Goal: Task Accomplishment & Management: Manage account settings

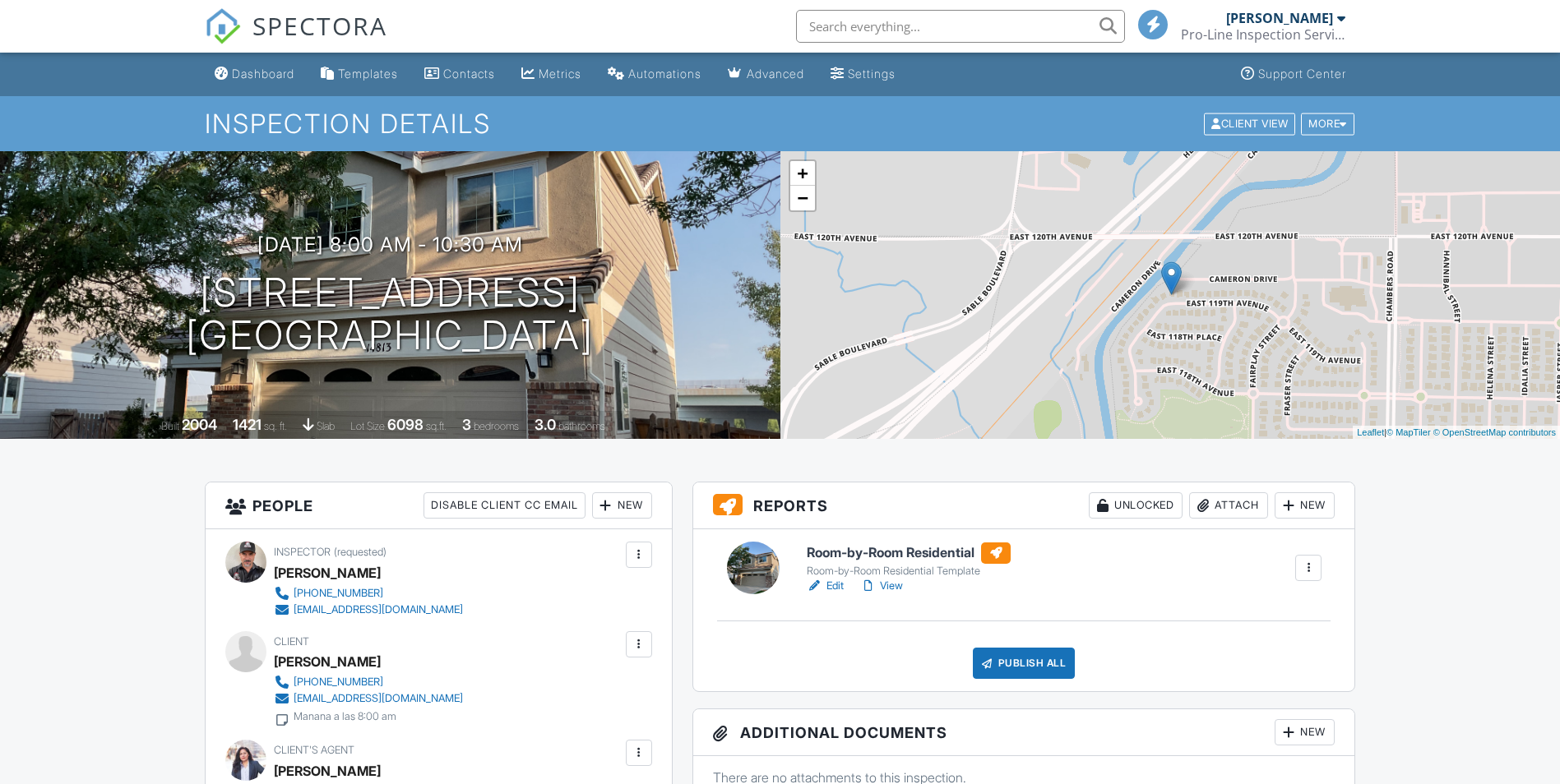
click at [910, 551] on h6 "Room-by-Room Residential" at bounding box center [909, 553] width 204 height 22
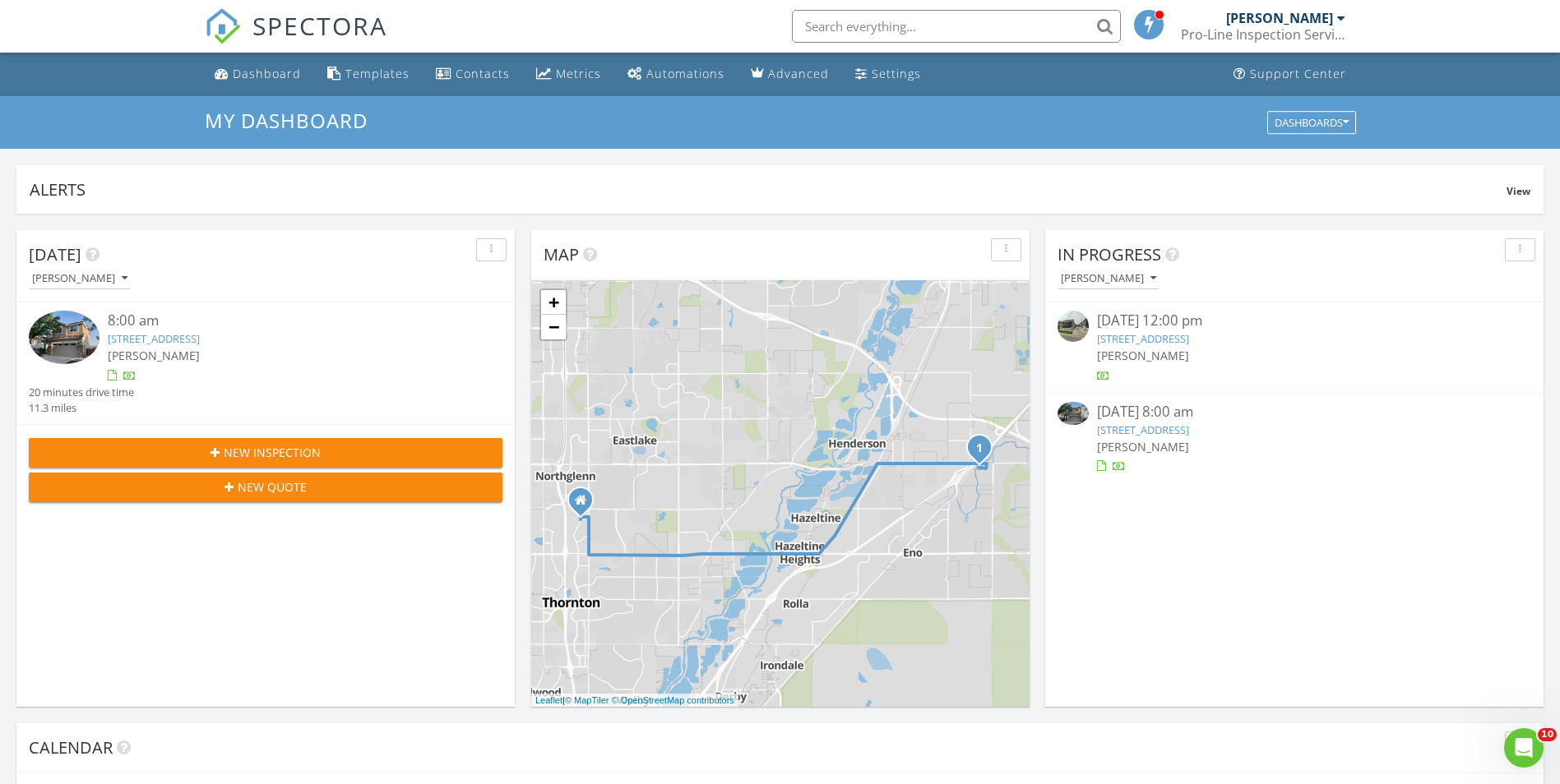
click at [200, 333] on link "14813 E 119th Ave, Commerce City, CO 80603" at bounding box center [154, 339] width 92 height 15
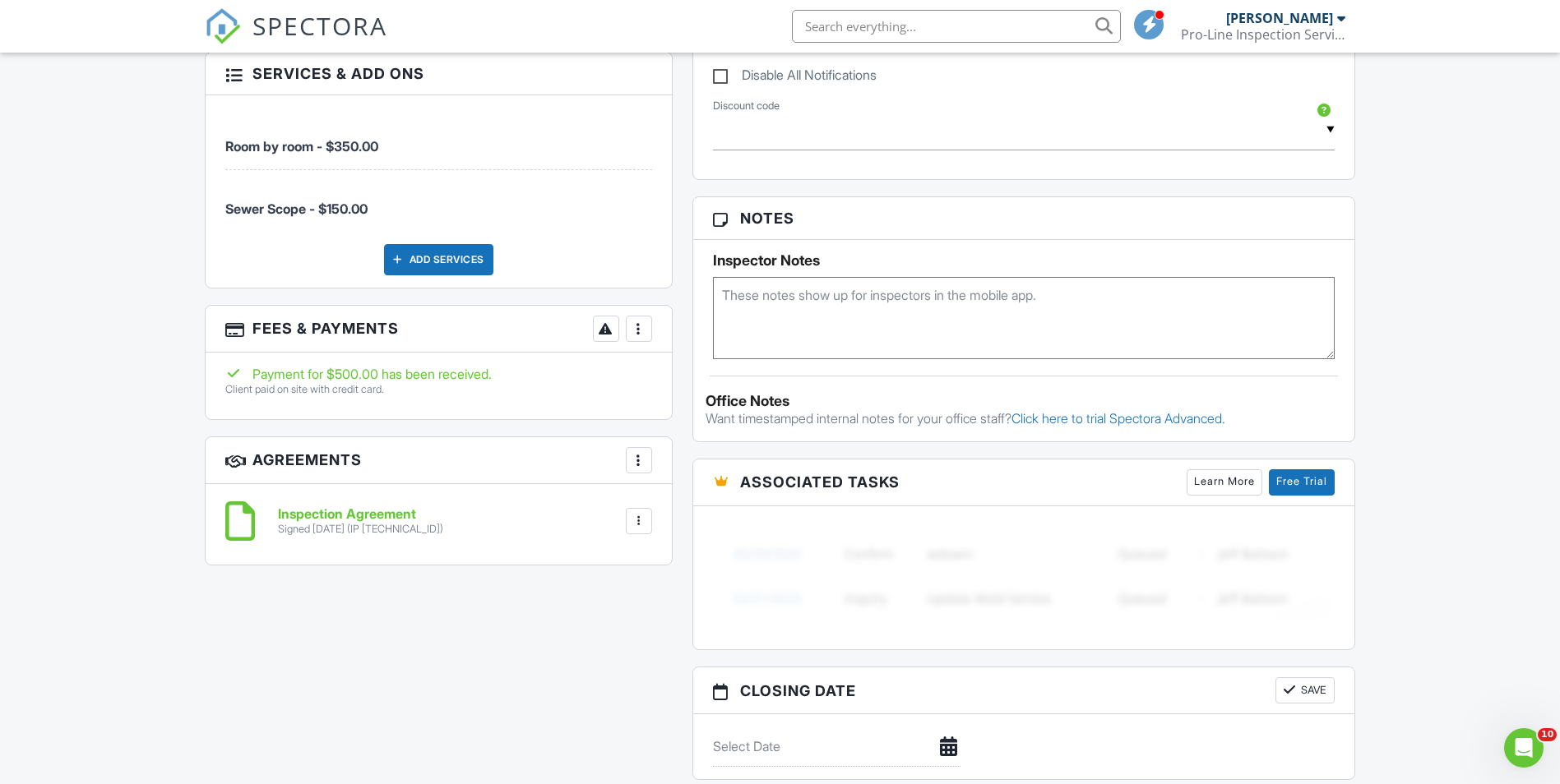
click at [633, 328] on div at bounding box center [639, 329] width 17 height 17
click at [719, 452] on li "View Invoice" at bounding box center [721, 461] width 171 height 41
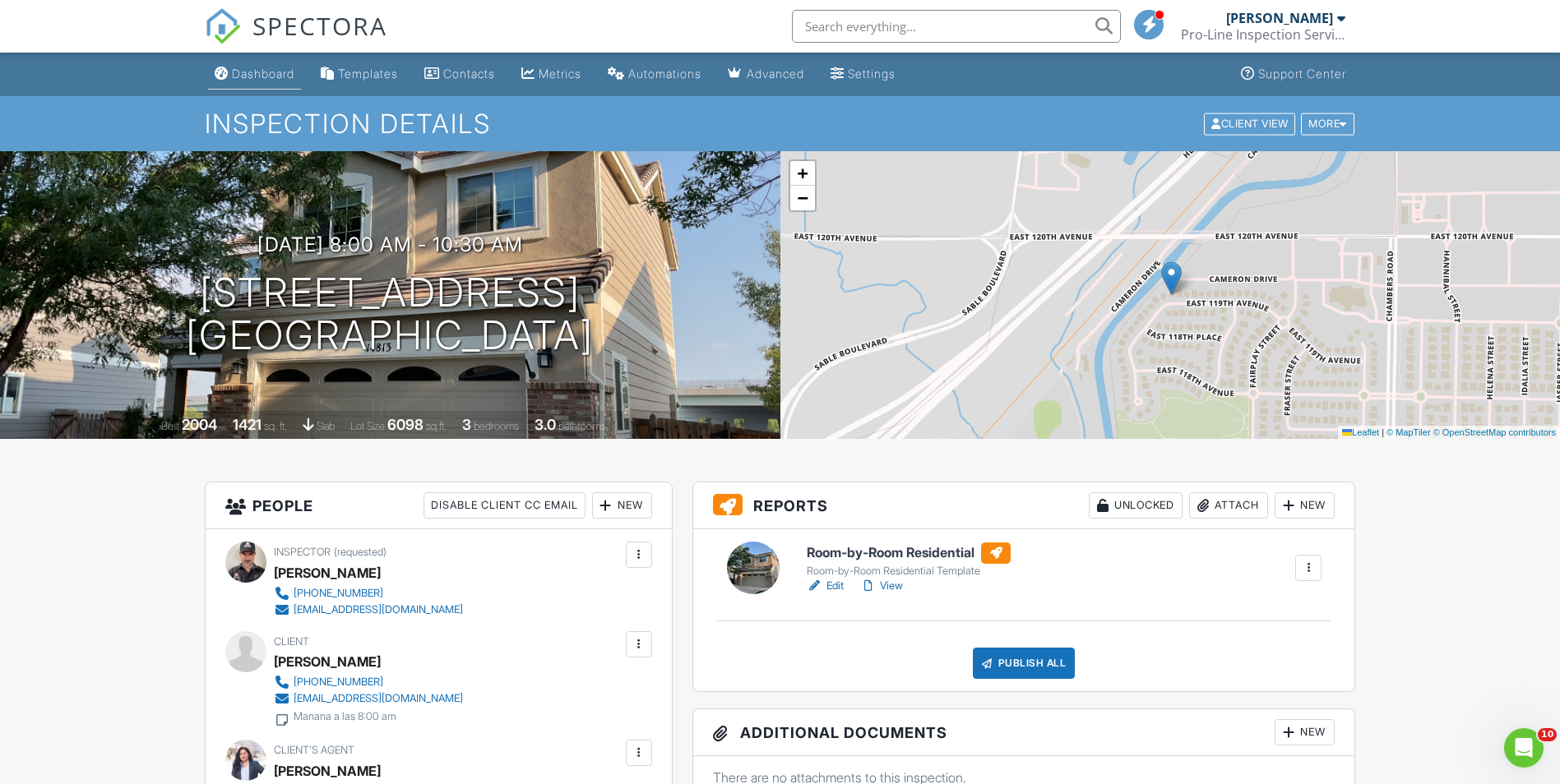
click at [261, 76] on div "Dashboard" at bounding box center [262, 73] width 63 height 14
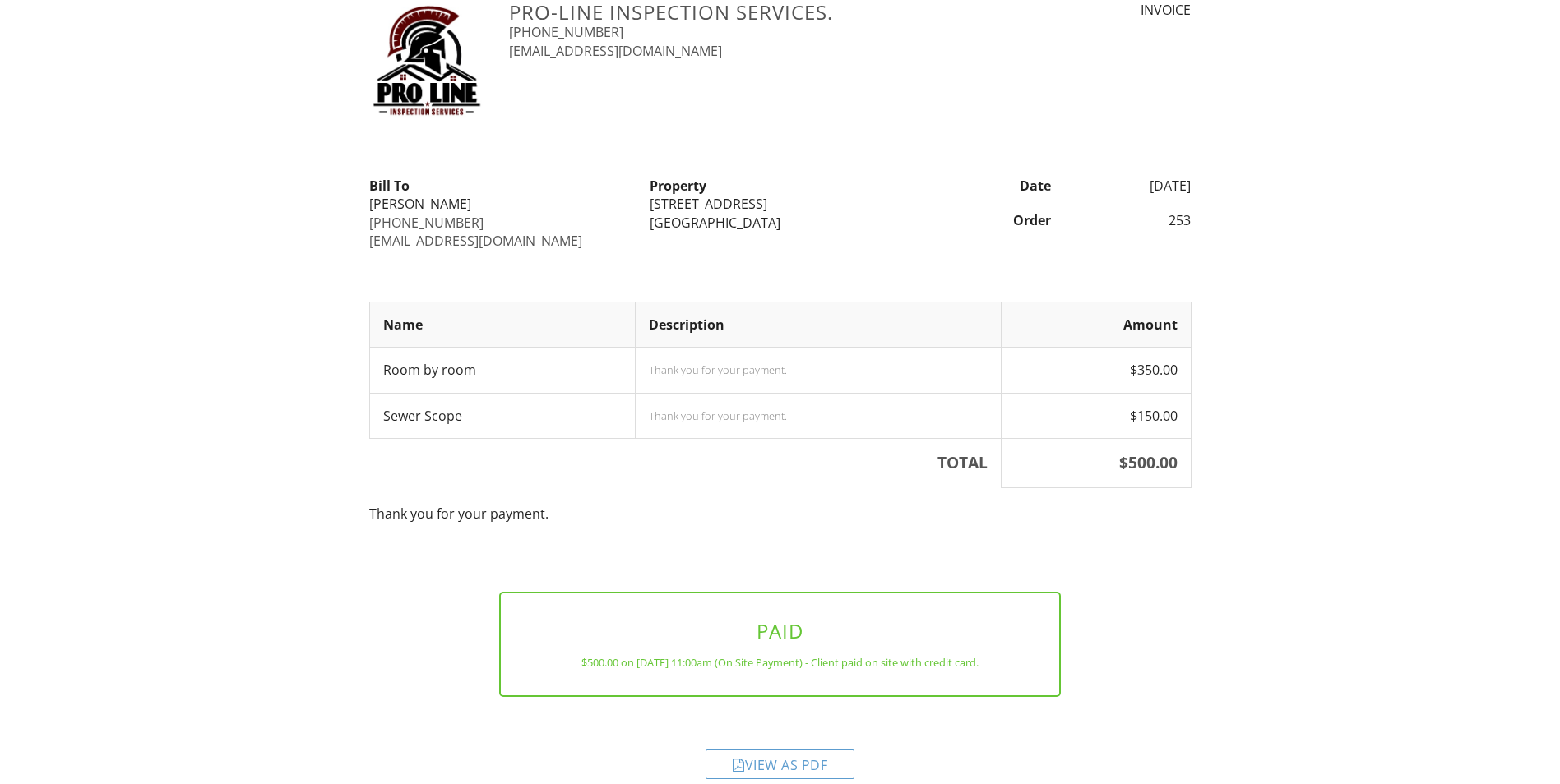
scroll to position [75, 0]
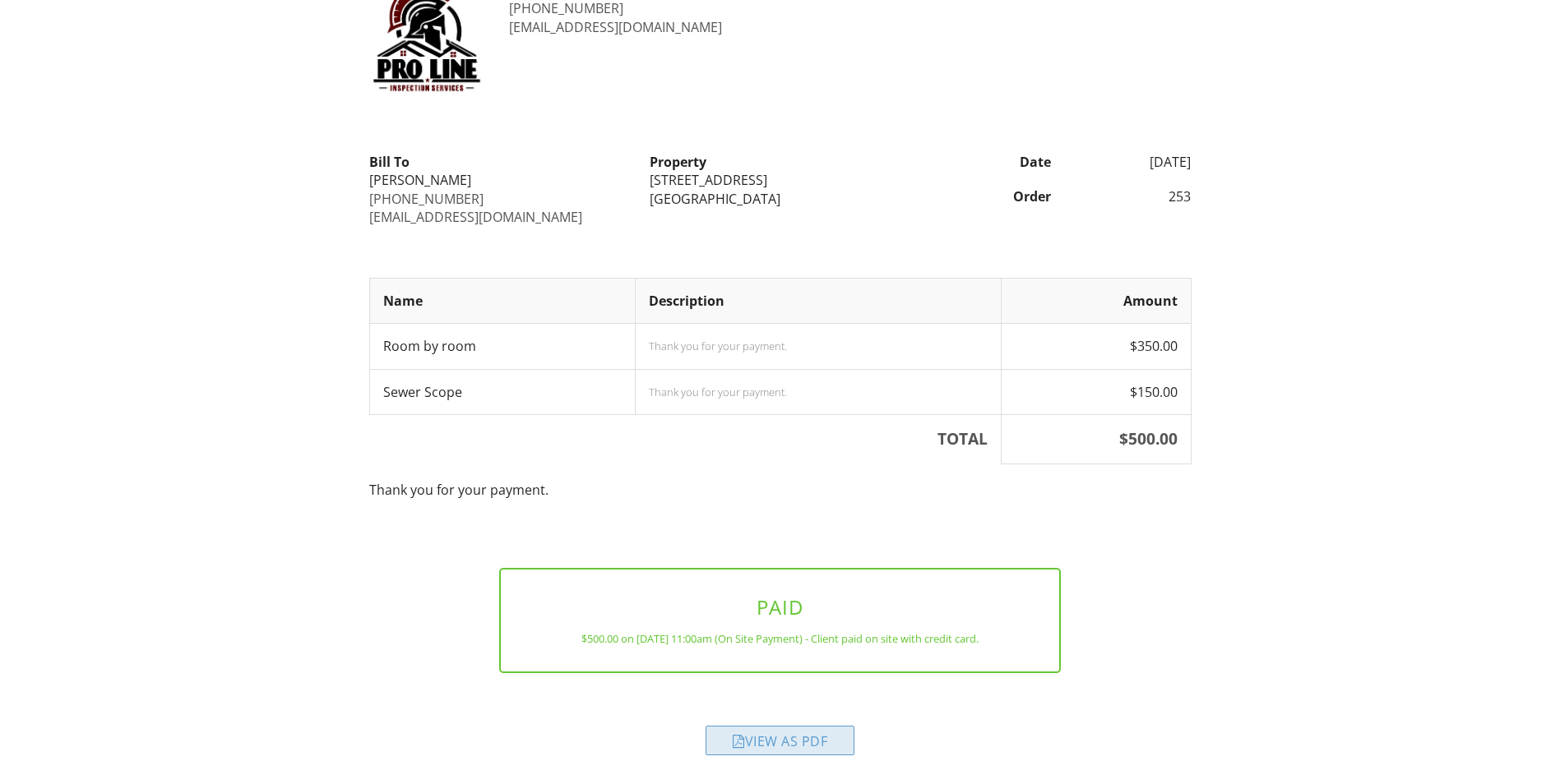
click at [773, 737] on div "View as PDF" at bounding box center [780, 741] width 149 height 30
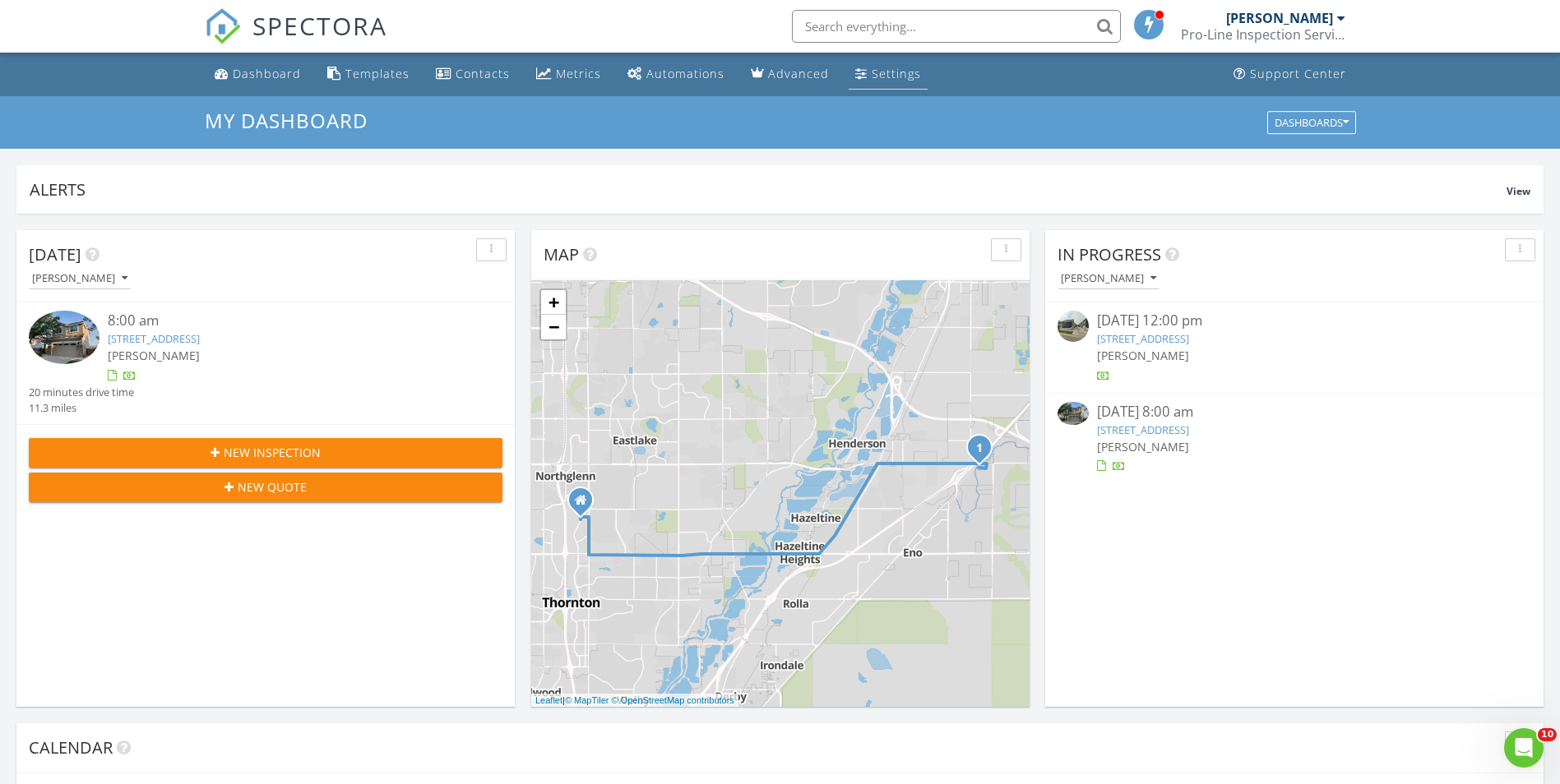
click at [884, 70] on div "Settings" at bounding box center [896, 73] width 50 height 16
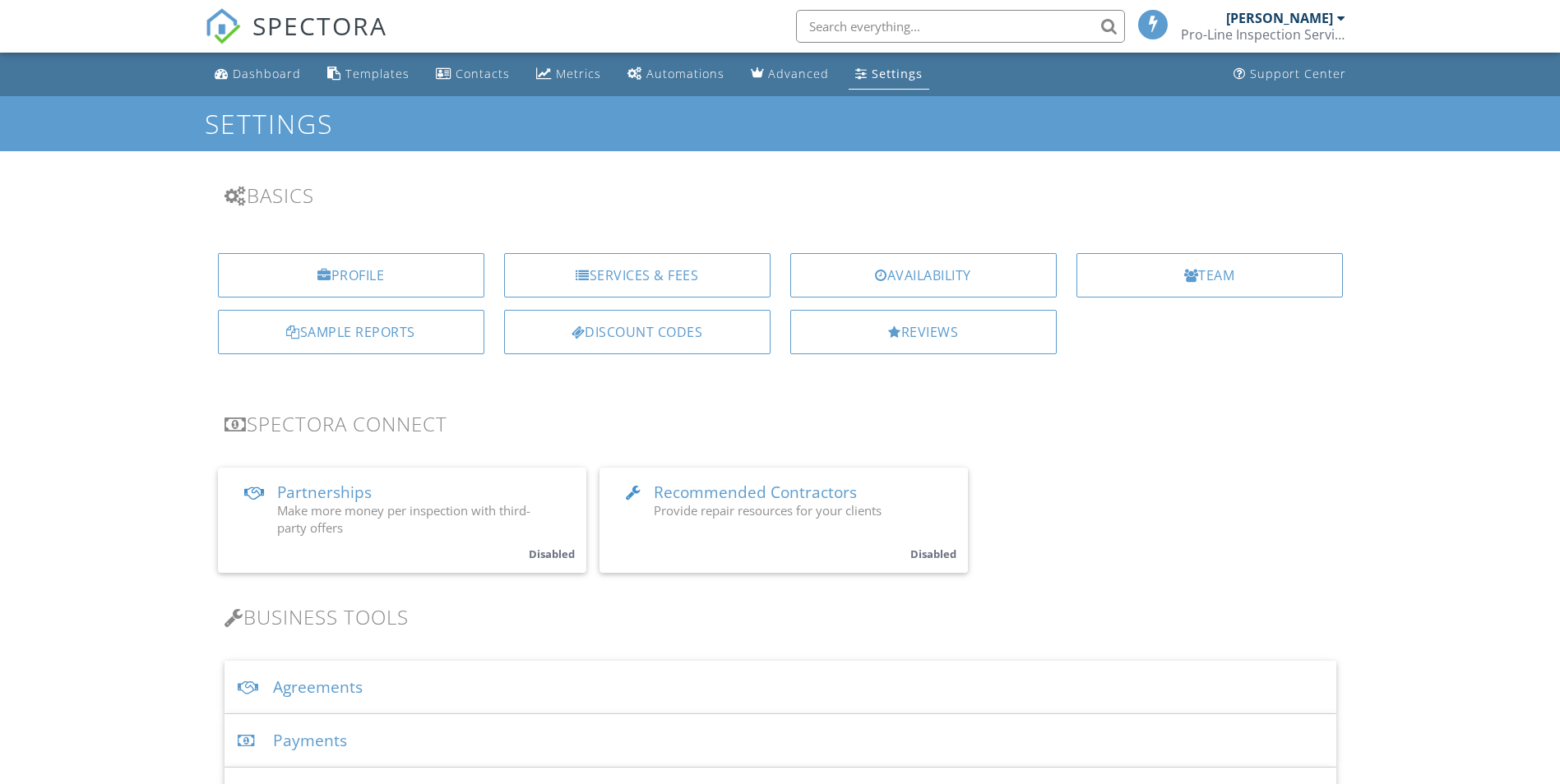
click at [338, 687] on div "Agreements" at bounding box center [780, 688] width 1111 height 53
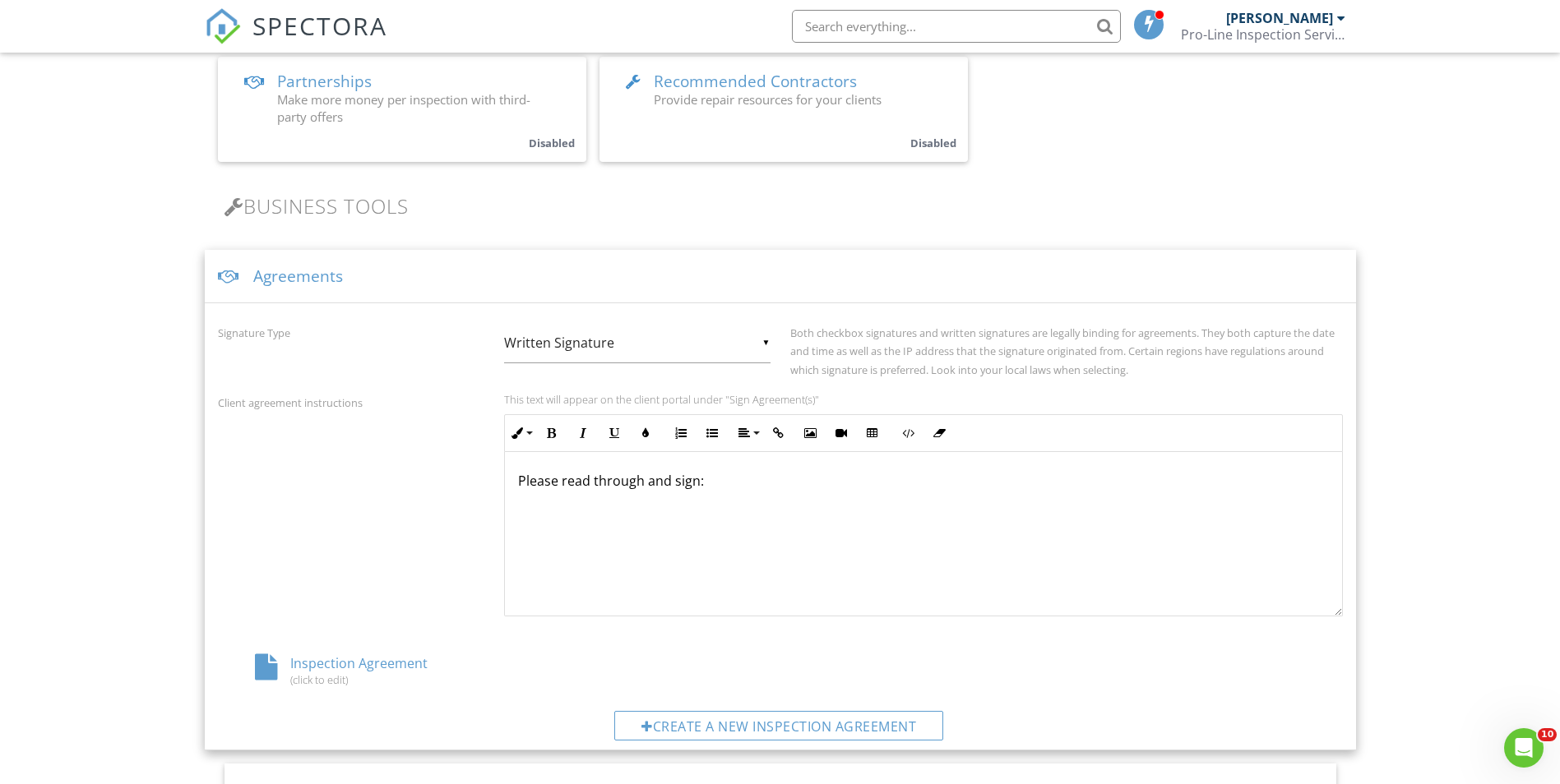
click at [399, 664] on div "Inspection Agreement (click to edit)" at bounding box center [406, 670] width 375 height 31
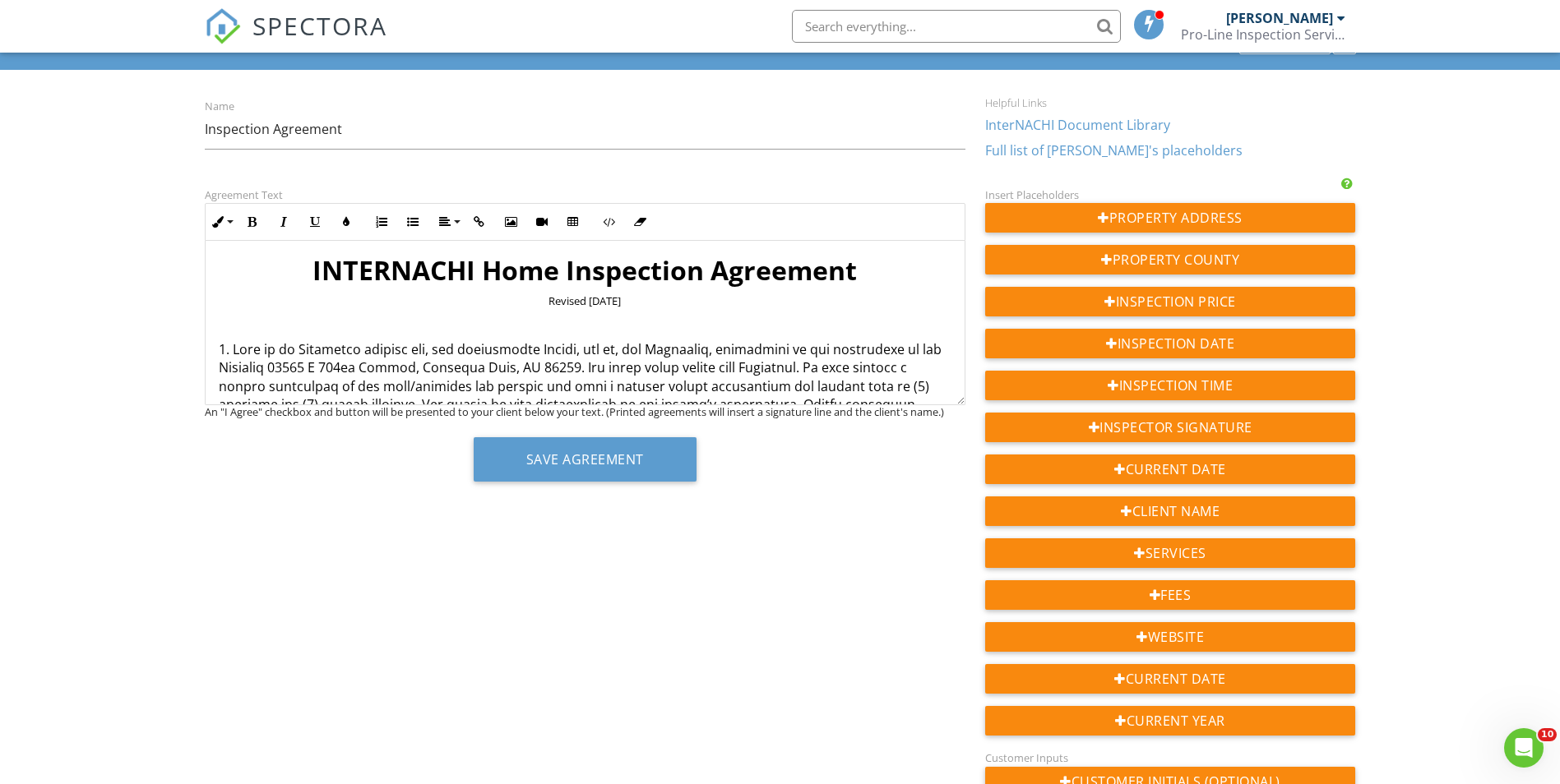
scroll to position [82, 0]
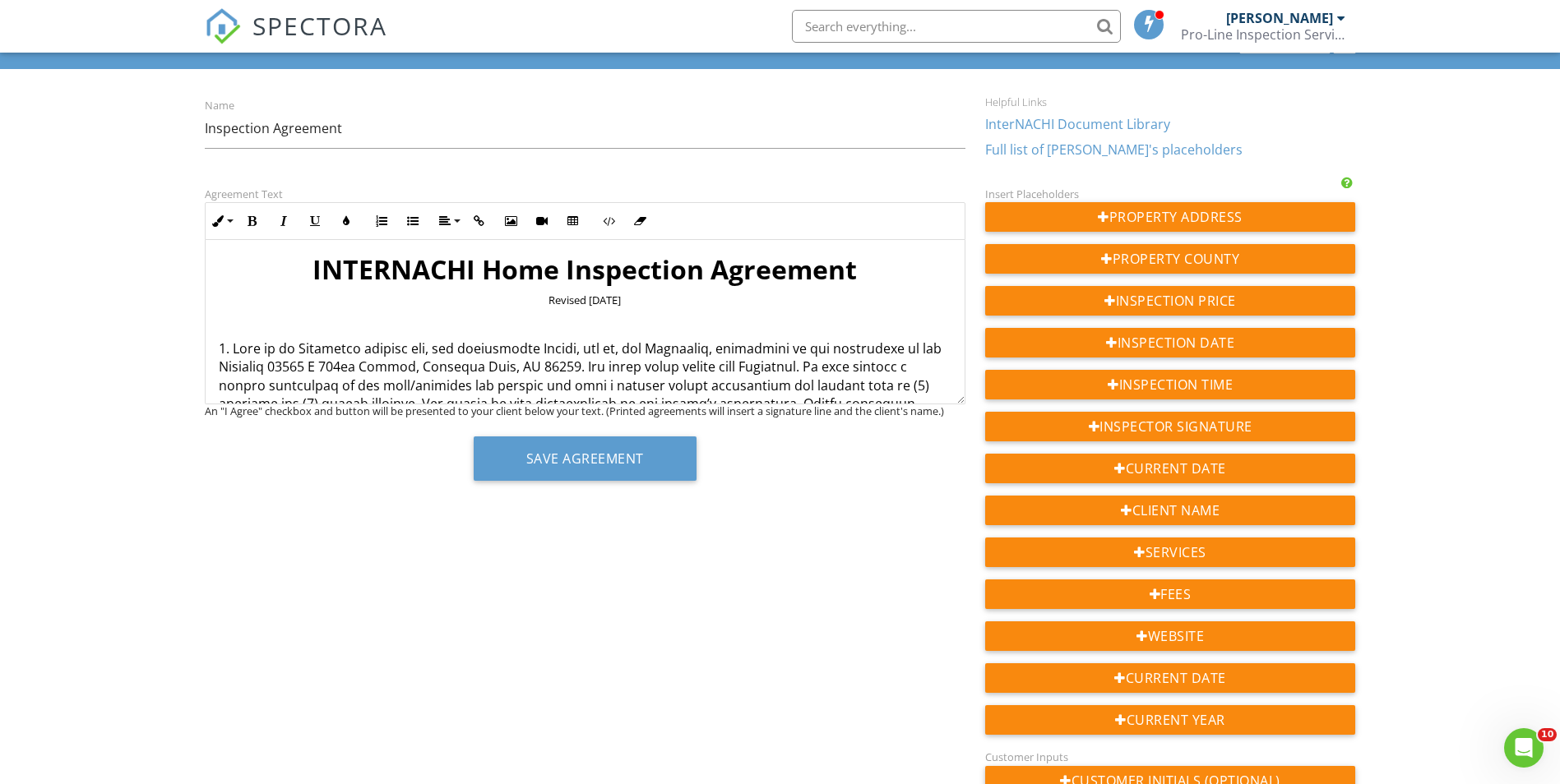
click at [599, 368] on p at bounding box center [585, 496] width 733 height 313
click at [302, 370] on p at bounding box center [585, 496] width 733 height 313
click at [615, 463] on button "Save Agreement" at bounding box center [585, 458] width 223 height 44
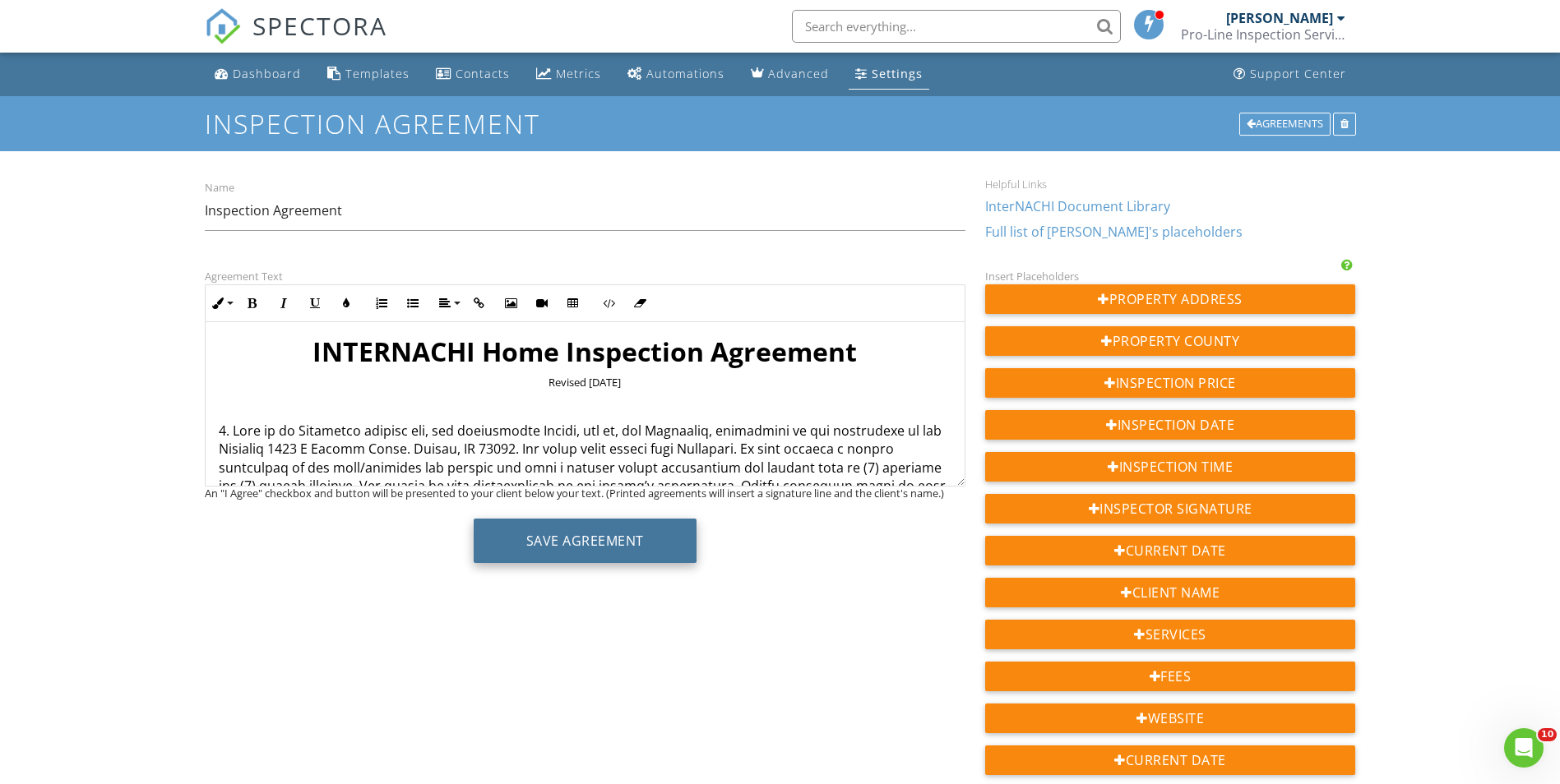
click at [577, 534] on button "Save Agreement" at bounding box center [585, 540] width 223 height 44
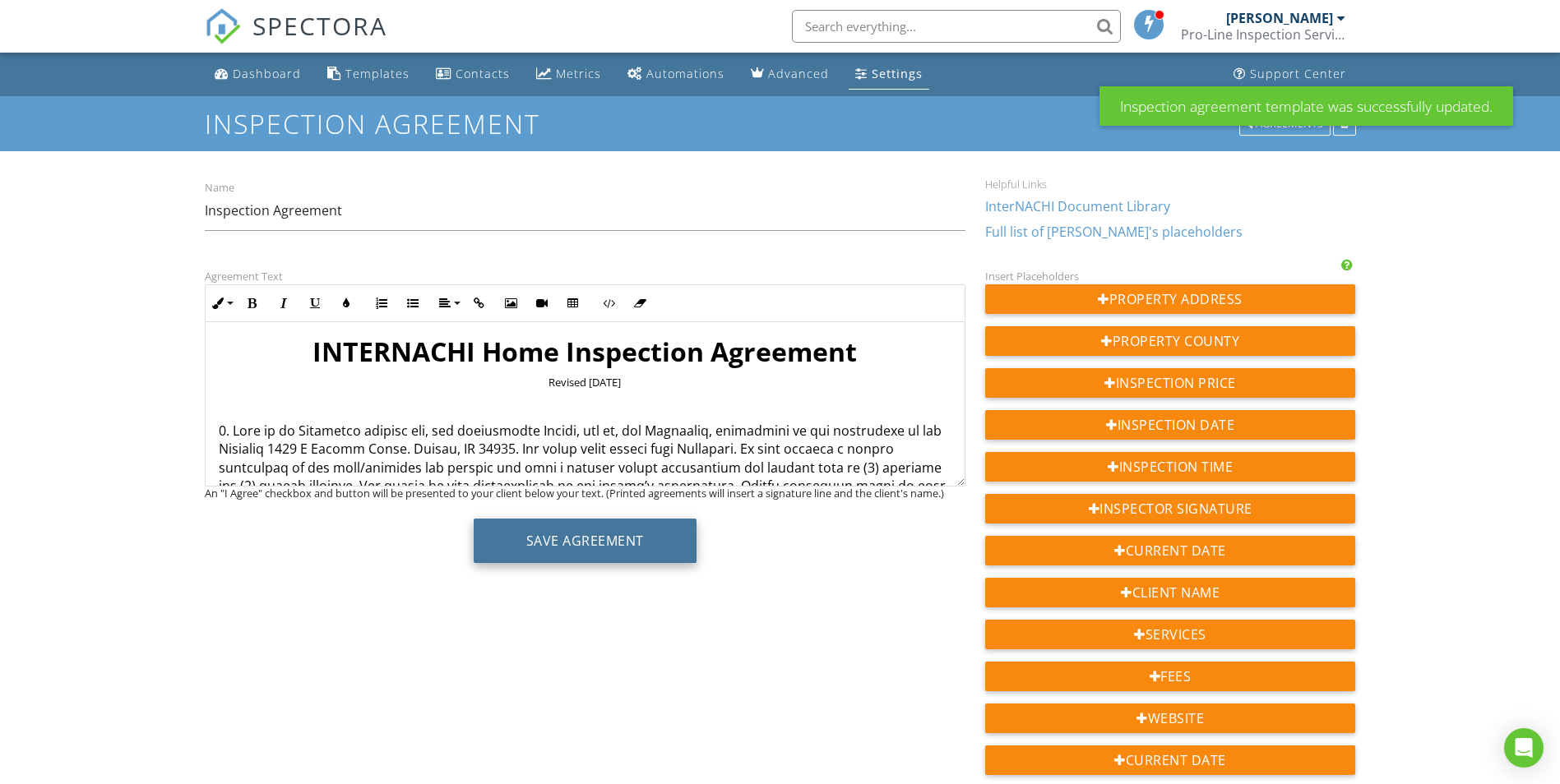
click at [587, 545] on button "Save Agreement" at bounding box center [585, 540] width 223 height 44
click at [257, 74] on div "Dashboard" at bounding box center [266, 73] width 68 height 16
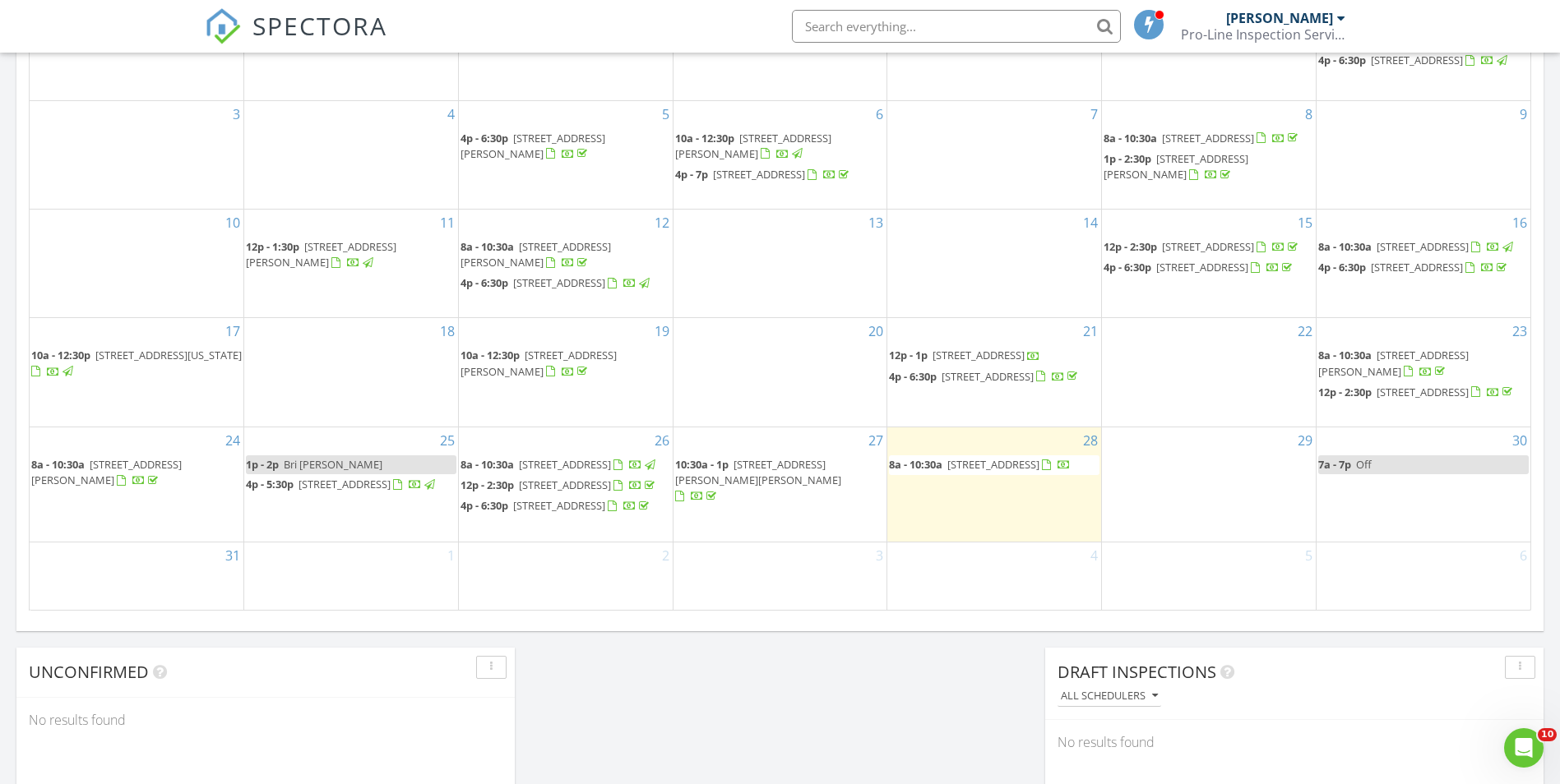
scroll to position [986, 0]
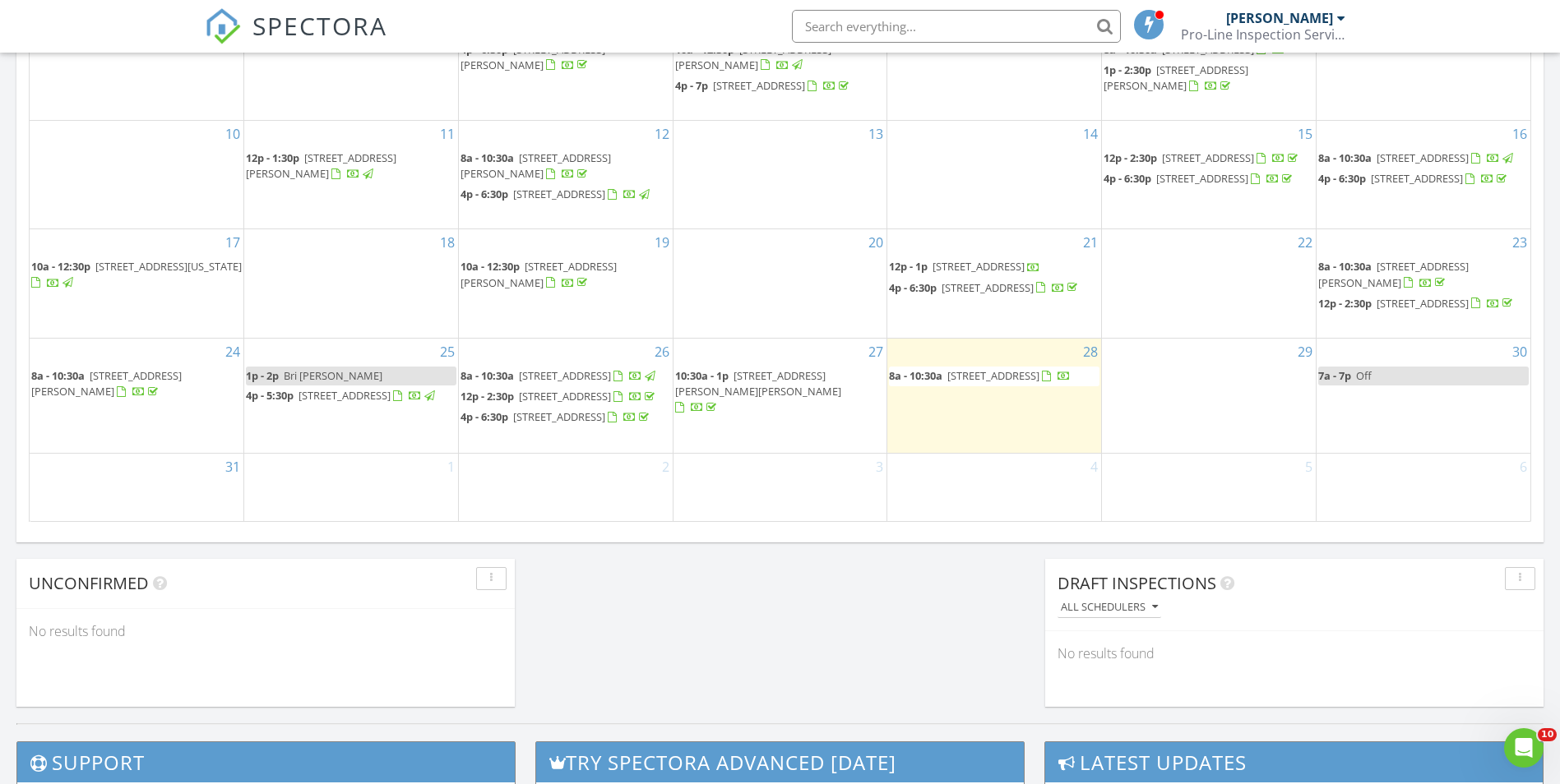
click at [1418, 366] on link "7a - 7p Off" at bounding box center [1423, 376] width 211 height 19
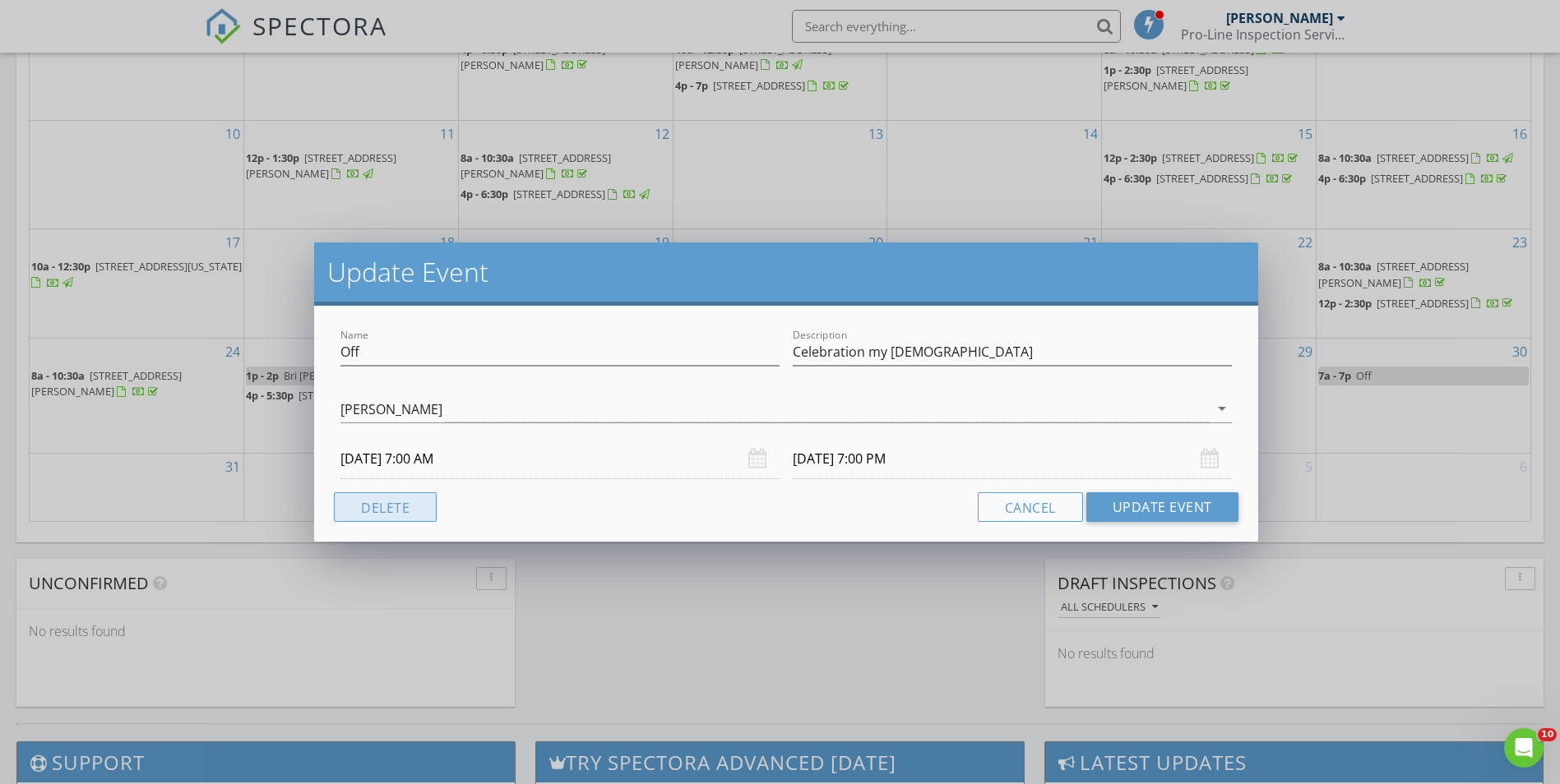
click at [376, 509] on button "Delete" at bounding box center [385, 508] width 103 height 30
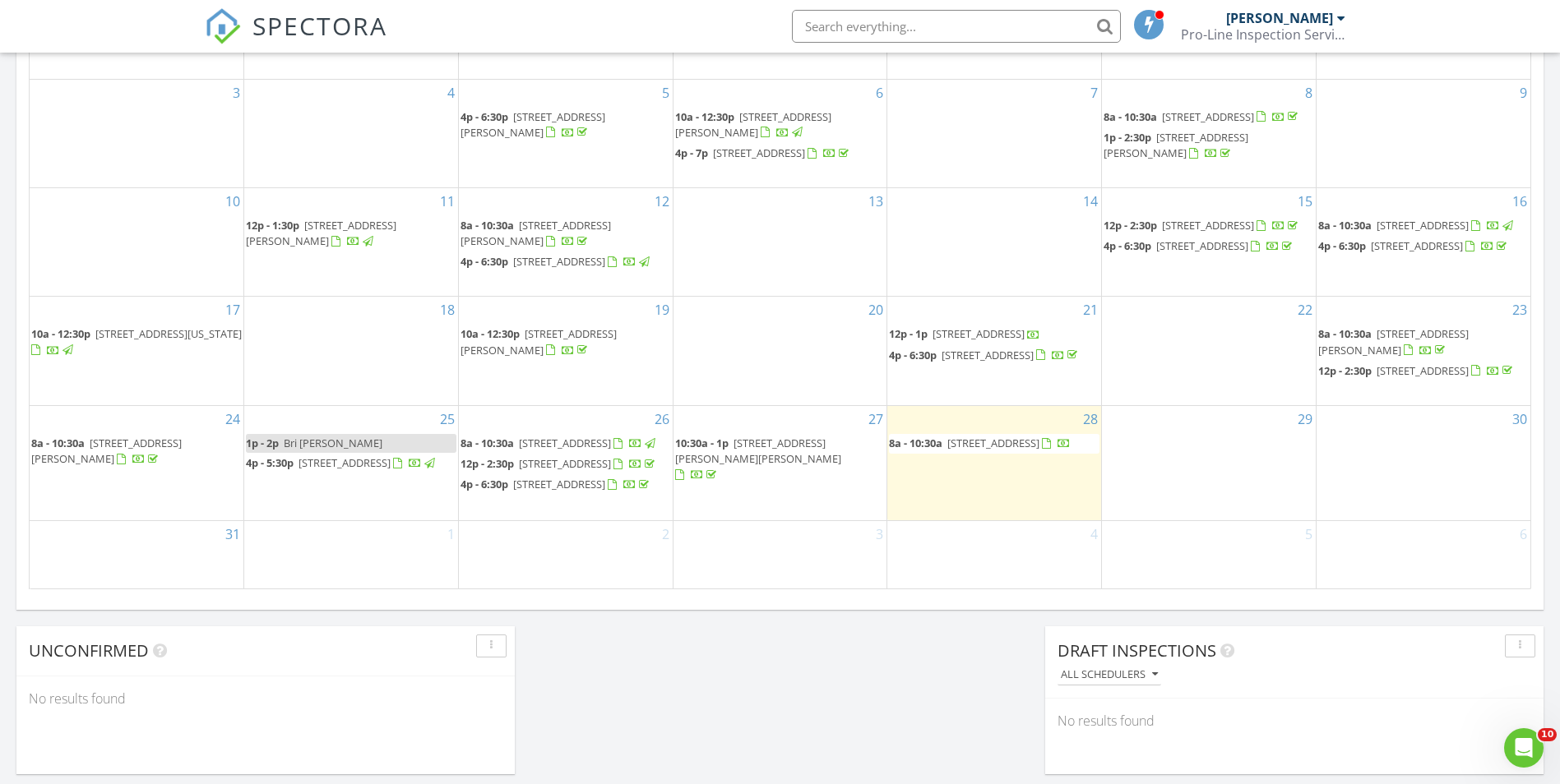
scroll to position [904, 0]
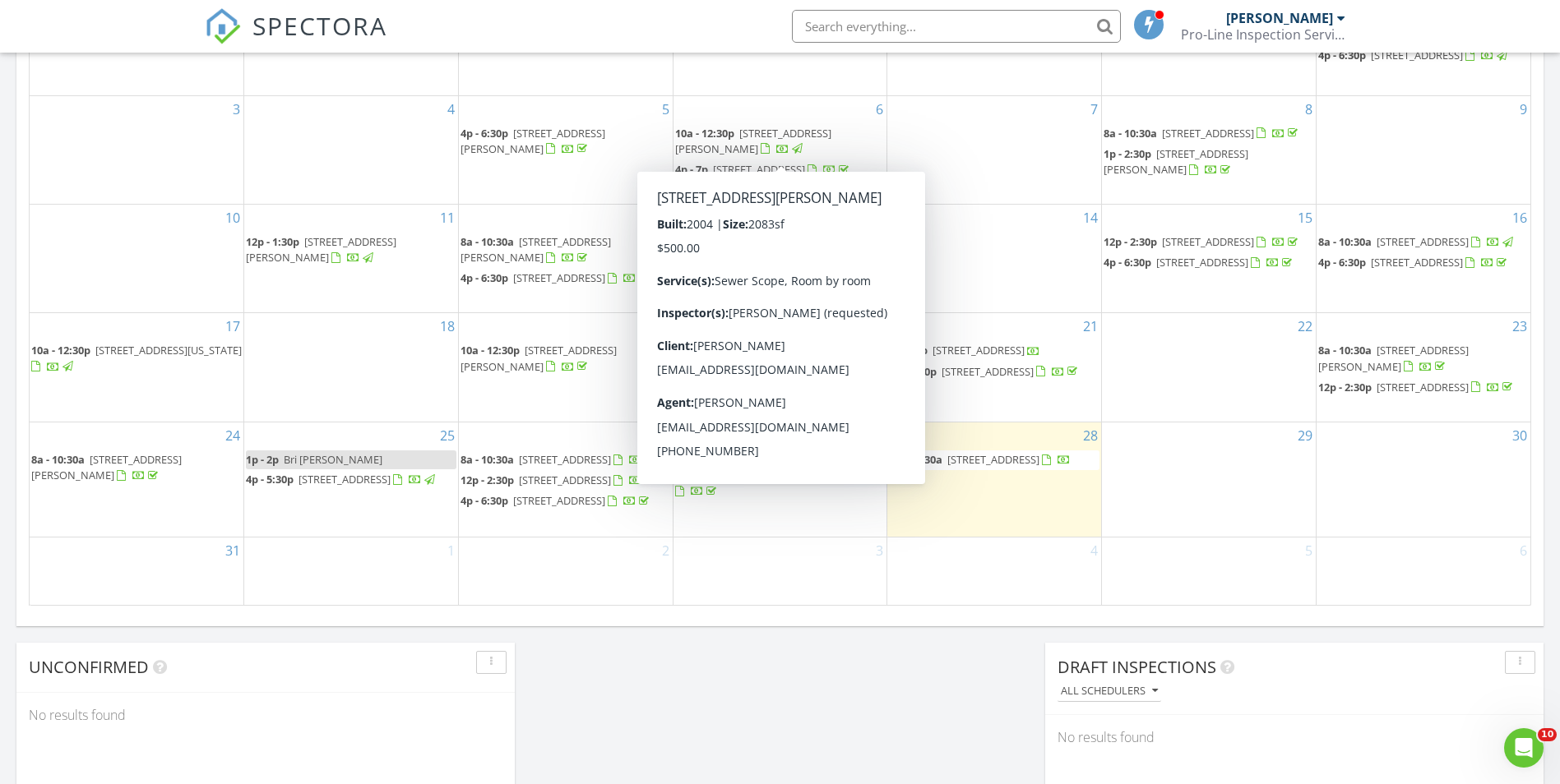
scroll to position [904, 0]
click at [1381, 476] on div "30" at bounding box center [1423, 478] width 214 height 114
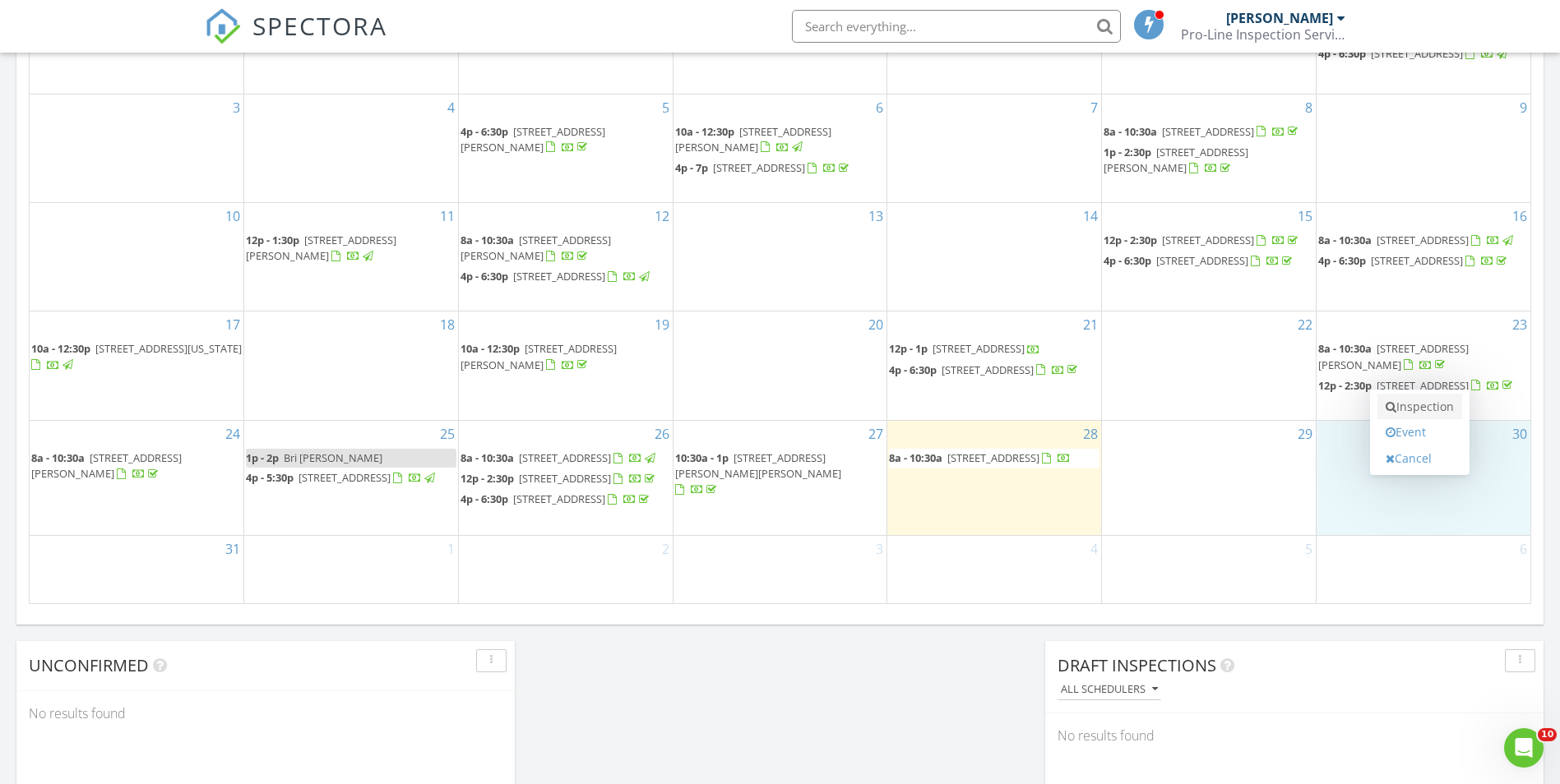
click at [1424, 408] on link "Inspection" at bounding box center [1419, 407] width 84 height 26
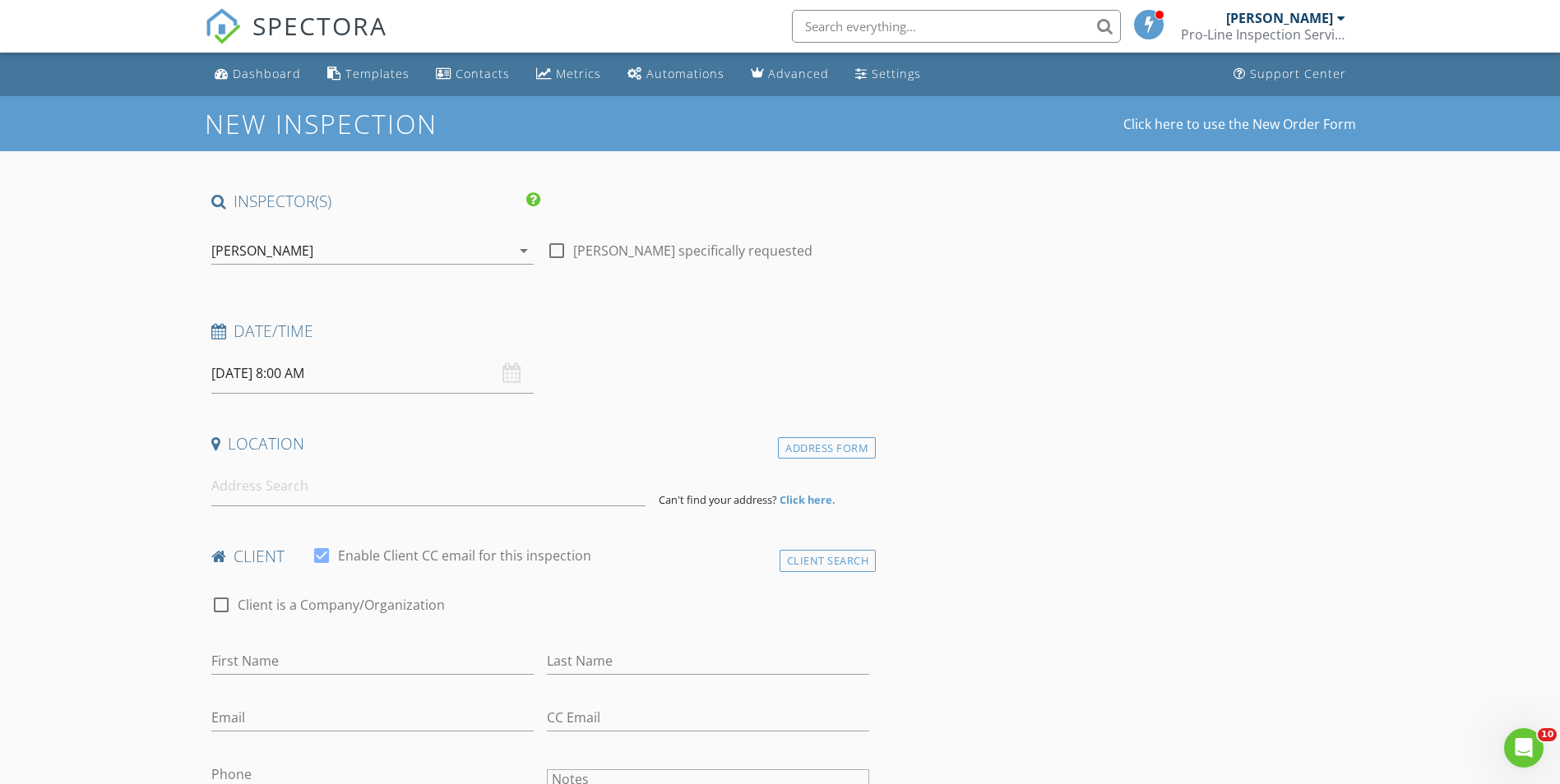
click at [557, 244] on div at bounding box center [557, 251] width 28 height 28
checkbox input "true"
click at [321, 384] on input "08/30/2025 8:00 AM" at bounding box center [373, 373] width 322 height 40
type input "09"
type input "08/30/2025 9:00 AM"
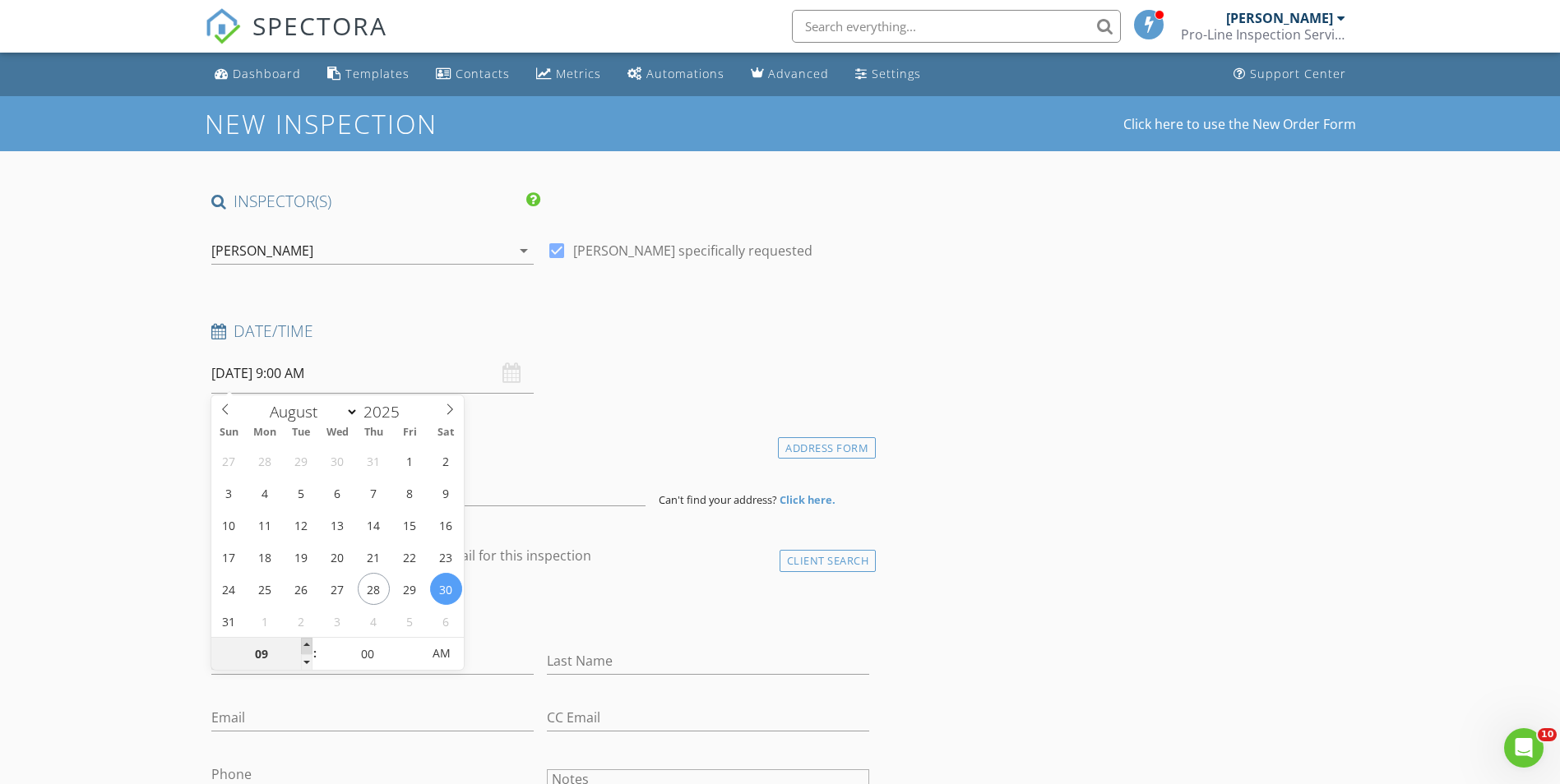
click at [307, 639] on span at bounding box center [306, 646] width 11 height 17
type input "10"
type input "08/30/2025 10:00 AM"
click at [306, 639] on span at bounding box center [306, 646] width 11 height 17
type input "11"
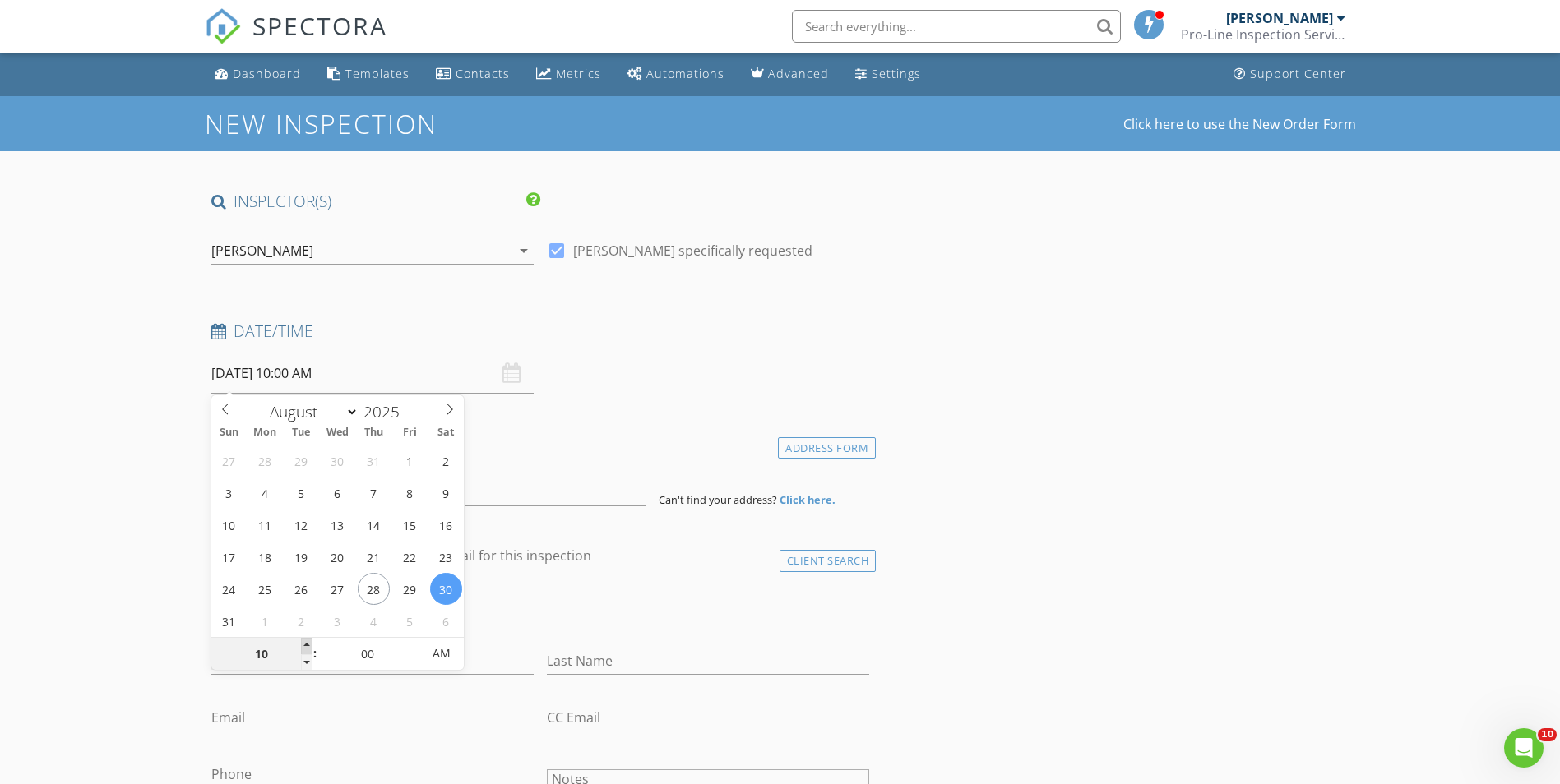
type input "08/30/2025 11:00 AM"
click at [305, 639] on span at bounding box center [306, 646] width 11 height 17
type input "12"
type input "08/30/2025 12:00 PM"
click at [305, 639] on span at bounding box center [306, 646] width 11 height 17
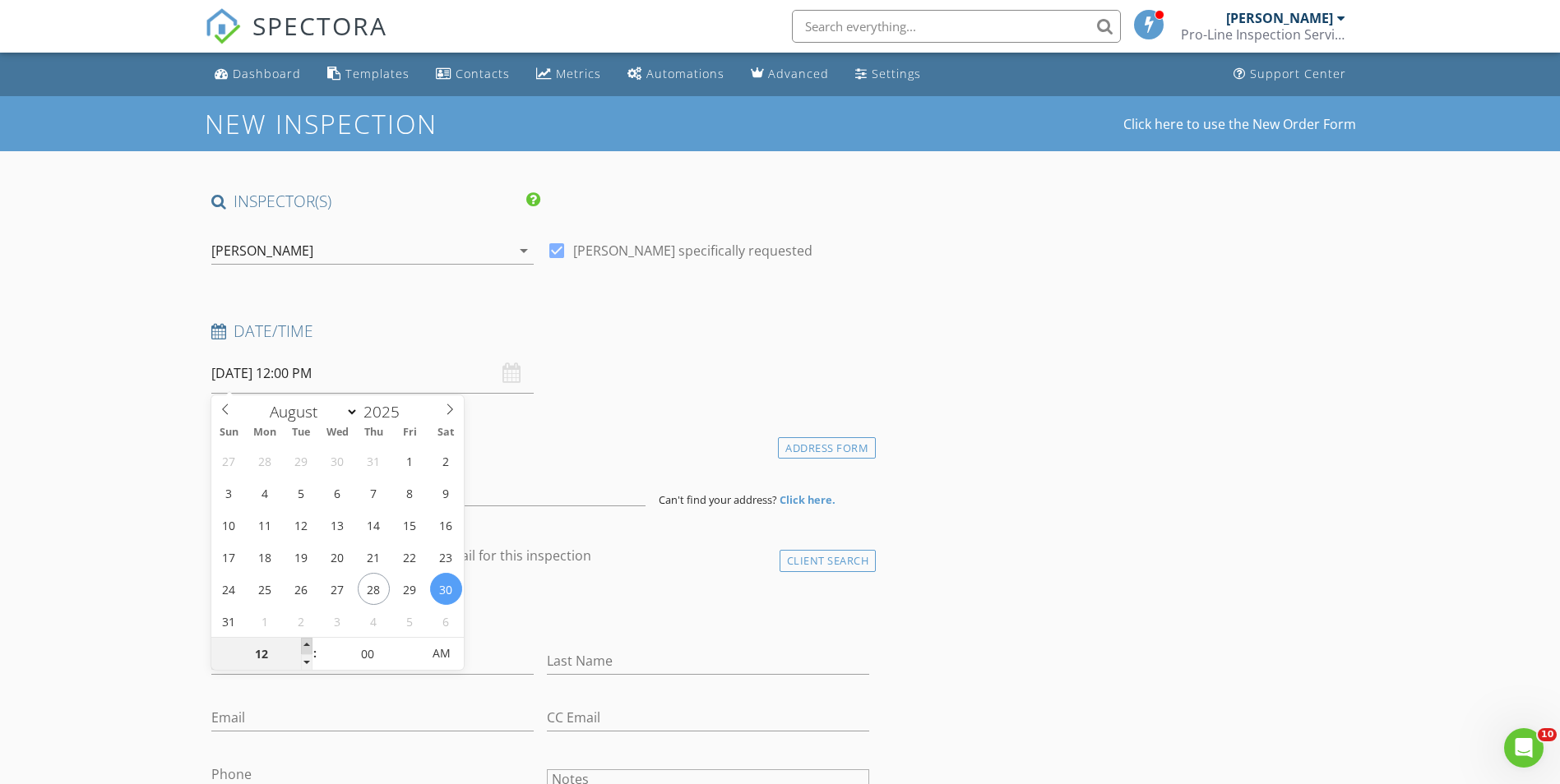
type input "01"
type input "08/30/2025 1:00 PM"
click at [305, 639] on span at bounding box center [306, 646] width 11 height 17
type input "02"
type input "08/30/2025 2:00 PM"
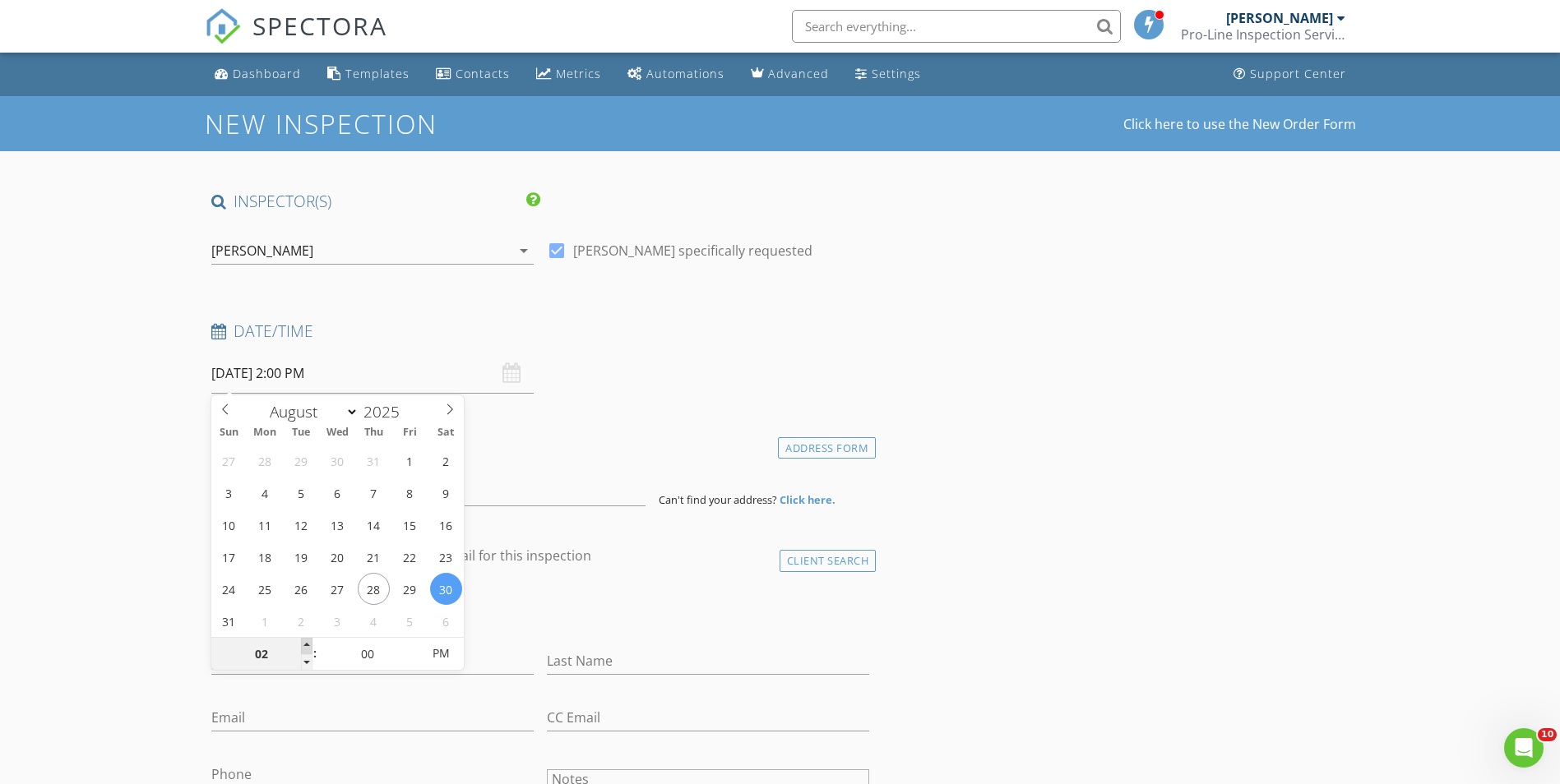
click at [305, 639] on span at bounding box center [306, 646] width 11 height 17
type input "03"
type input "08/30/2025 3:00 PM"
click at [305, 639] on span at bounding box center [306, 646] width 11 height 17
type input "04"
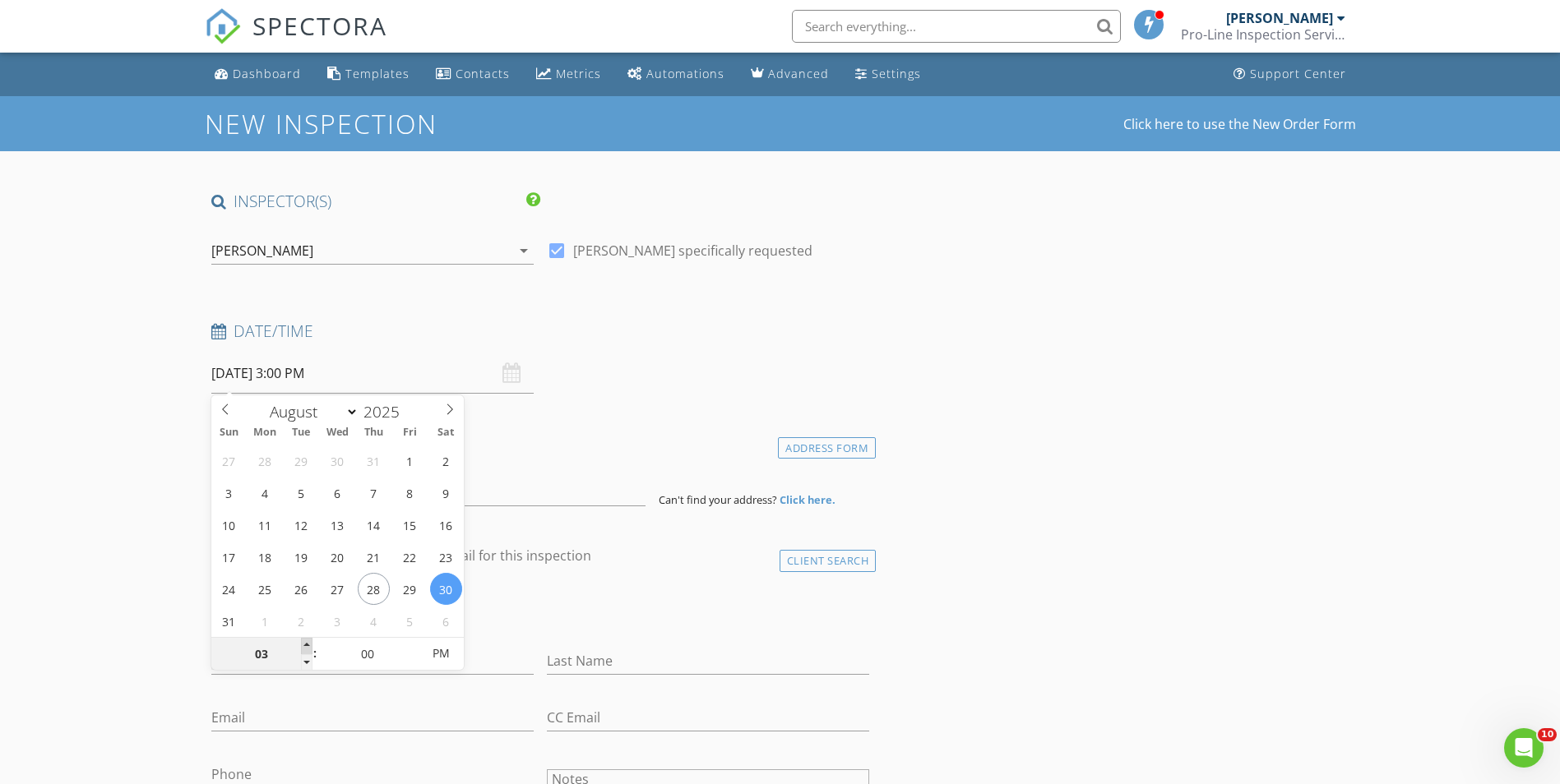
type input "08/30/2025 4:00 PM"
click at [305, 639] on span at bounding box center [306, 646] width 11 height 17
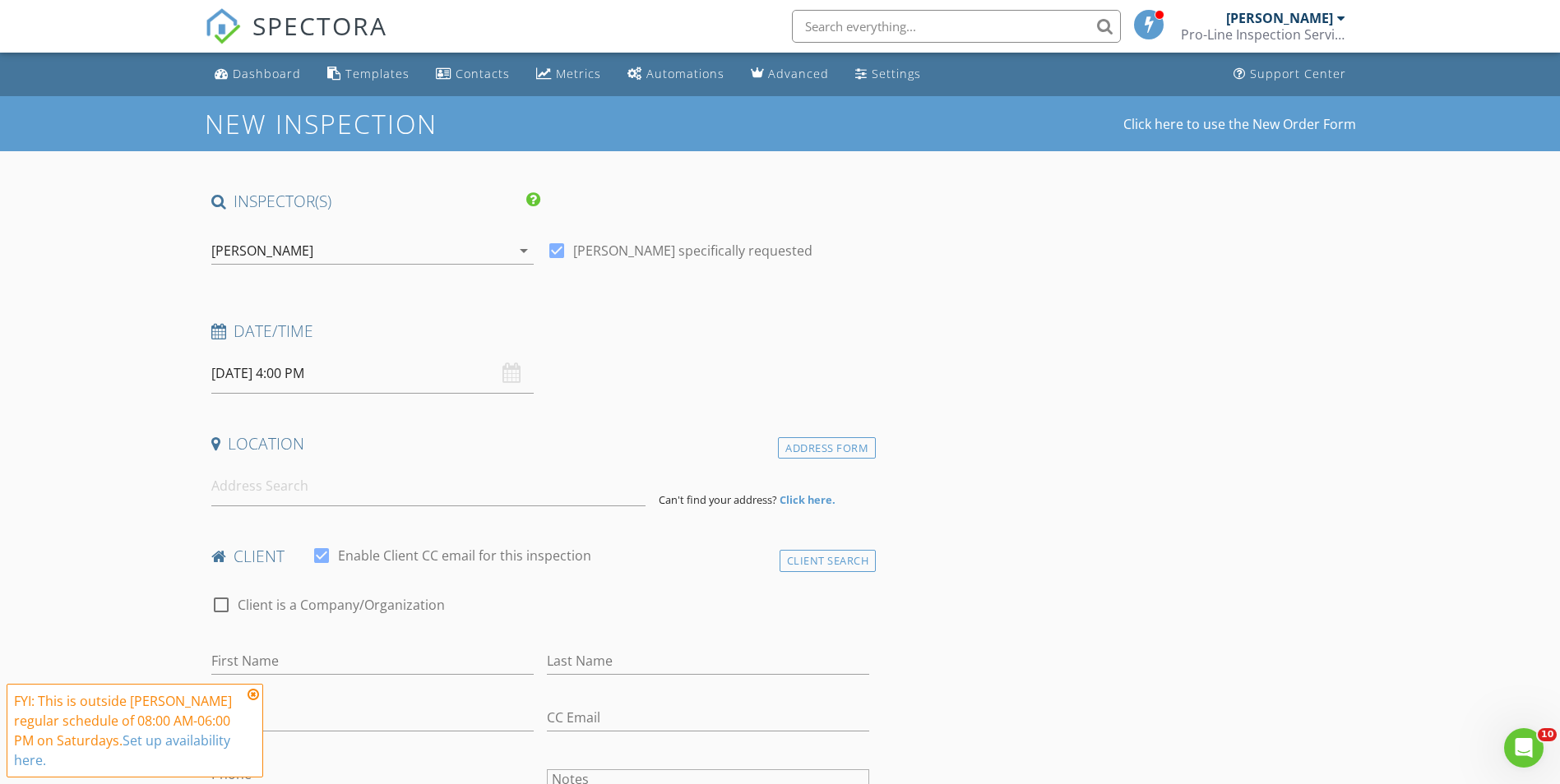
click at [252, 694] on icon at bounding box center [253, 695] width 11 height 13
click at [349, 494] on input at bounding box center [428, 486] width 434 height 40
paste input "Sesaam091016"
type input "Sesaam091016"
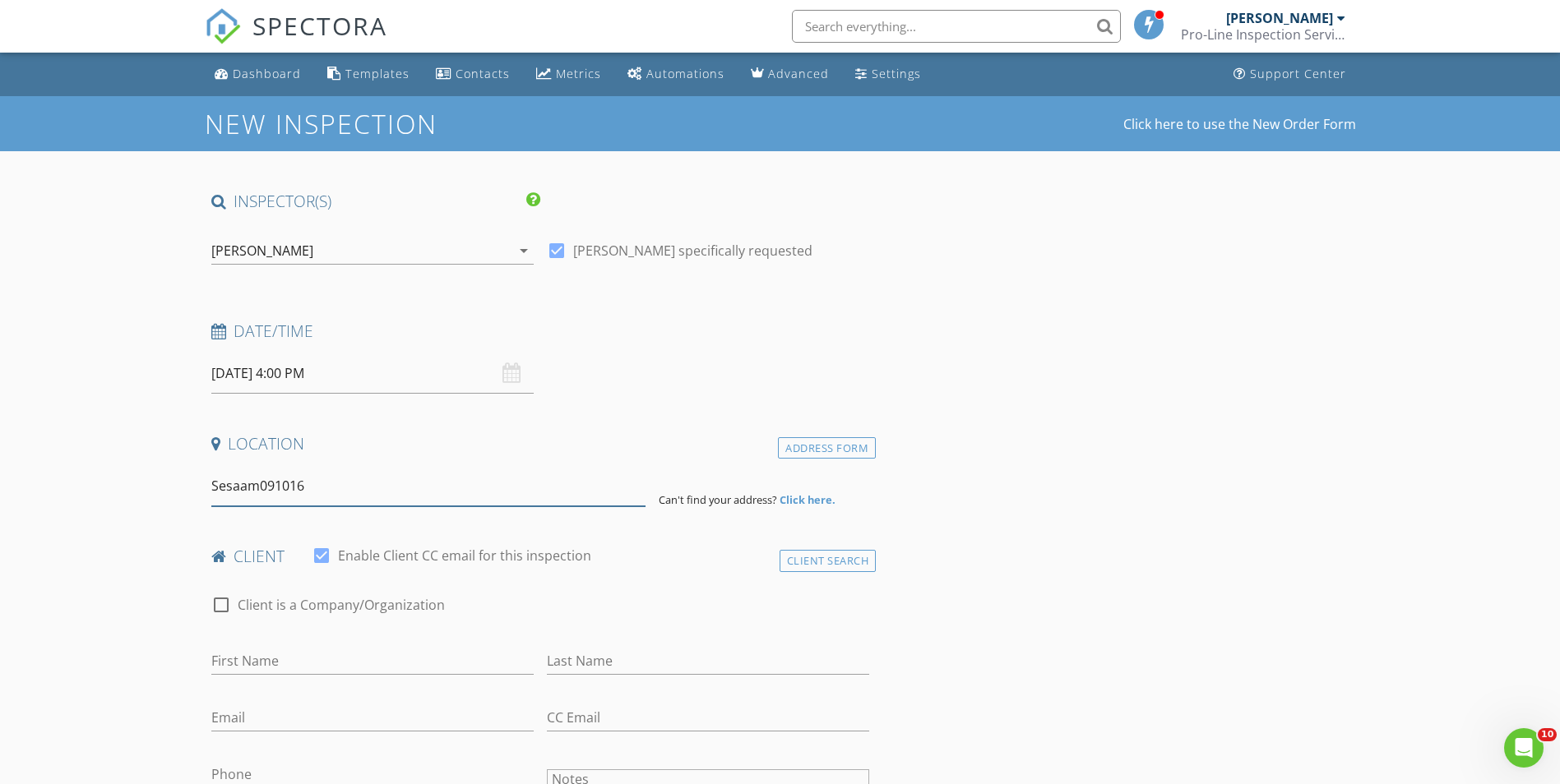
drag, startPoint x: 377, startPoint y: 483, endPoint x: 0, endPoint y: 455, distance: 378.0
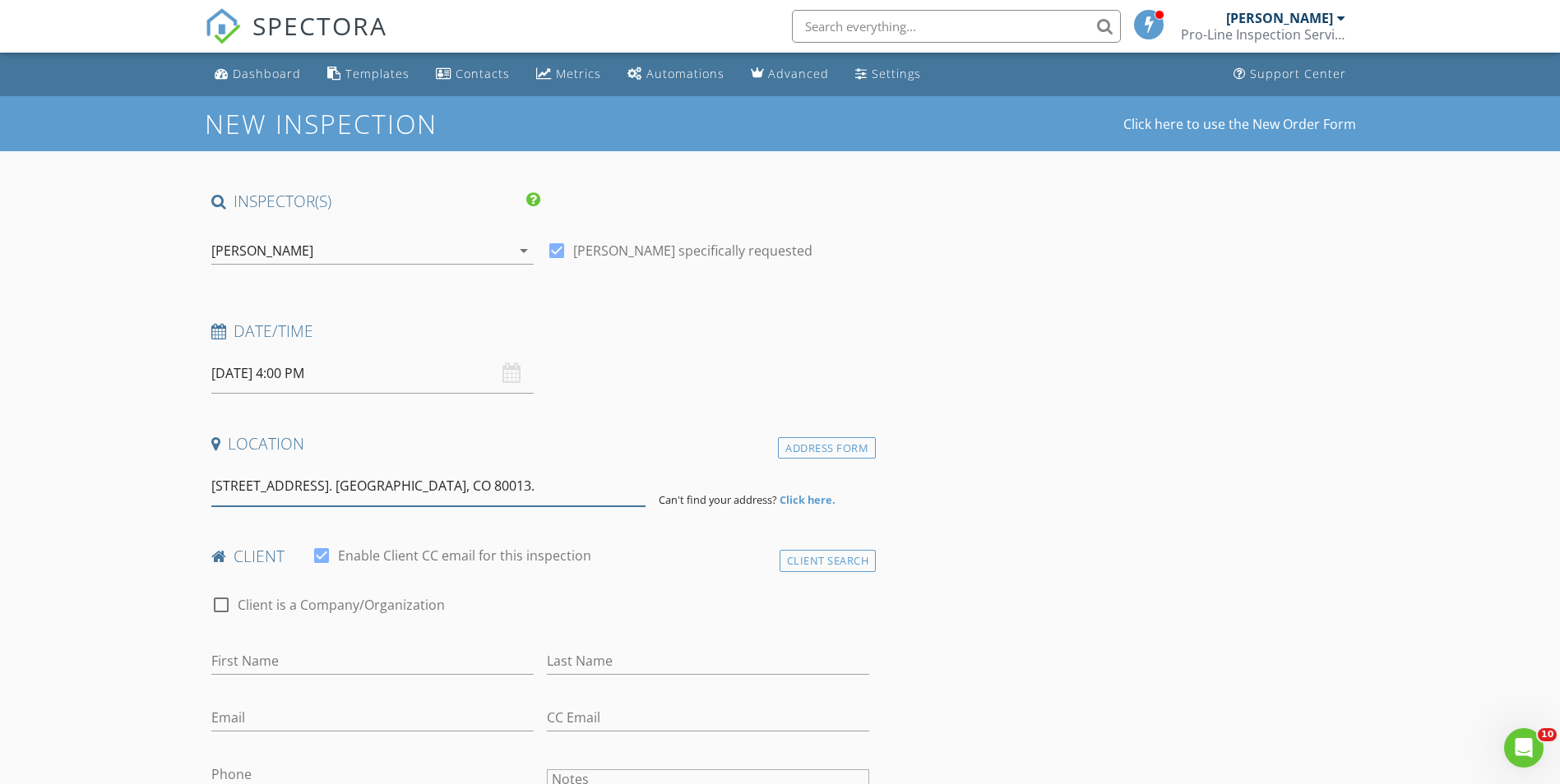
click at [494, 487] on input "2615 S Laredo Court. Aurora, CO 80013." at bounding box center [428, 486] width 434 height 40
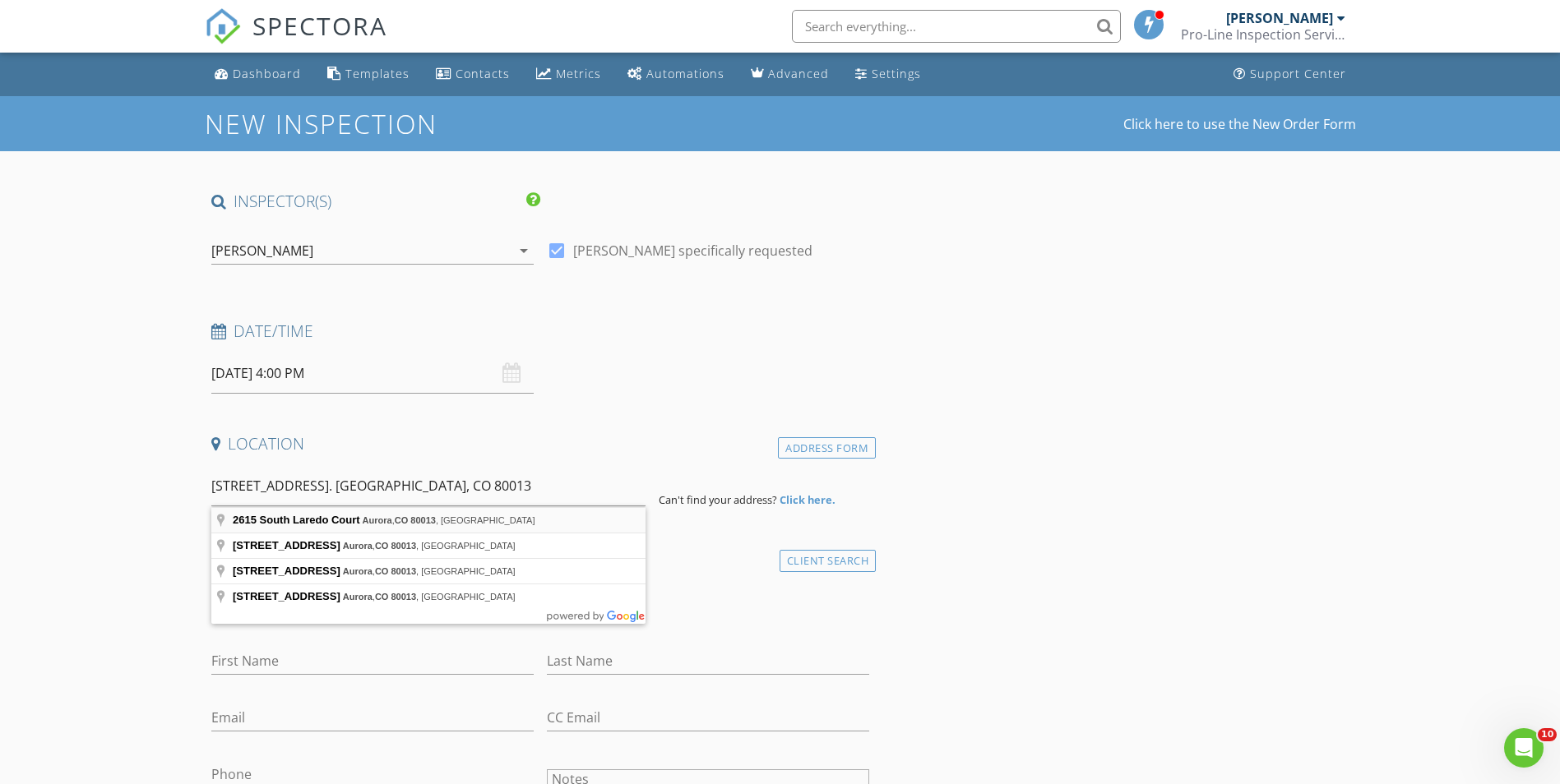
type input "2615 South Laredo Court, Aurora, CO 80013, USA"
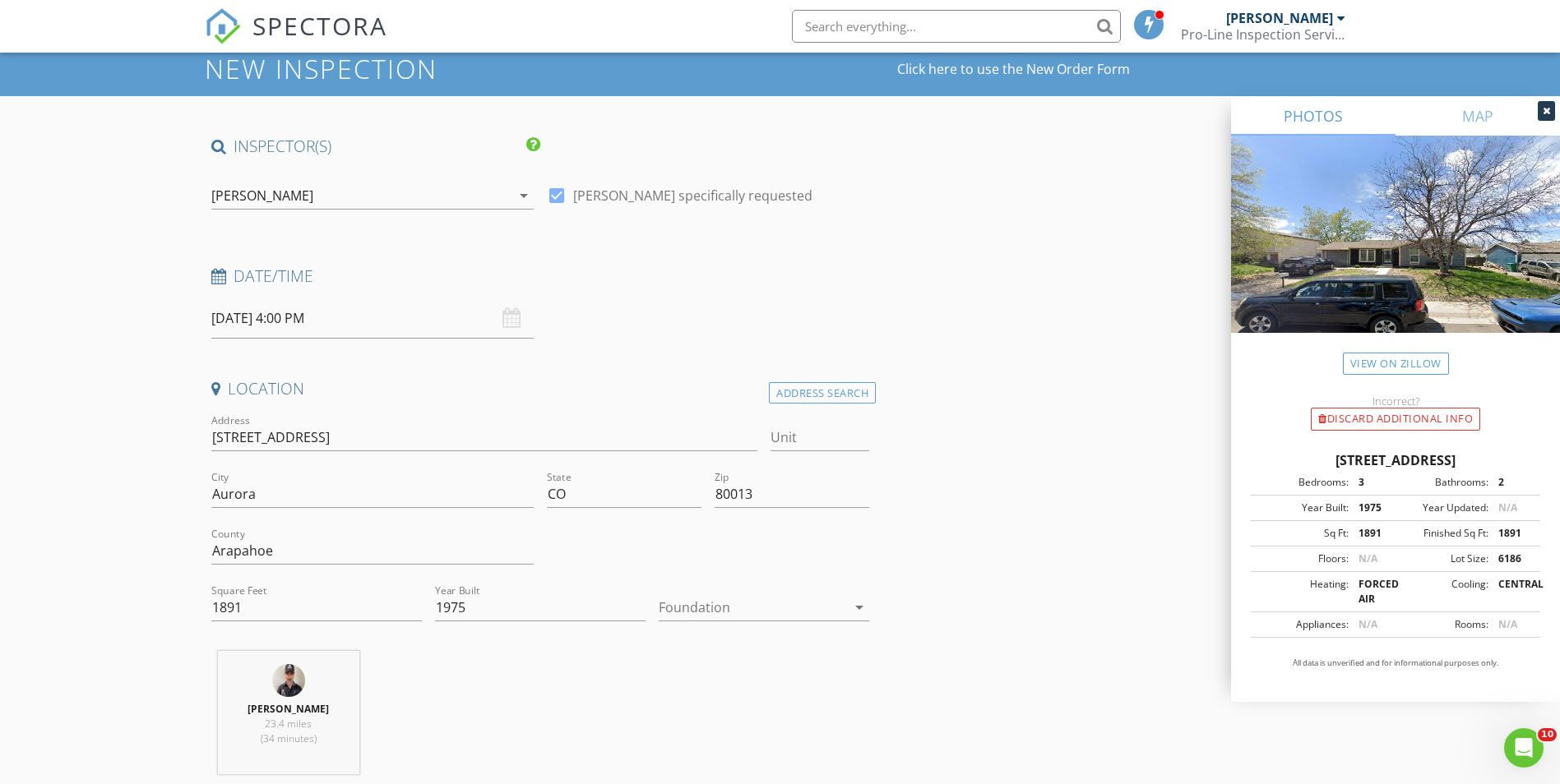
scroll to position [82, 0]
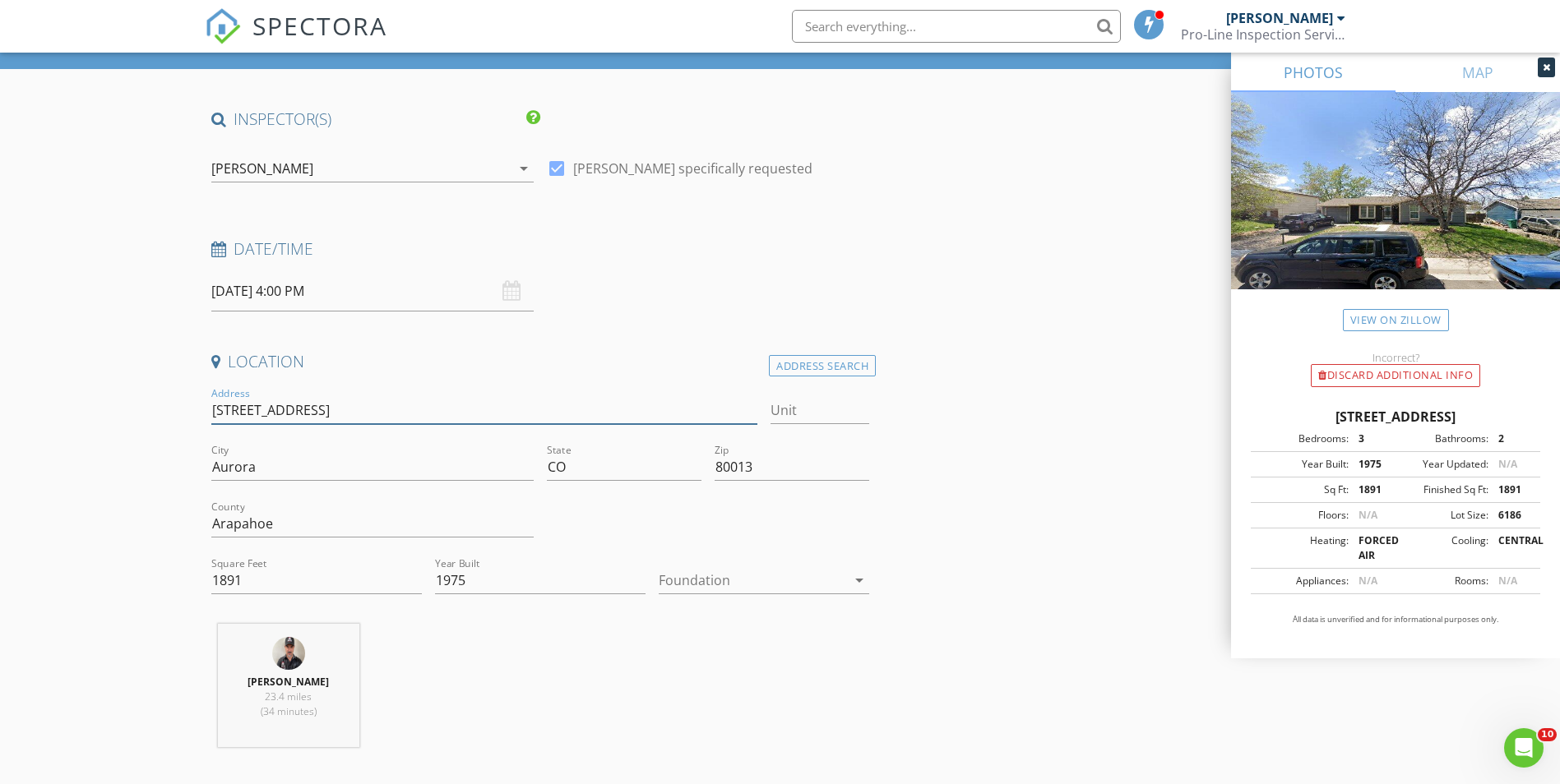
drag, startPoint x: 346, startPoint y: 413, endPoint x: 144, endPoint y: 401, distance: 202.4
click at [863, 585] on icon "arrow_drop_down" at bounding box center [859, 580] width 20 height 20
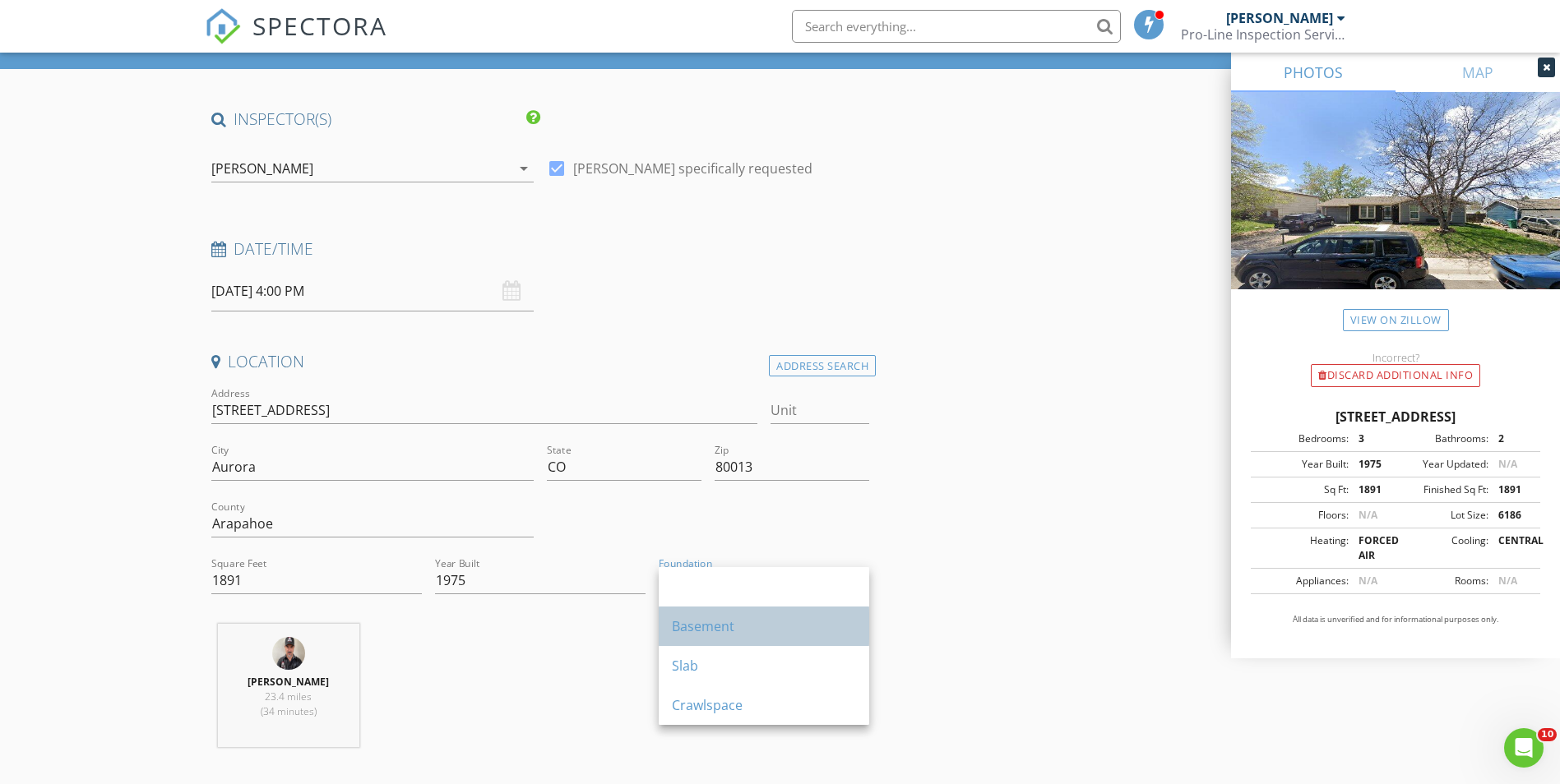
click at [767, 621] on div "Basement" at bounding box center [764, 626] width 185 height 20
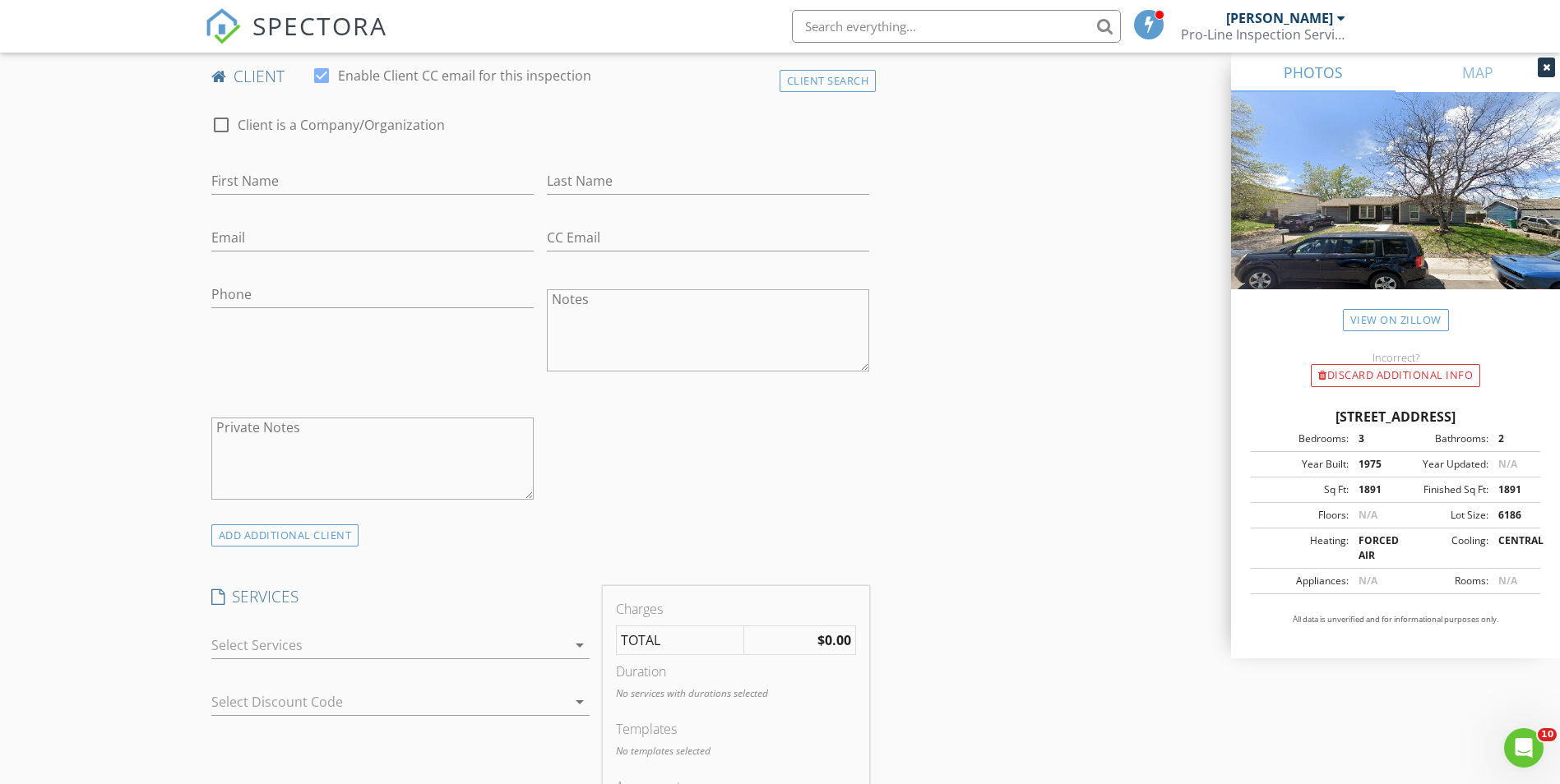
scroll to position [822, 0]
click at [400, 165] on input "First Name" at bounding box center [373, 175] width 322 height 27
type input "r"
type input "Ricardo"
type input "Sandoval"
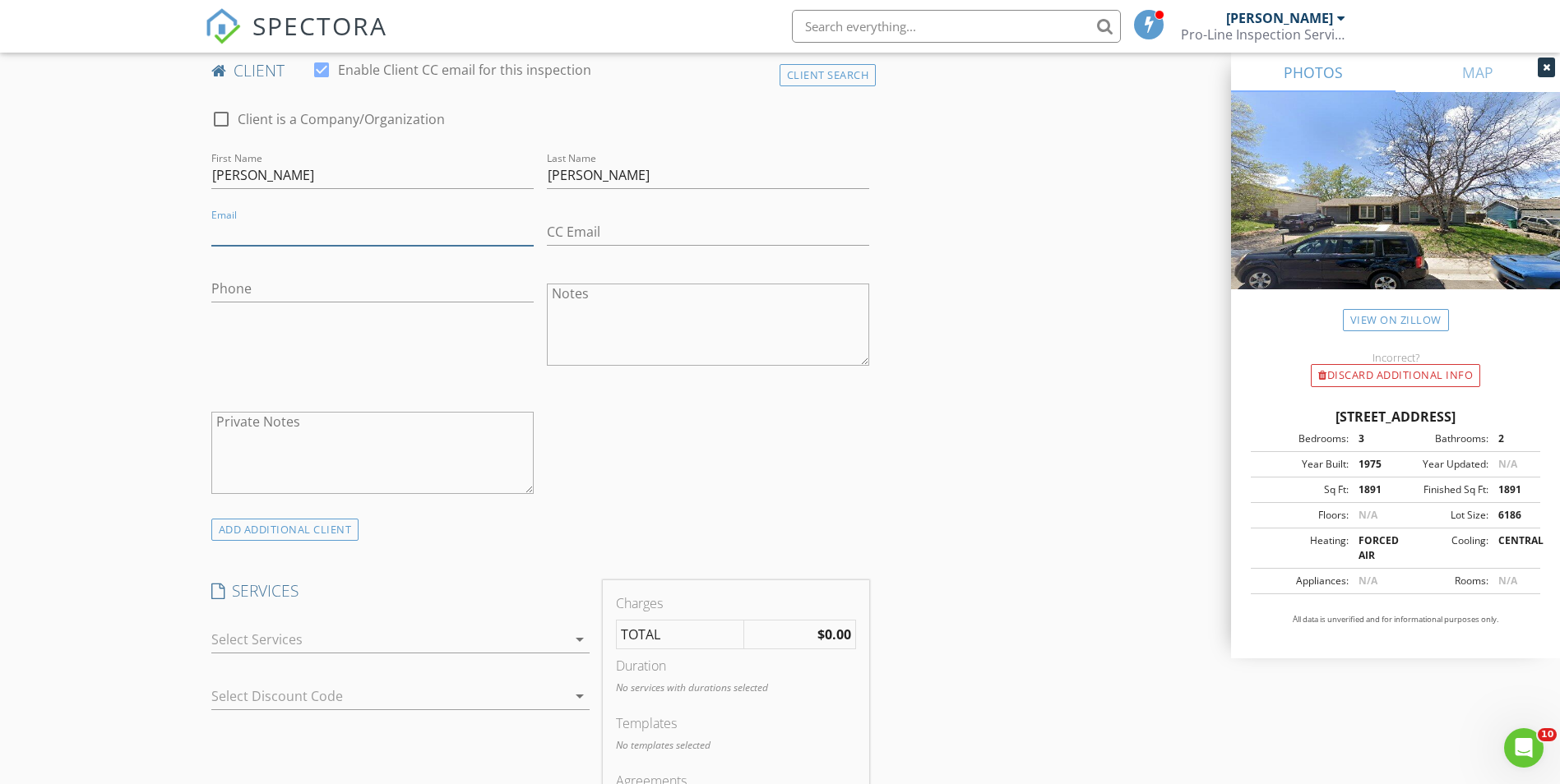
click at [272, 232] on input "Email" at bounding box center [373, 231] width 322 height 27
type input "ricardosandoval1023@gmail.com"
click at [381, 296] on input "Phone" at bounding box center [373, 288] width 322 height 27
type input "720-309-1638"
click at [433, 346] on div "Phone 720-309-1638" at bounding box center [373, 326] width 335 height 128
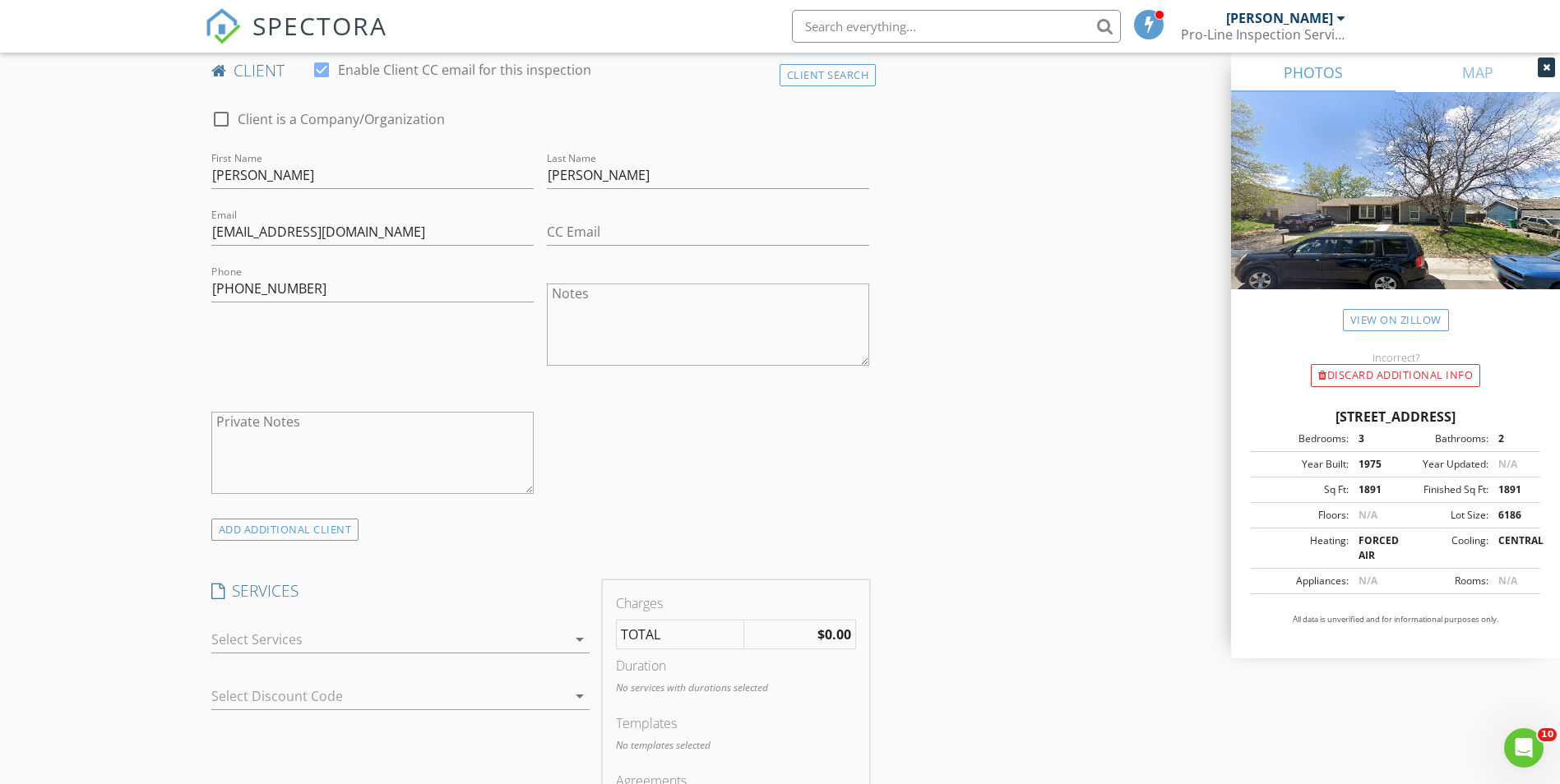
scroll to position [986, 0]
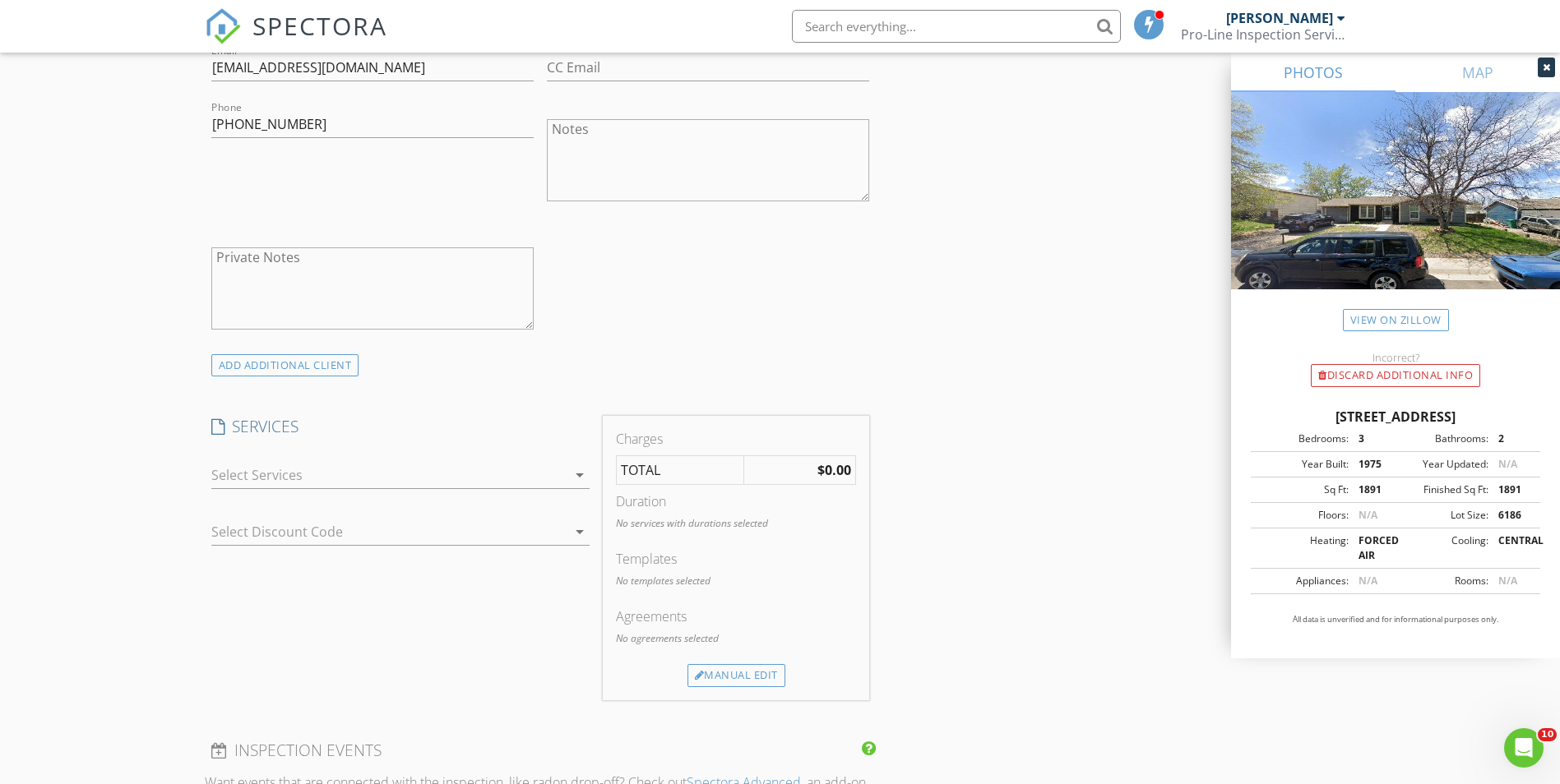
click at [580, 475] on icon "arrow_drop_down" at bounding box center [579, 475] width 20 height 20
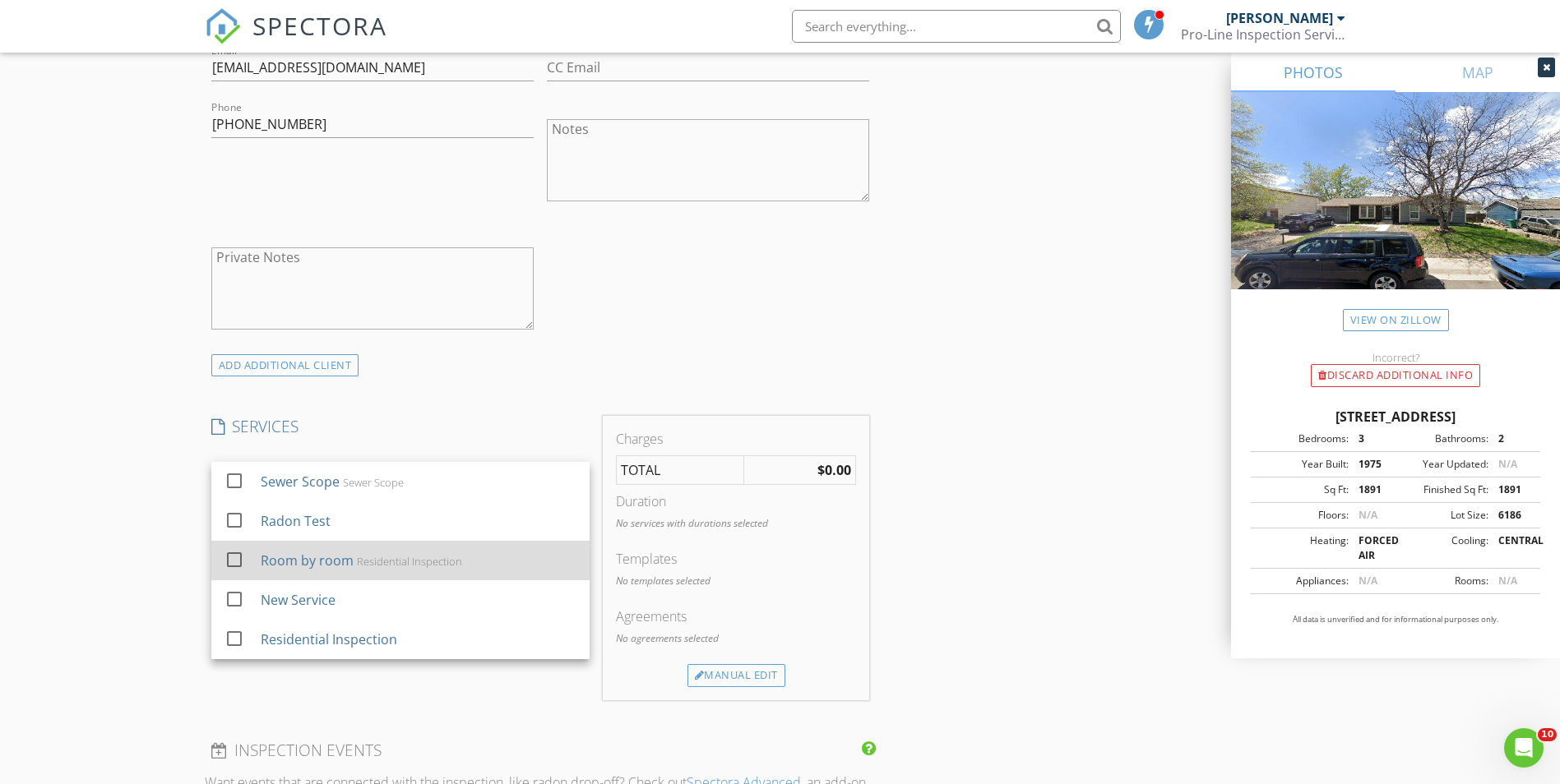
click at [440, 563] on div "Residential Inspection" at bounding box center [409, 561] width 105 height 13
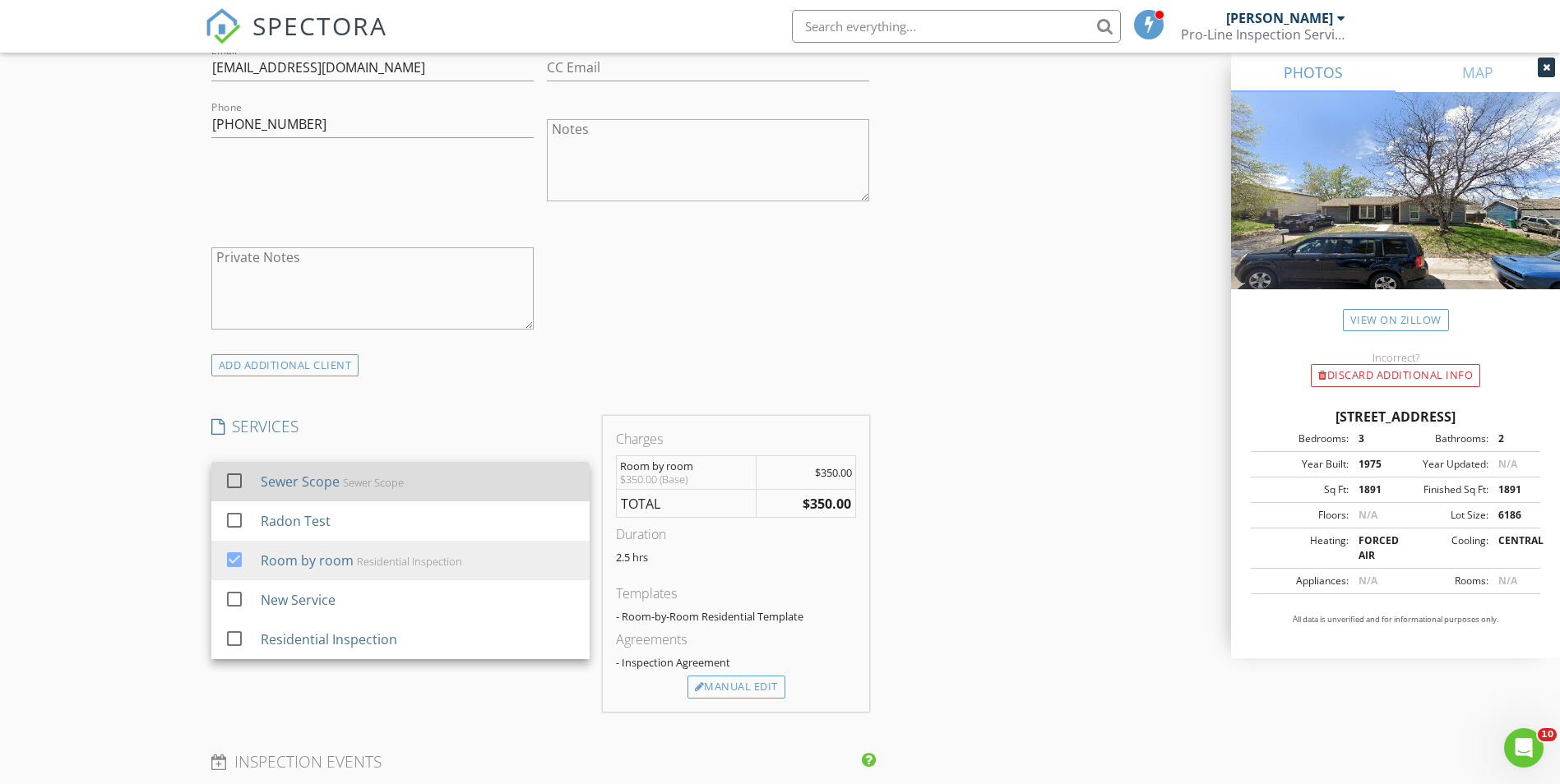
click at [452, 481] on div "Sewer Scope Sewer Scope" at bounding box center [417, 481] width 316 height 33
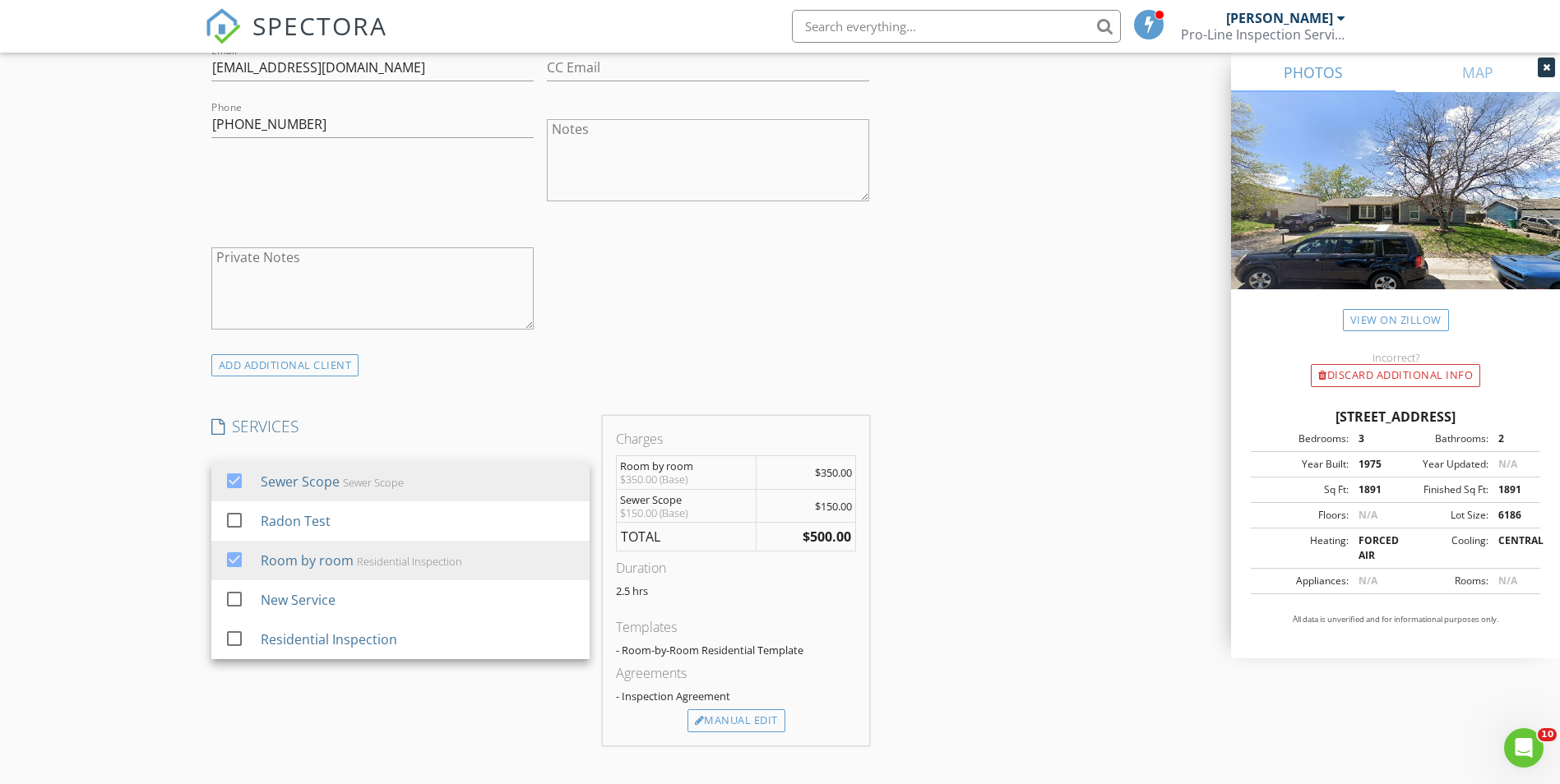
click at [901, 312] on div "INSPECTOR(S) check_box Martin E Martinez PRIMARY Martin E Martinez arrow_drop_d…" at bounding box center [780, 575] width 1151 height 2741
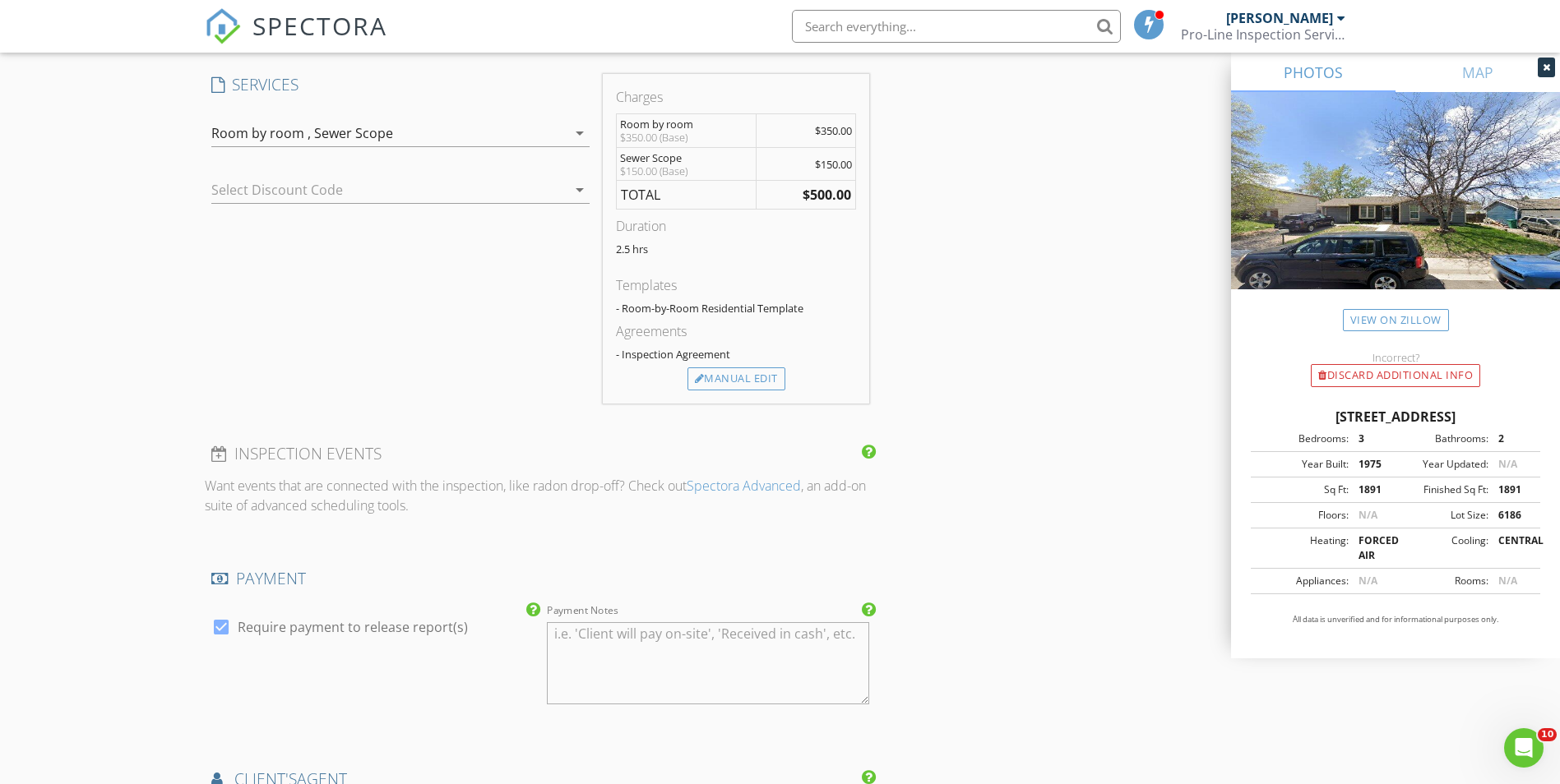
scroll to position [1398, 0]
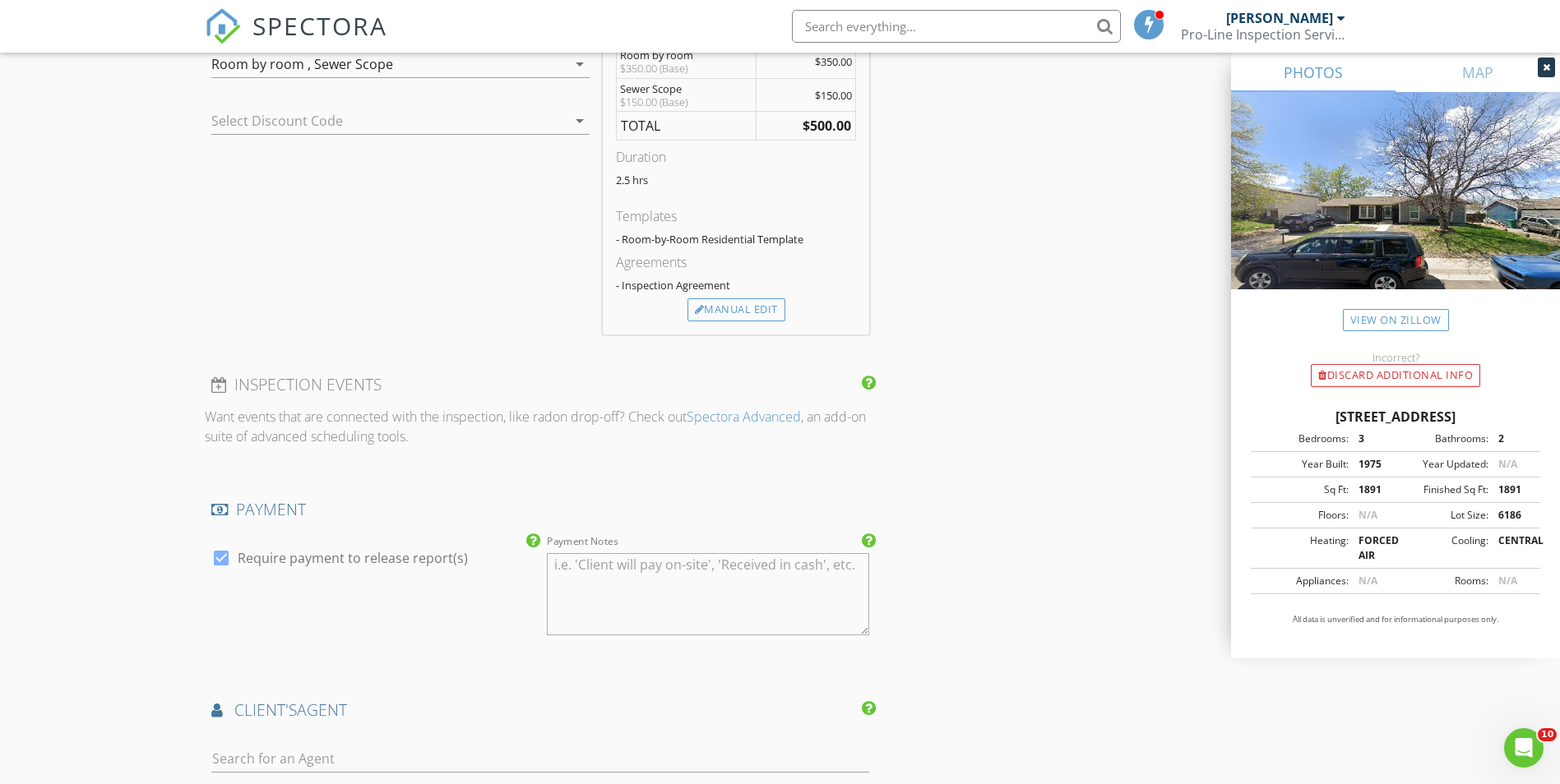
click at [224, 557] on div at bounding box center [221, 558] width 28 height 28
checkbox input "false"
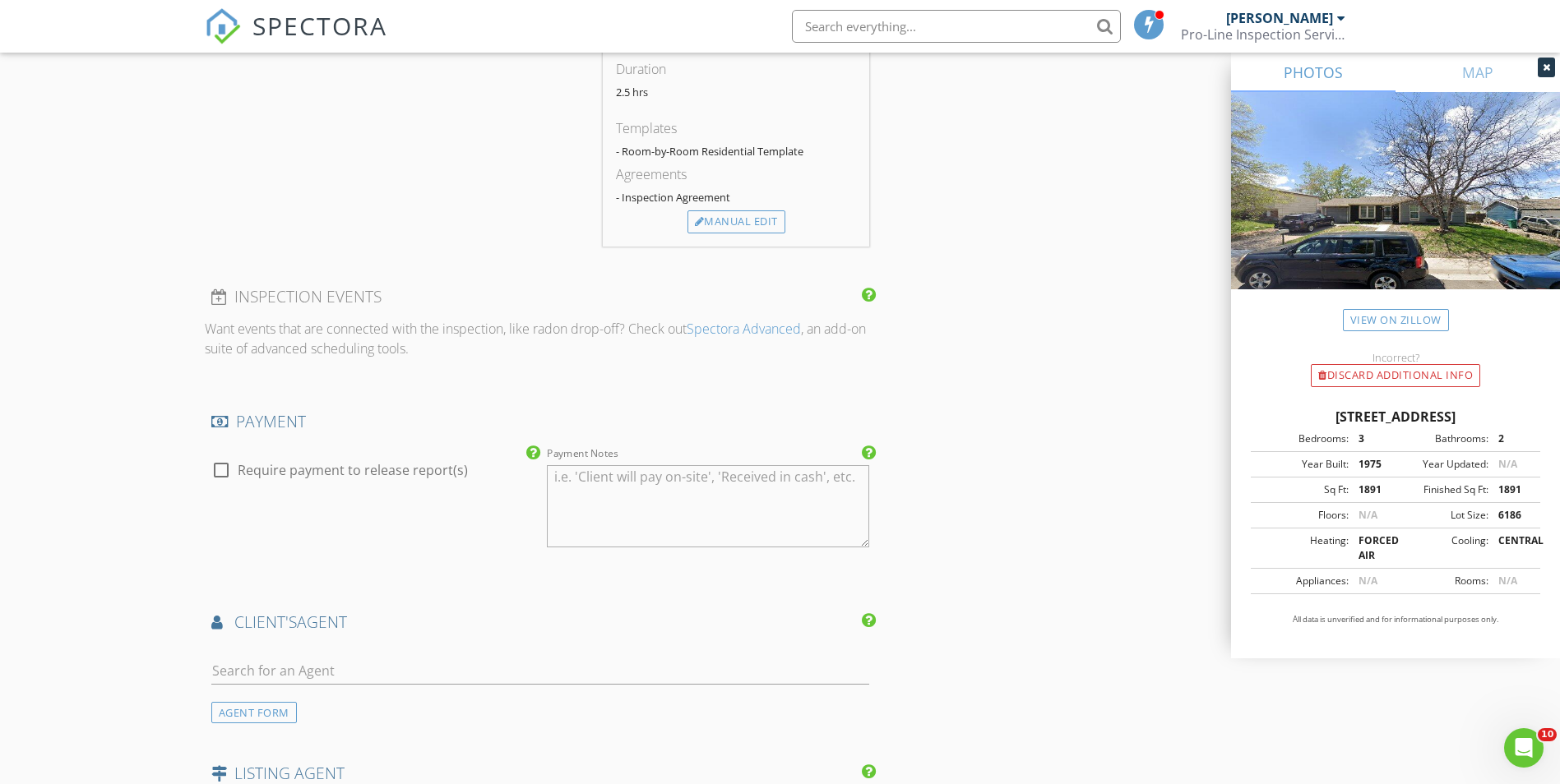
scroll to position [1644, 0]
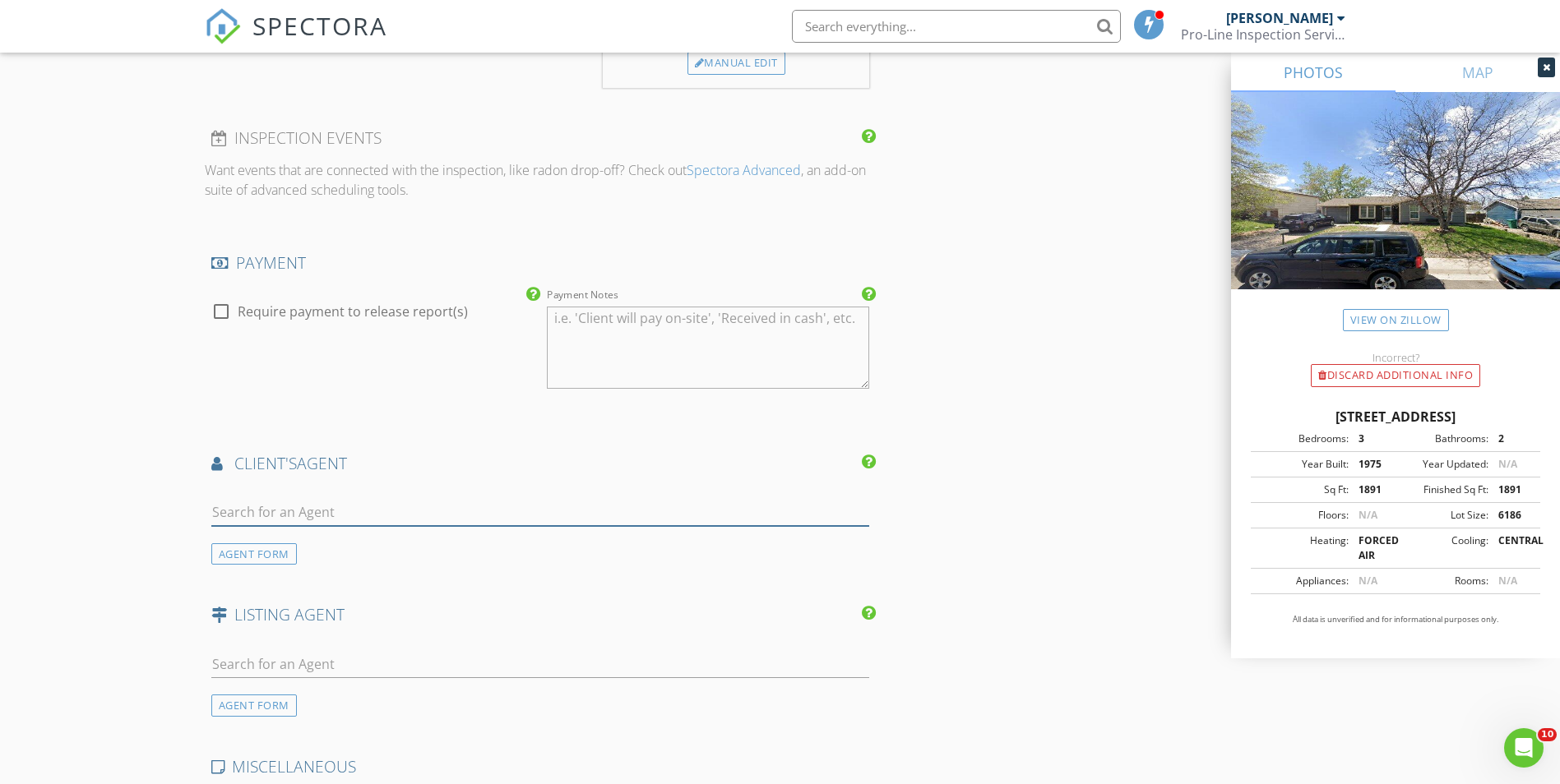
click at [342, 514] on input "text" at bounding box center [541, 512] width 659 height 27
type input "Oscar"
click at [336, 545] on div "[PERSON_NAME]" at bounding box center [309, 542] width 102 height 20
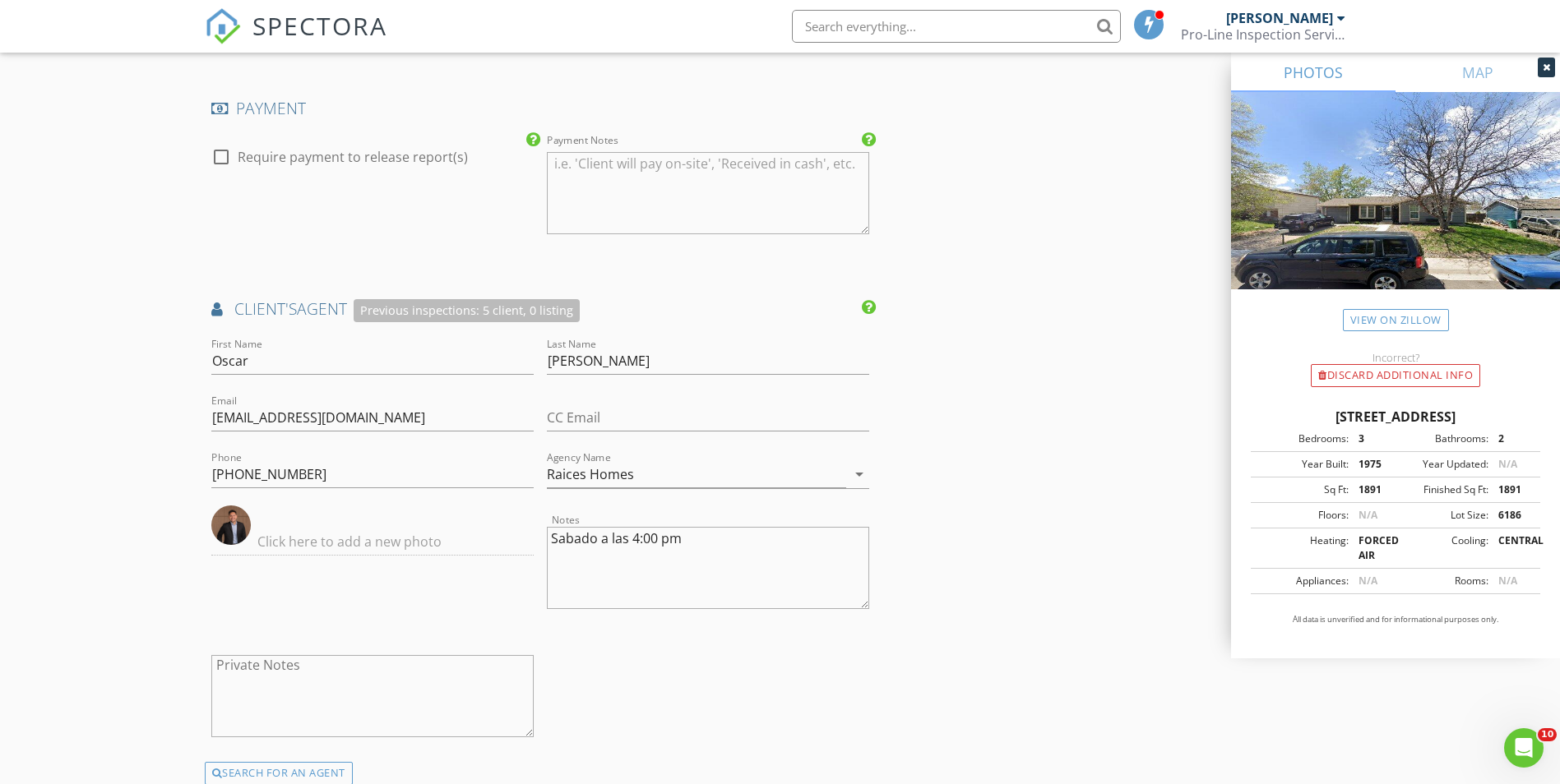
scroll to position [1809, 0]
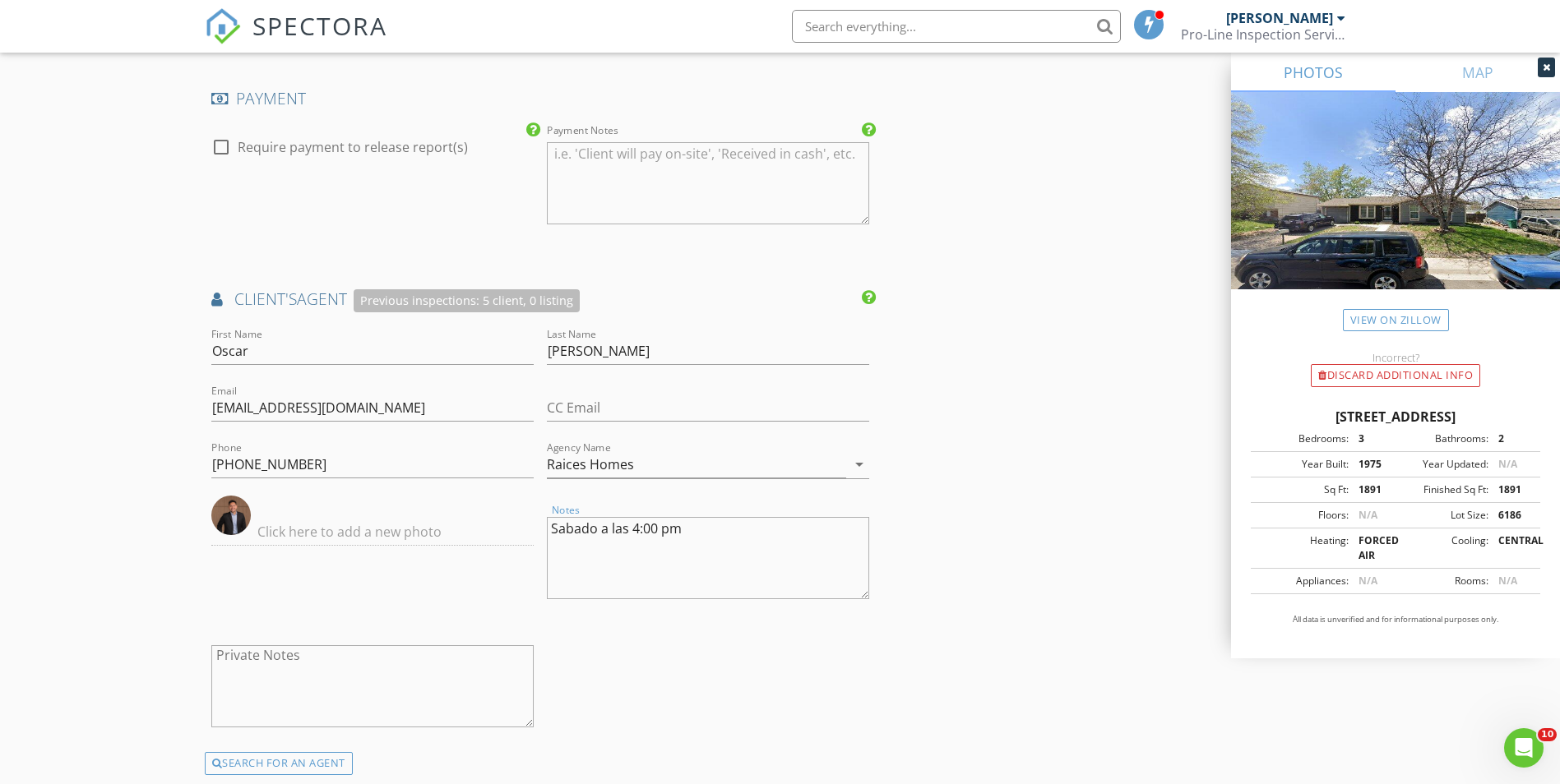
drag, startPoint x: 731, startPoint y: 540, endPoint x: 479, endPoint y: 540, distance: 252.0
click at [479, 540] on div "First Name Oscar Last Name Galvan Email oscar@raiceshomes.com CC Email Phone 72…" at bounding box center [541, 539] width 672 height 427
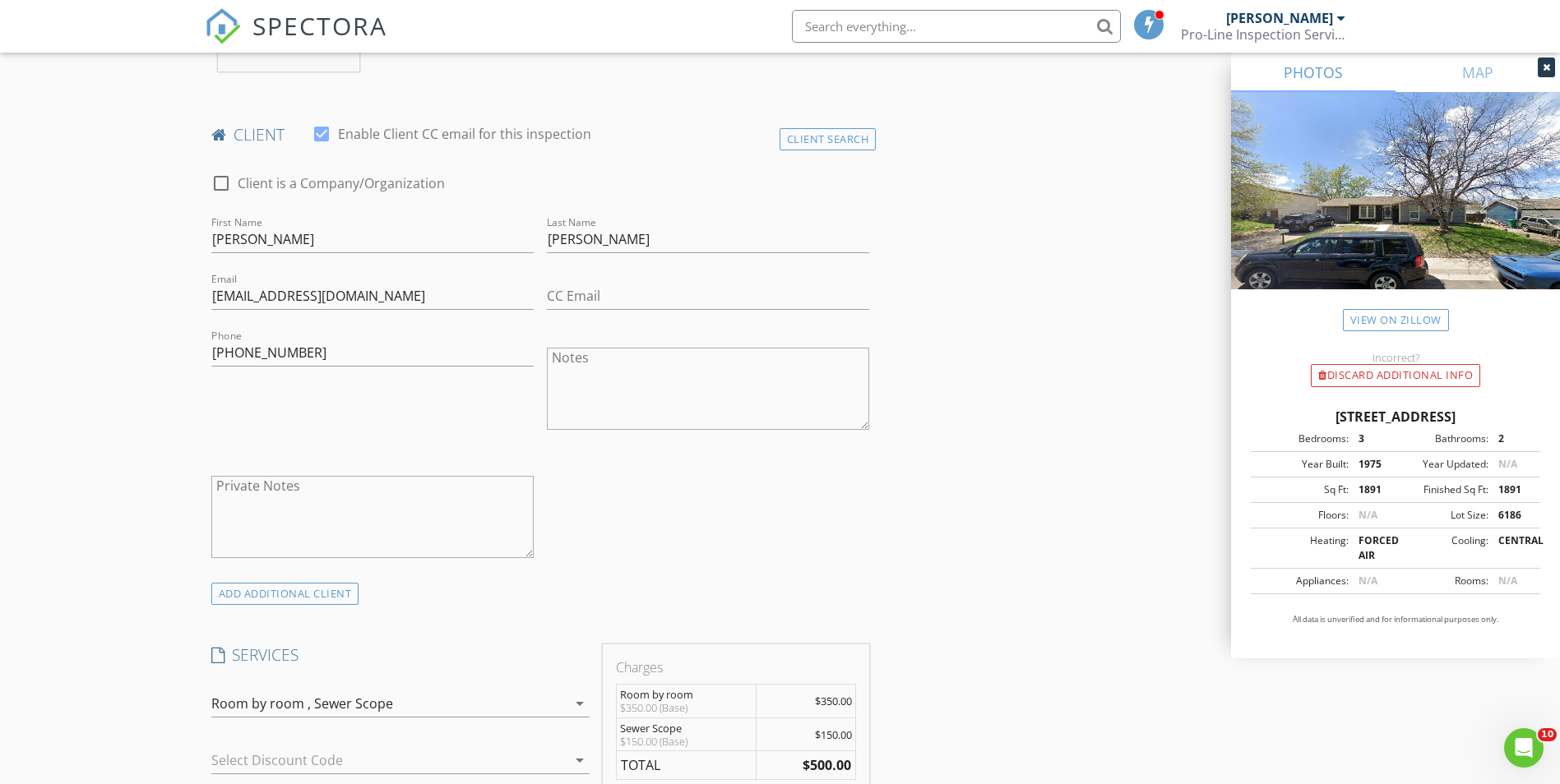
scroll to position [740, 0]
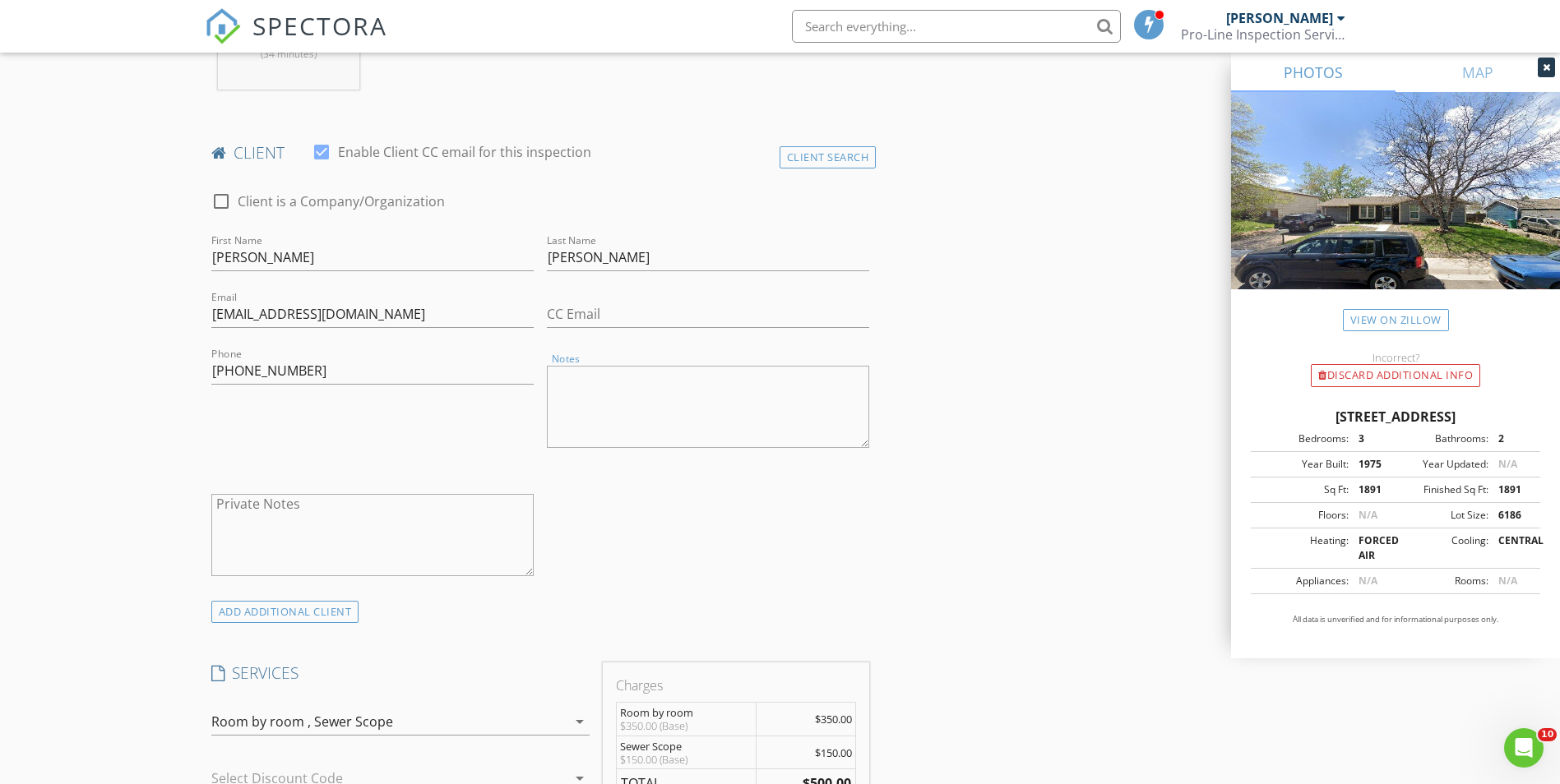
click at [638, 404] on textarea "Notes" at bounding box center [708, 407] width 322 height 82
paste textarea "Sabado a las 4:00 pm"
type textarea "Sabado a las 4:00 pm"
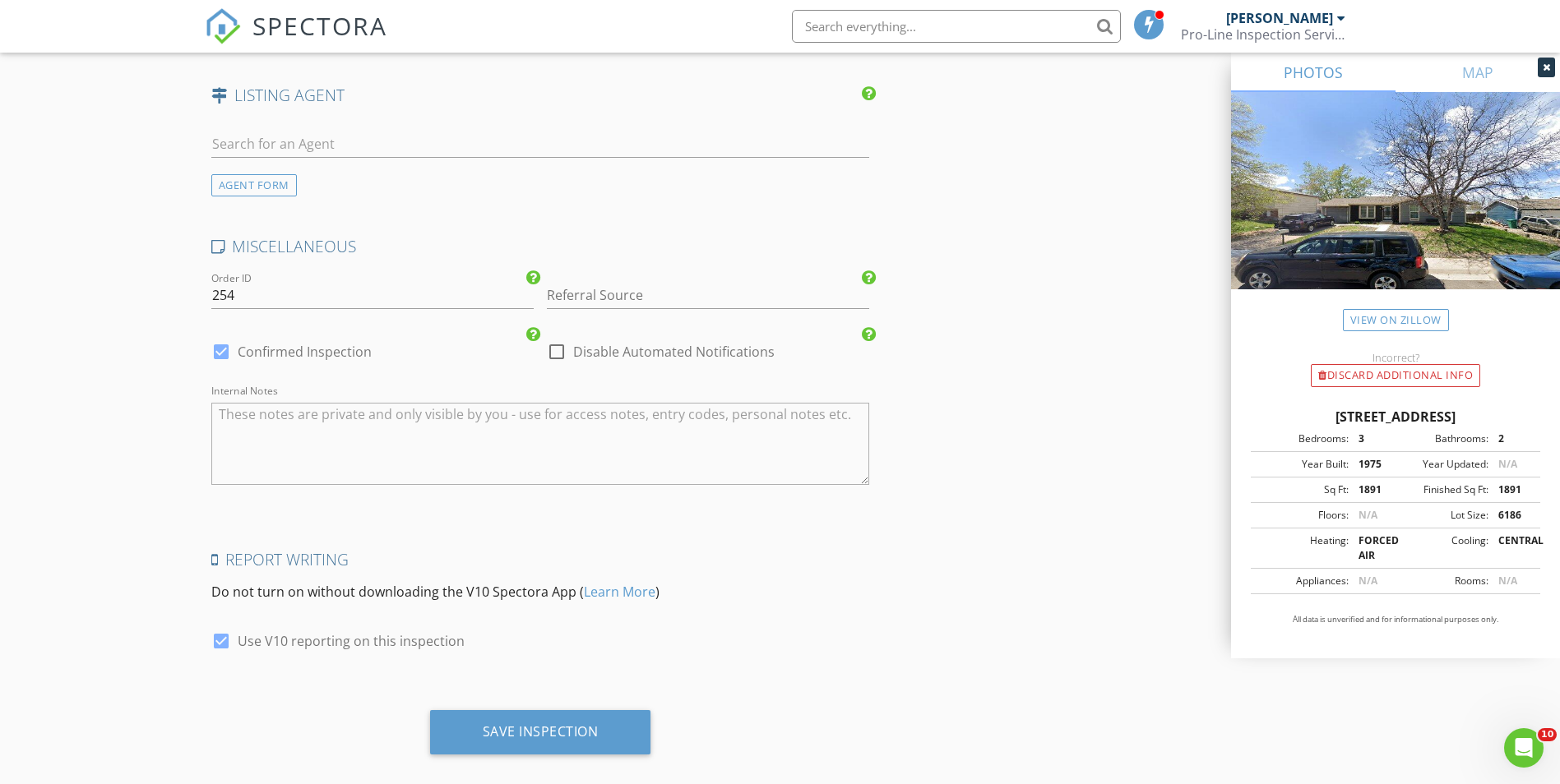
scroll to position [2561, 0]
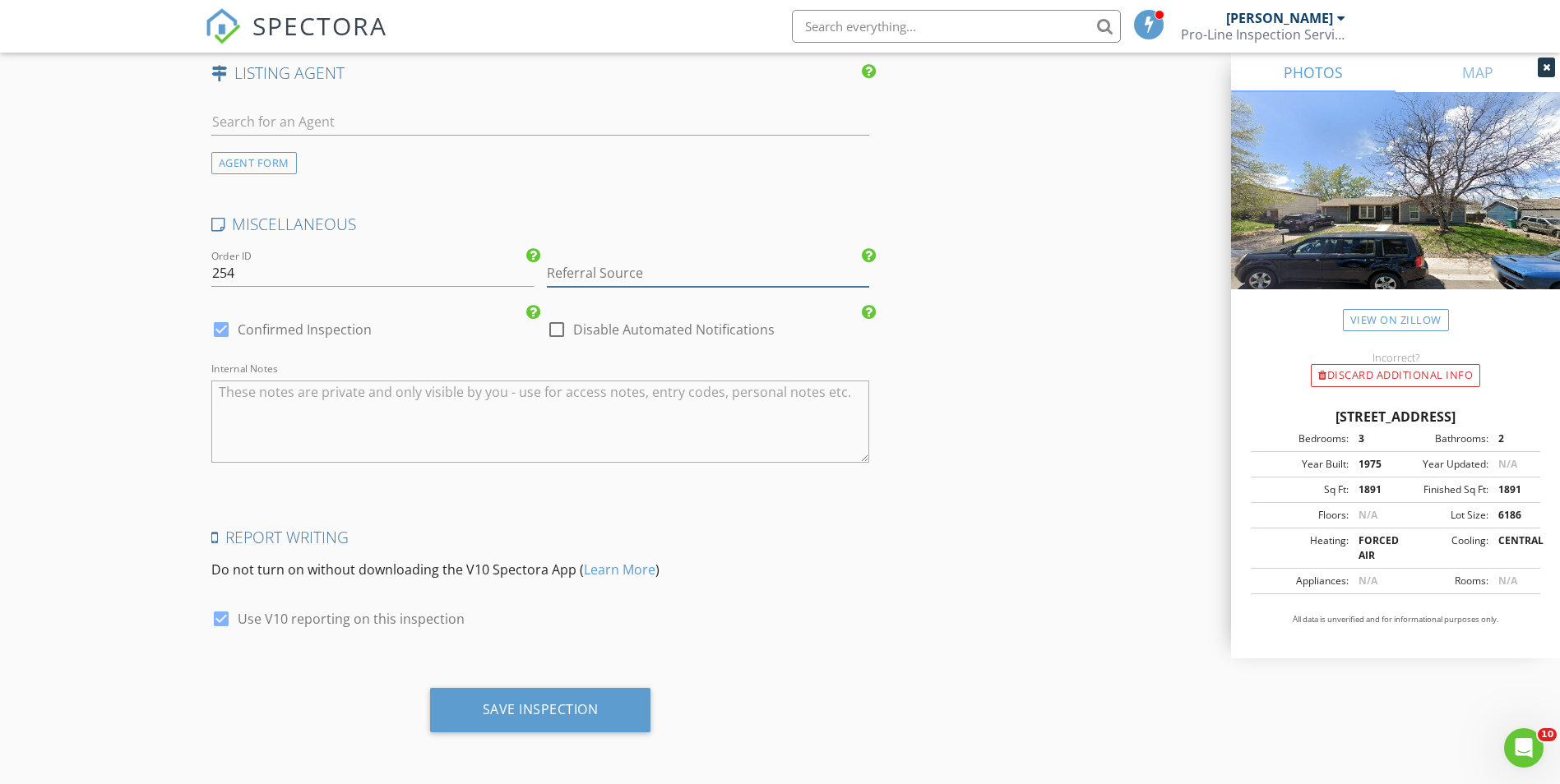
click at [632, 260] on input "Referral Source" at bounding box center [708, 273] width 322 height 27
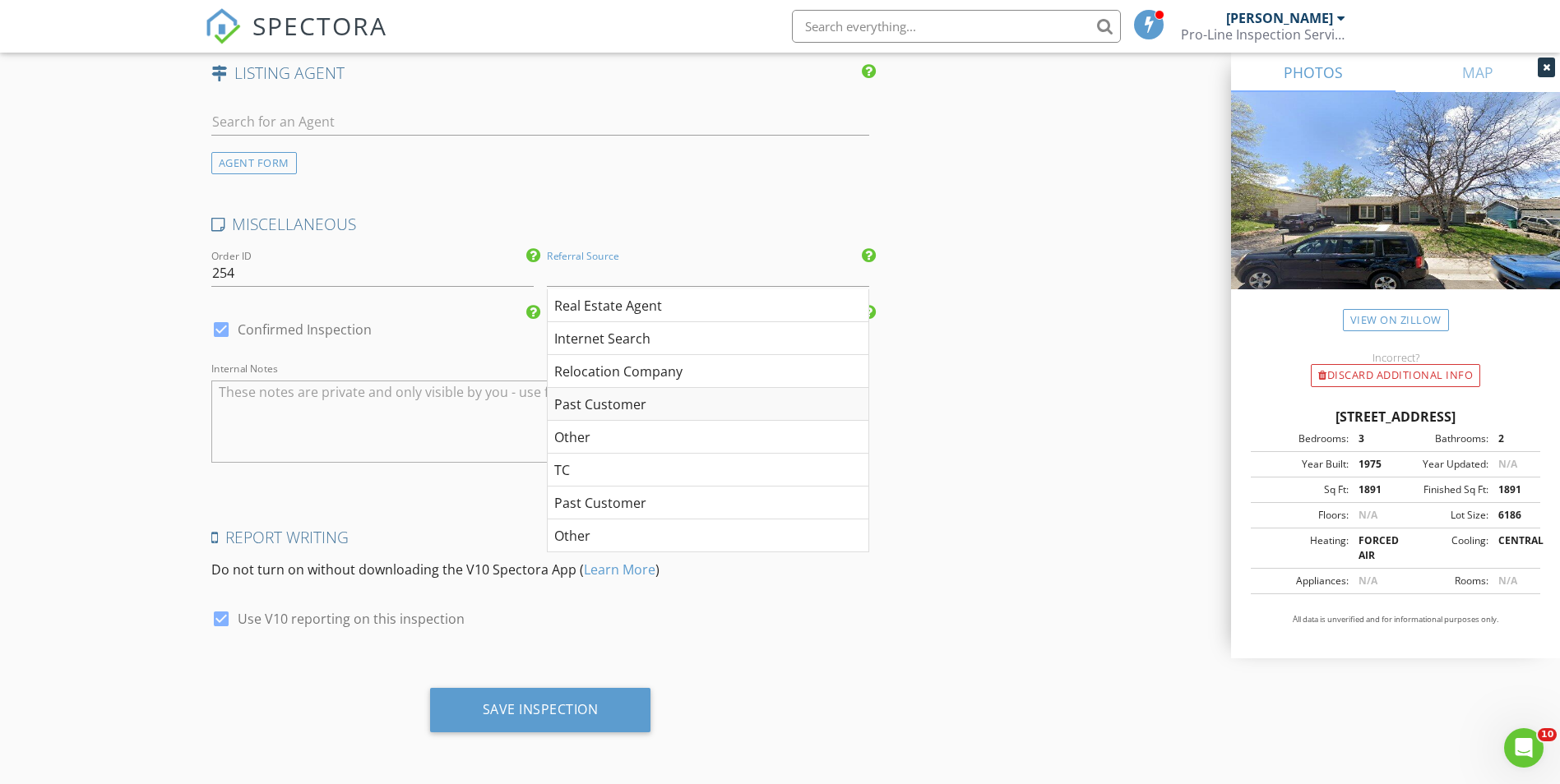
click at [647, 401] on div "Past Customer" at bounding box center [707, 404] width 320 height 33
type input "Past Customer"
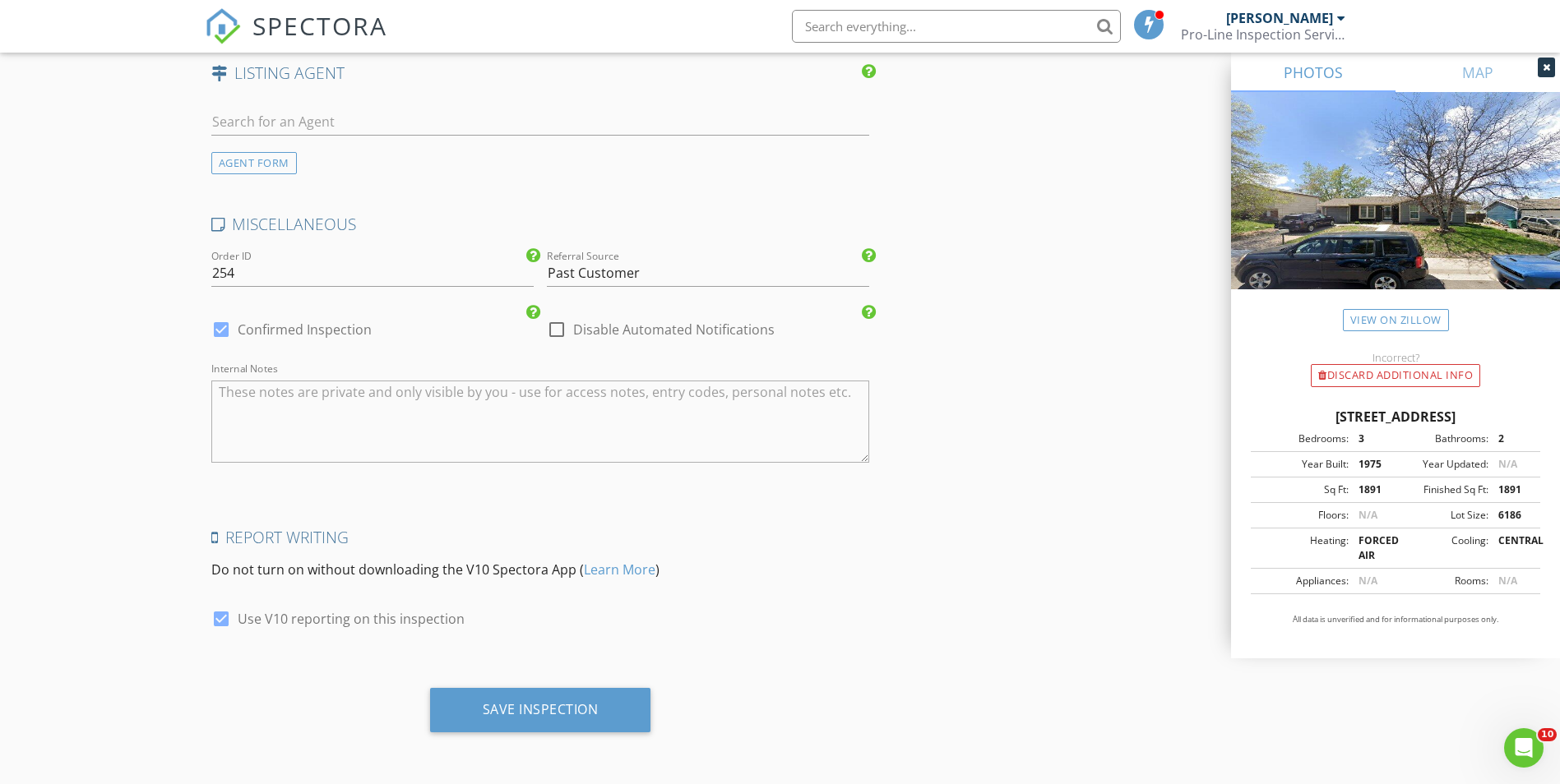
click at [564, 717] on div "Save Inspection" at bounding box center [541, 710] width 116 height 17
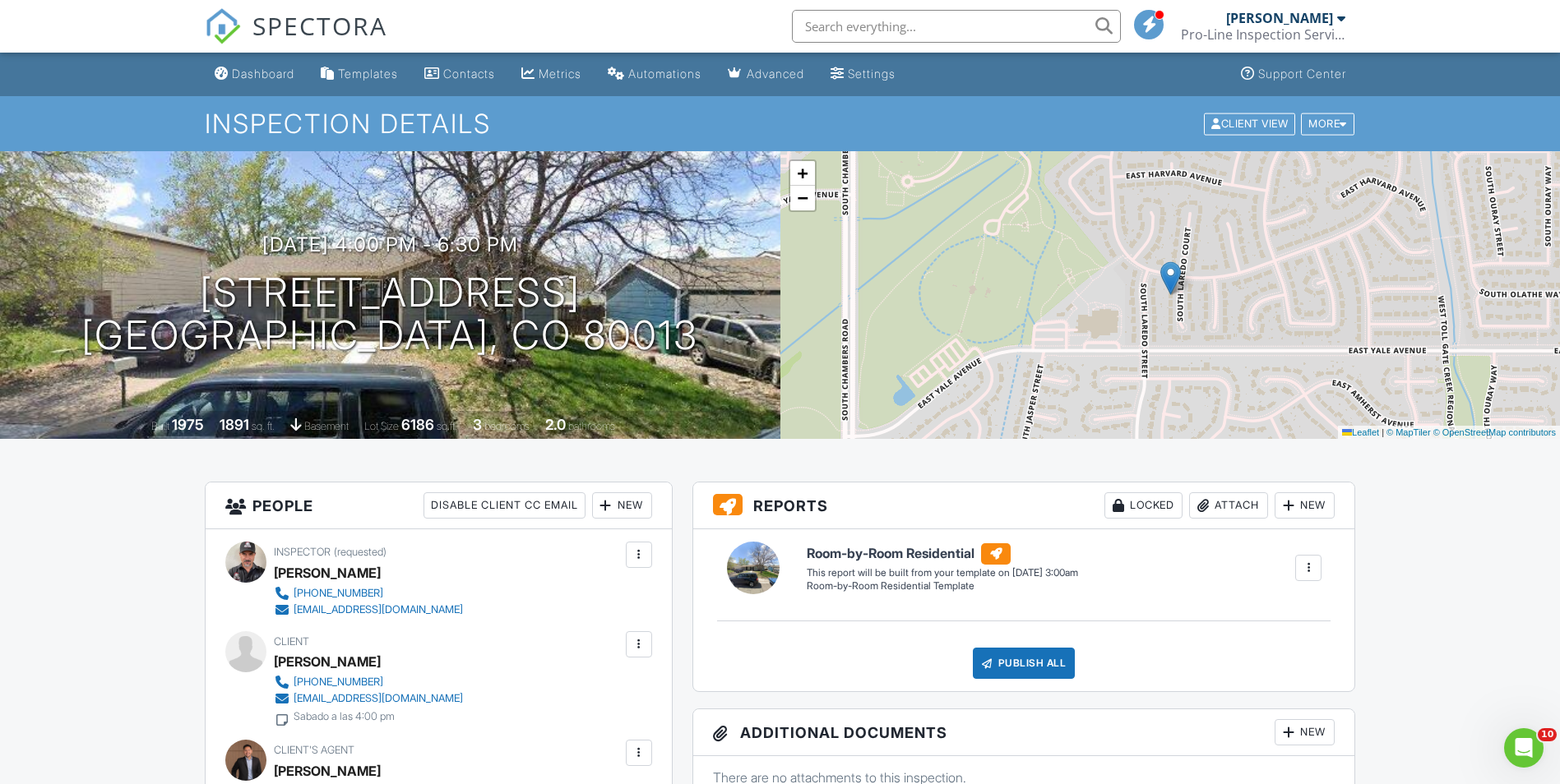
click at [262, 73] on div "Dashboard" at bounding box center [262, 73] width 63 height 14
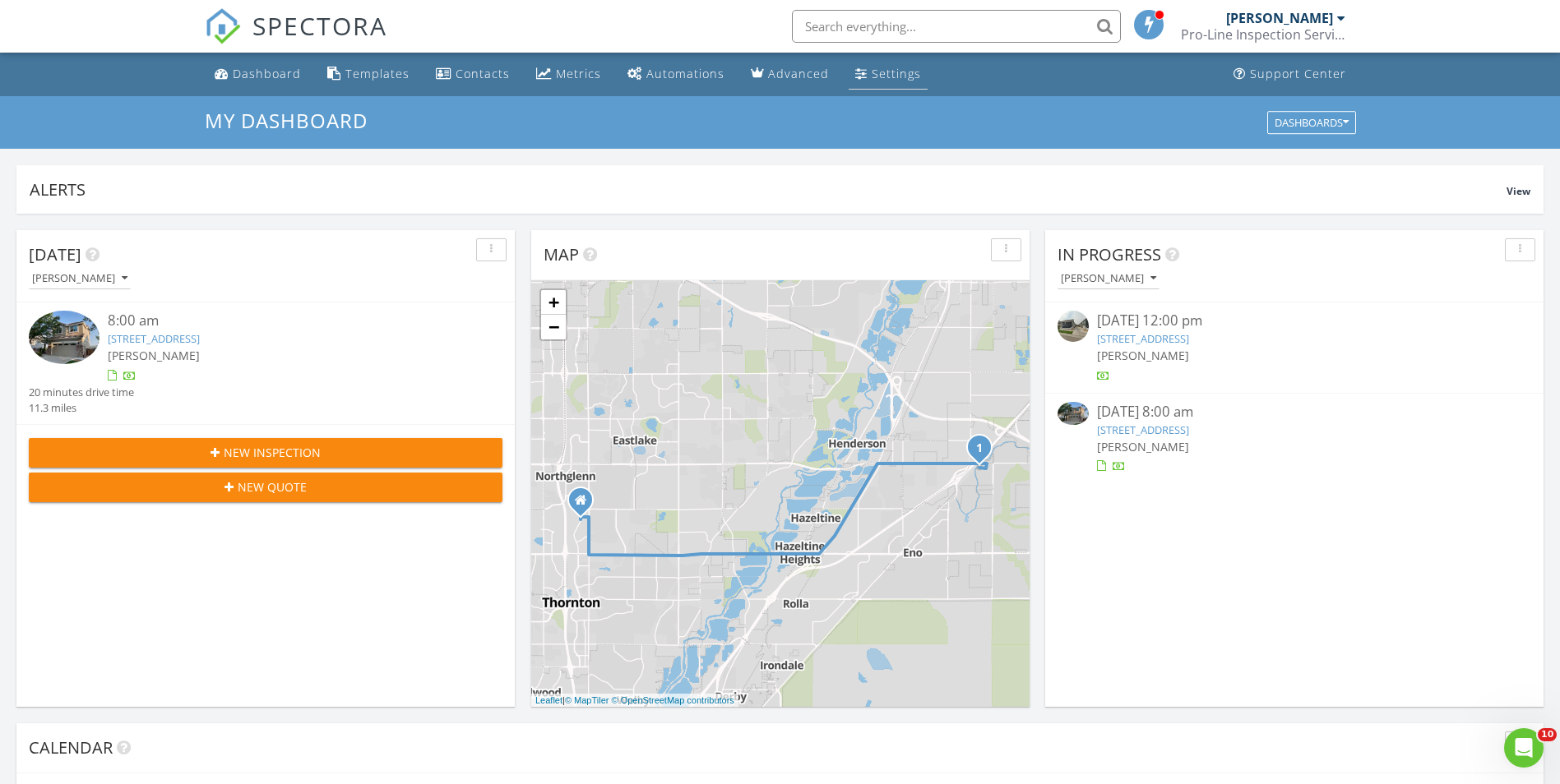
click at [885, 74] on div "Settings" at bounding box center [896, 73] width 50 height 16
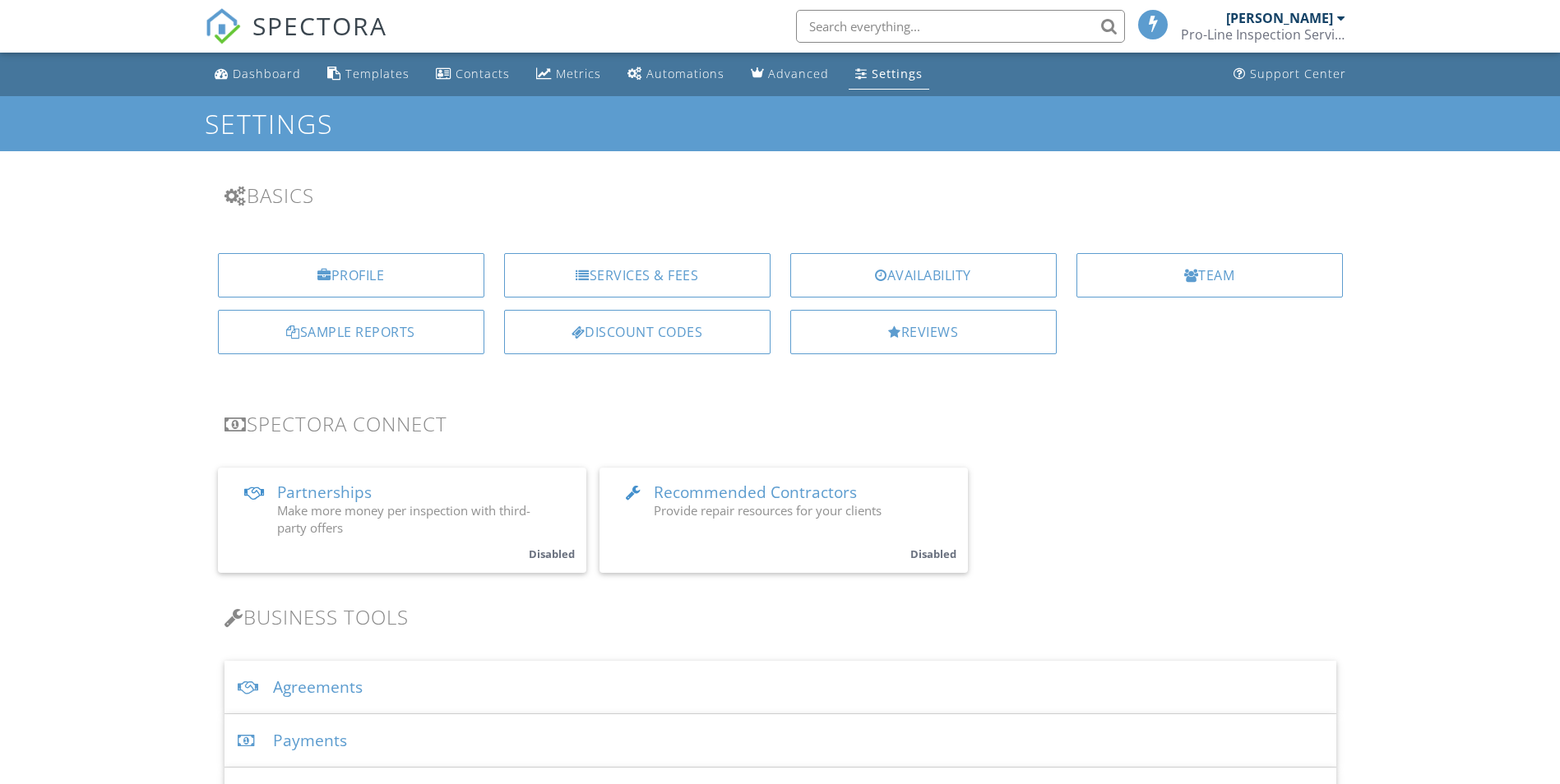
click at [322, 691] on div "Agreements" at bounding box center [780, 688] width 1111 height 53
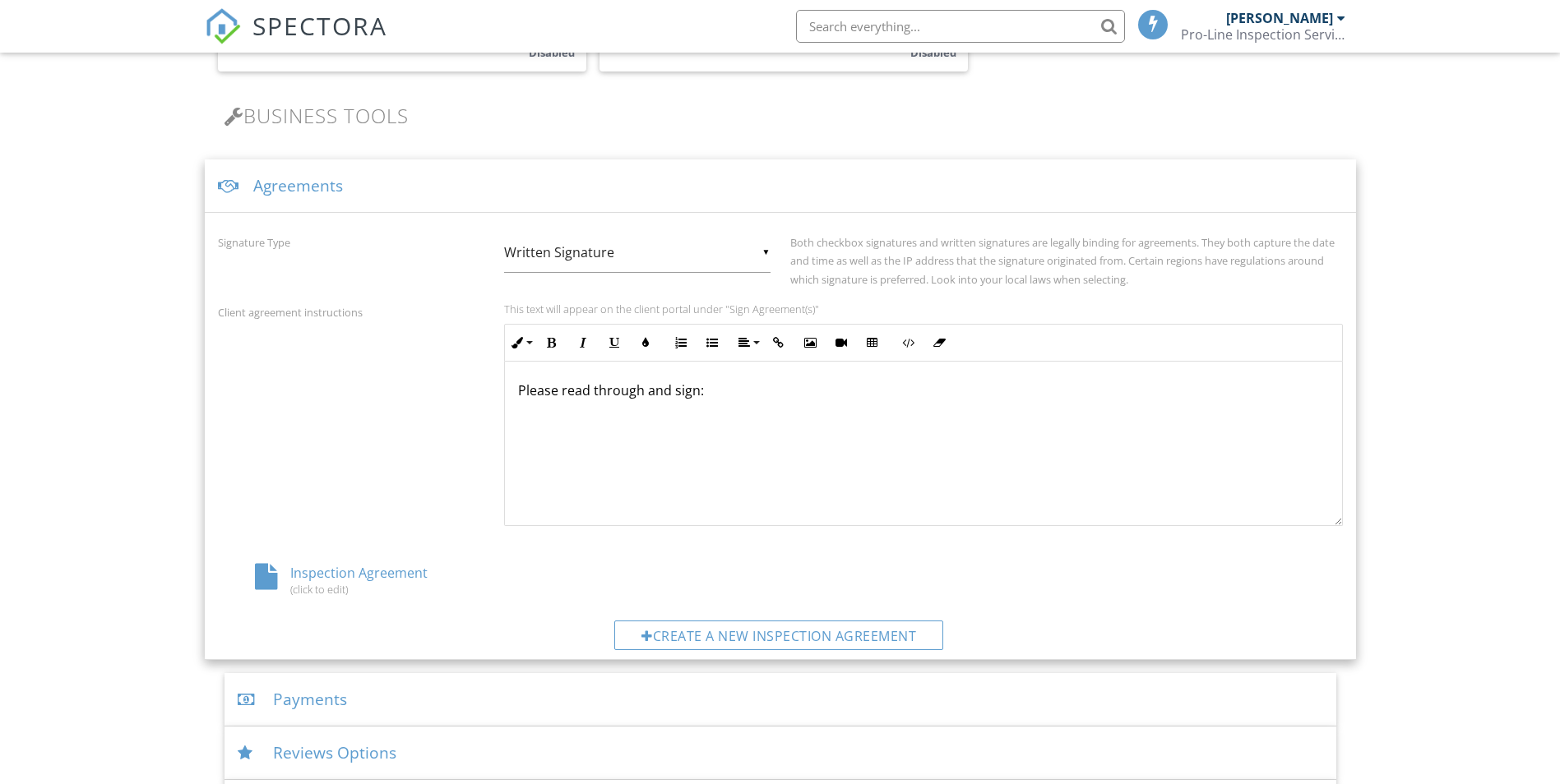
scroll to position [575, 0]
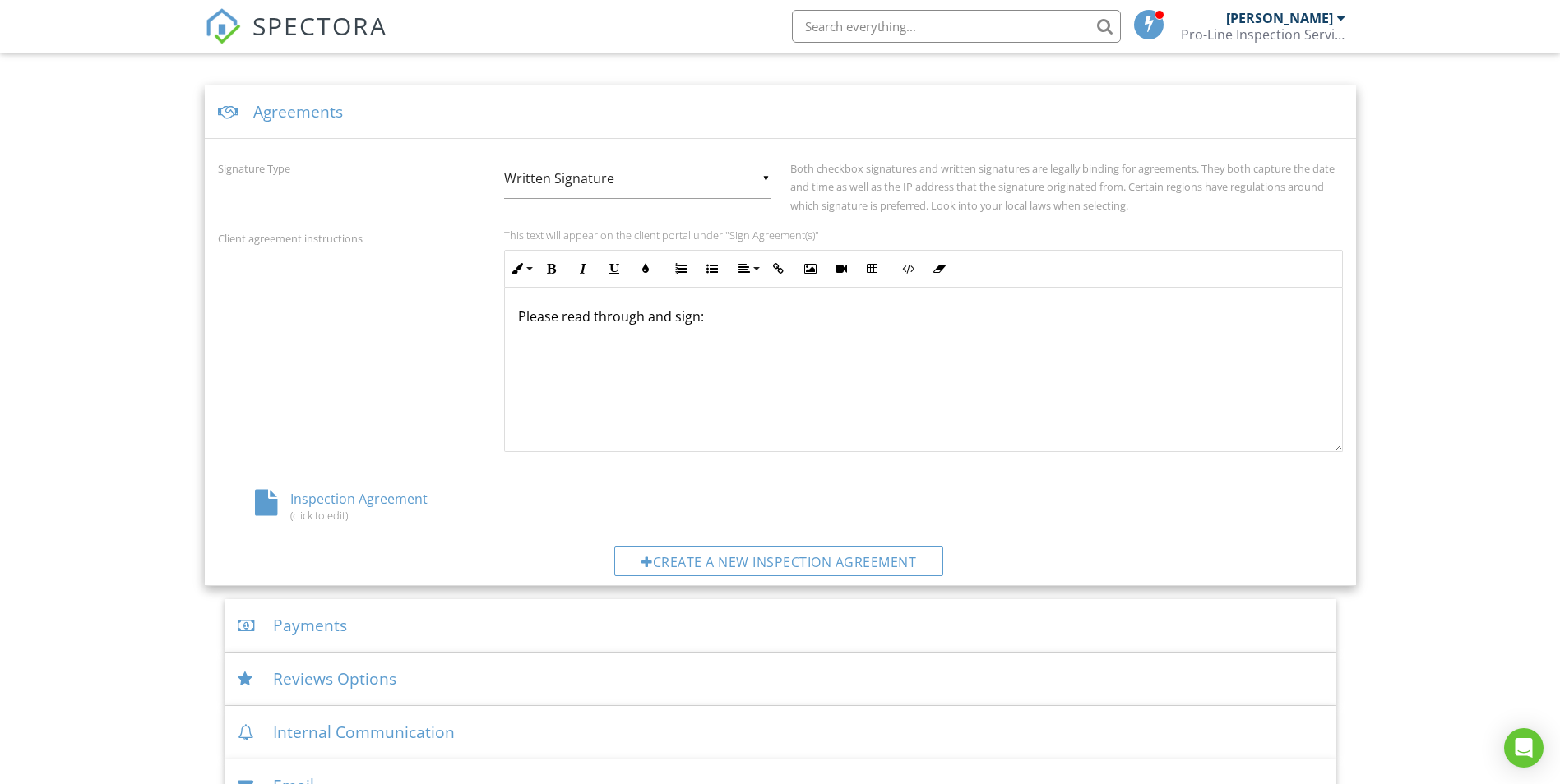
click at [368, 500] on div "Inspection Agreement (click to edit)" at bounding box center [406, 505] width 375 height 31
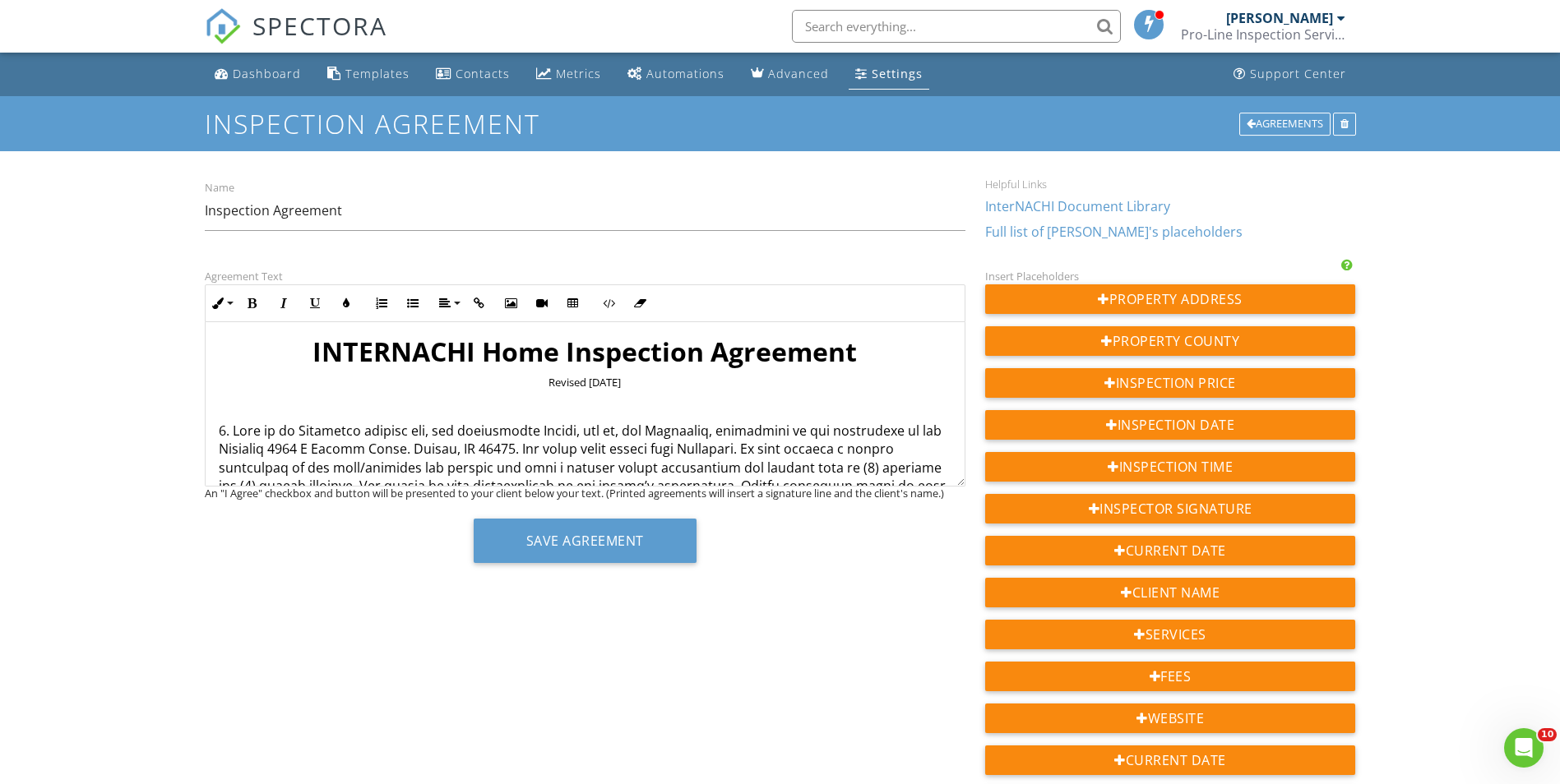
click at [537, 444] on p at bounding box center [585, 578] width 733 height 313
click at [526, 452] on p at bounding box center [585, 660] width 733 height 479
click at [584, 540] on button "Save Agreement" at bounding box center [585, 540] width 223 height 44
drag, startPoint x: 300, startPoint y: 448, endPoint x: 514, endPoint y: 447, distance: 214.0
click at [514, 447] on p at bounding box center [585, 660] width 733 height 479
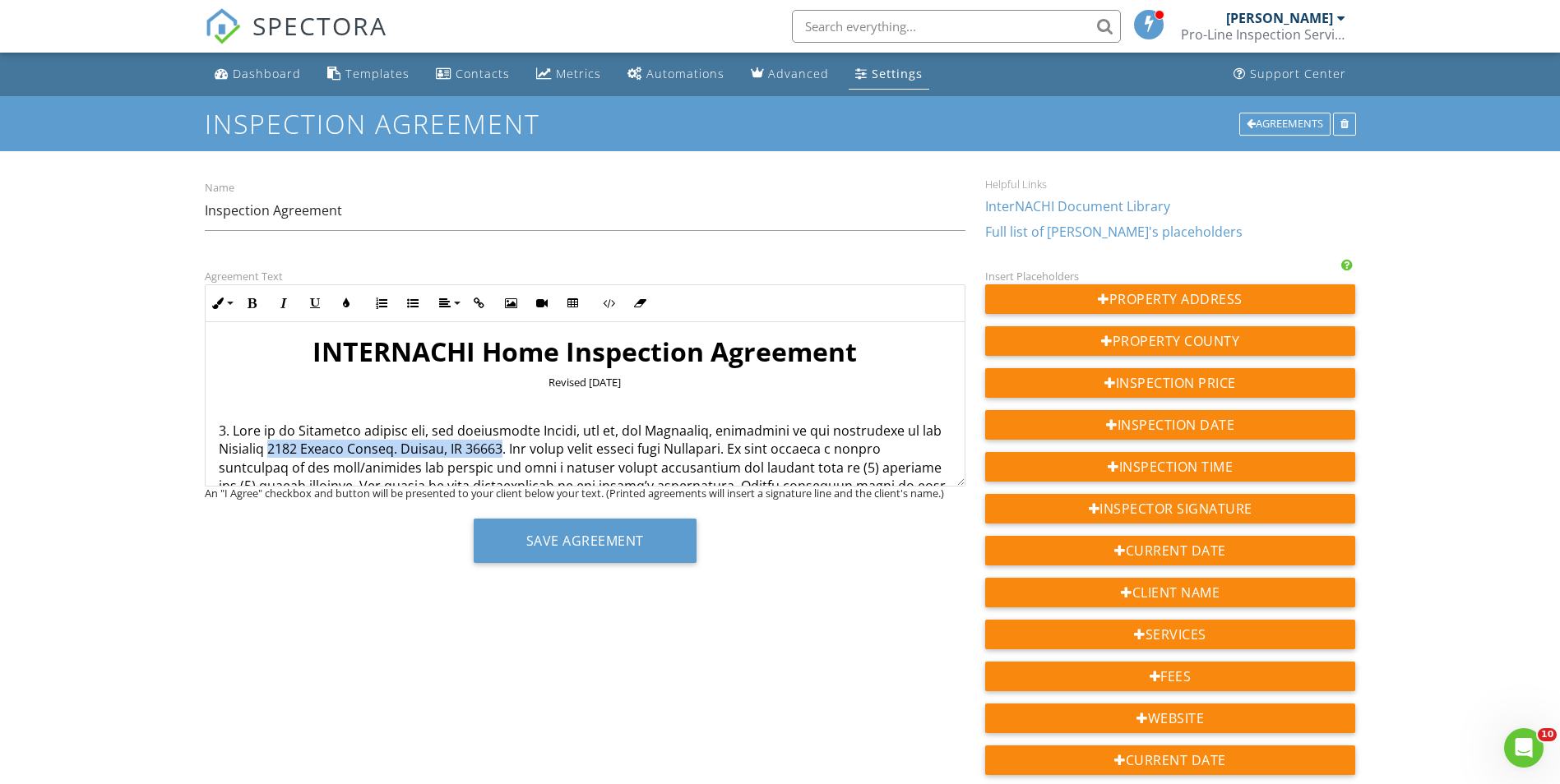
copy p "1741 Joliet Street. Aurora, CO 80010"
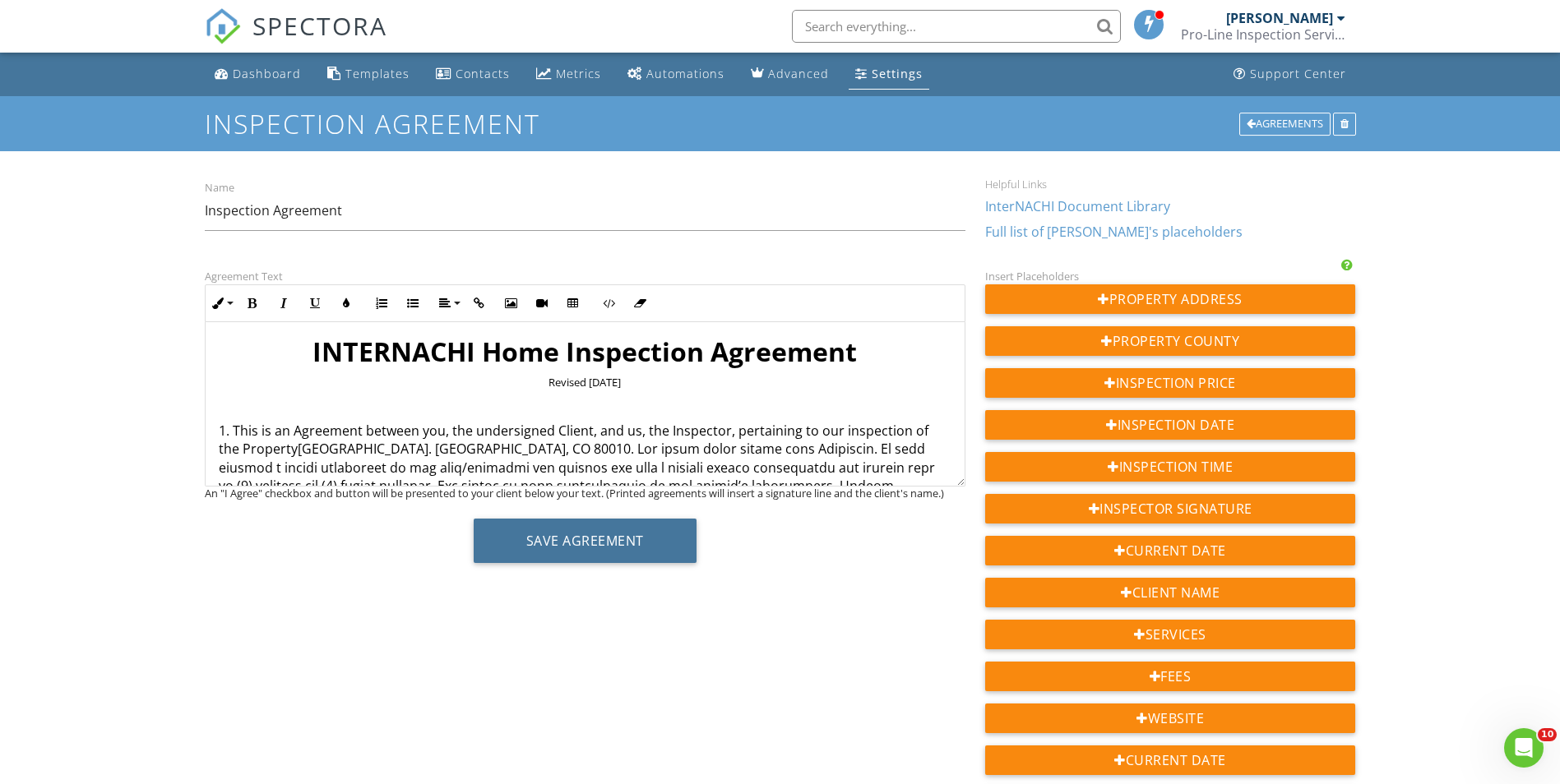
click at [553, 537] on button "Save Agreement" at bounding box center [585, 540] width 223 height 44
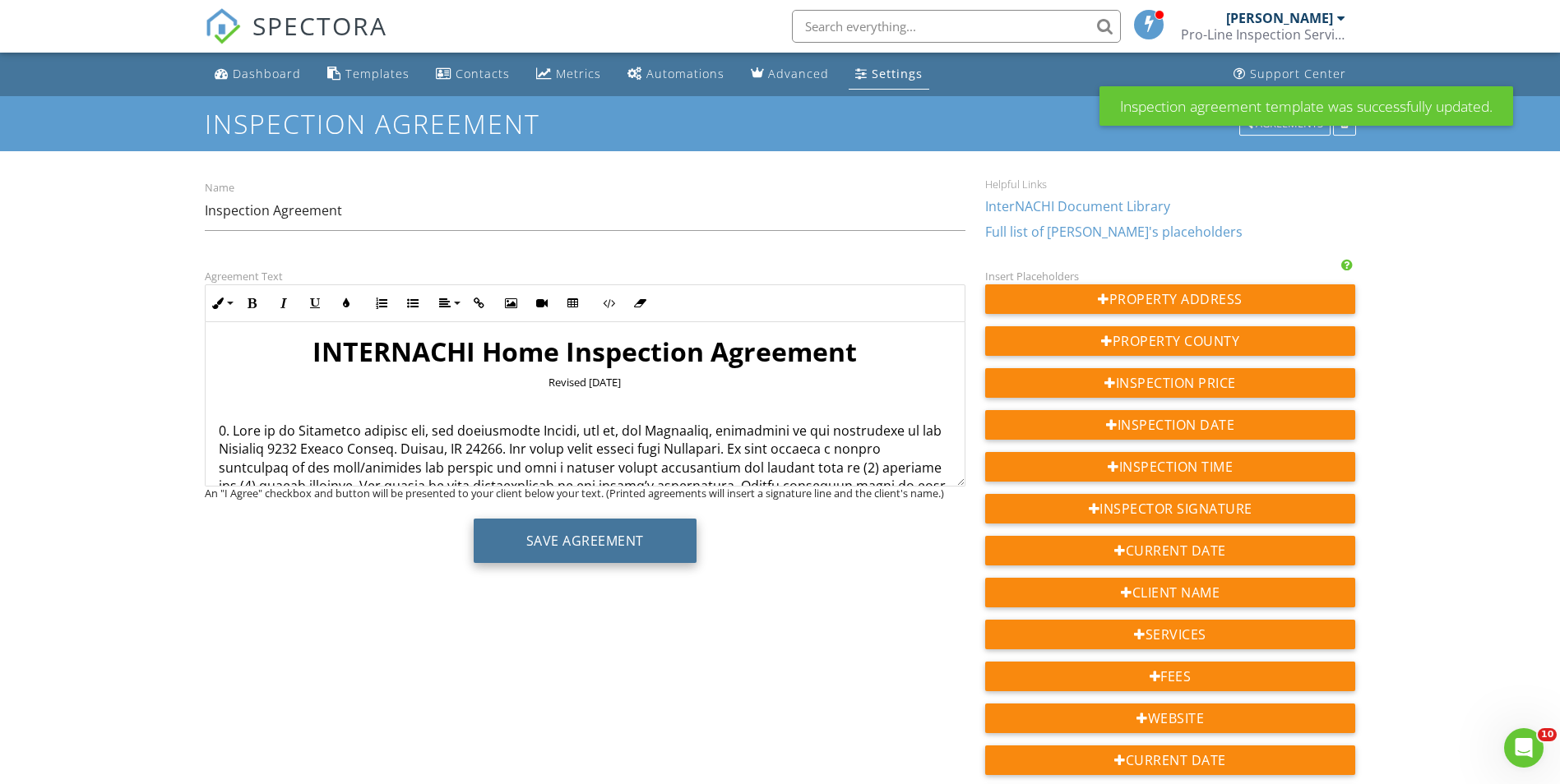
click at [570, 535] on button "Save Agreement" at bounding box center [585, 540] width 223 height 44
click at [269, 68] on div "Dashboard" at bounding box center [266, 73] width 68 height 16
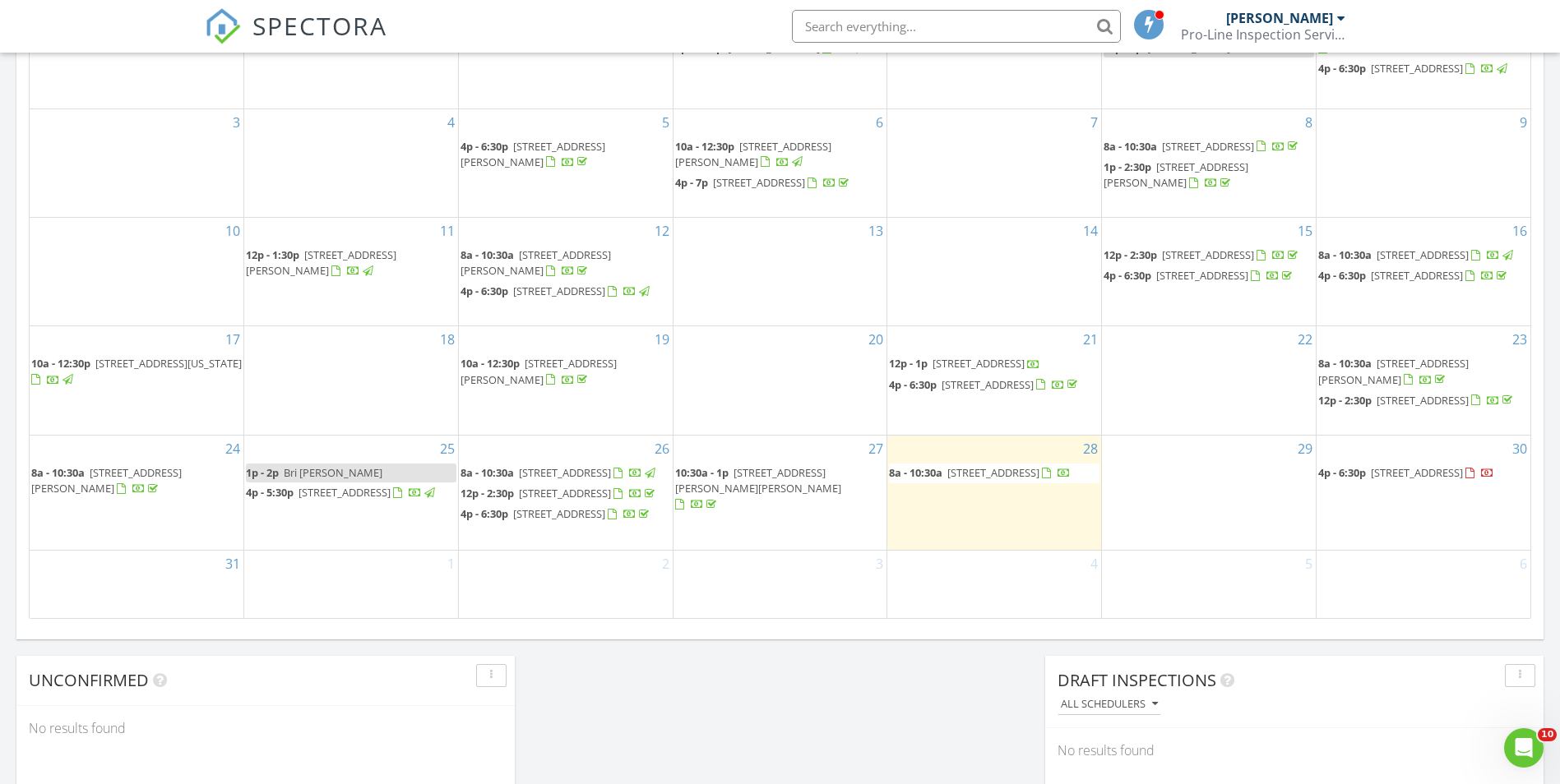
scroll to position [904, 0]
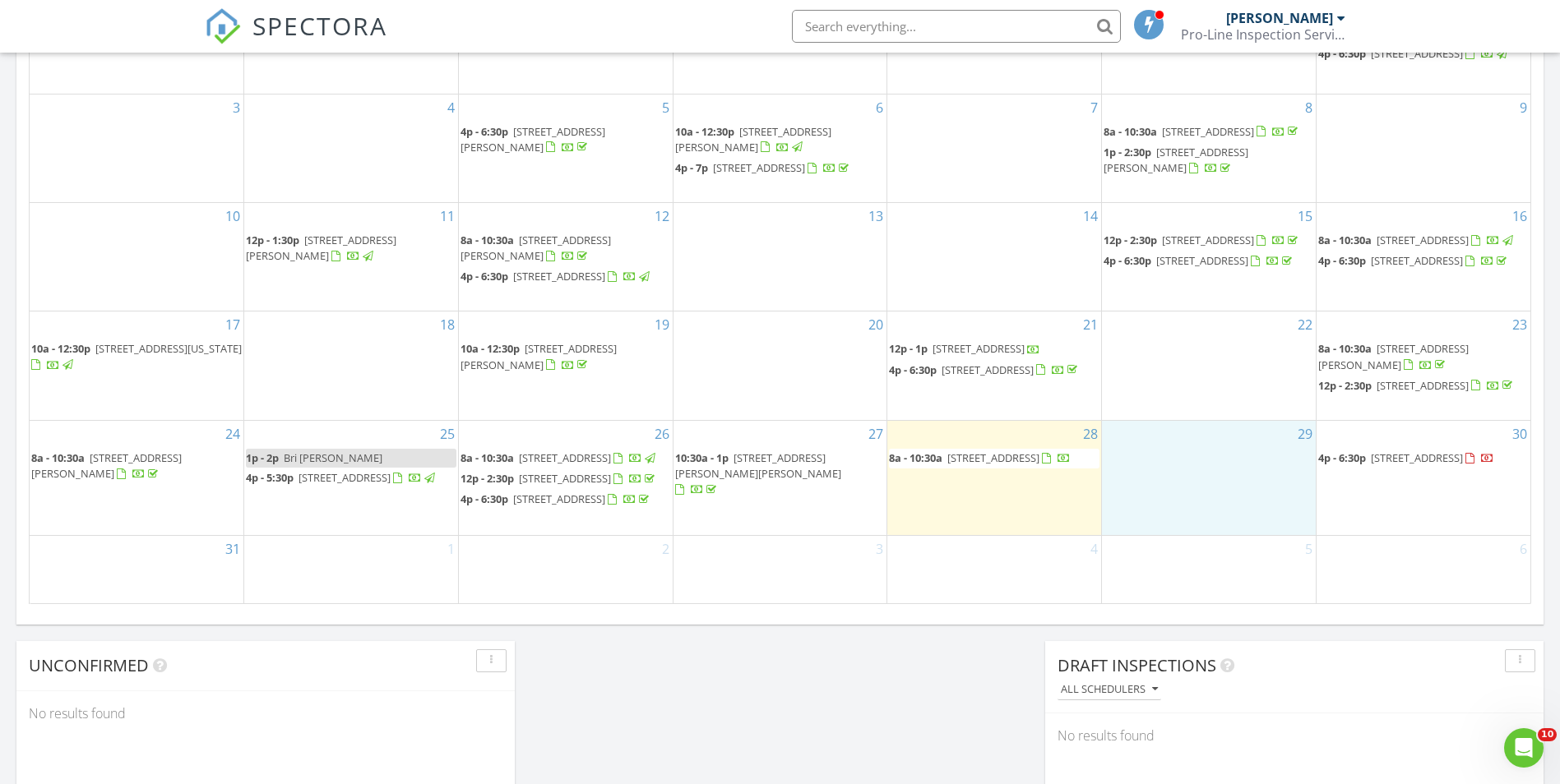
click at [1179, 509] on div "29" at bounding box center [1209, 478] width 214 height 114
click at [1213, 437] on link "Inspection" at bounding box center [1208, 439] width 84 height 26
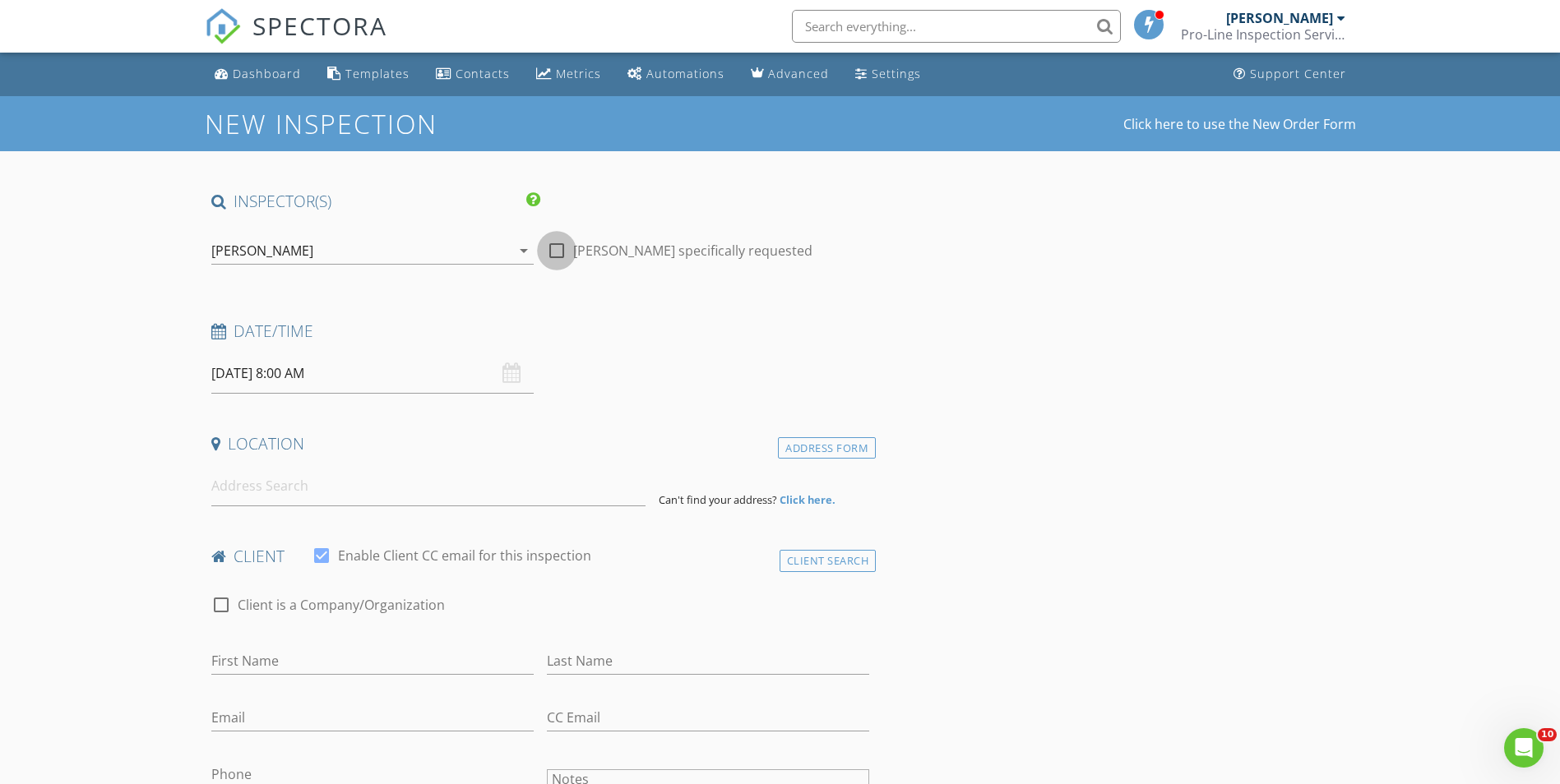
click at [554, 252] on div at bounding box center [557, 251] width 28 height 28
checkbox input "true"
click at [335, 373] on input "08/29/2025 8:00 AM" at bounding box center [373, 373] width 322 height 40
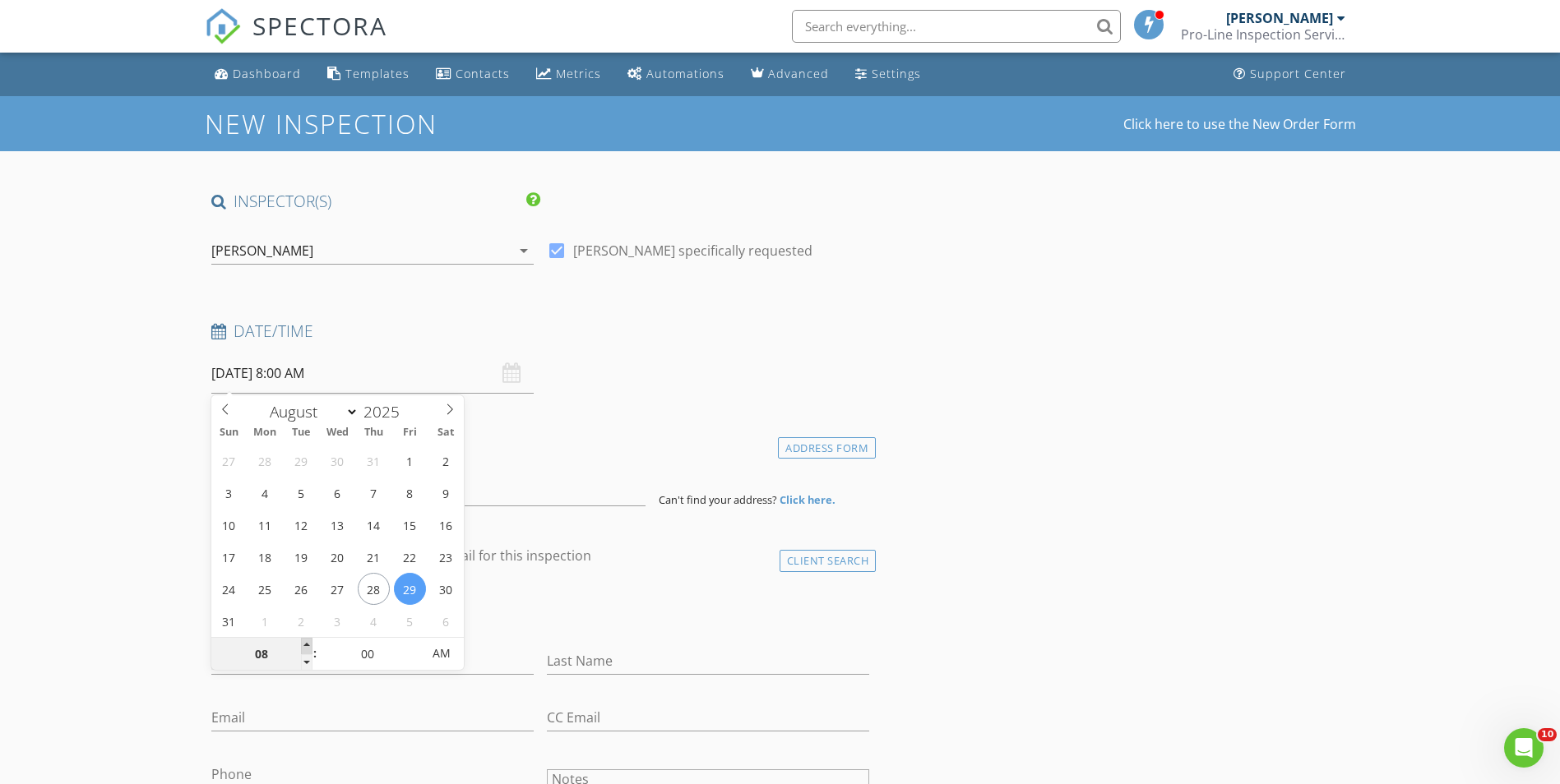
type input "09"
type input "08/29/2025 9:00 AM"
click at [306, 642] on span at bounding box center [306, 646] width 11 height 17
type input "10"
type input "08/29/2025 10:00 AM"
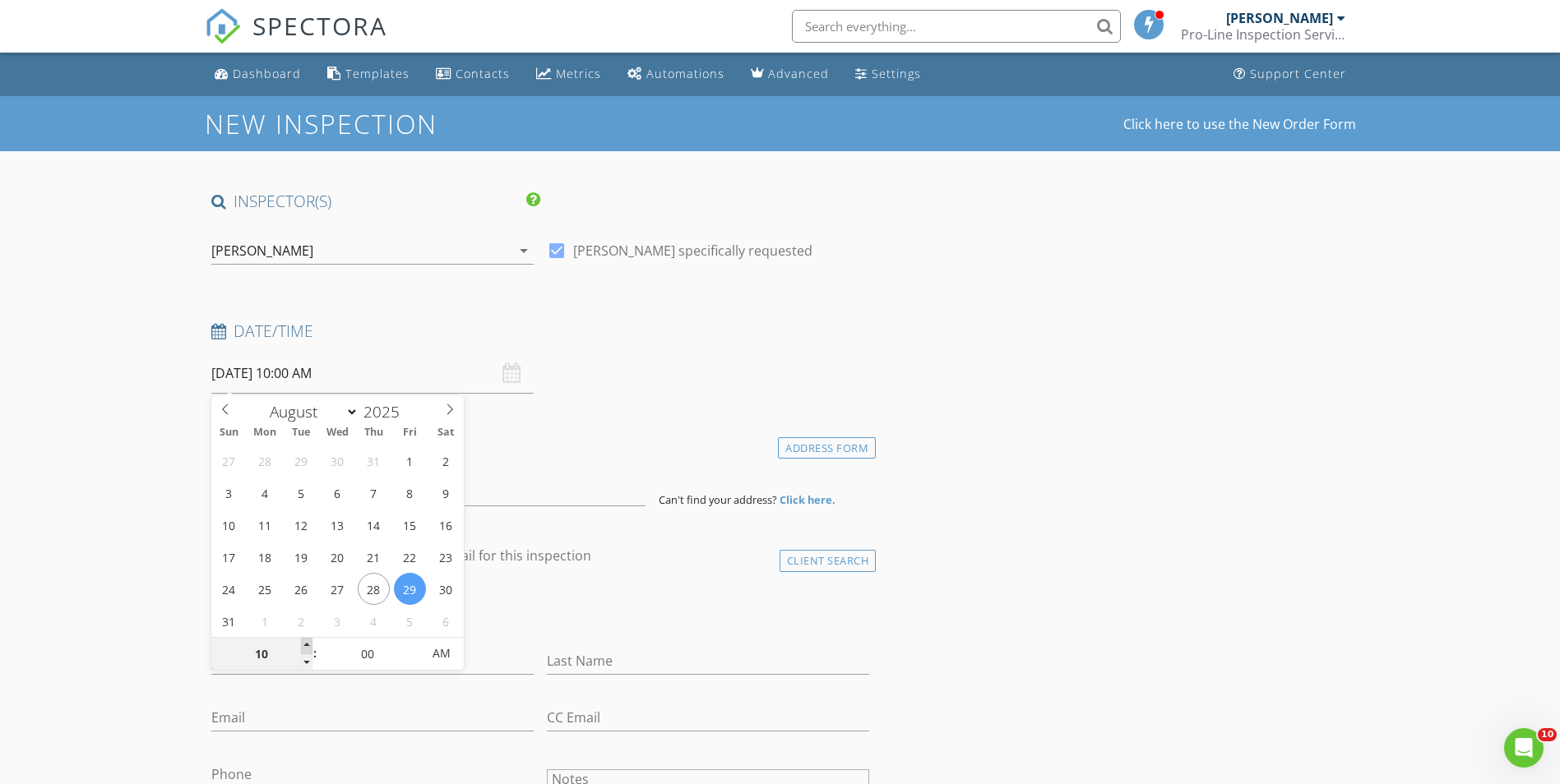
click at [306, 642] on span at bounding box center [306, 646] width 11 height 17
type input "11"
type input "08/29/2025 11:00 AM"
click at [306, 642] on span at bounding box center [306, 646] width 11 height 17
type input "12"
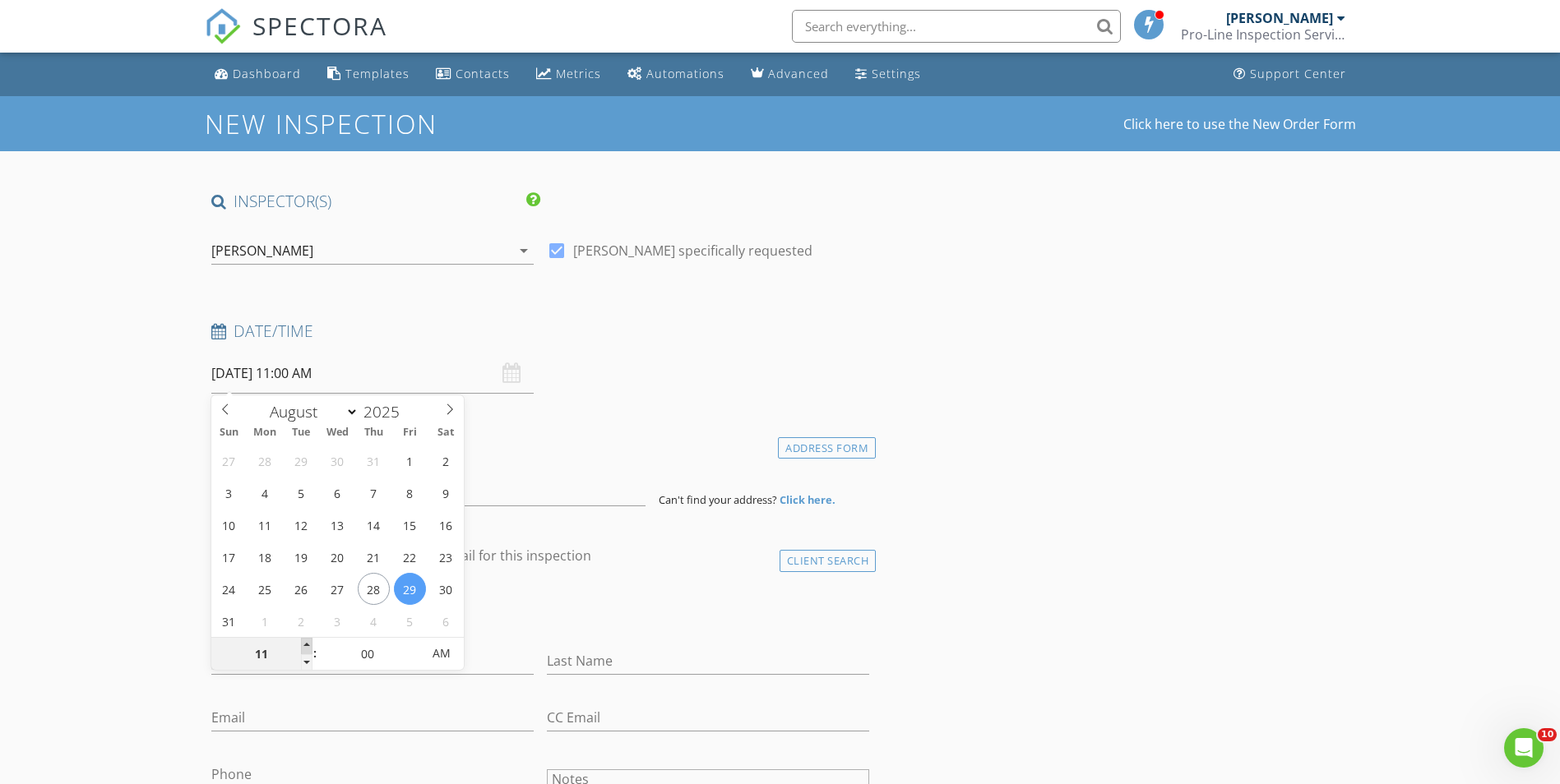
type input "08/29/2025 12:00 PM"
click at [306, 642] on span at bounding box center [306, 646] width 11 height 17
type input "01"
type input "08/29/2025 1:00 PM"
click at [306, 642] on span at bounding box center [306, 646] width 11 height 17
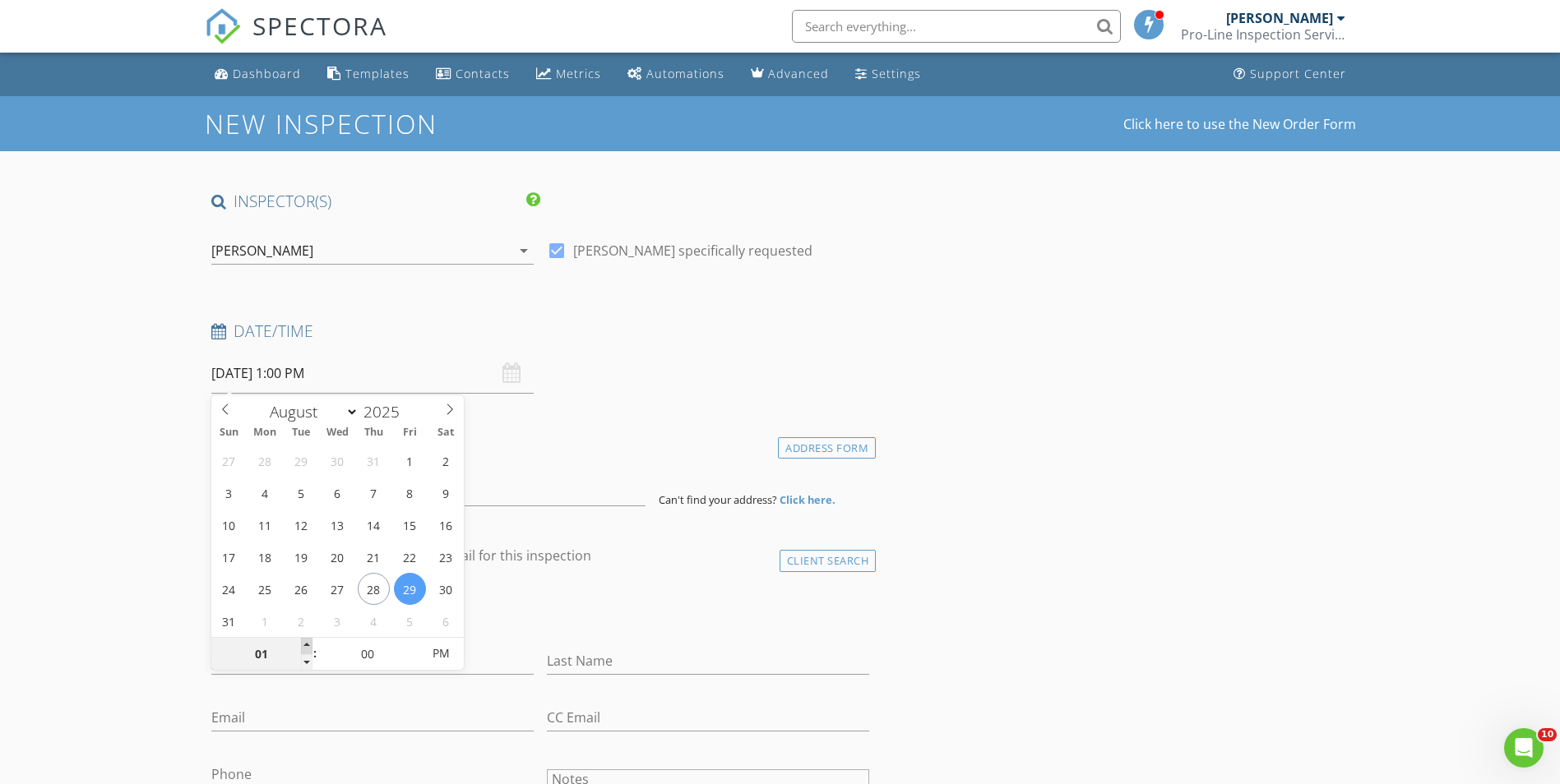
type input "02"
type input "08/29/2025 2:00 PM"
click at [306, 642] on span at bounding box center [306, 646] width 11 height 17
type input "03"
type input "08/29/2025 3:00 PM"
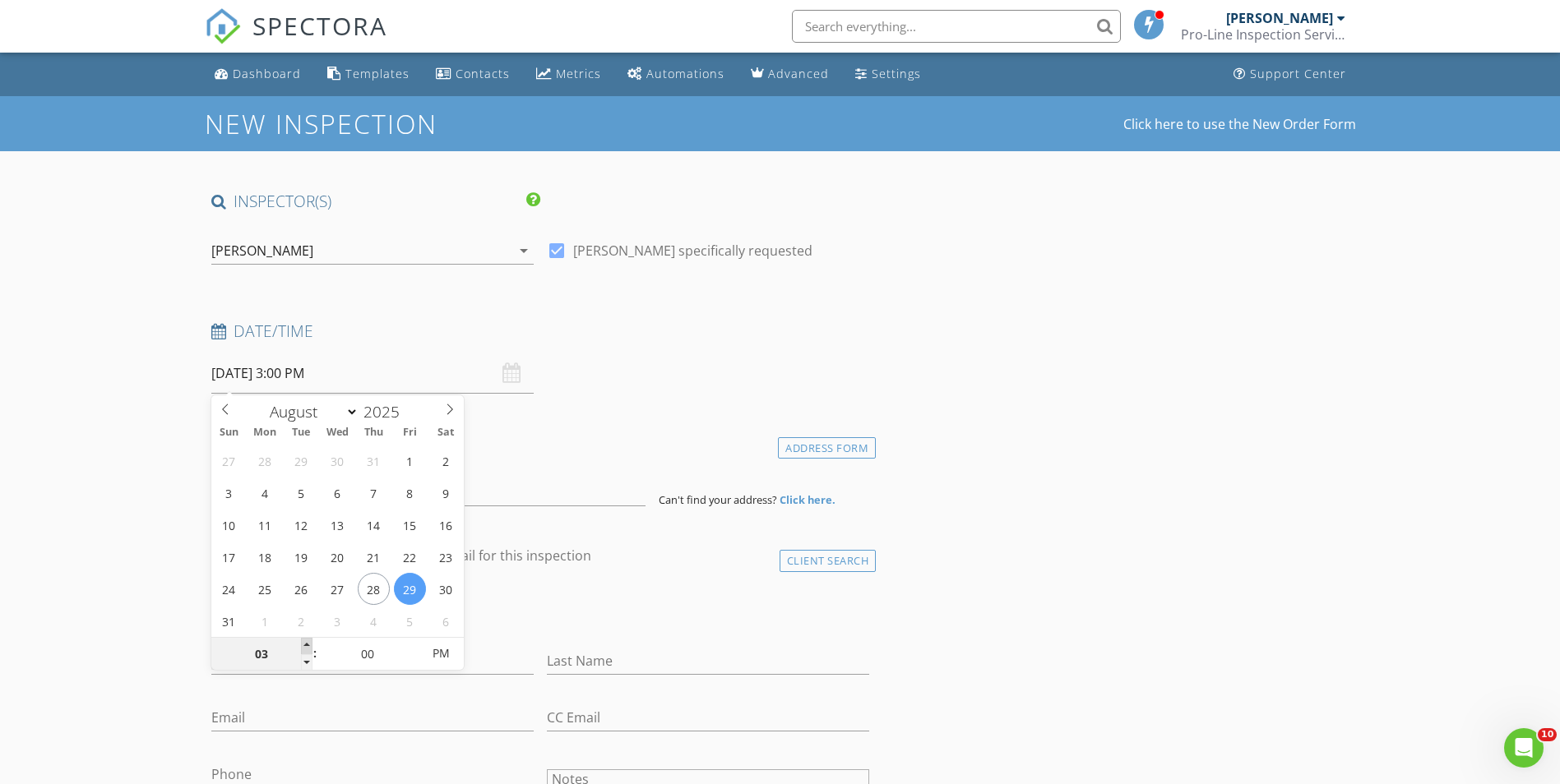
click at [306, 642] on span at bounding box center [306, 646] width 11 height 17
type input "04"
type input "08/29/2025 4:00 PM"
click at [306, 642] on span at bounding box center [306, 646] width 11 height 17
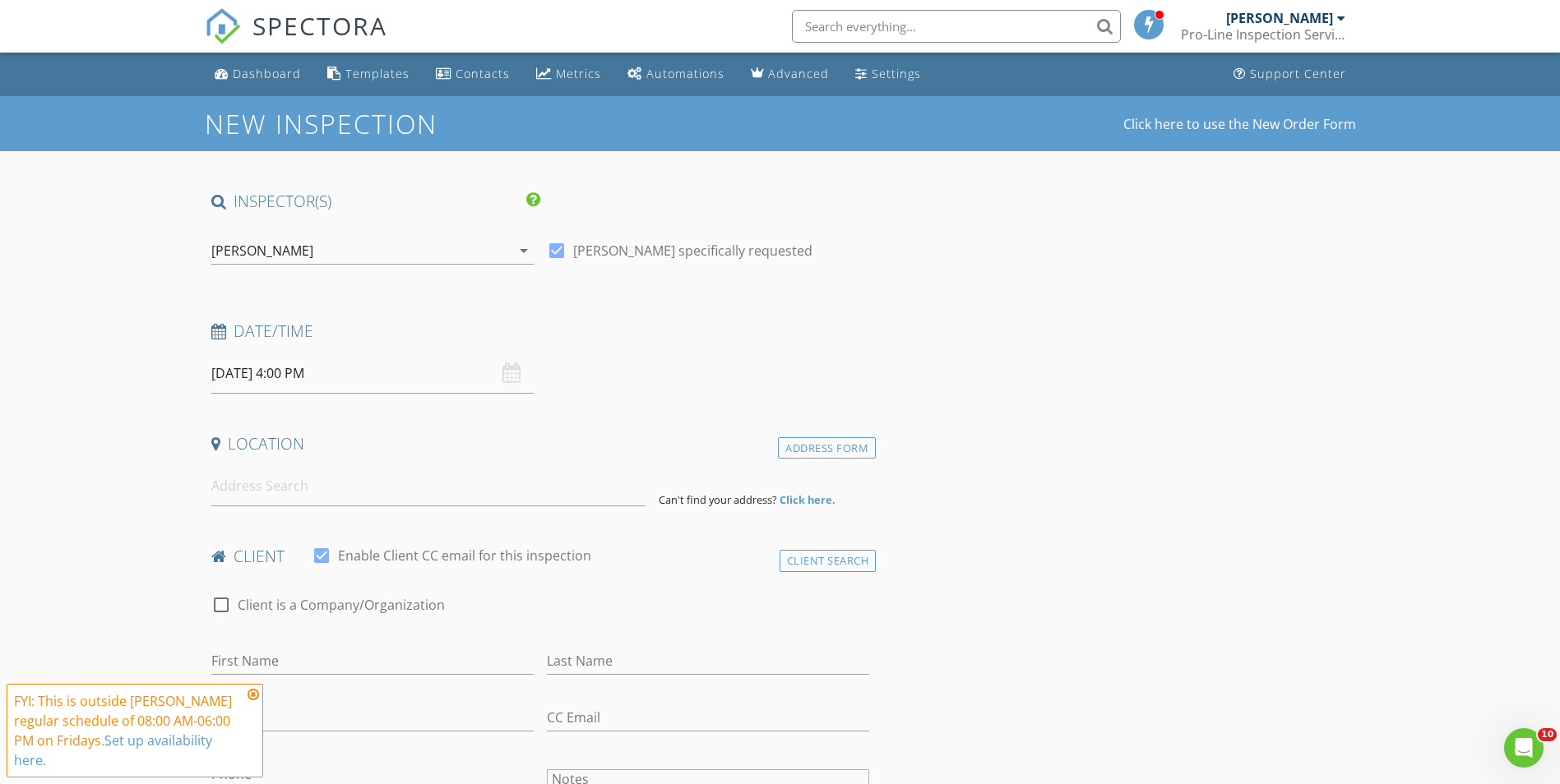
click at [666, 321] on h4 "Date/Time" at bounding box center [541, 331] width 659 height 22
click at [252, 692] on icon at bounding box center [253, 695] width 11 height 13
click at [276, 496] on input at bounding box center [428, 486] width 434 height 40
paste input "1741 Joliet Street. Aurora, CO 80010"
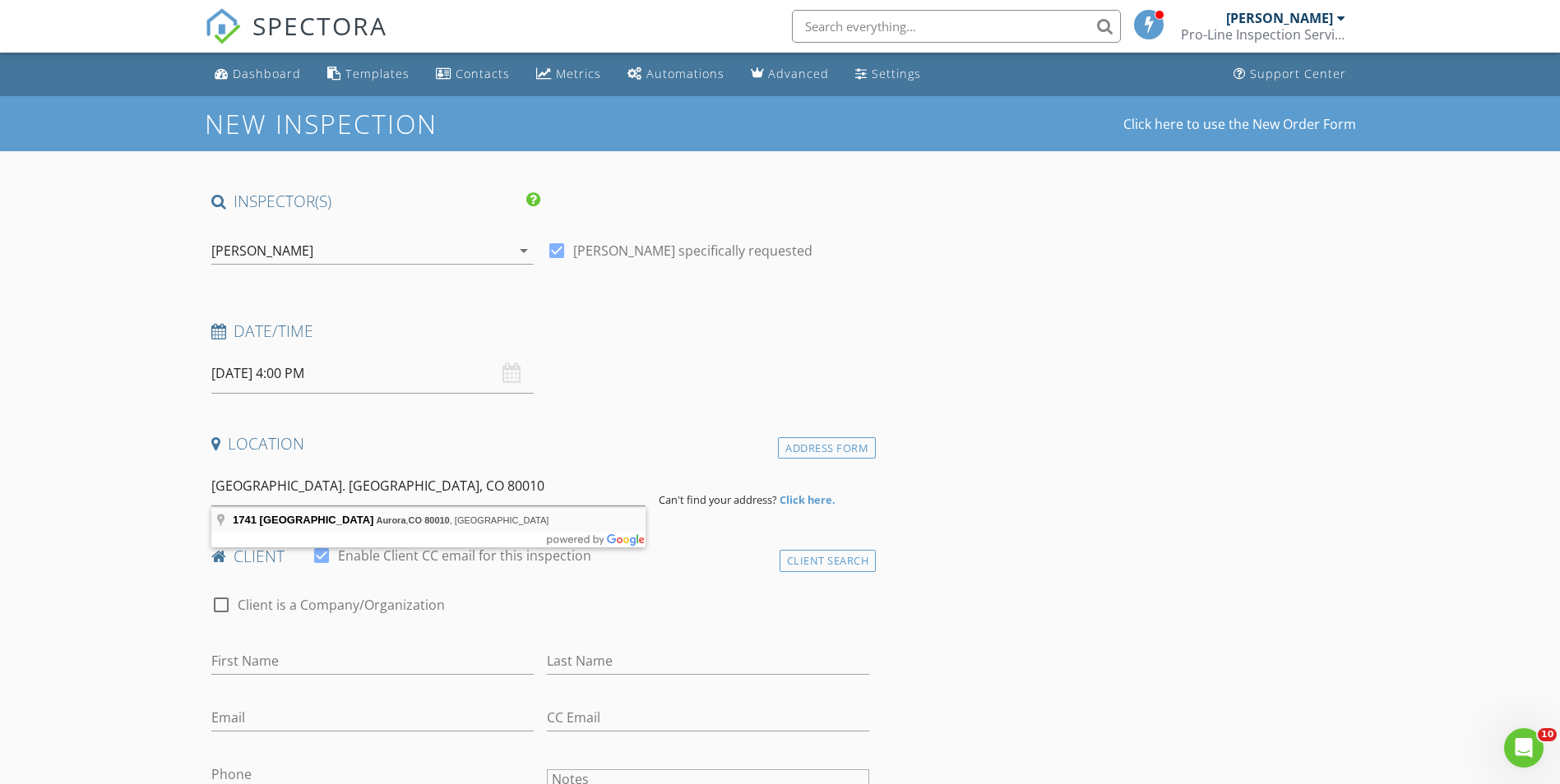
type input "1741 Joliet Street, Aurora, CO 80010, USA"
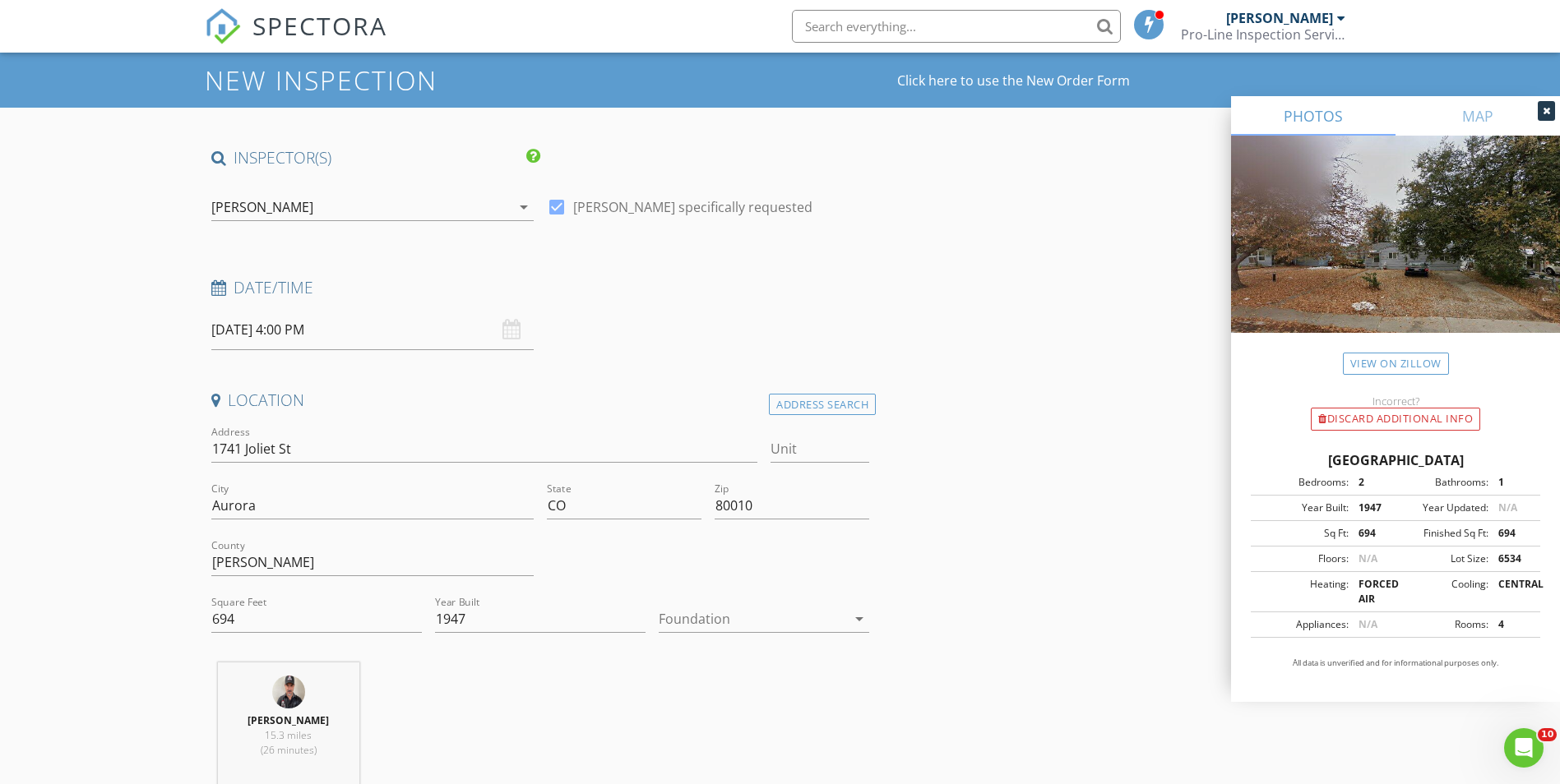
scroll to position [82, 0]
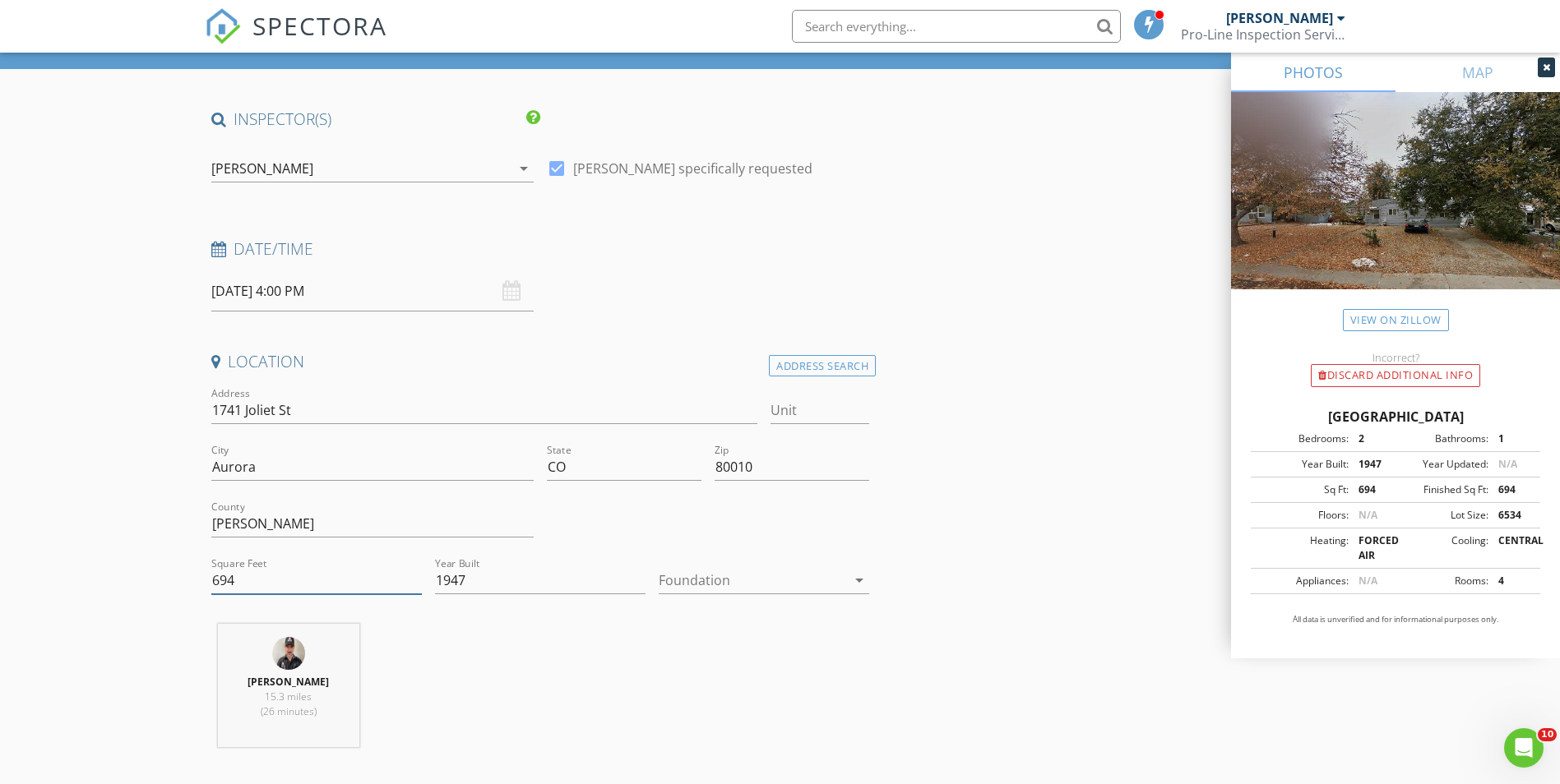
click at [262, 585] on input "694" at bounding box center [317, 581] width 211 height 27
type input "6"
type input "904"
click at [582, 655] on div "Martin E Martinez 15.3 miles (26 minutes)" at bounding box center [541, 692] width 672 height 137
click at [860, 580] on icon "arrow_drop_down" at bounding box center [859, 580] width 20 height 20
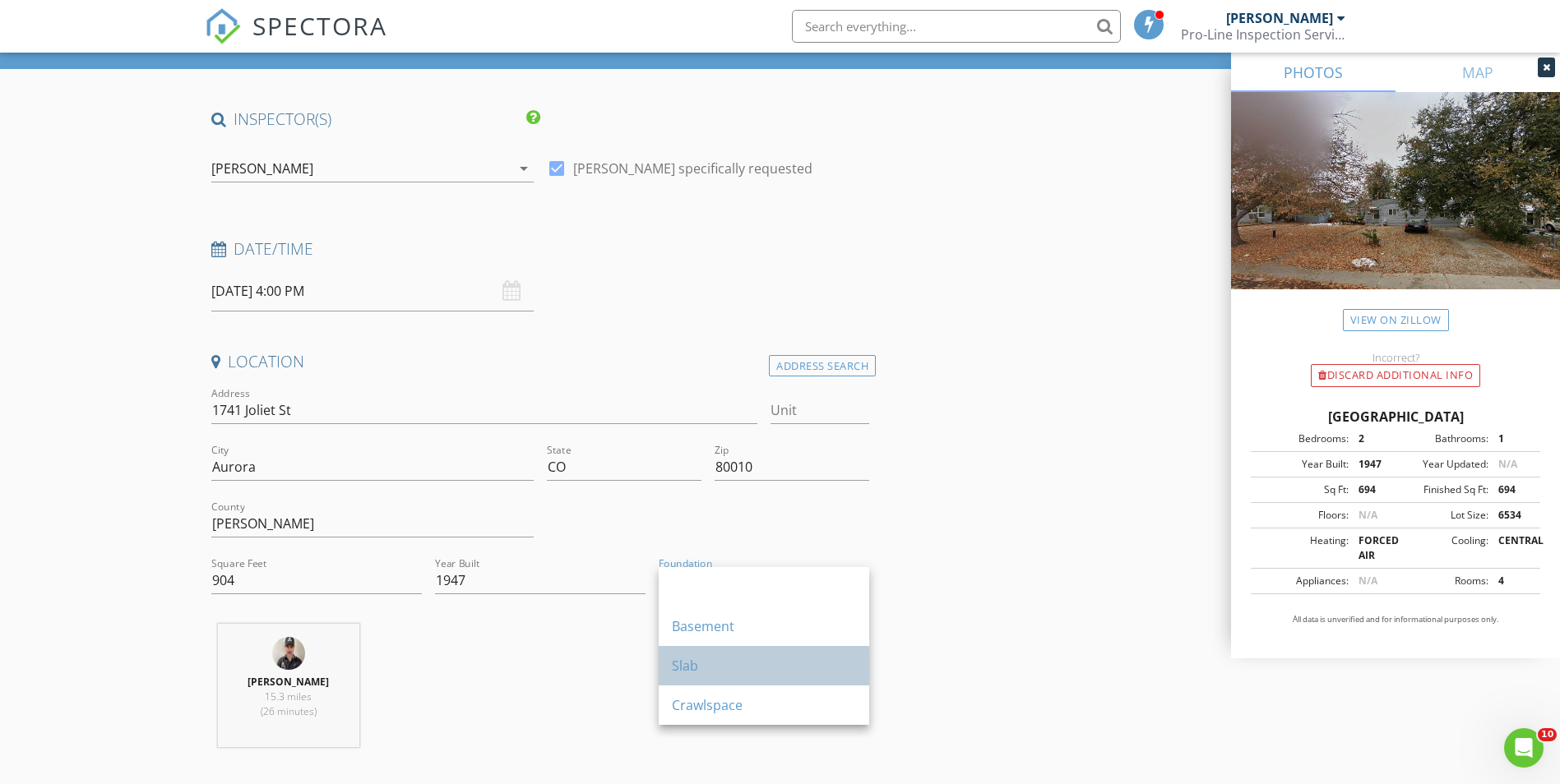
click at [772, 663] on div "Slab" at bounding box center [764, 665] width 185 height 20
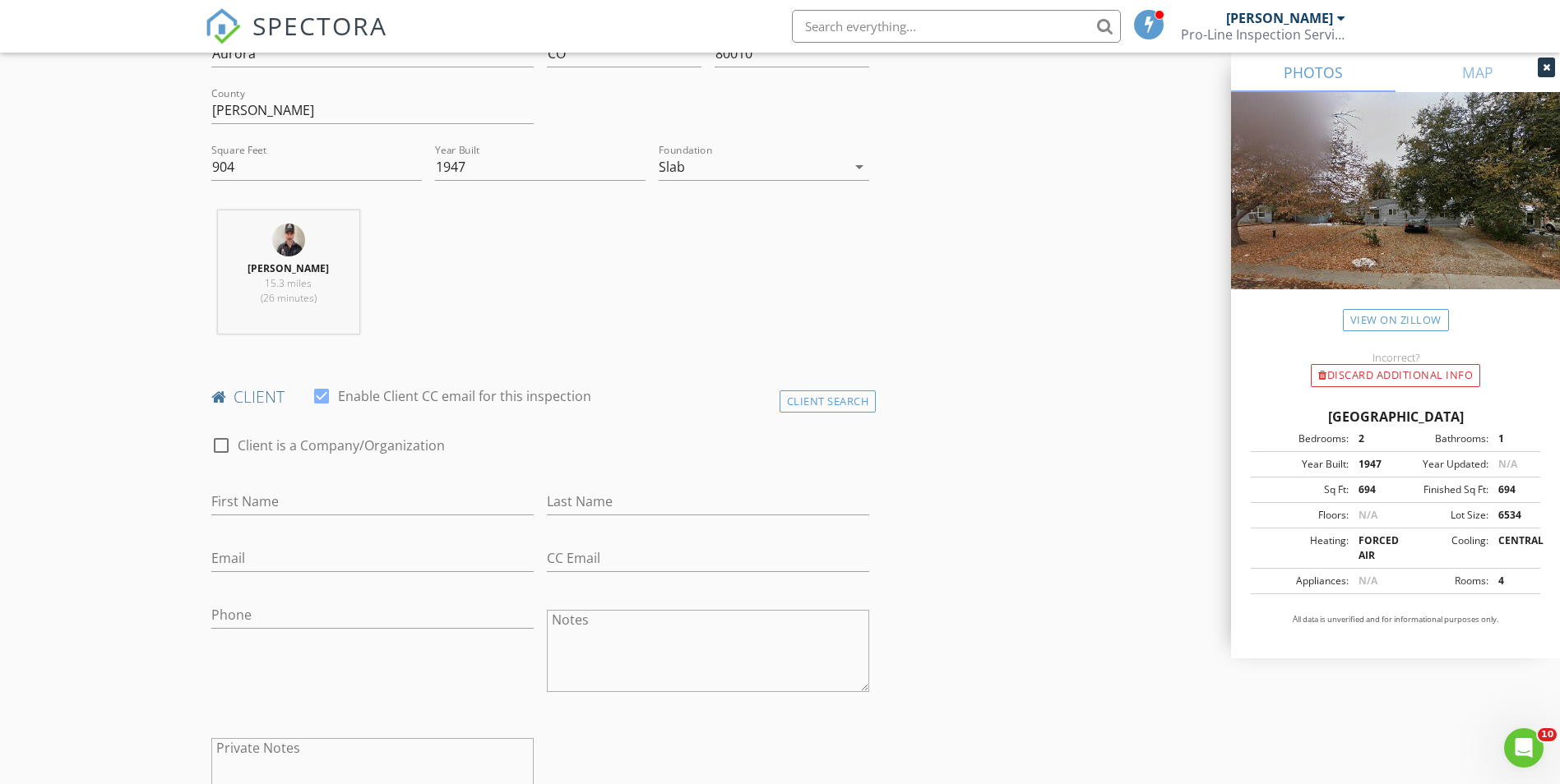
scroll to position [575, 0]
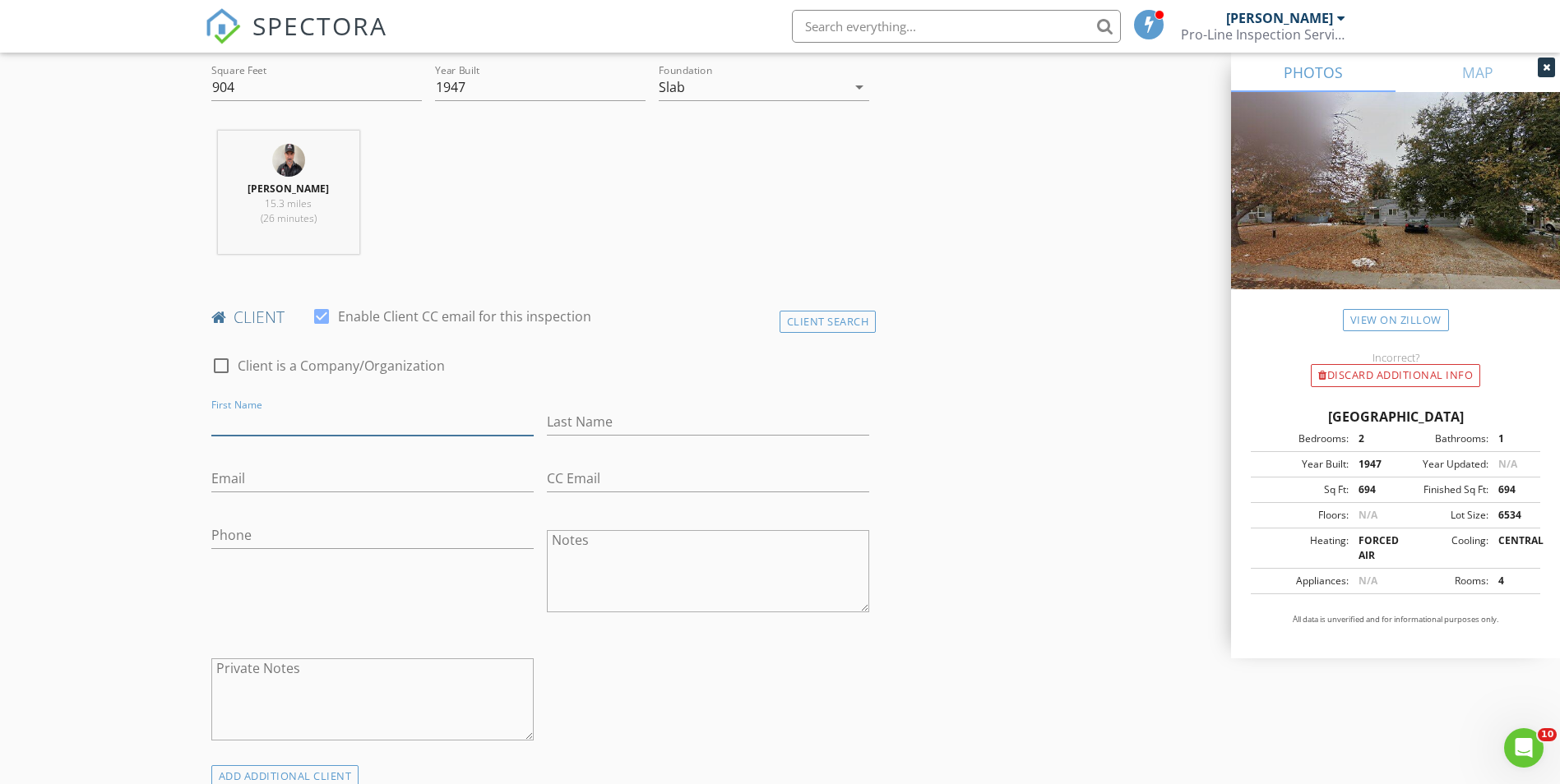
click at [442, 412] on input "First Name" at bounding box center [373, 422] width 322 height 27
type input "i"
type input "Ismael"
type input "Saucedo Rodriguez"
click at [390, 480] on input "Email" at bounding box center [373, 479] width 322 height 27
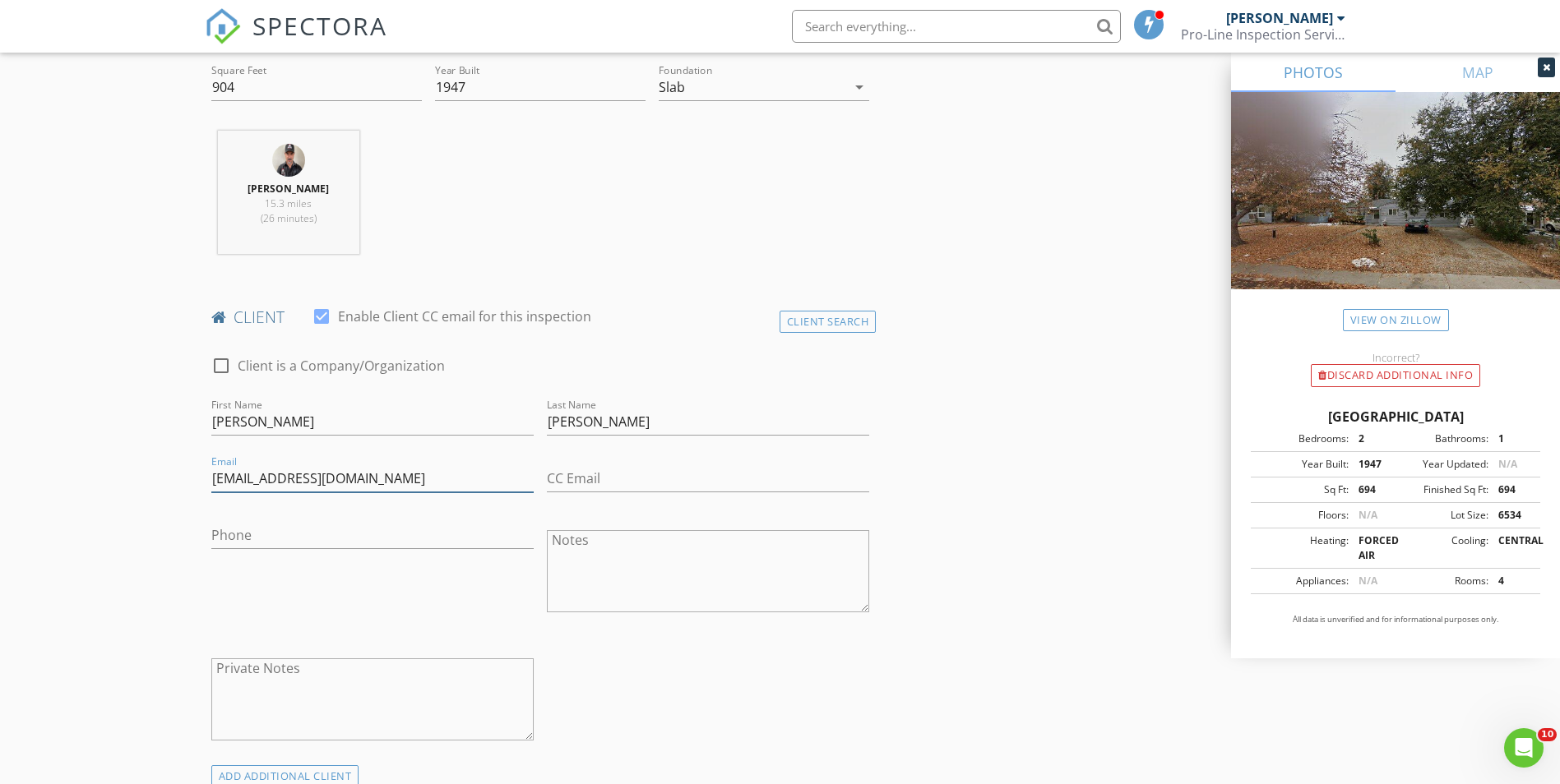
type input "icaucedo@gmail.com"
click at [325, 534] on input "Phone" at bounding box center [373, 535] width 322 height 27
click at [646, 558] on textarea "Notes" at bounding box center [708, 571] width 322 height 82
click at [637, 540] on textarea "Viernes a las 4 pm" at bounding box center [708, 571] width 322 height 82
drag, startPoint x: 713, startPoint y: 550, endPoint x: 575, endPoint y: 528, distance: 139.7
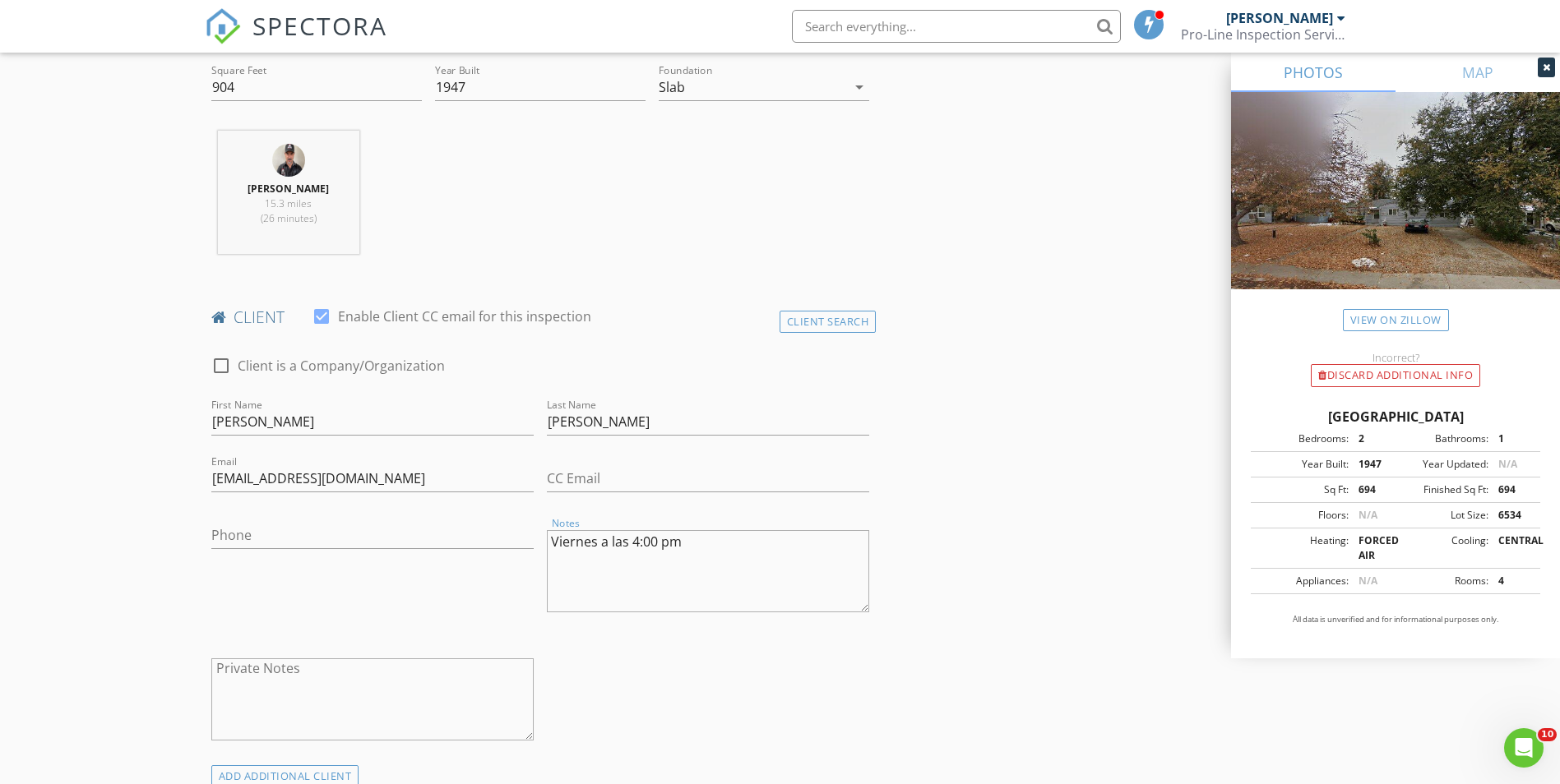
click at [491, 531] on div "check_box_outline_blank Client is a Company/Organization First Name Ismael Last…" at bounding box center [541, 552] width 672 height 426
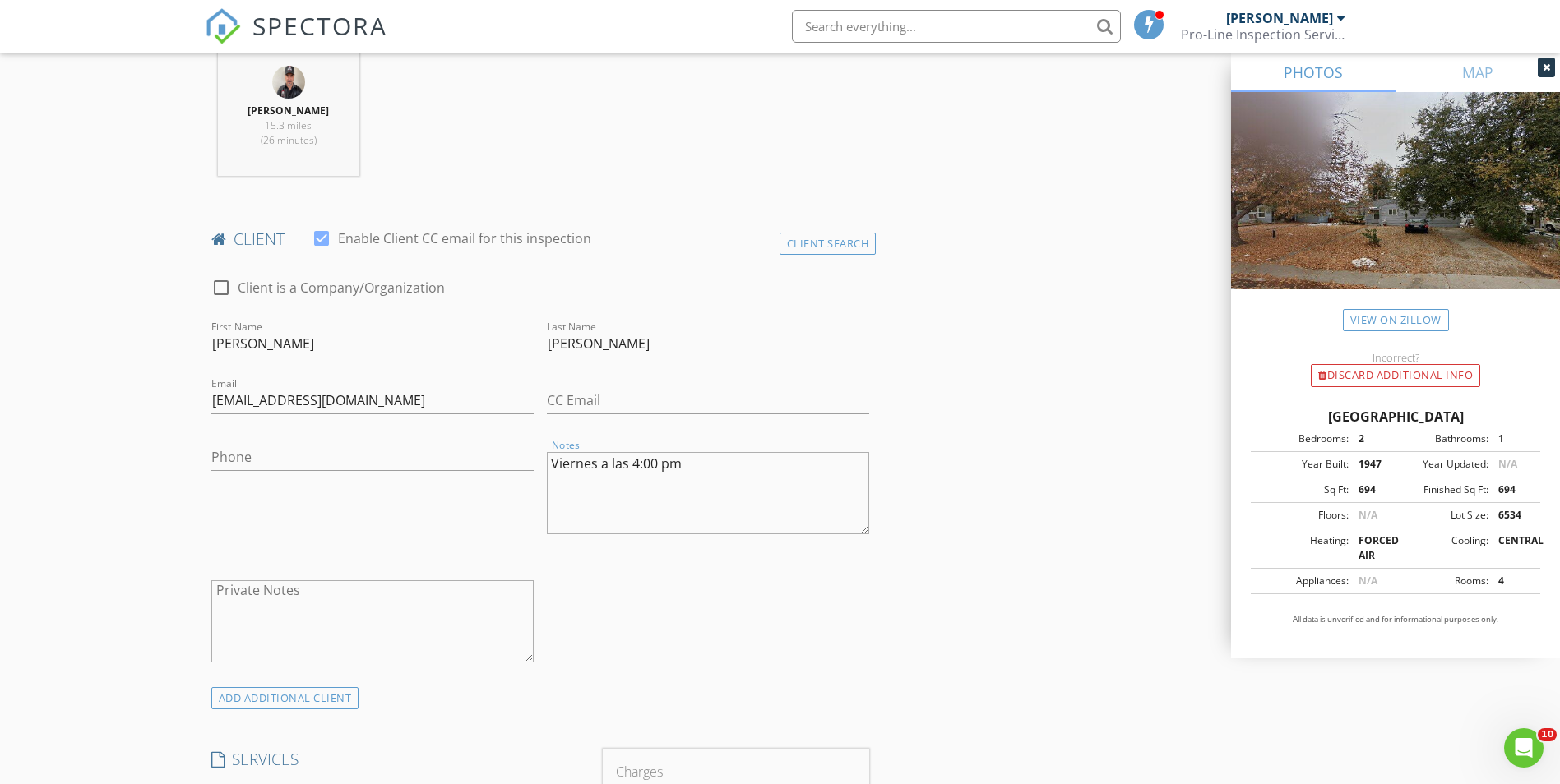
scroll to position [658, 0]
type textarea "Viernes a las 4:00 pm"
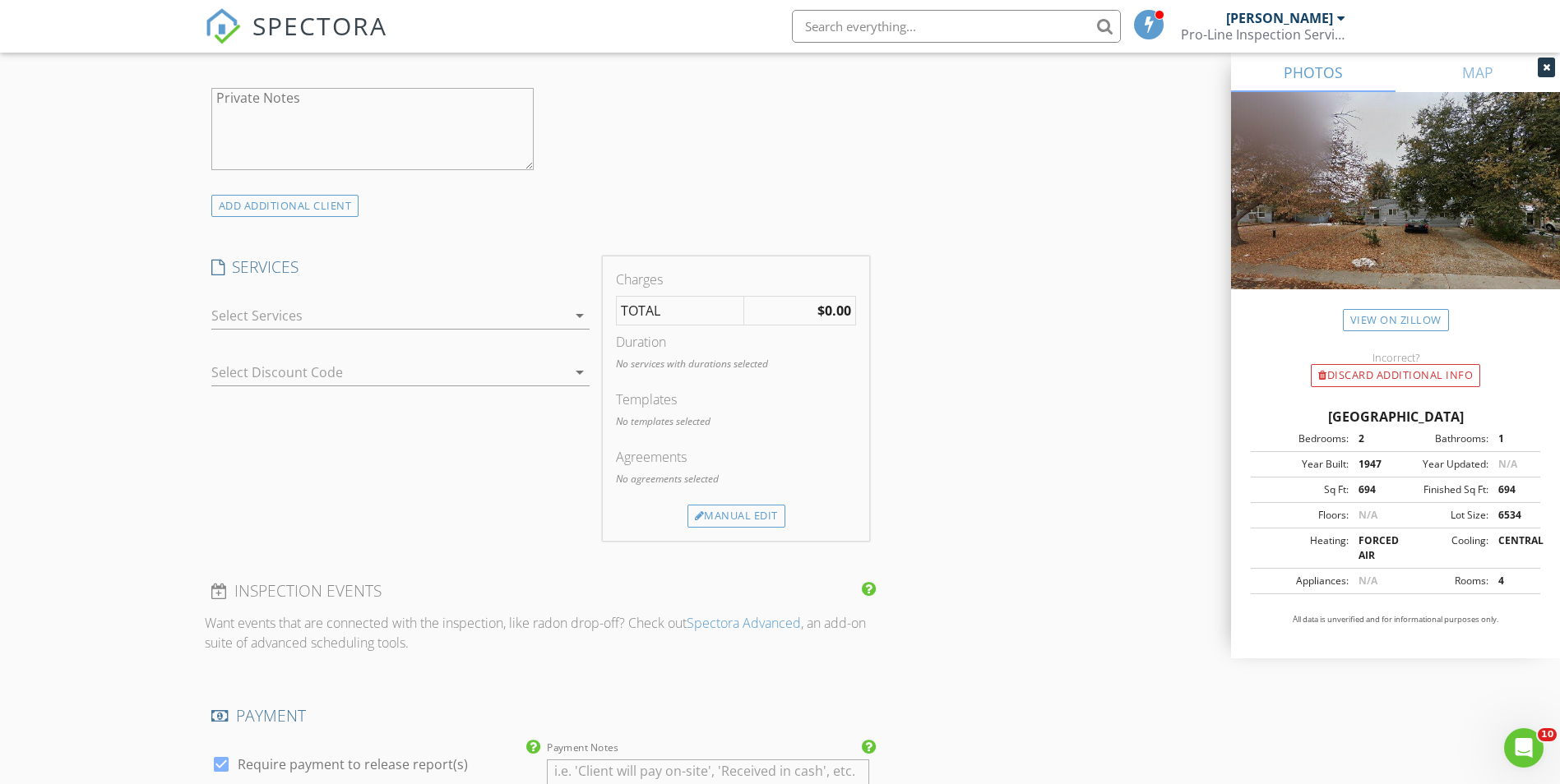
scroll to position [1151, 0]
click at [579, 316] on icon "arrow_drop_down" at bounding box center [579, 310] width 20 height 20
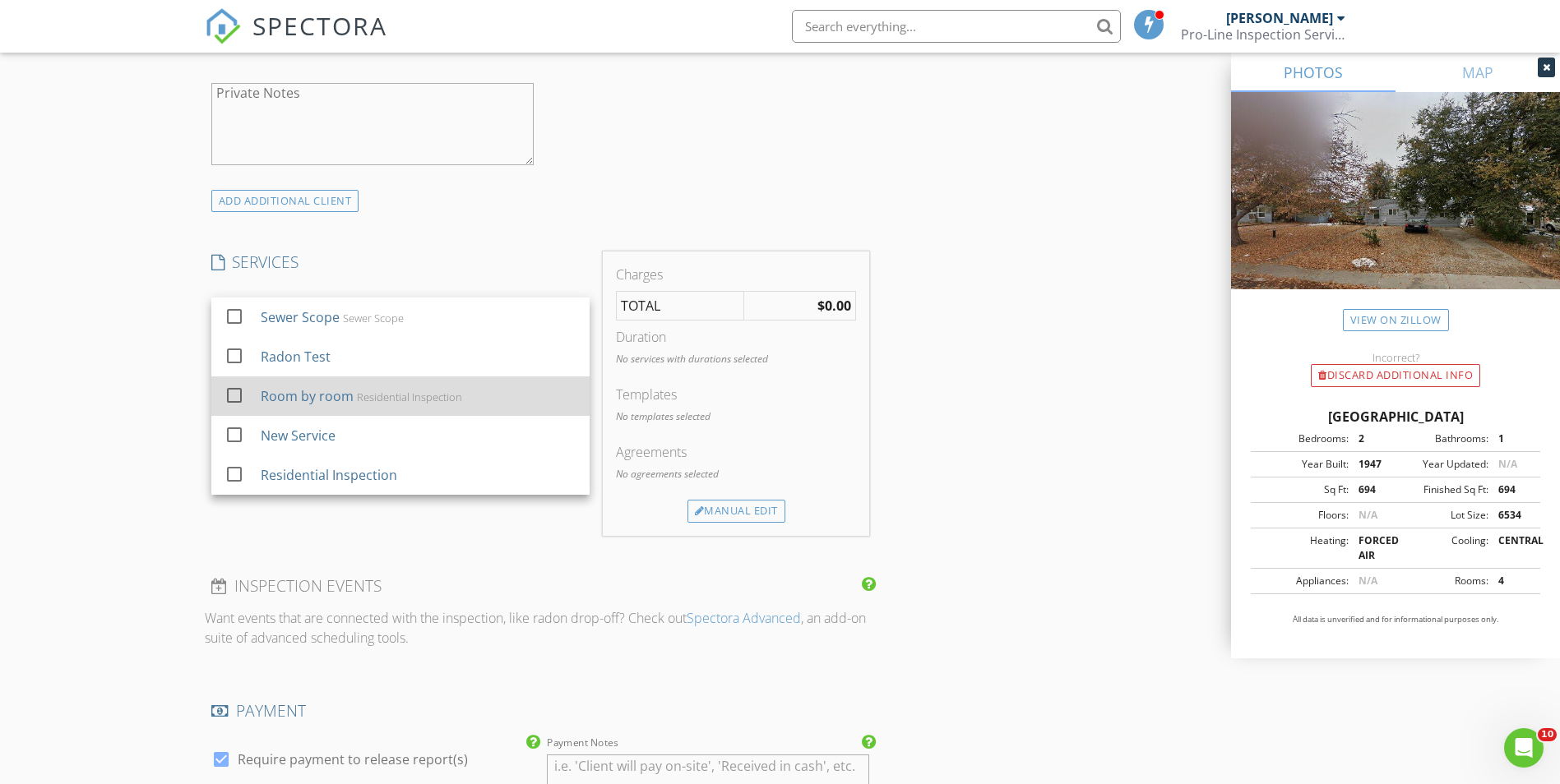
click at [388, 400] on div "Residential Inspection" at bounding box center [409, 397] width 105 height 13
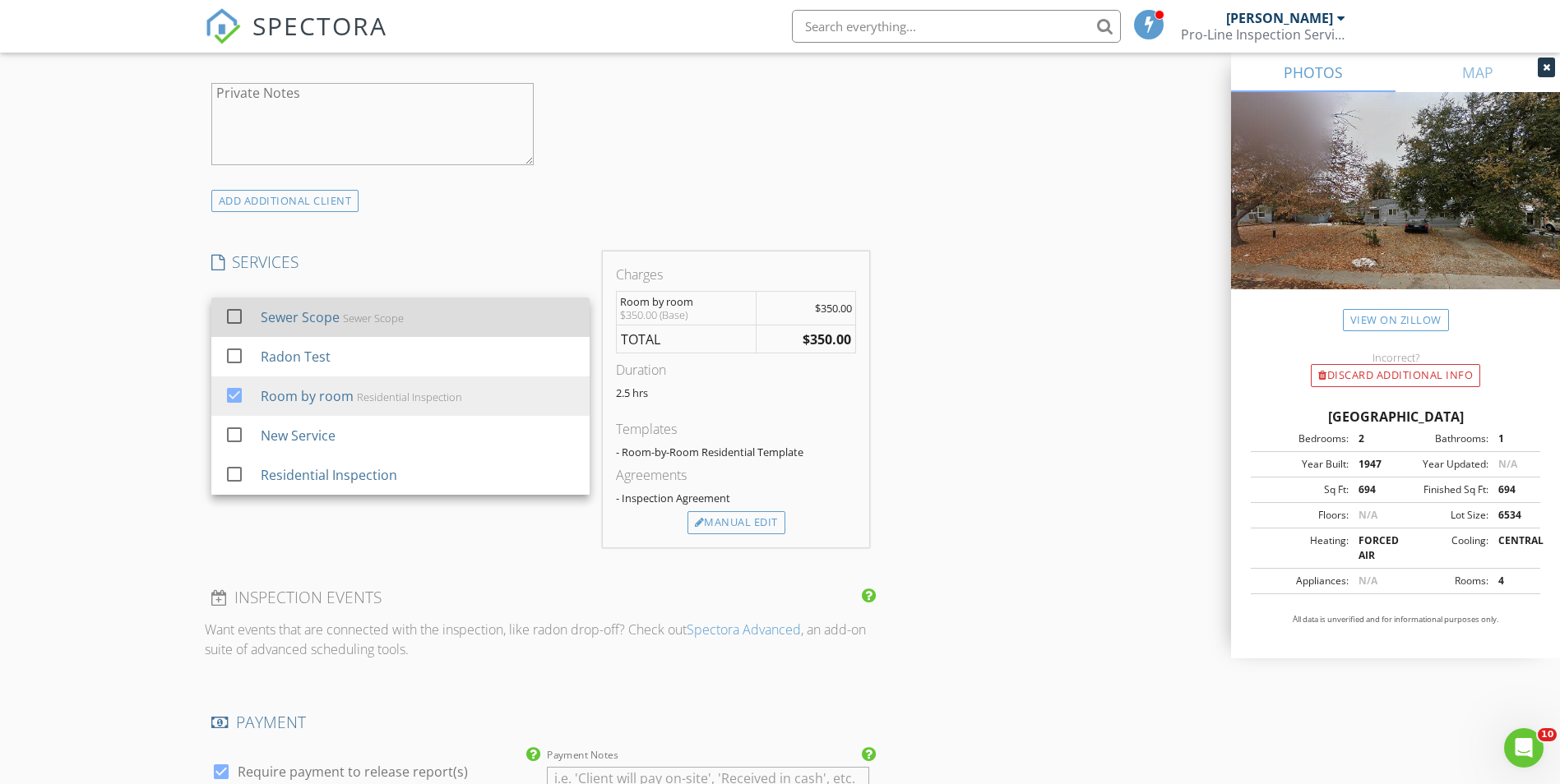
click at [402, 319] on div "Sewer Scope" at bounding box center [372, 318] width 61 height 13
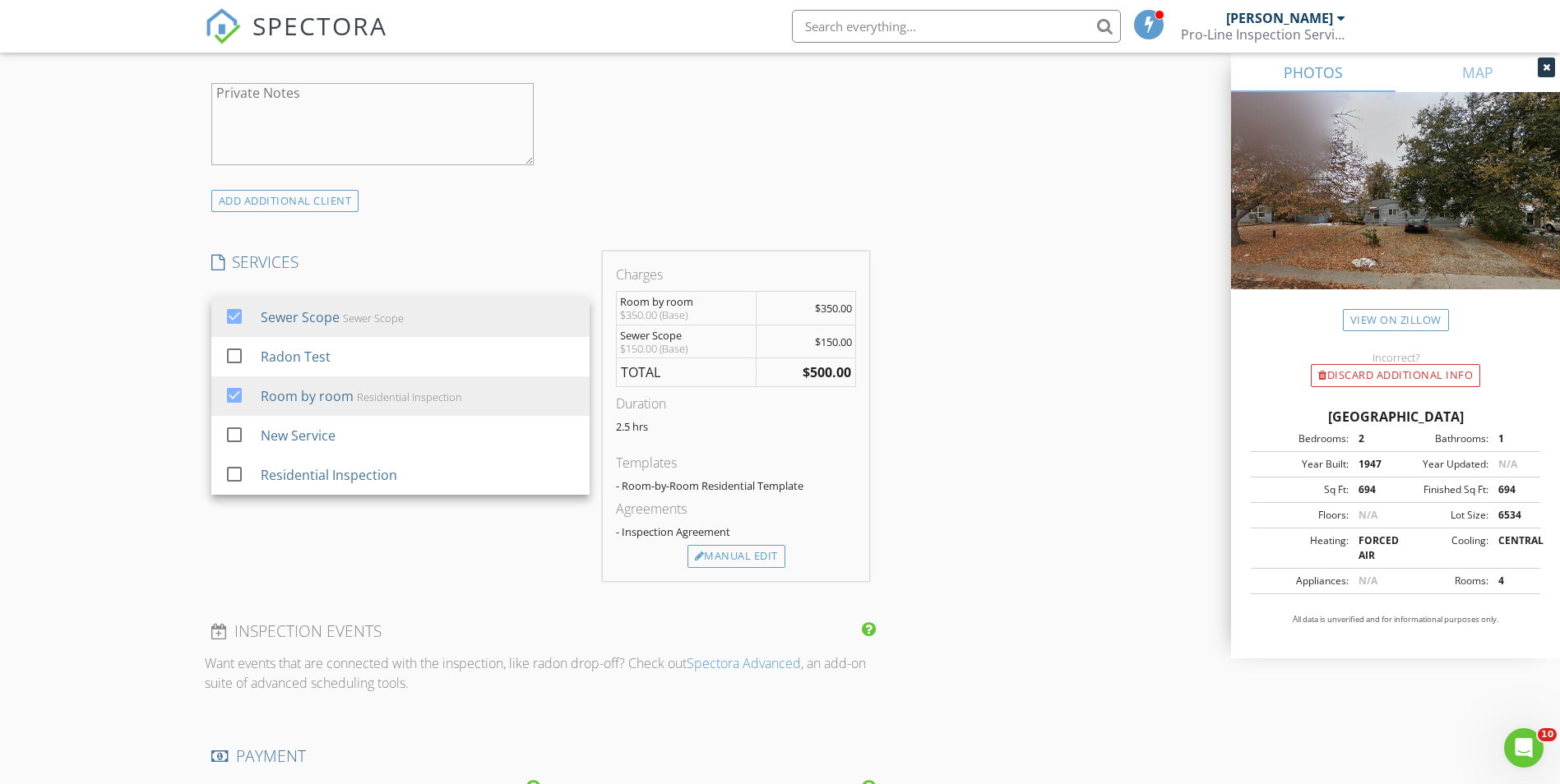
click at [776, 200] on div "ADD ADDITIONAL client" at bounding box center [541, 201] width 672 height 22
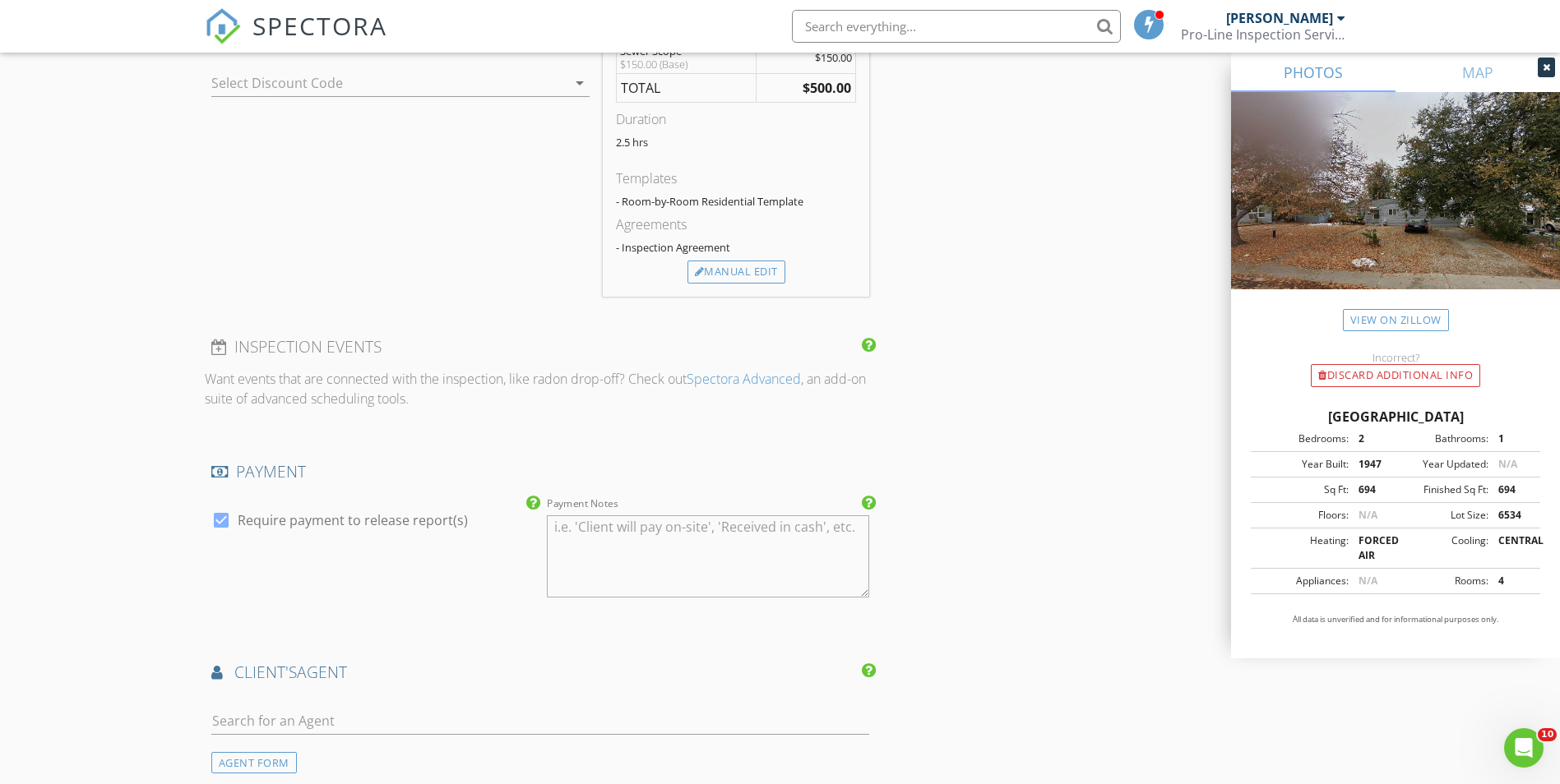
scroll to position [1480, 0]
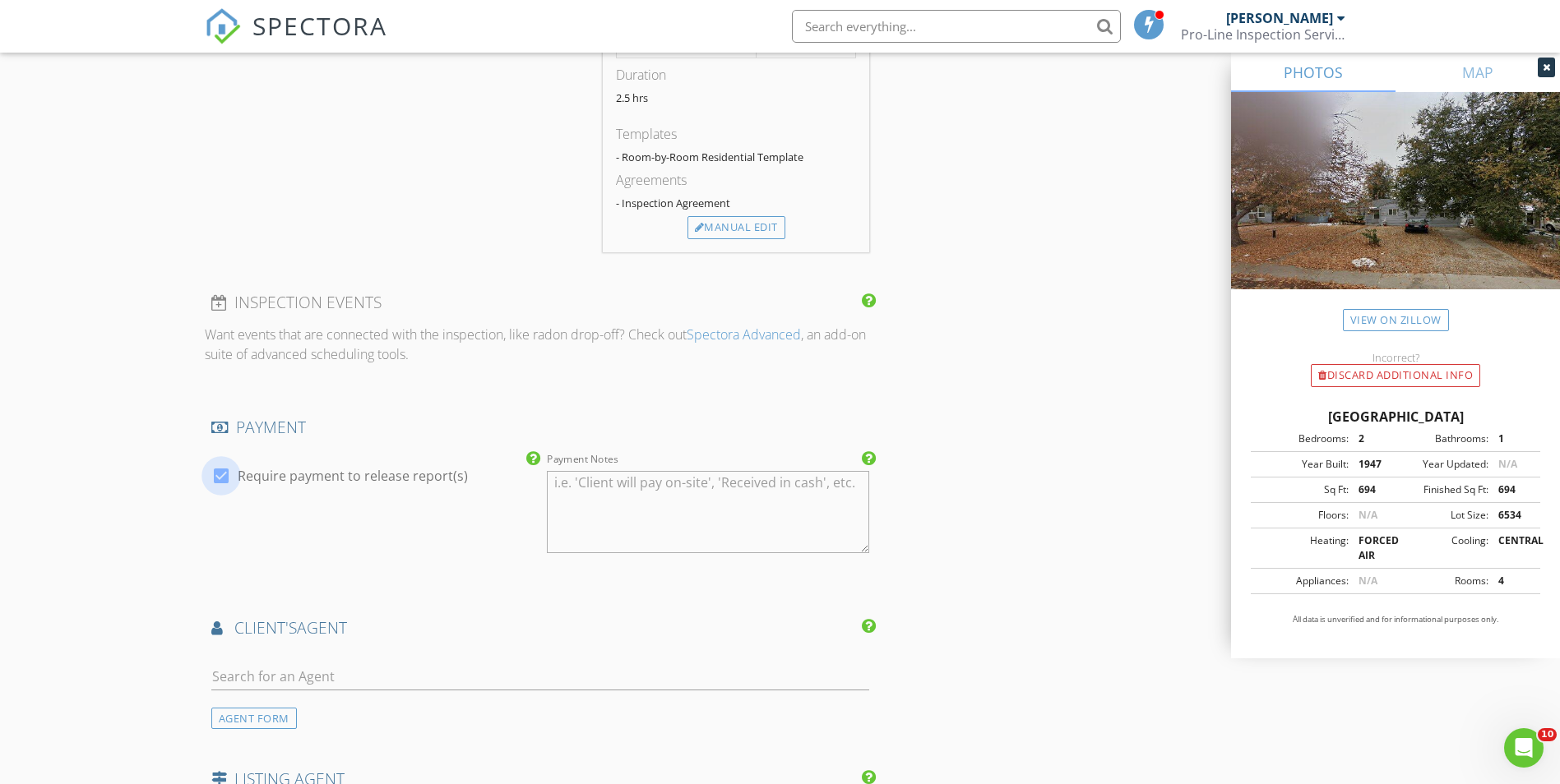
click at [223, 481] on div at bounding box center [221, 476] width 28 height 28
checkbox input "false"
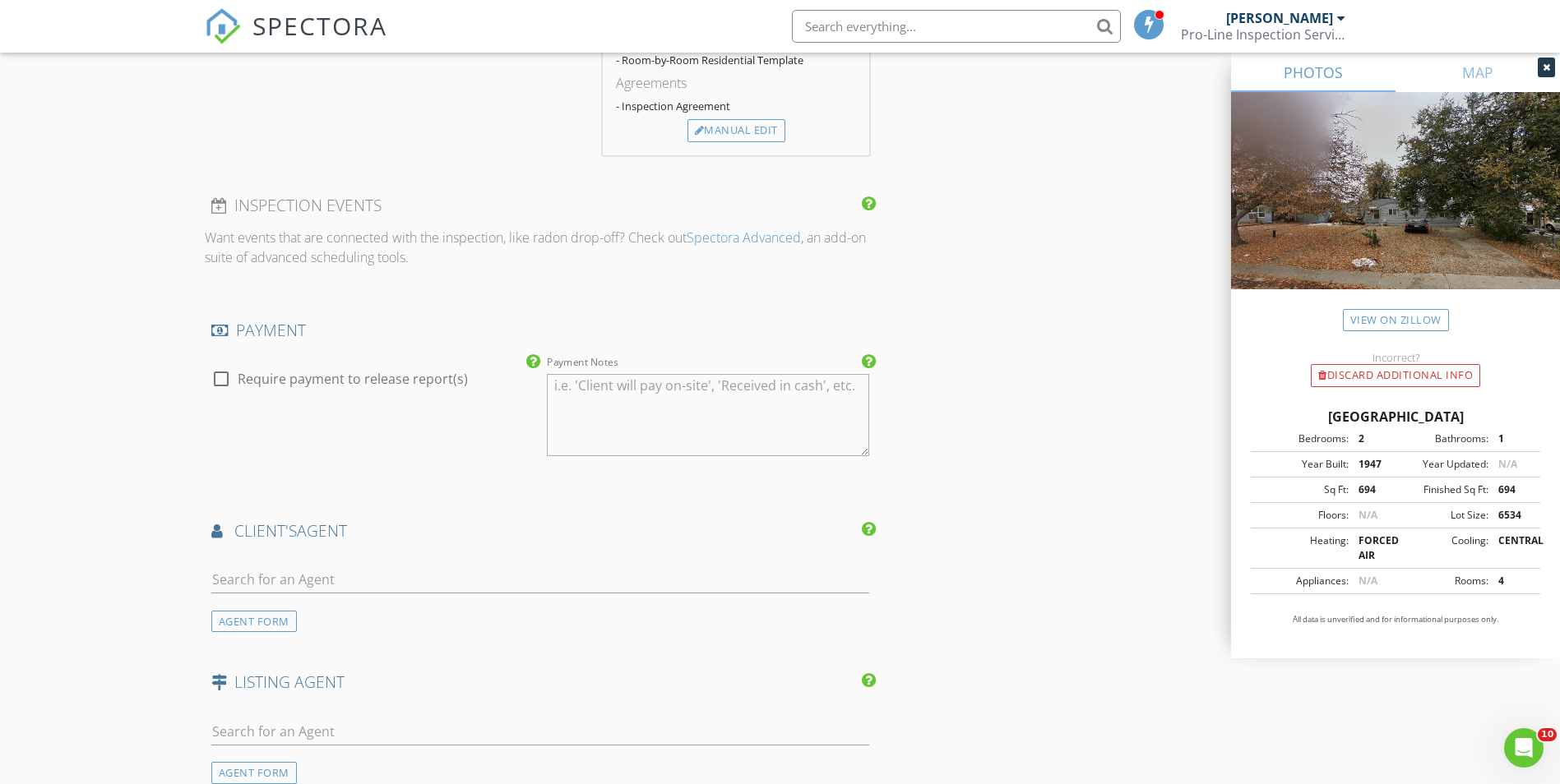
scroll to position [1726, 0]
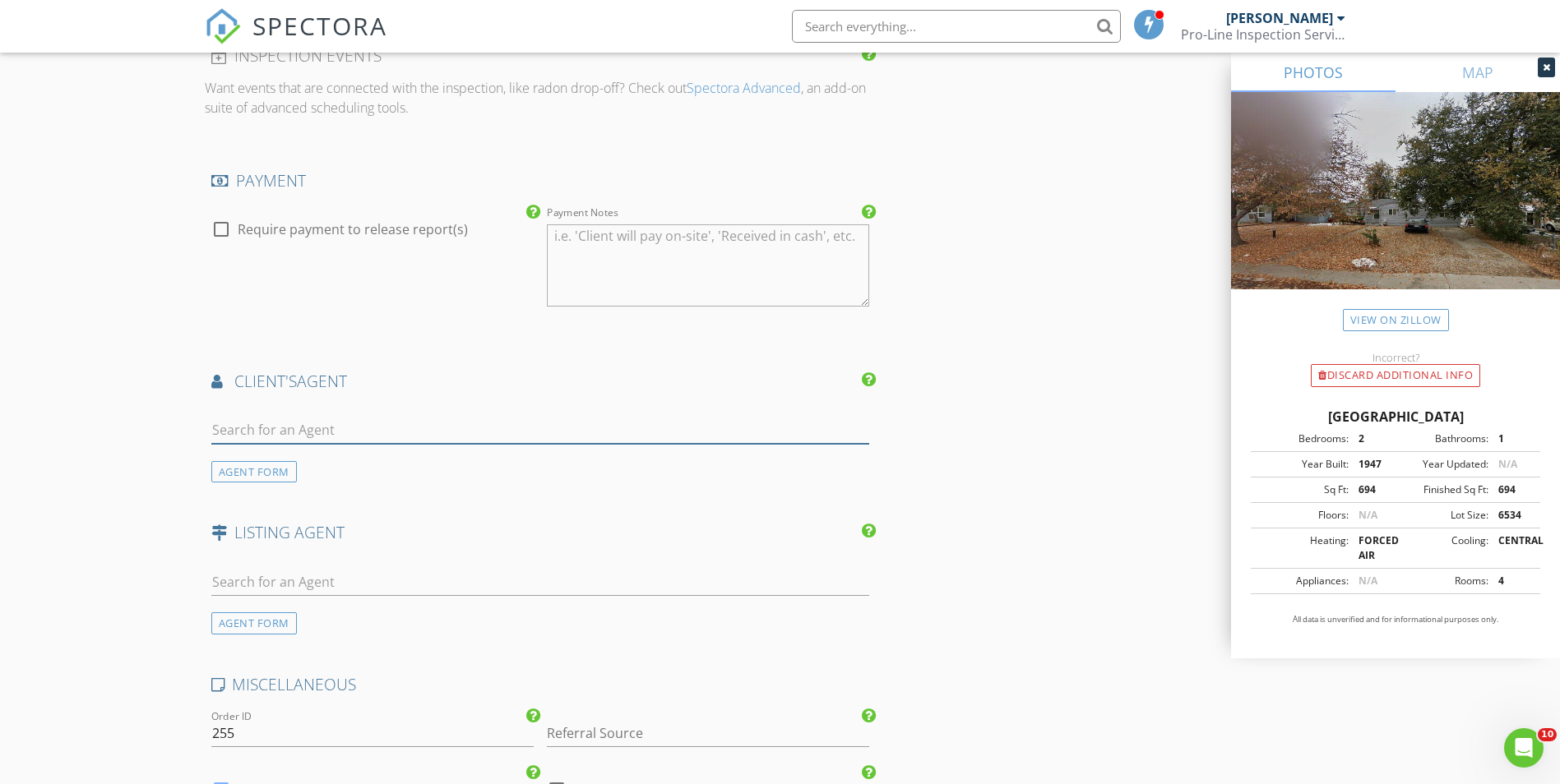
click at [294, 420] on input "text" at bounding box center [541, 430] width 659 height 27
type input "Brenda"
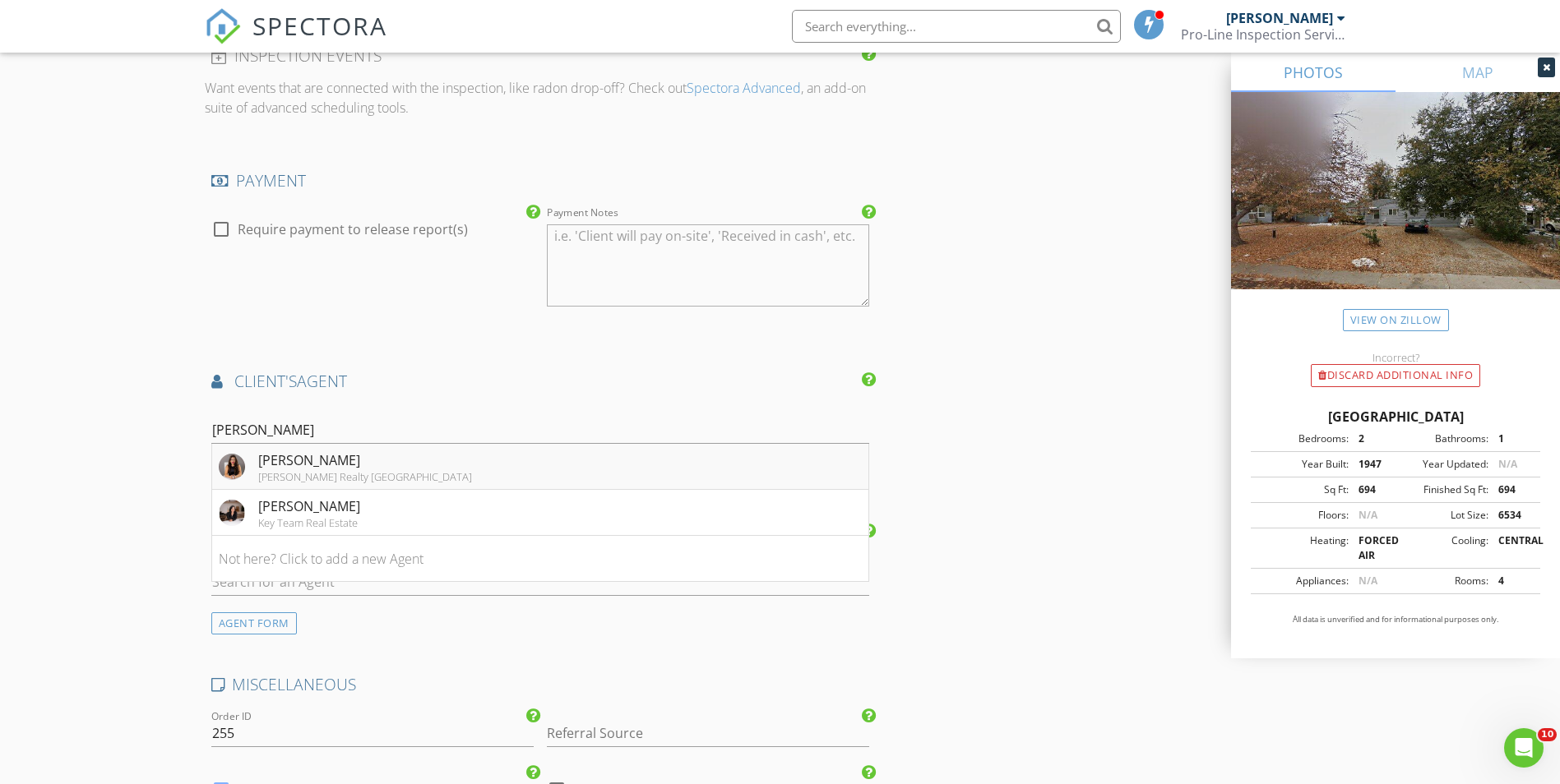
click at [350, 476] on div "Keller Williams Realty Denver Downtown" at bounding box center [365, 477] width 214 height 13
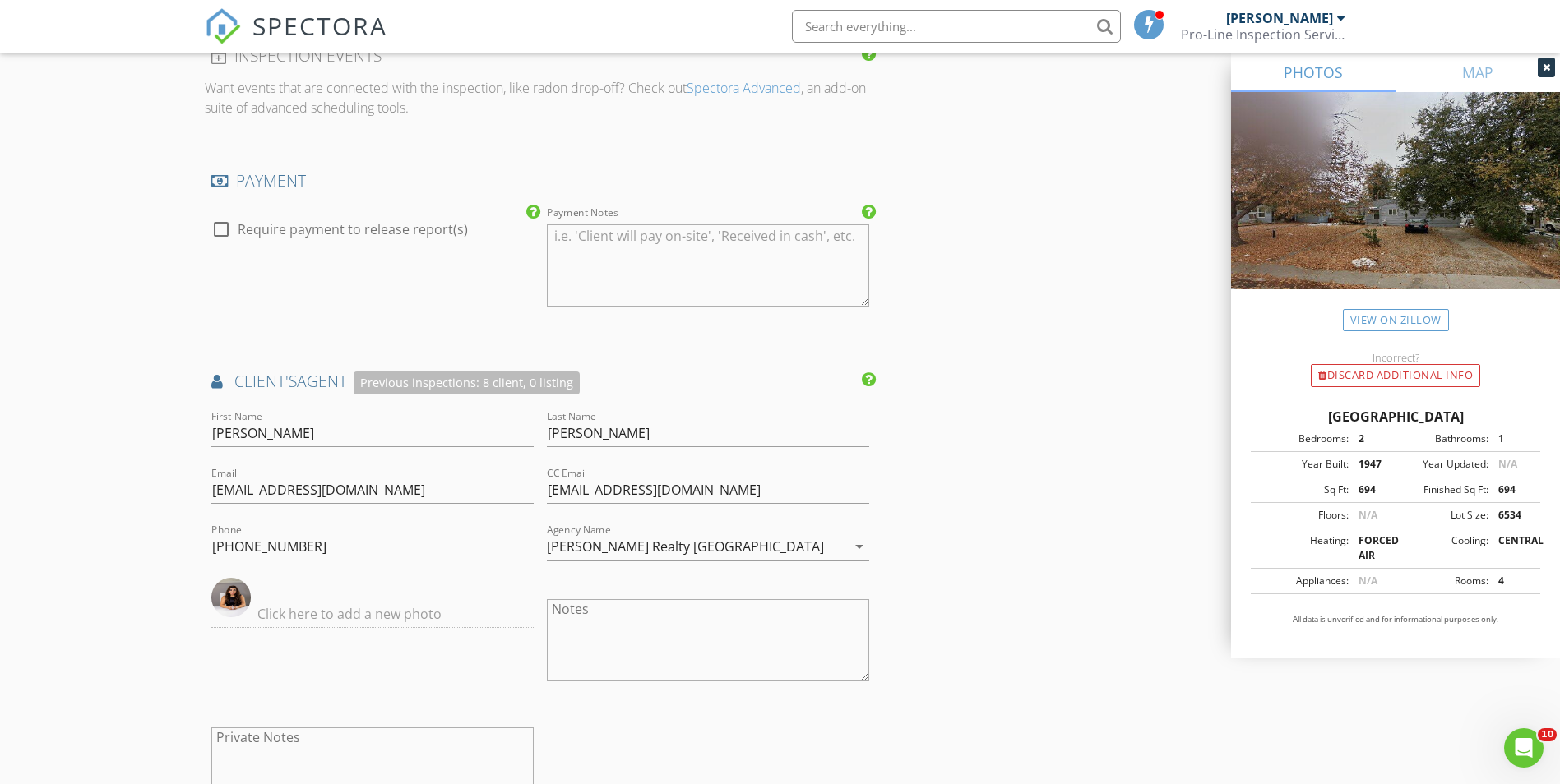
click at [615, 632] on textarea "Notes" at bounding box center [708, 641] width 322 height 82
paste textarea "Viernes a las 4:00 pm"
type textarea "Viernes a las 4:00 pm"
click at [1061, 462] on div "INSPECTOR(S) check_box Martin E Martinez PRIMARY Martin E Martinez arrow_drop_d…" at bounding box center [780, 22] width 1151 height 3114
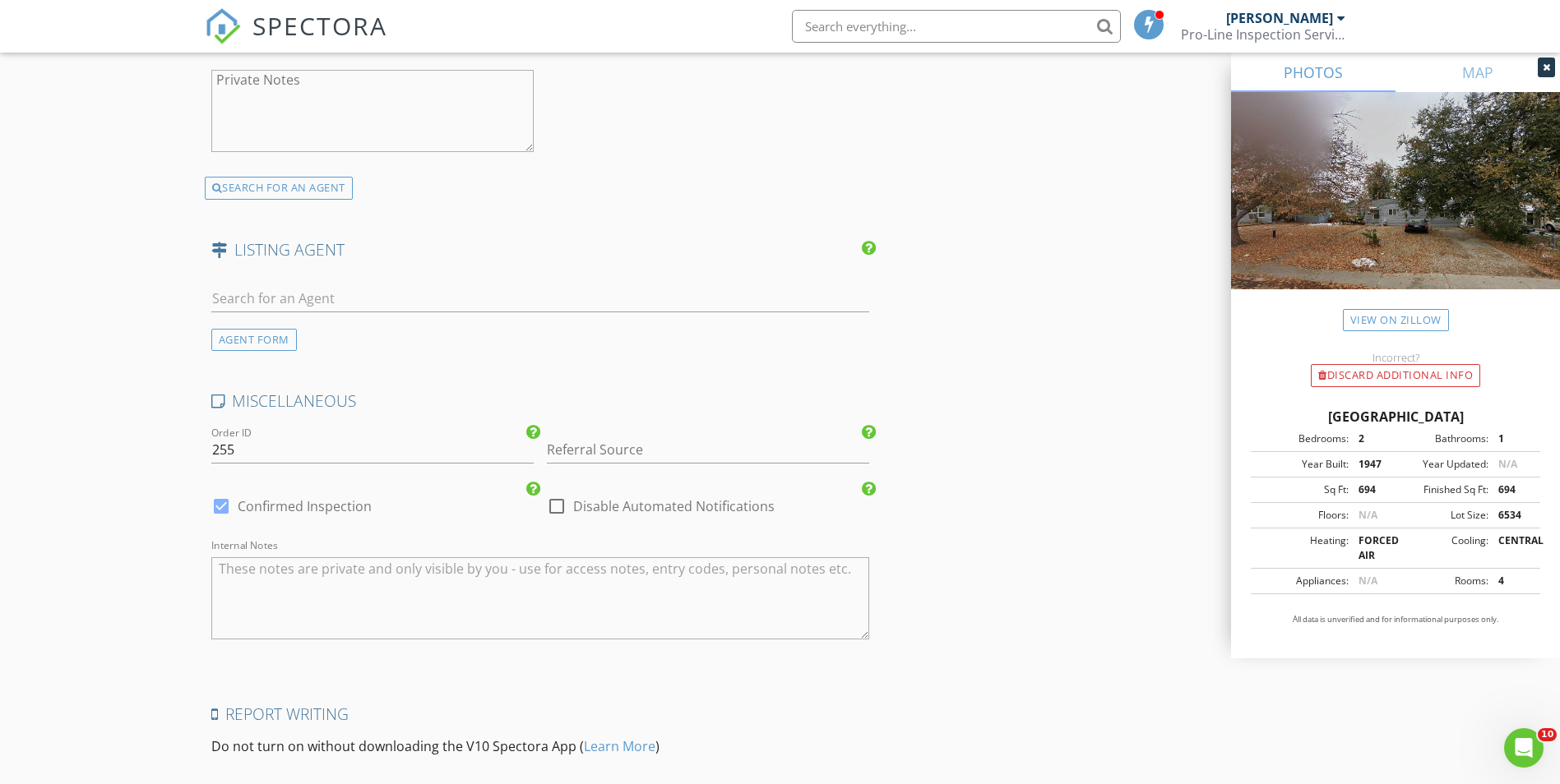
scroll to position [2548, 0]
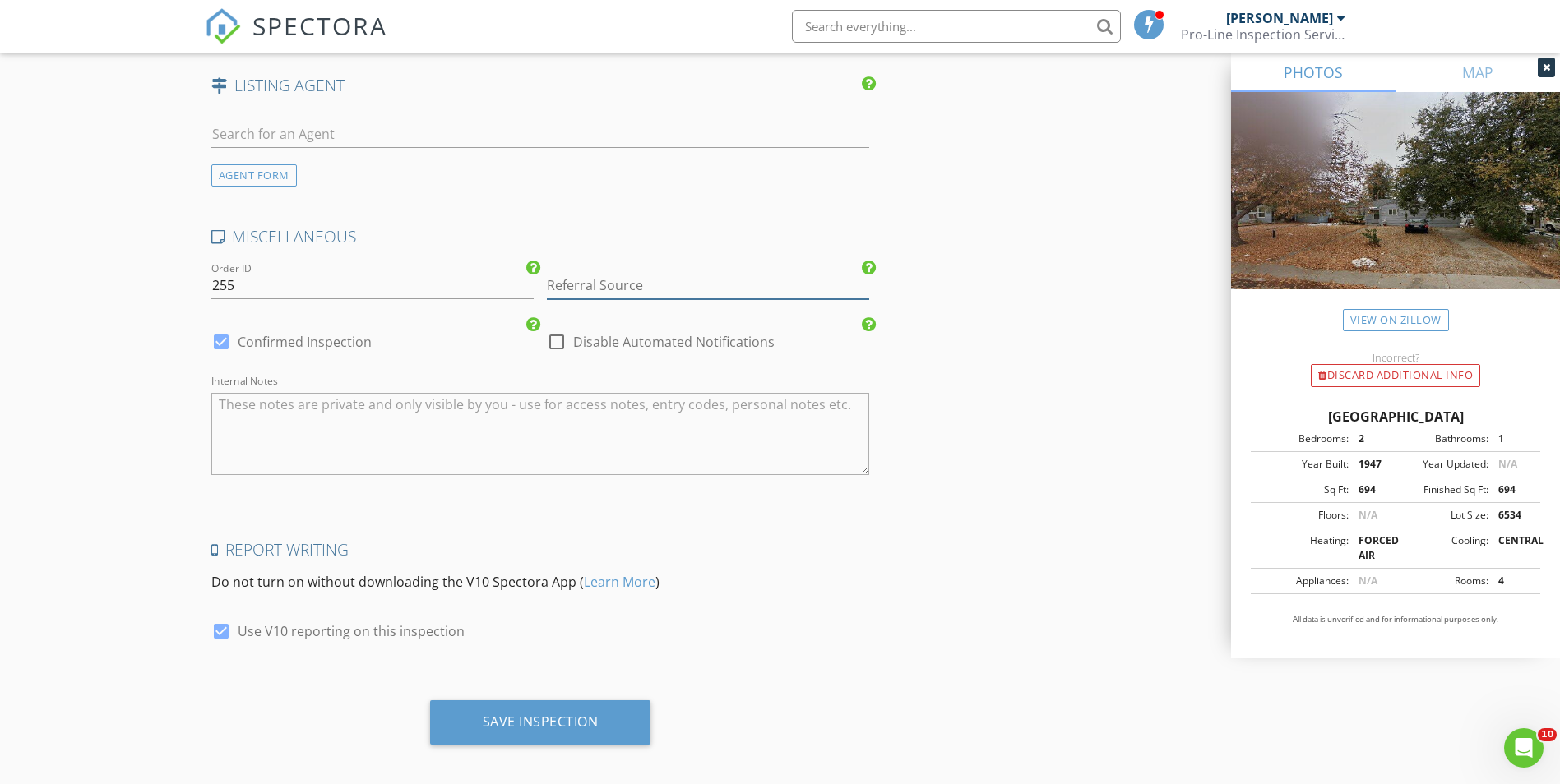
click at [669, 287] on input "Referral Source" at bounding box center [708, 285] width 322 height 27
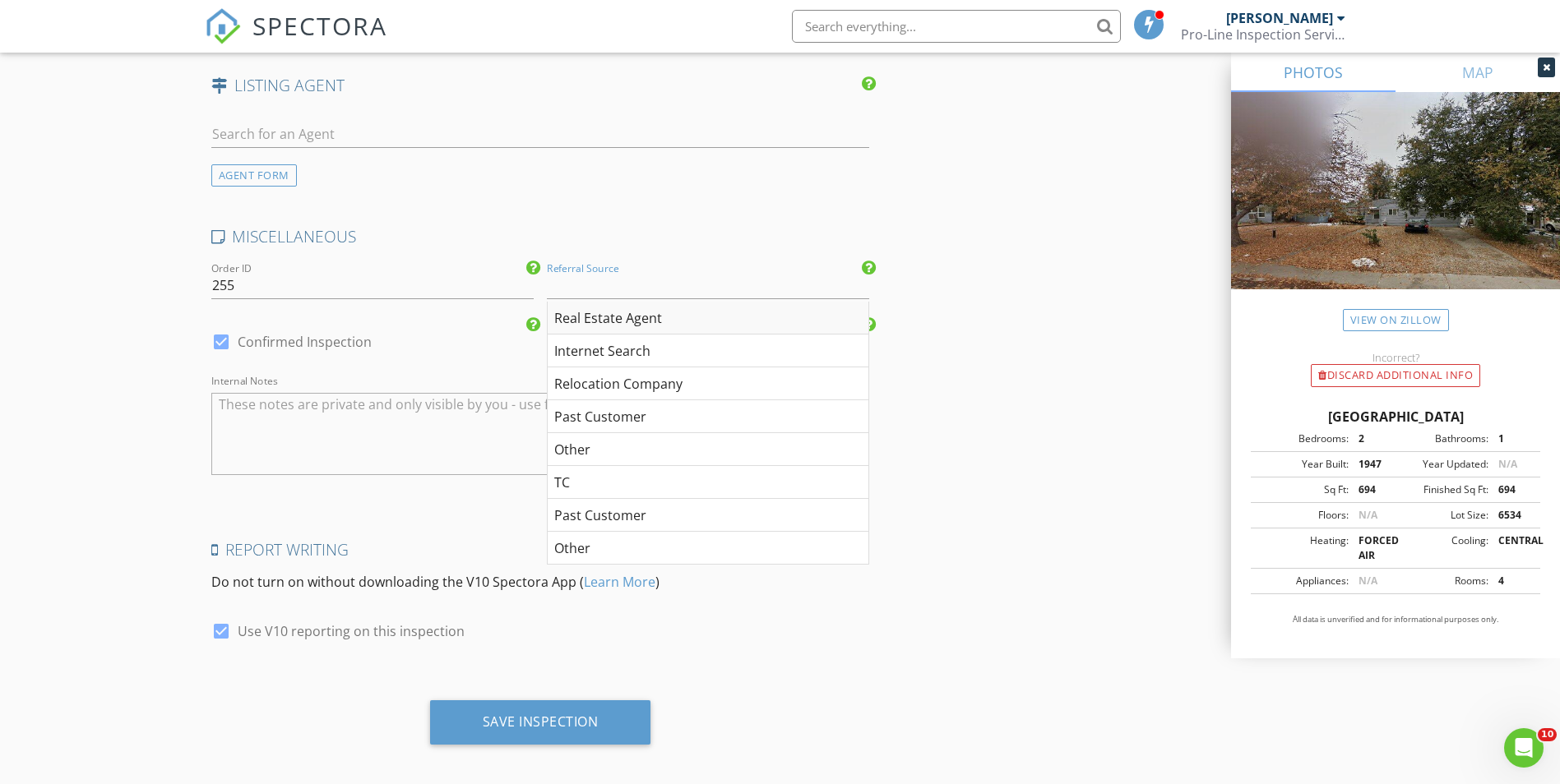
click at [674, 317] on div "Real Estate Agent" at bounding box center [707, 318] width 320 height 33
type input "Real Estate Agent"
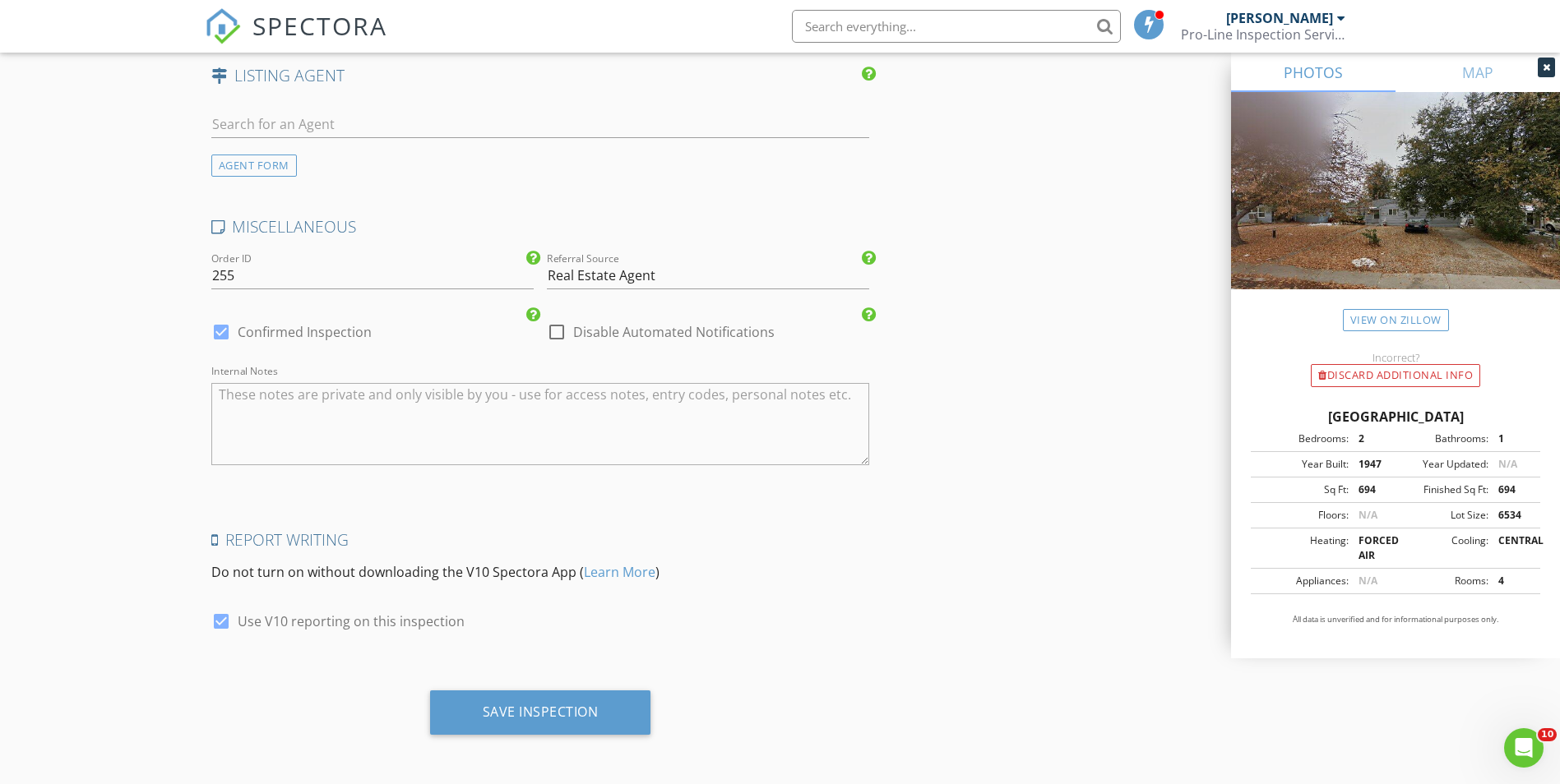
scroll to position [2561, 0]
click at [554, 715] on div "Save Inspection" at bounding box center [541, 710] width 116 height 17
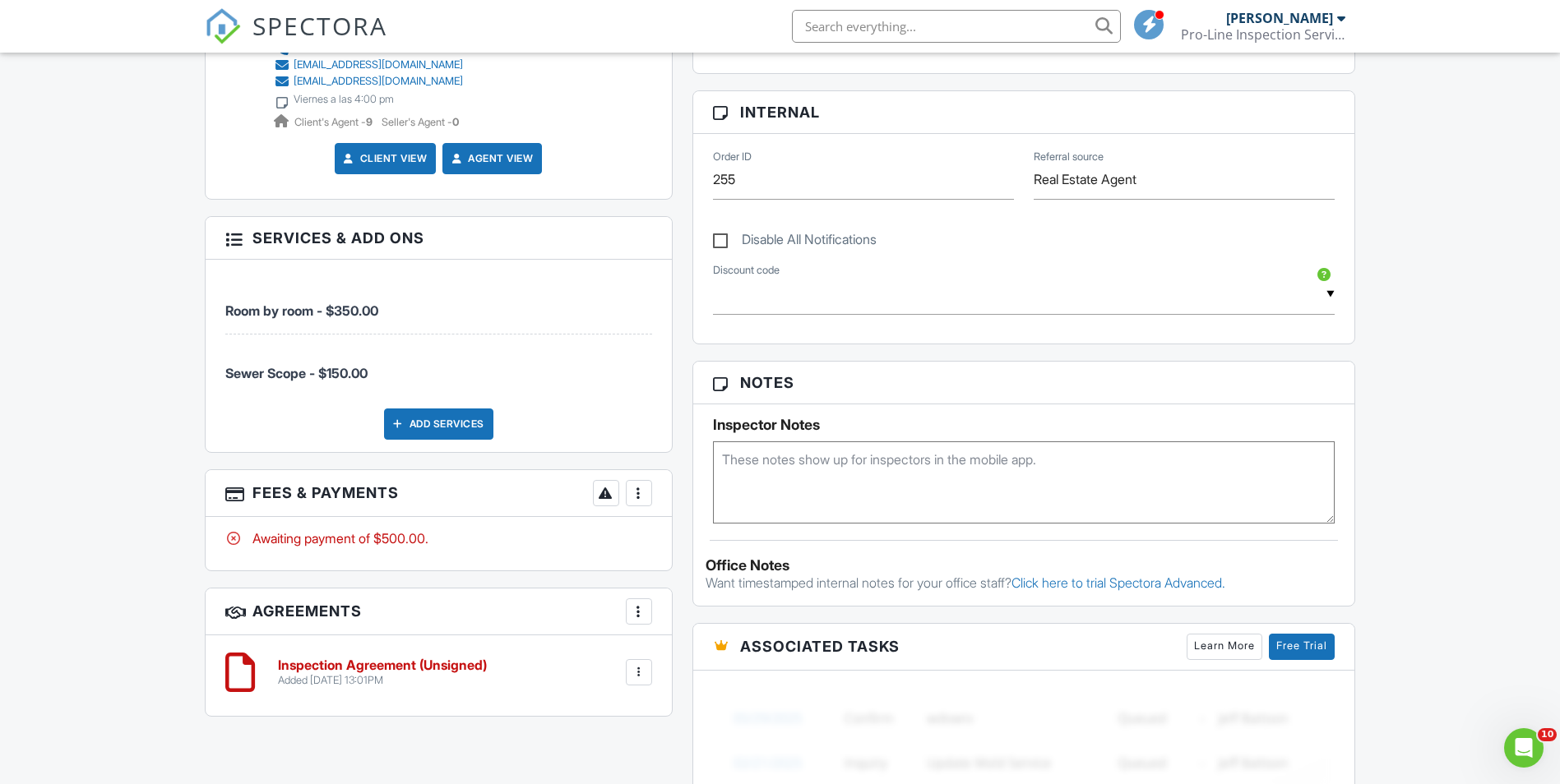
click at [791, 466] on textarea at bounding box center [1024, 482] width 622 height 82
type textarea "LB # R P R"
click at [1439, 567] on div "Dashboard Templates Contacts Metrics Automations Advanced Settings Support Cent…" at bounding box center [780, 393] width 1560 height 2162
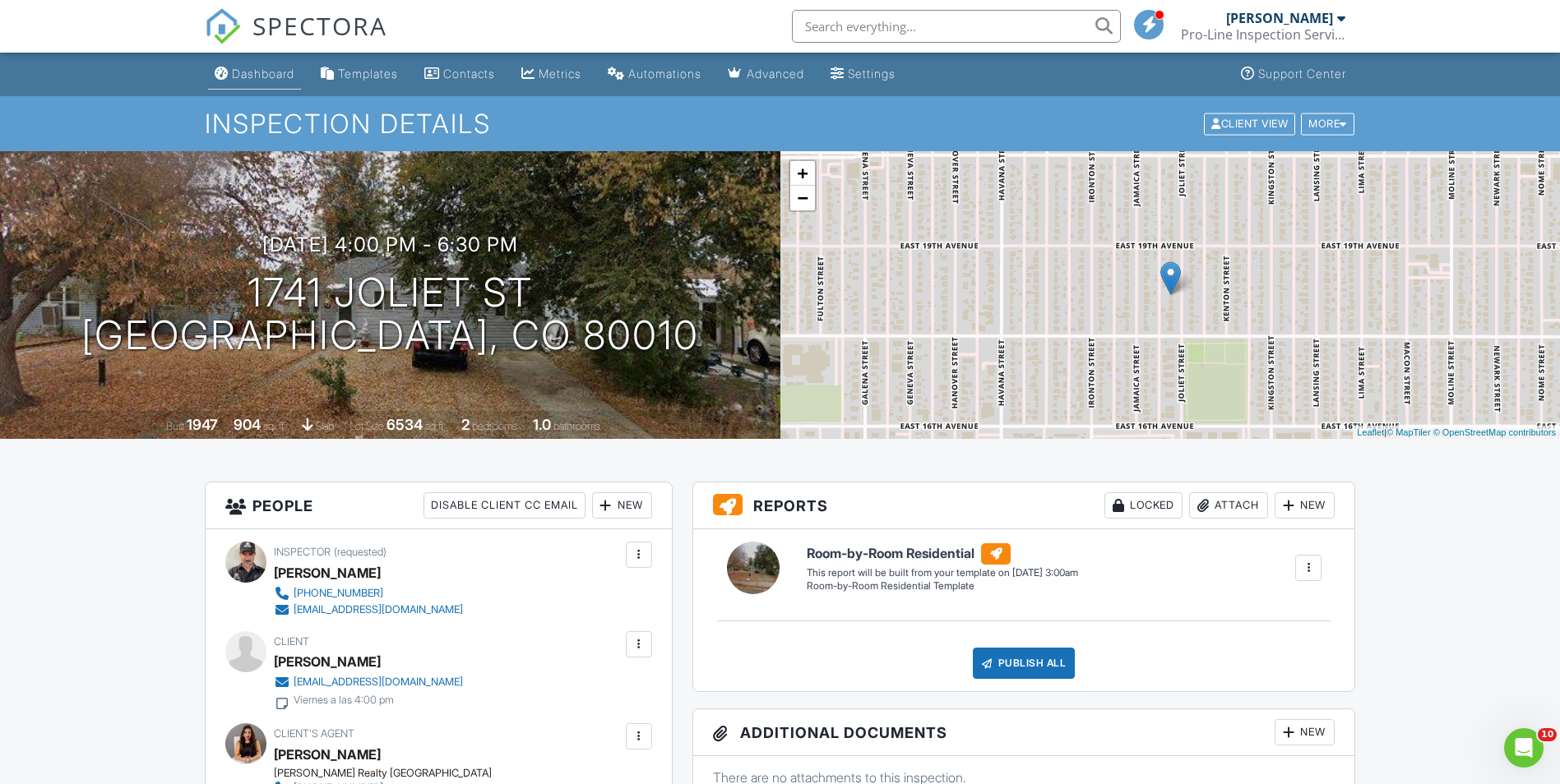
click at [271, 73] on div "Dashboard" at bounding box center [262, 73] width 63 height 14
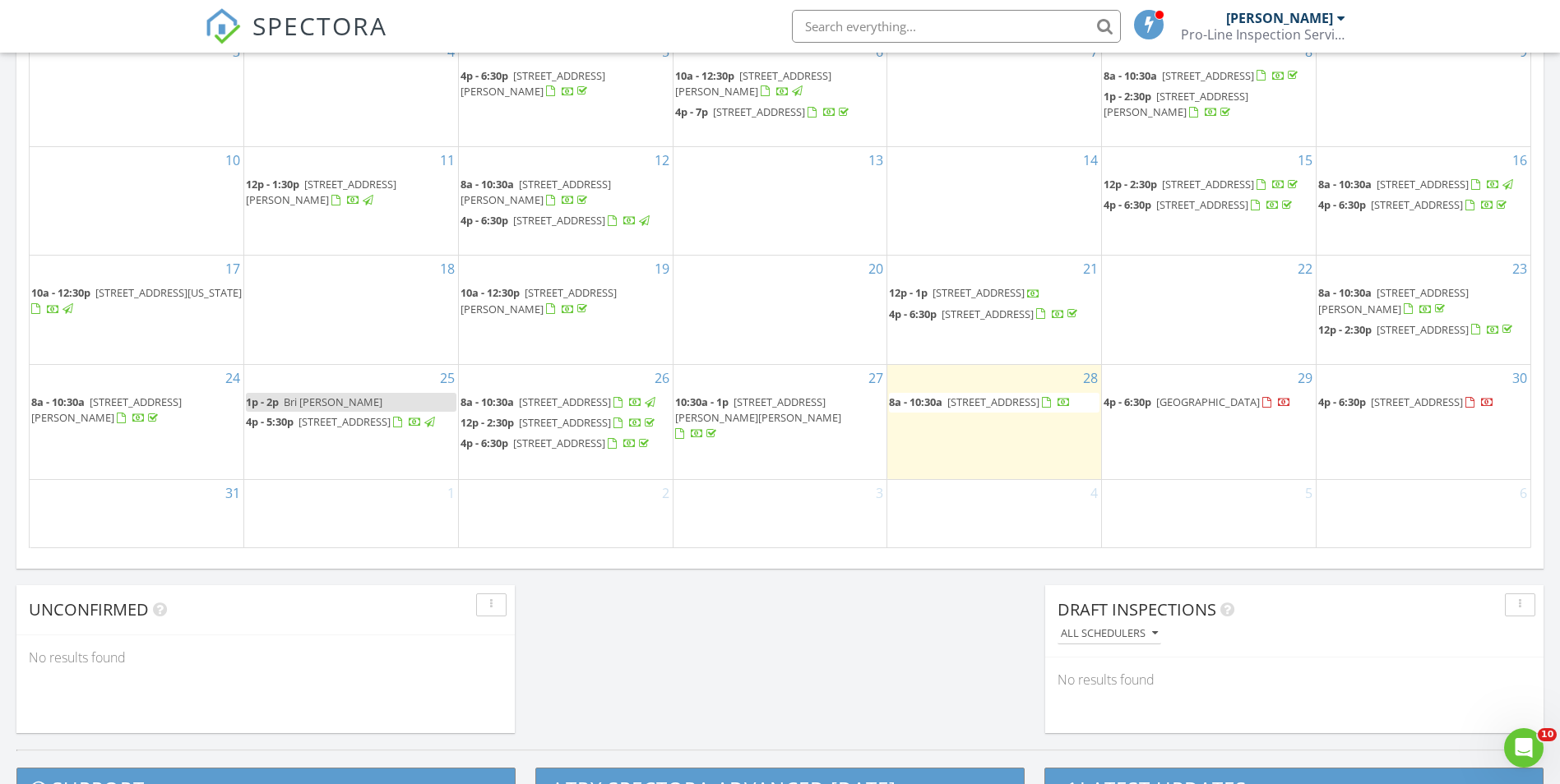
scroll to position [986, 0]
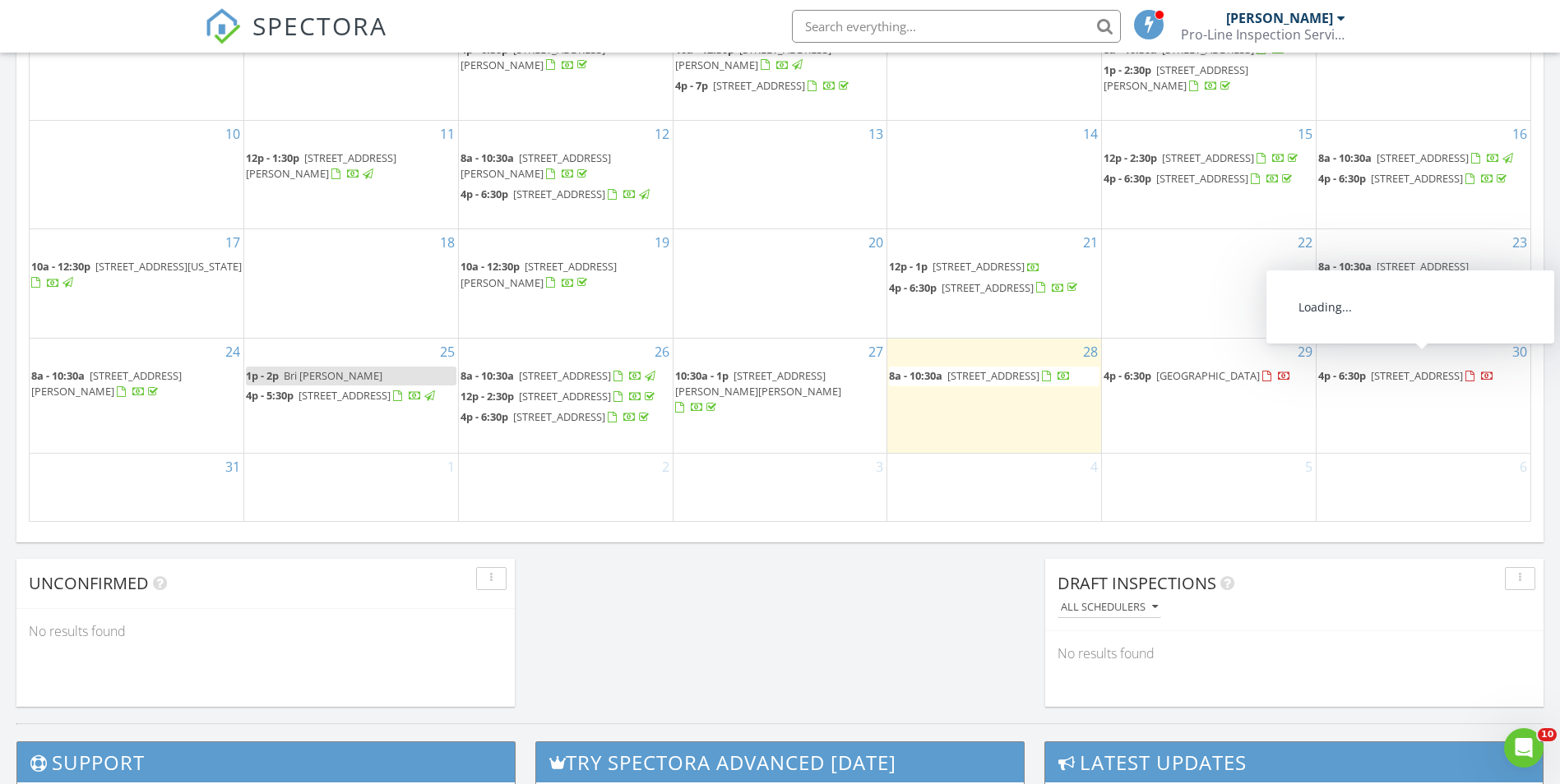
click at [1427, 368] on span "2615 S Laredo Ct, Aurora 80013" at bounding box center [1417, 376] width 92 height 15
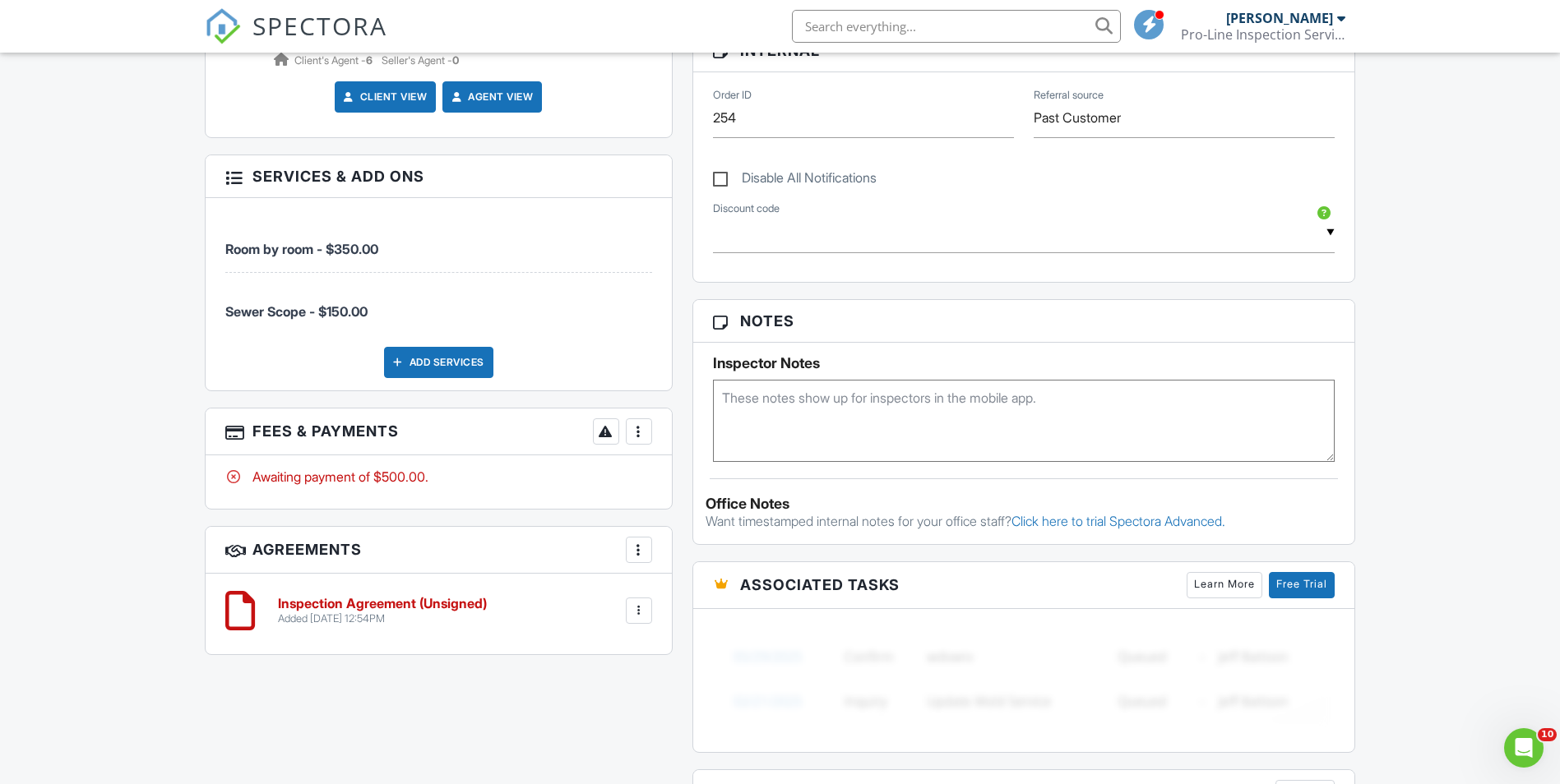
scroll to position [822, 0]
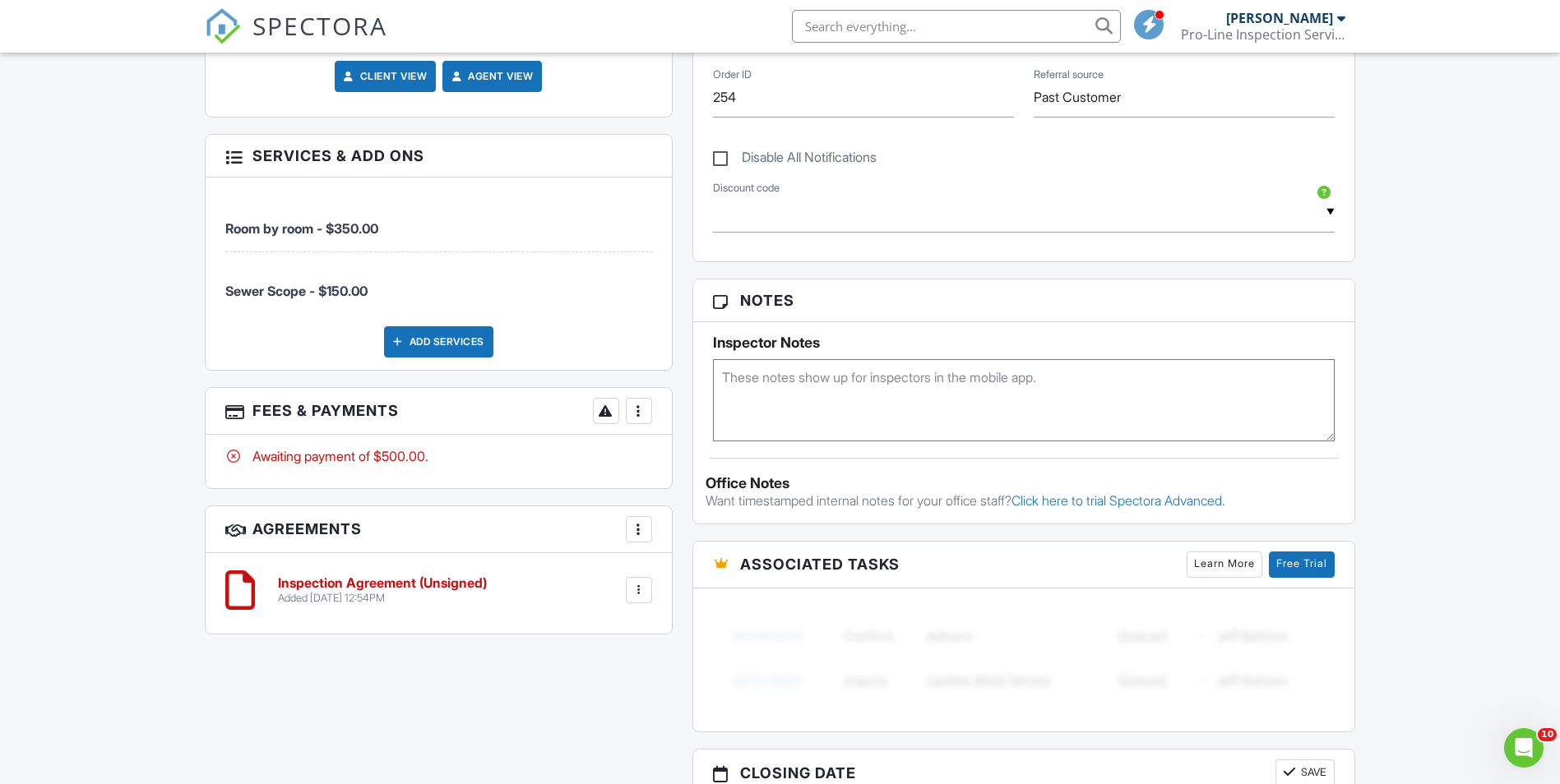
click at [809, 394] on textarea at bounding box center [1024, 401] width 622 height 82
type textarea "LB # 1492"
click at [1417, 529] on div "Dashboard Templates Contacts Metrics Automations Advanced Settings Support Cent…" at bounding box center [780, 312] width 1560 height 2162
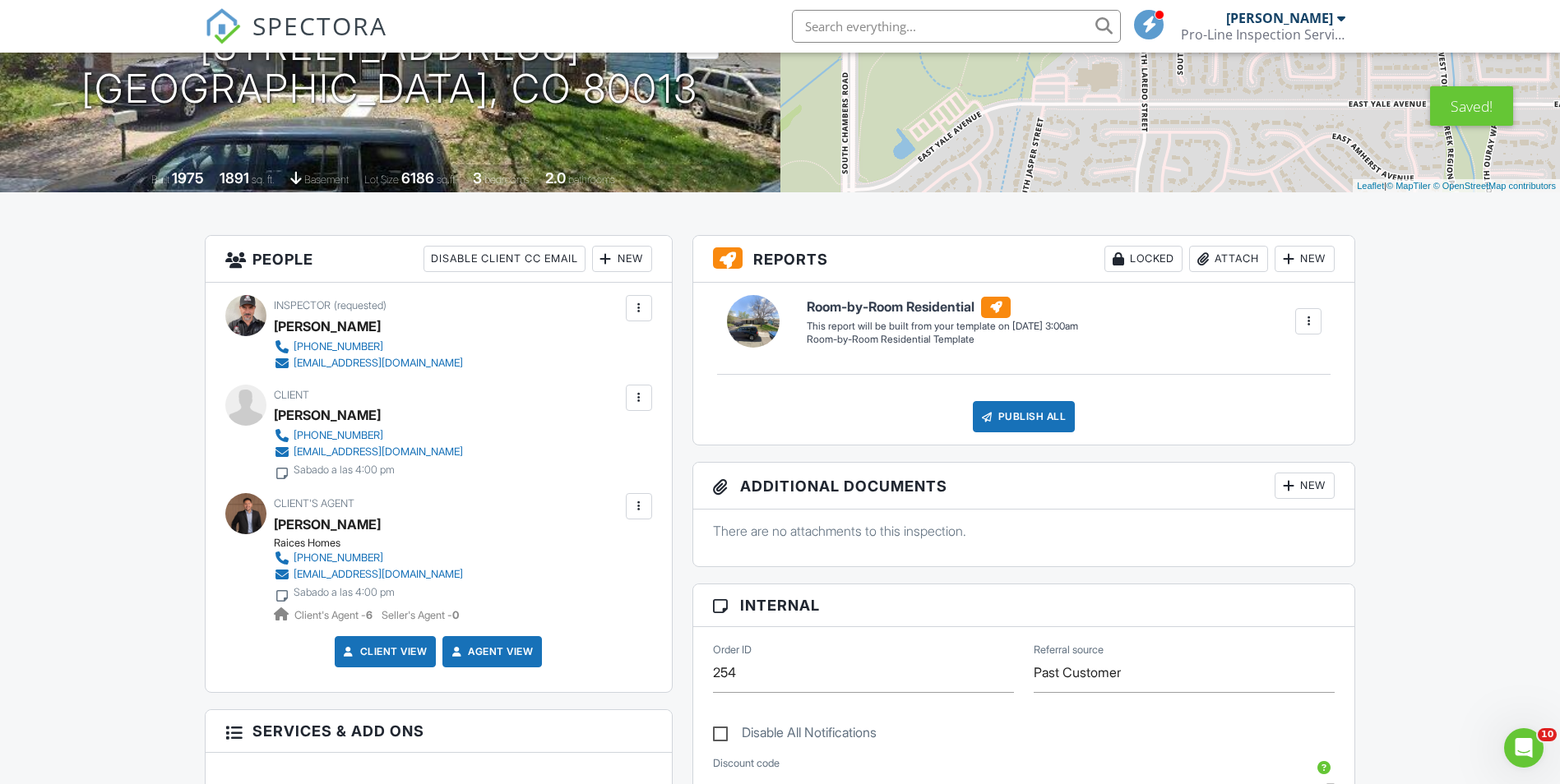
scroll to position [0, 0]
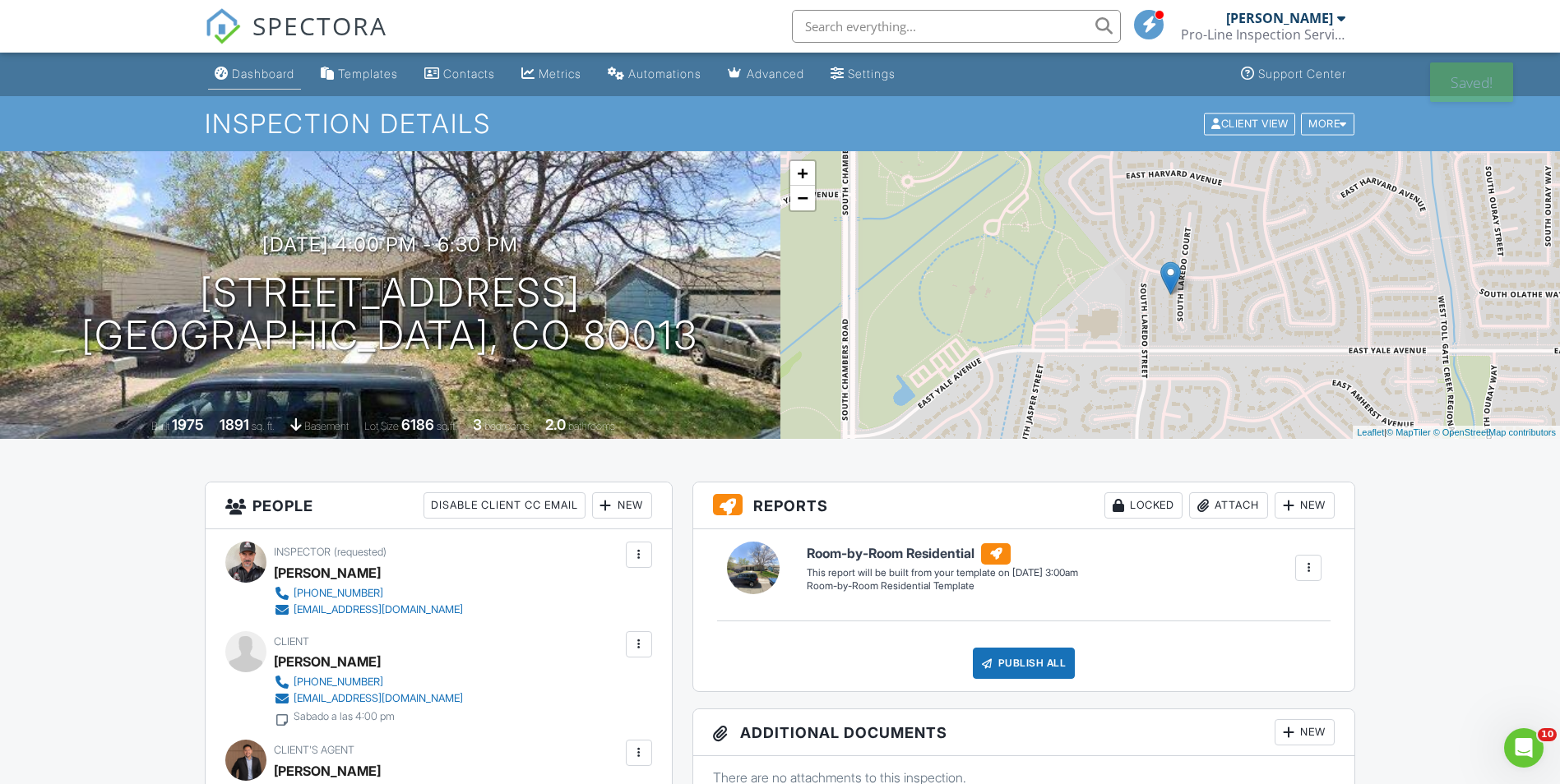
click at [274, 71] on div "Dashboard" at bounding box center [262, 73] width 63 height 14
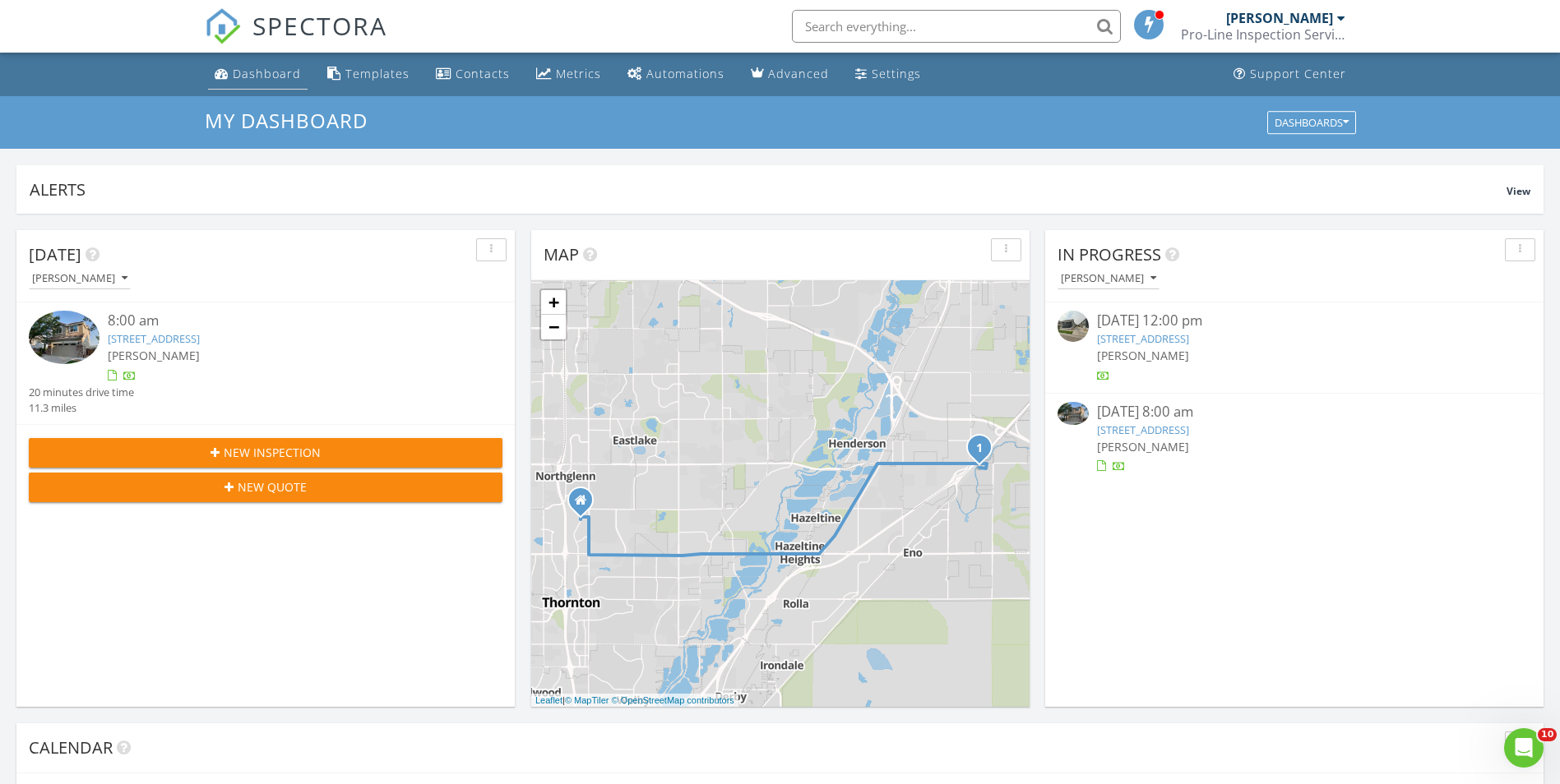
click at [258, 74] on div "Dashboard" at bounding box center [266, 73] width 68 height 16
click at [875, 70] on div "Settings" at bounding box center [896, 73] width 50 height 16
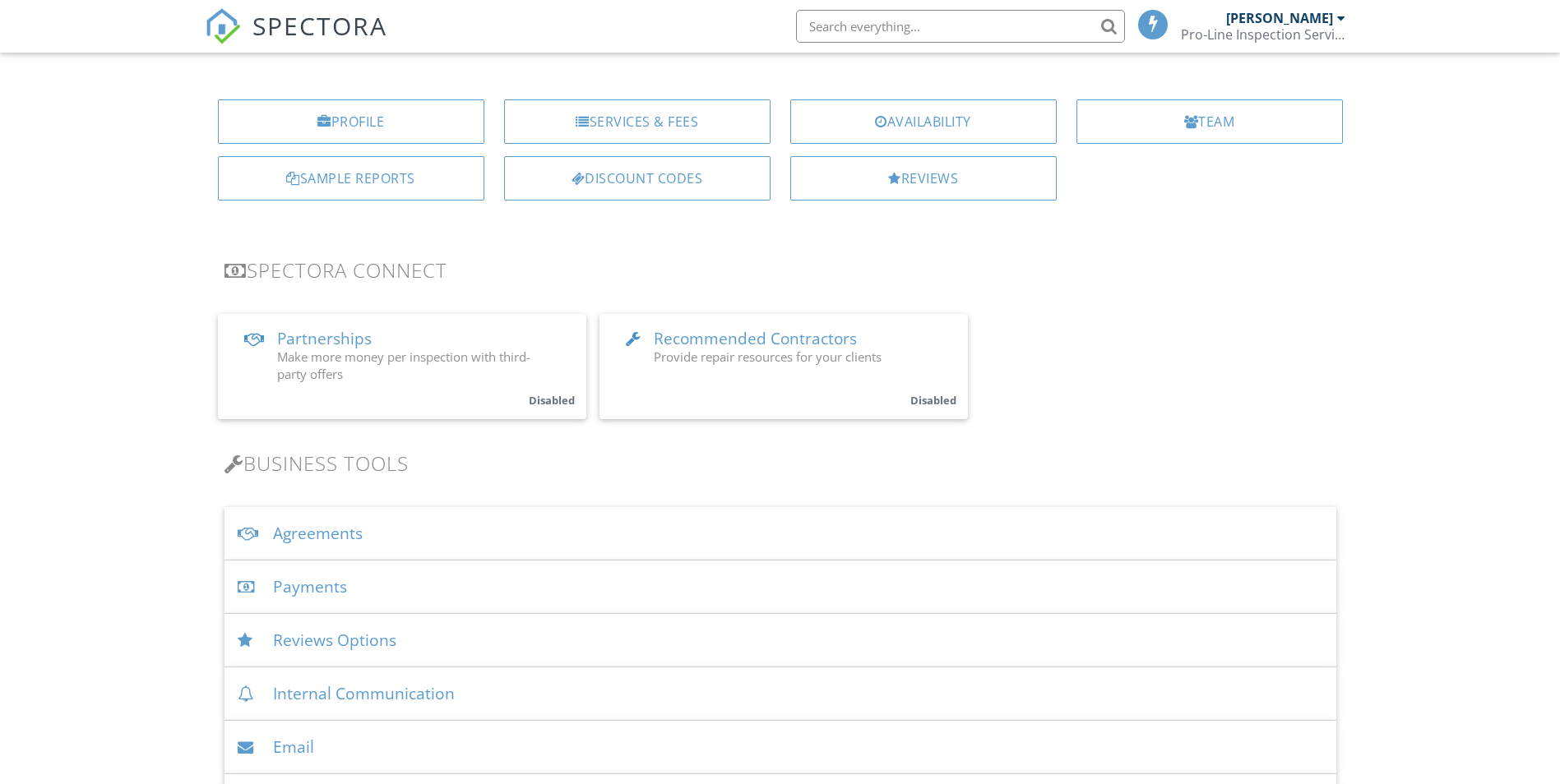
scroll to position [165, 0]
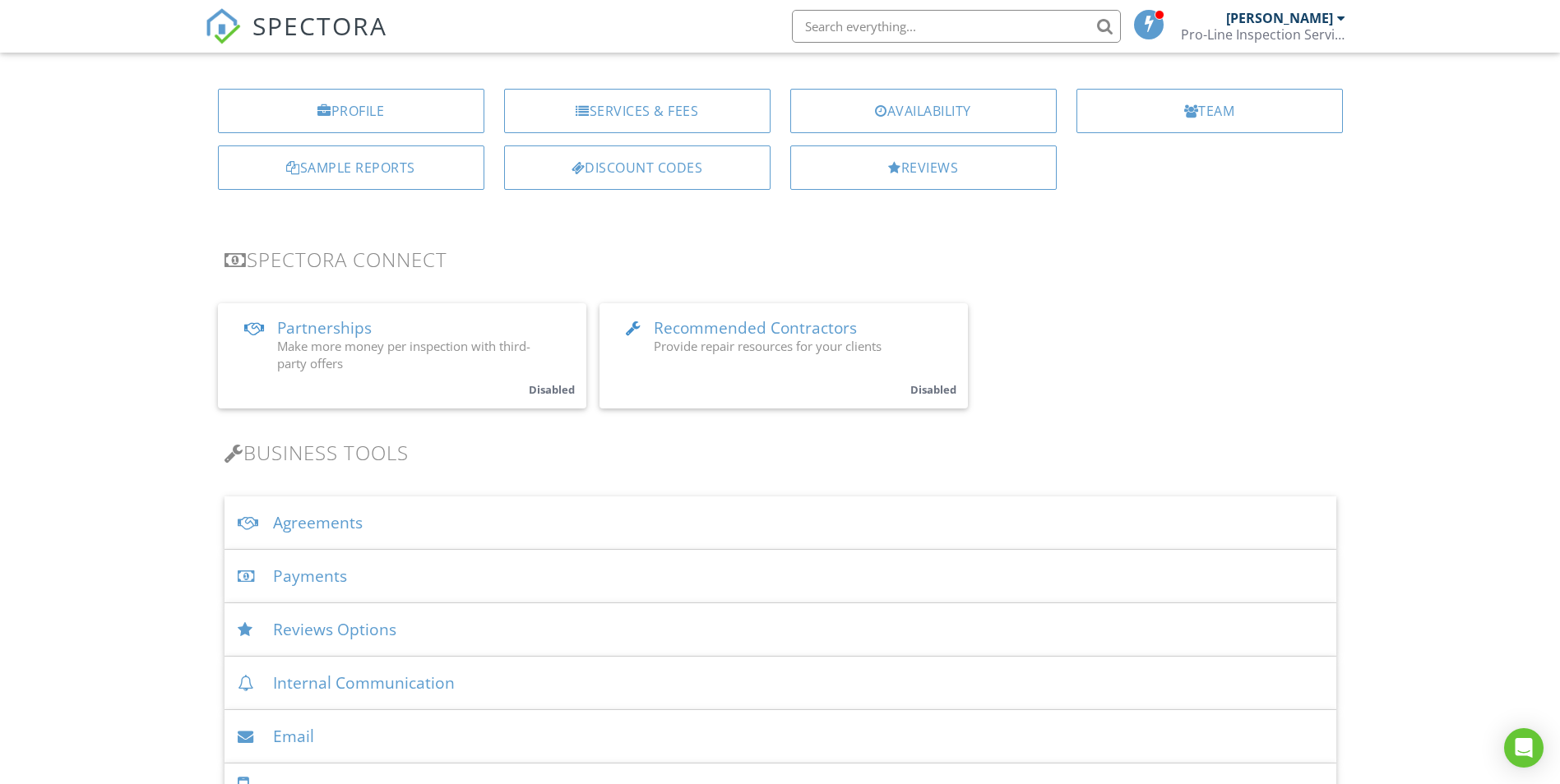
click at [329, 527] on div "Agreements" at bounding box center [780, 523] width 1111 height 53
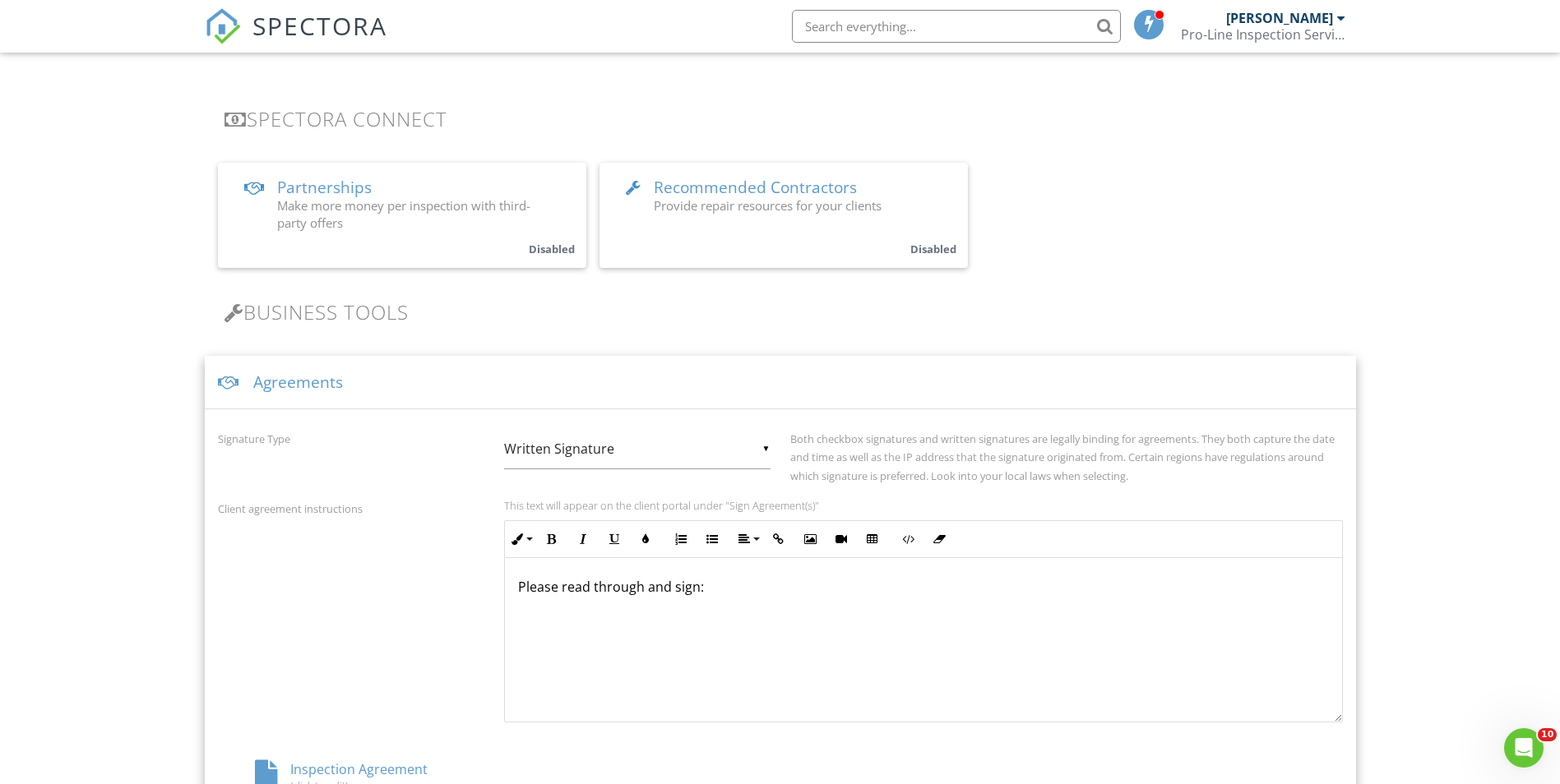
scroll to position [575, 0]
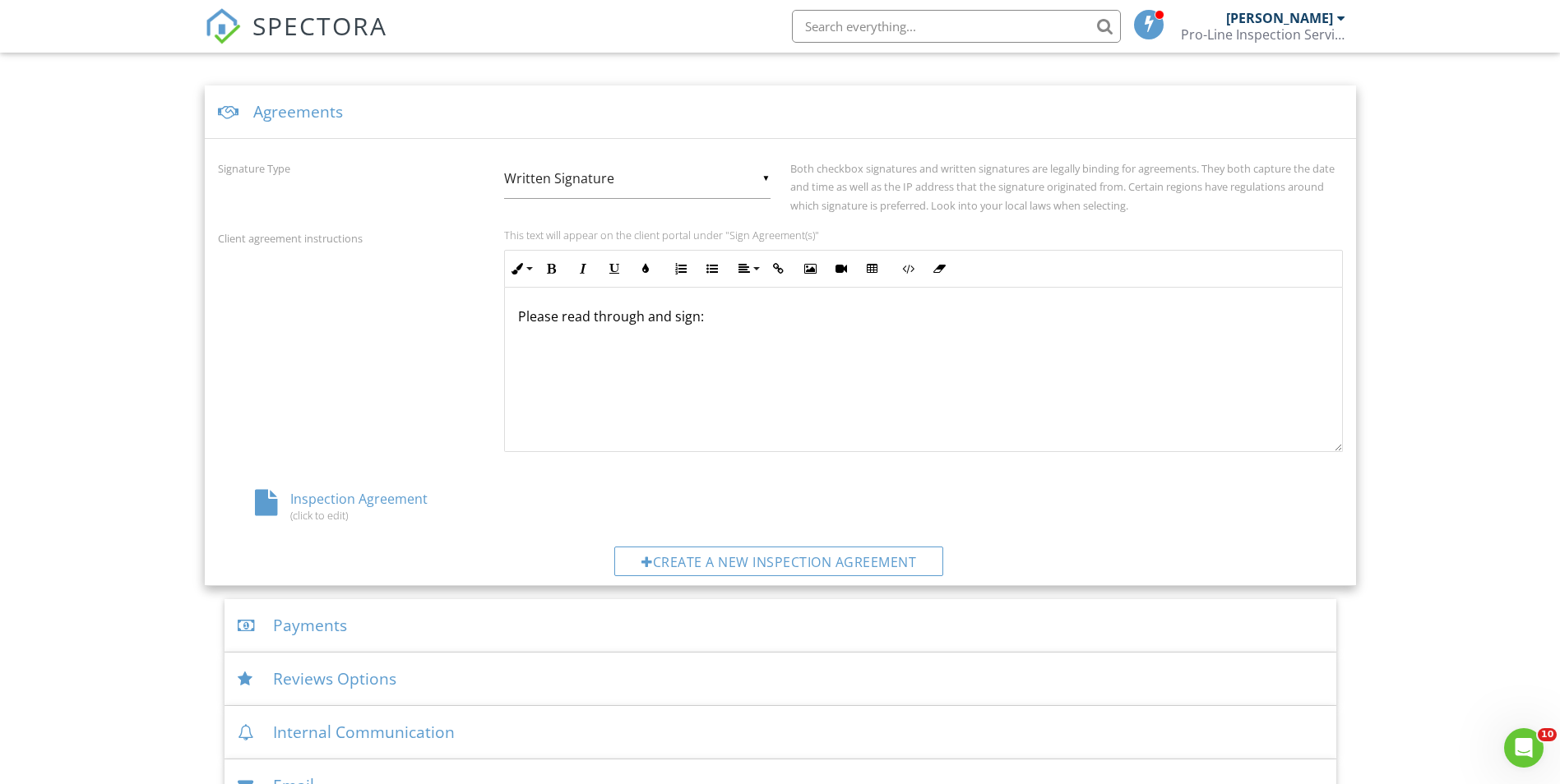
click at [331, 502] on div "Inspection Agreement (click to edit)" at bounding box center [406, 505] width 375 height 31
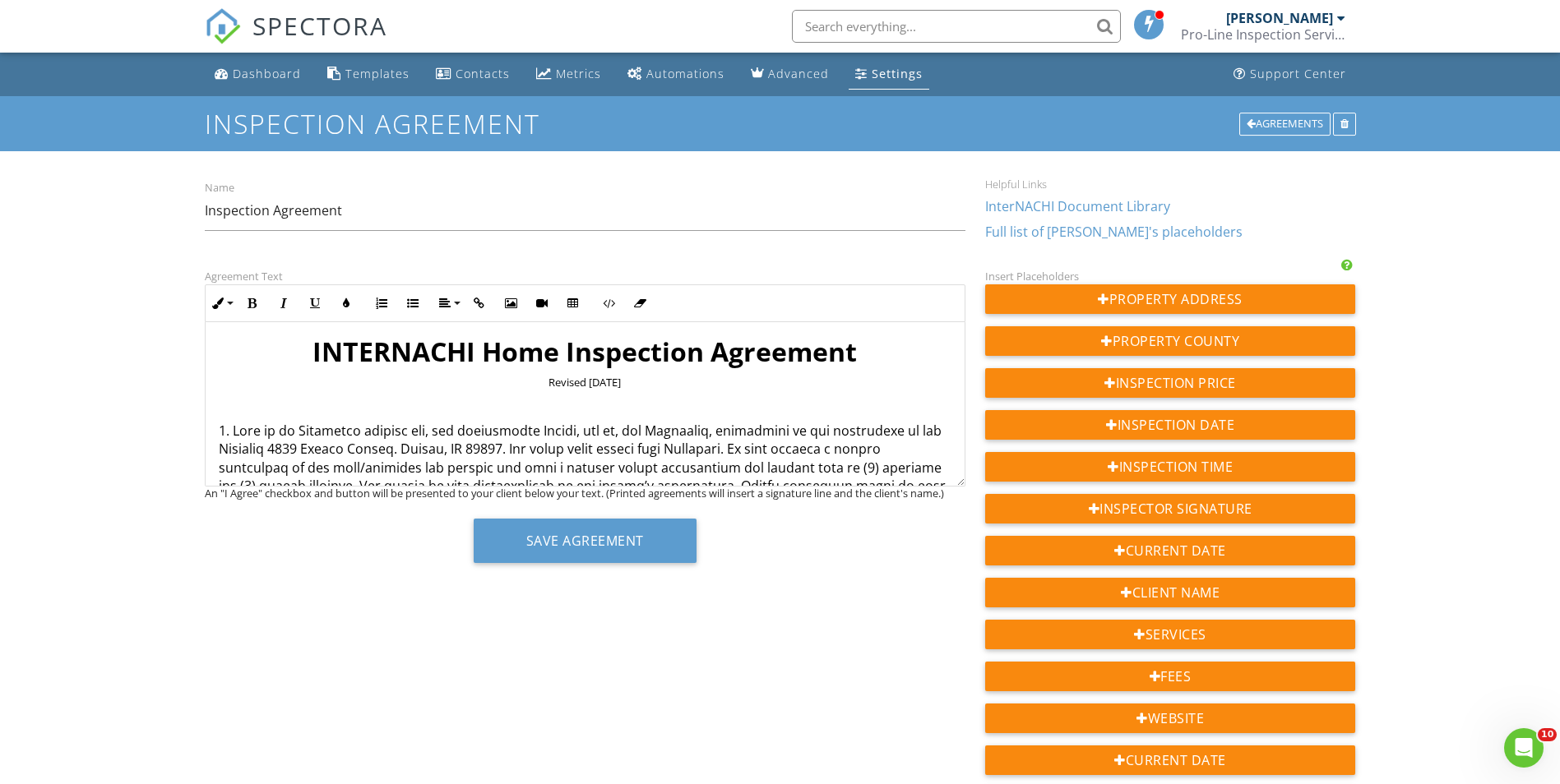
click at [517, 451] on p at bounding box center [585, 660] width 733 height 479
drag, startPoint x: 300, startPoint y: 449, endPoint x: 457, endPoint y: 451, distance: 157.0
click at [457, 451] on p at bounding box center [585, 651] width 733 height 460
drag, startPoint x: 299, startPoint y: 452, endPoint x: 460, endPoint y: 452, distance: 161.0
click at [460, 452] on p at bounding box center [585, 651] width 733 height 460
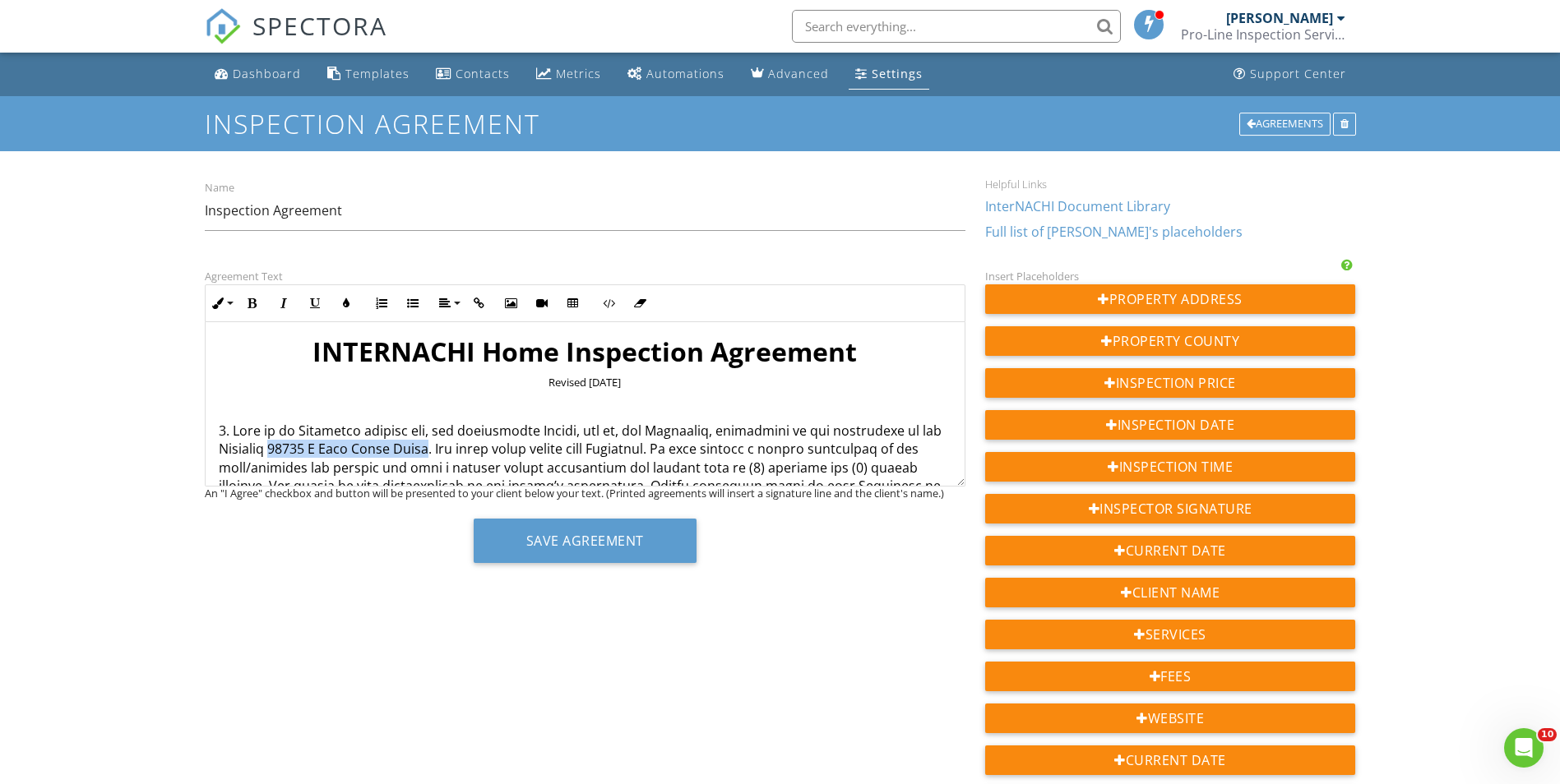
copy p "19440 E Mann Creek Drive"
click at [459, 446] on p "1. This is an Agreement between you, the undersigned Client, and us, the Inspec…" at bounding box center [585, 651] width 733 height 460
click at [597, 448] on p "LIMITATION ON LIABILITY AND DAMAGES. We assume no liability for the cost of rep…" at bounding box center [585, 725] width 733 height 608
click at [694, 569] on div "Save Agreement" at bounding box center [586, 547] width 761 height 57
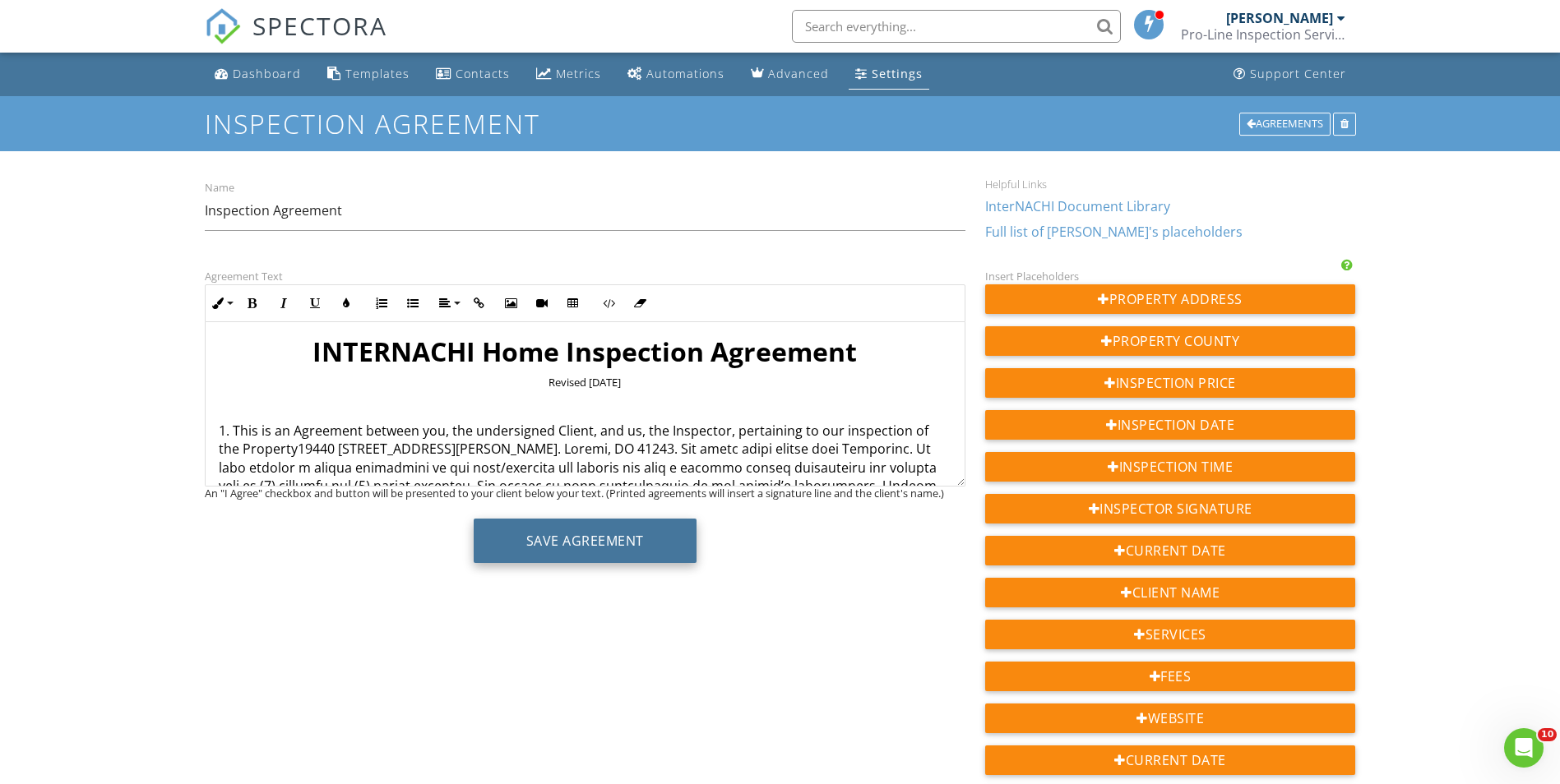
click at [599, 542] on button "Save Agreement" at bounding box center [585, 540] width 223 height 44
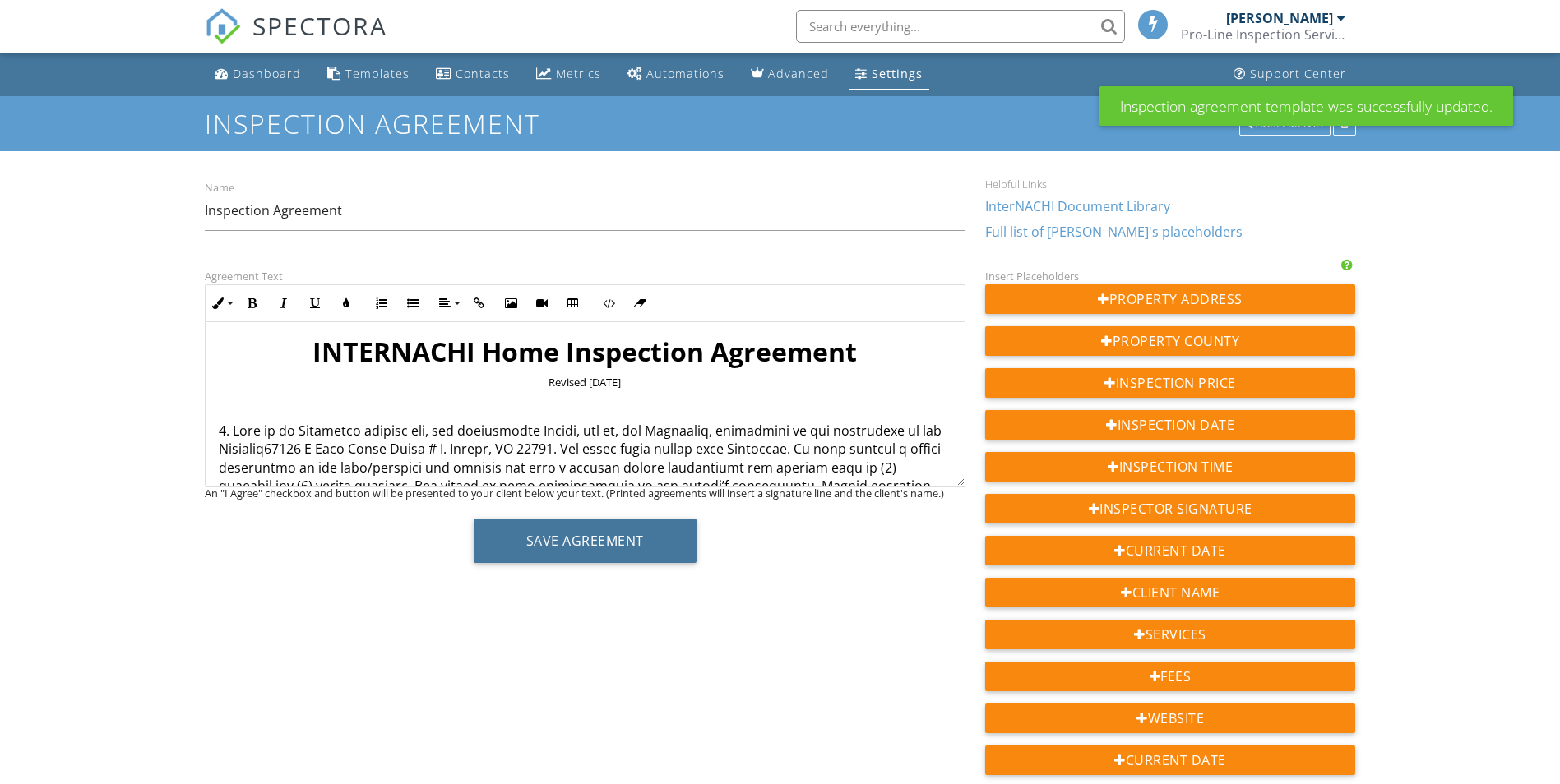
drag, startPoint x: 0, startPoint y: 0, endPoint x: 598, endPoint y: 546, distance: 809.8
click at [598, 546] on button "Save Agreement" at bounding box center [585, 540] width 223 height 44
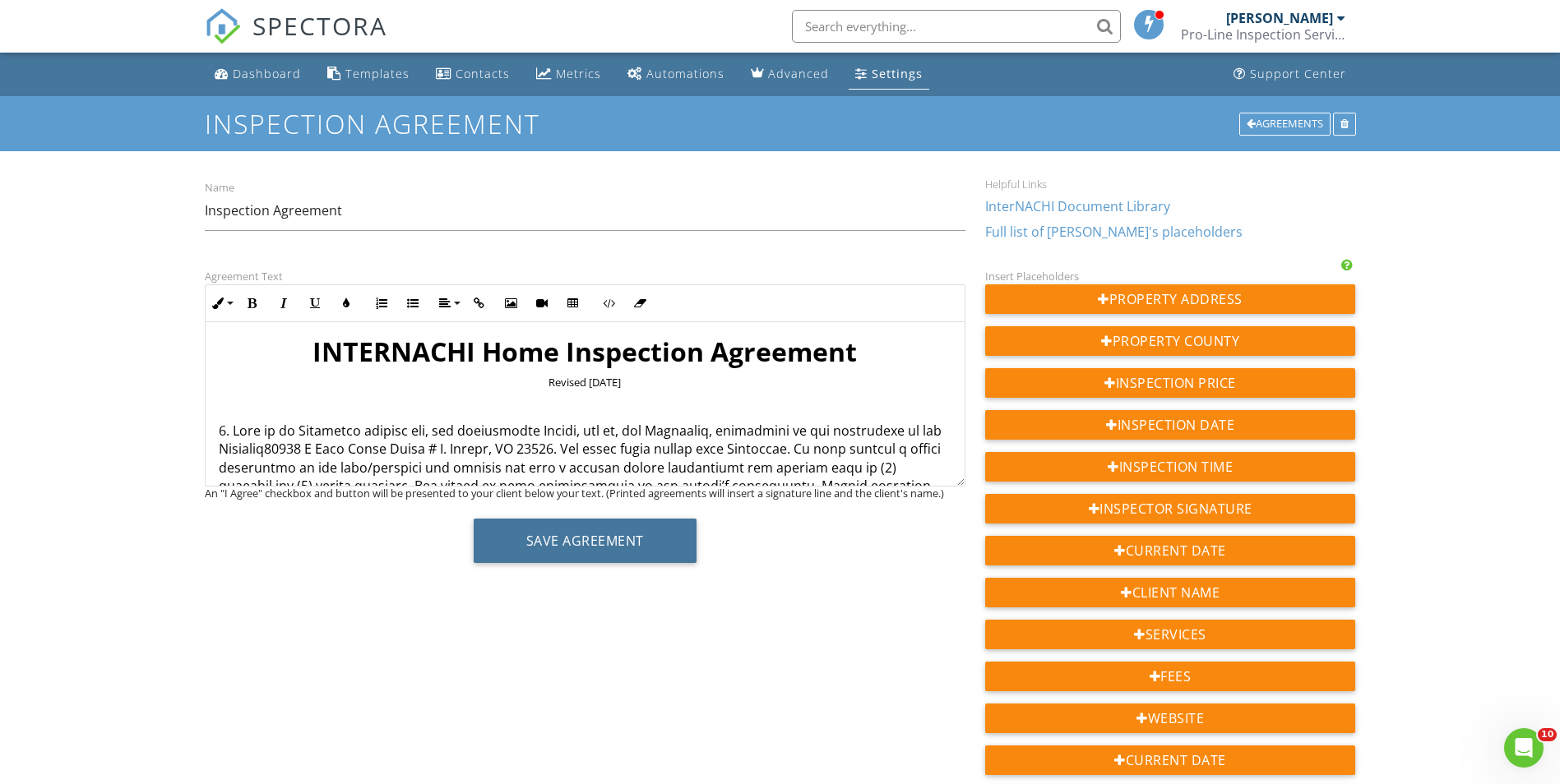
click at [598, 546] on button "Save Agreement" at bounding box center [585, 540] width 223 height 44
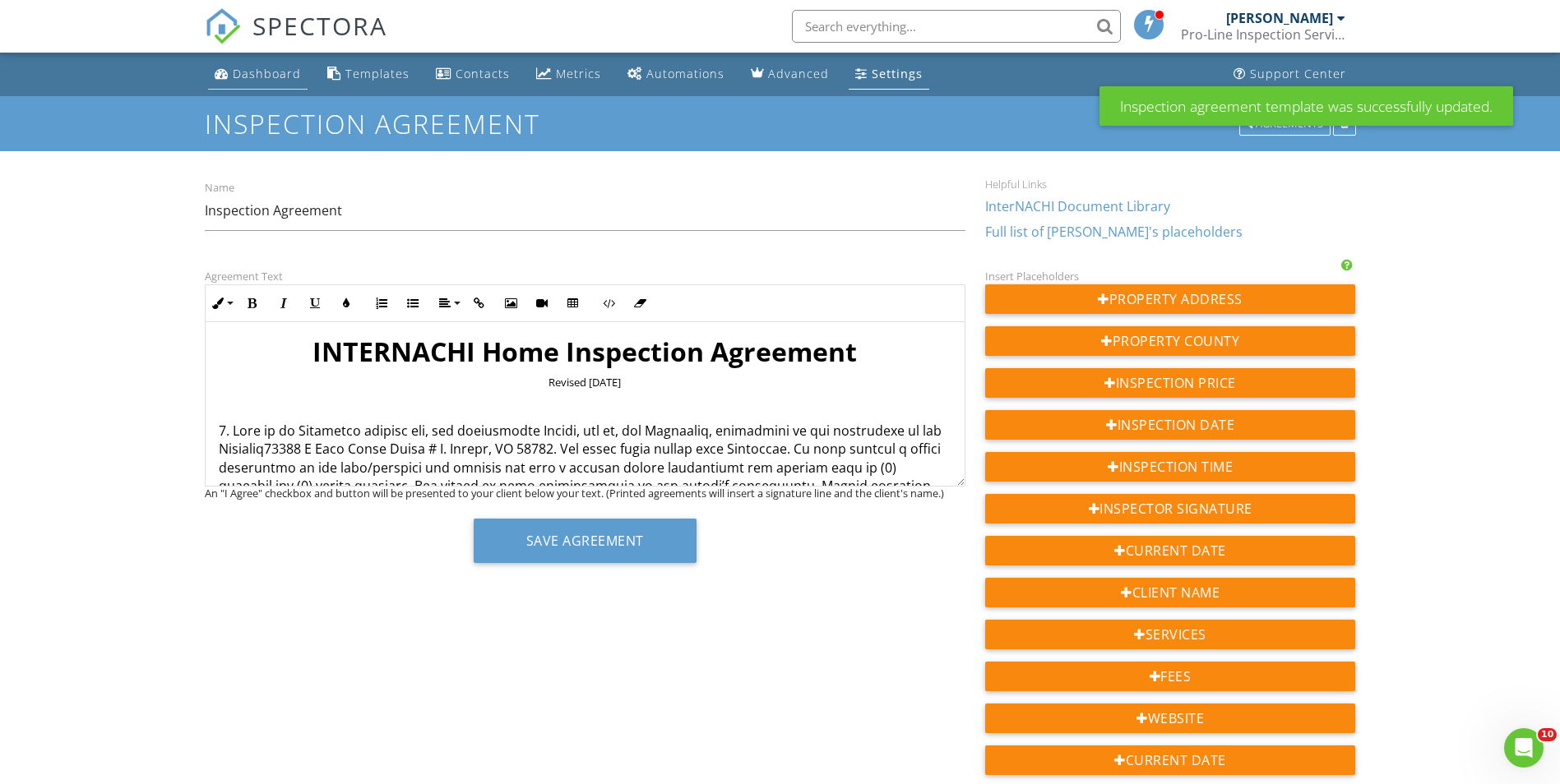
click at [268, 75] on div "Dashboard" at bounding box center [266, 73] width 68 height 16
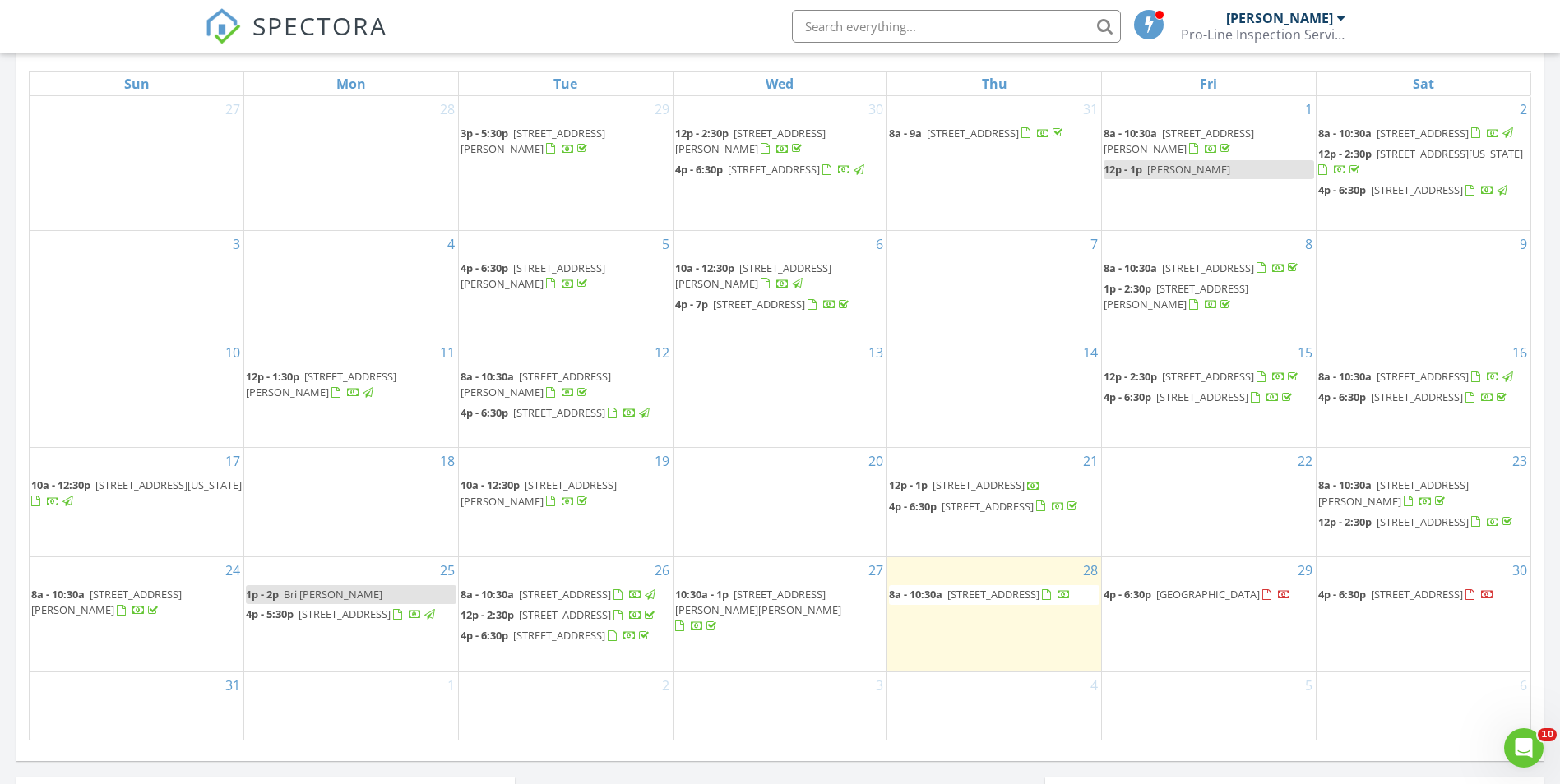
scroll to position [904, 0]
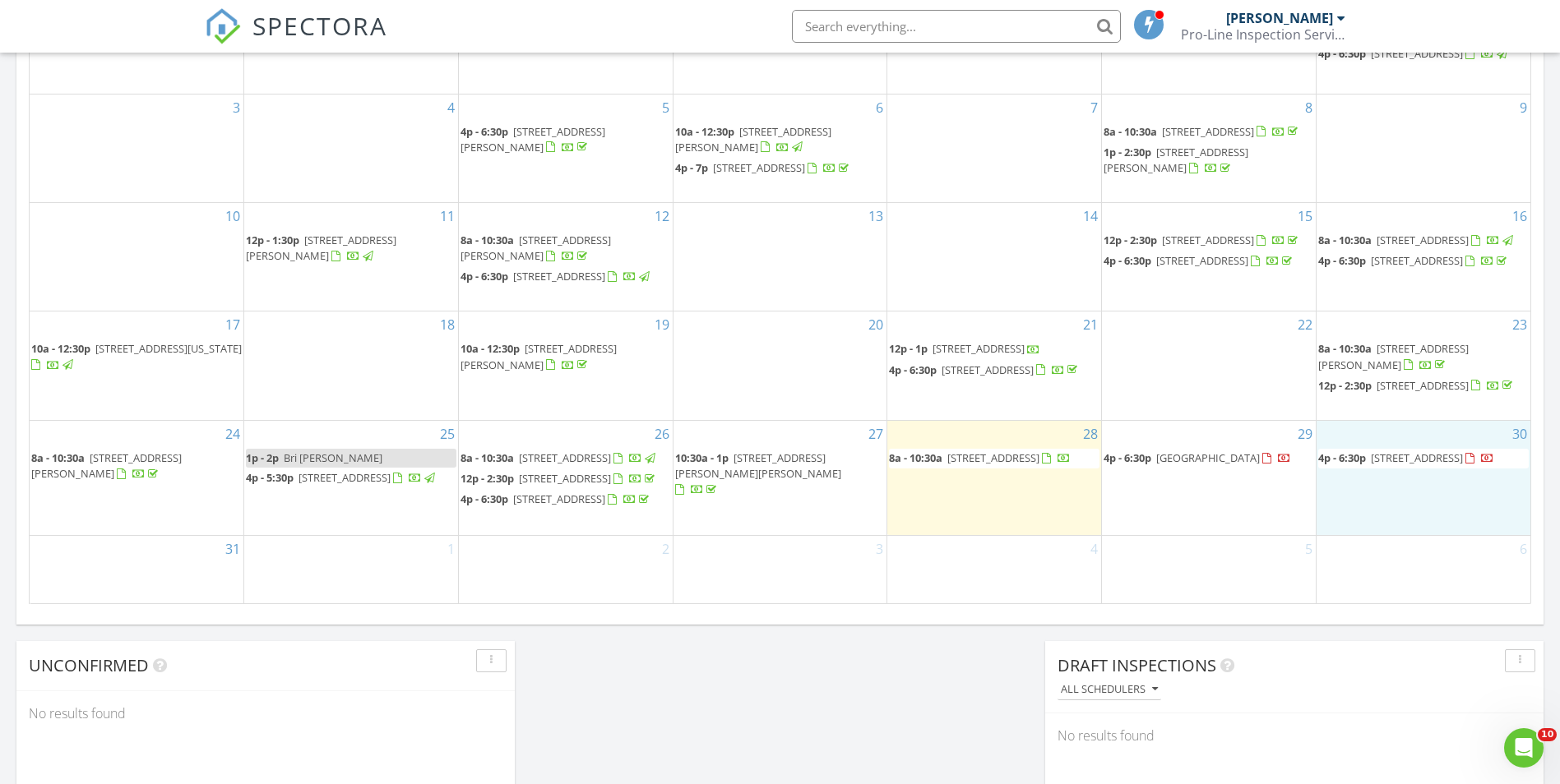
click at [1426, 503] on div "30 4p - 6:30p 2615 S Laredo Ct, Aurora 80013" at bounding box center [1423, 478] width 214 height 114
click at [1433, 436] on link "Inspection" at bounding box center [1419, 434] width 84 height 26
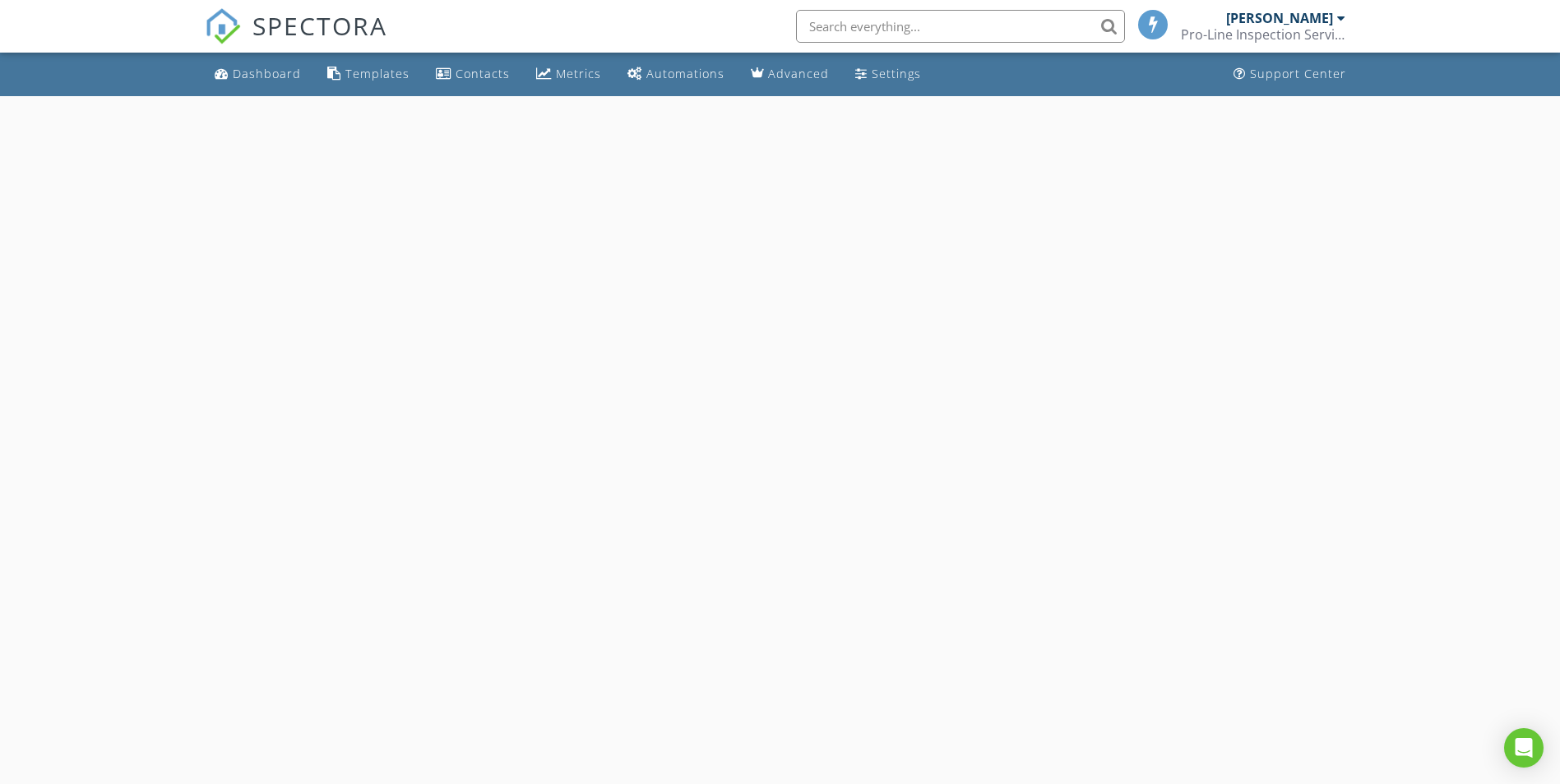
select select "7"
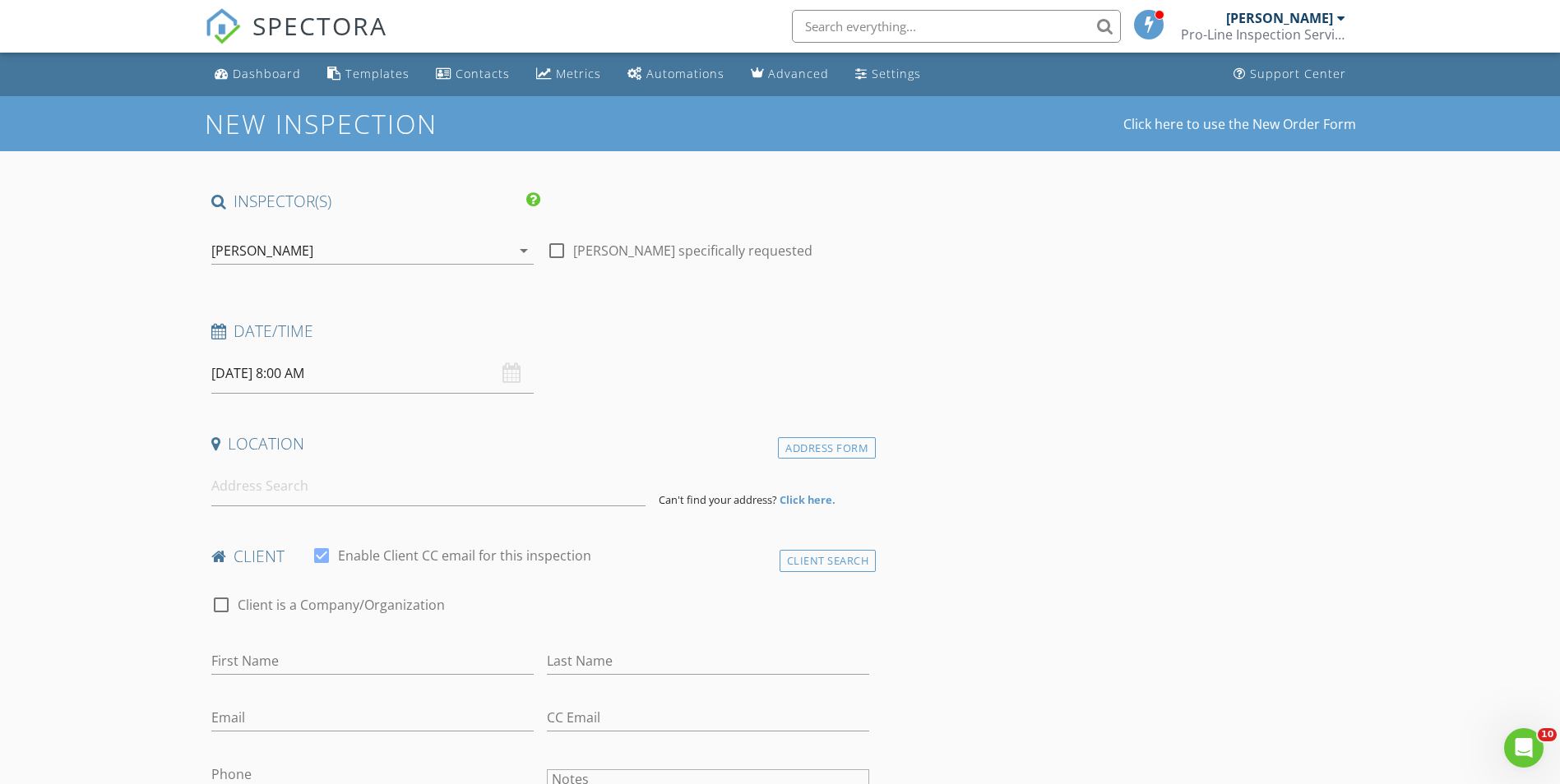
click at [549, 245] on div at bounding box center [557, 251] width 28 height 28
checkbox input "true"
click at [333, 375] on input "[DATE] 8:00 AM" at bounding box center [373, 373] width 322 height 40
type input "09"
type input "[DATE] 9:00 AM"
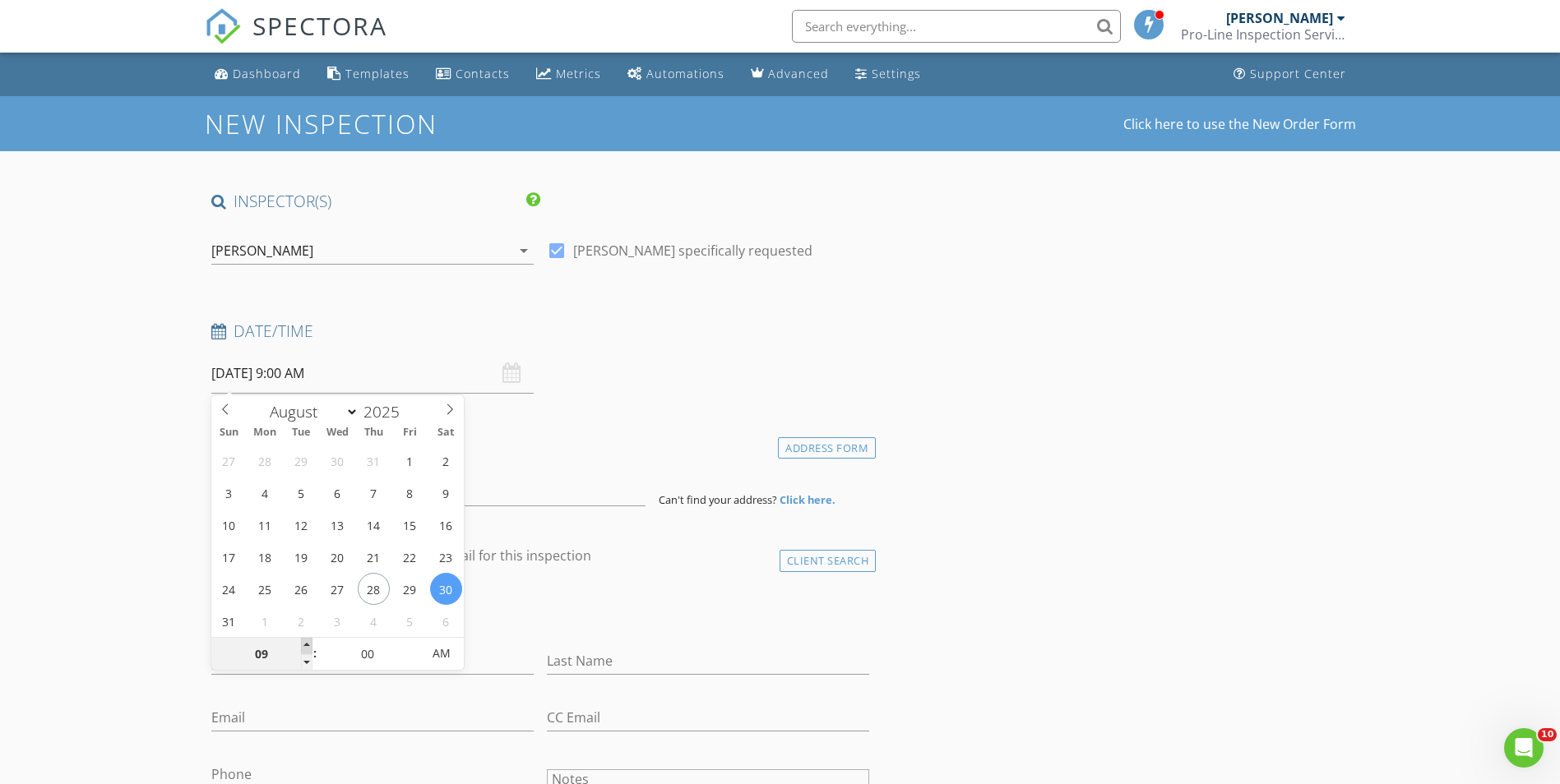
click at [306, 643] on span at bounding box center [306, 646] width 11 height 17
type input "10"
type input "[DATE] 10:00 AM"
click at [305, 643] on span at bounding box center [306, 646] width 11 height 17
type input "11"
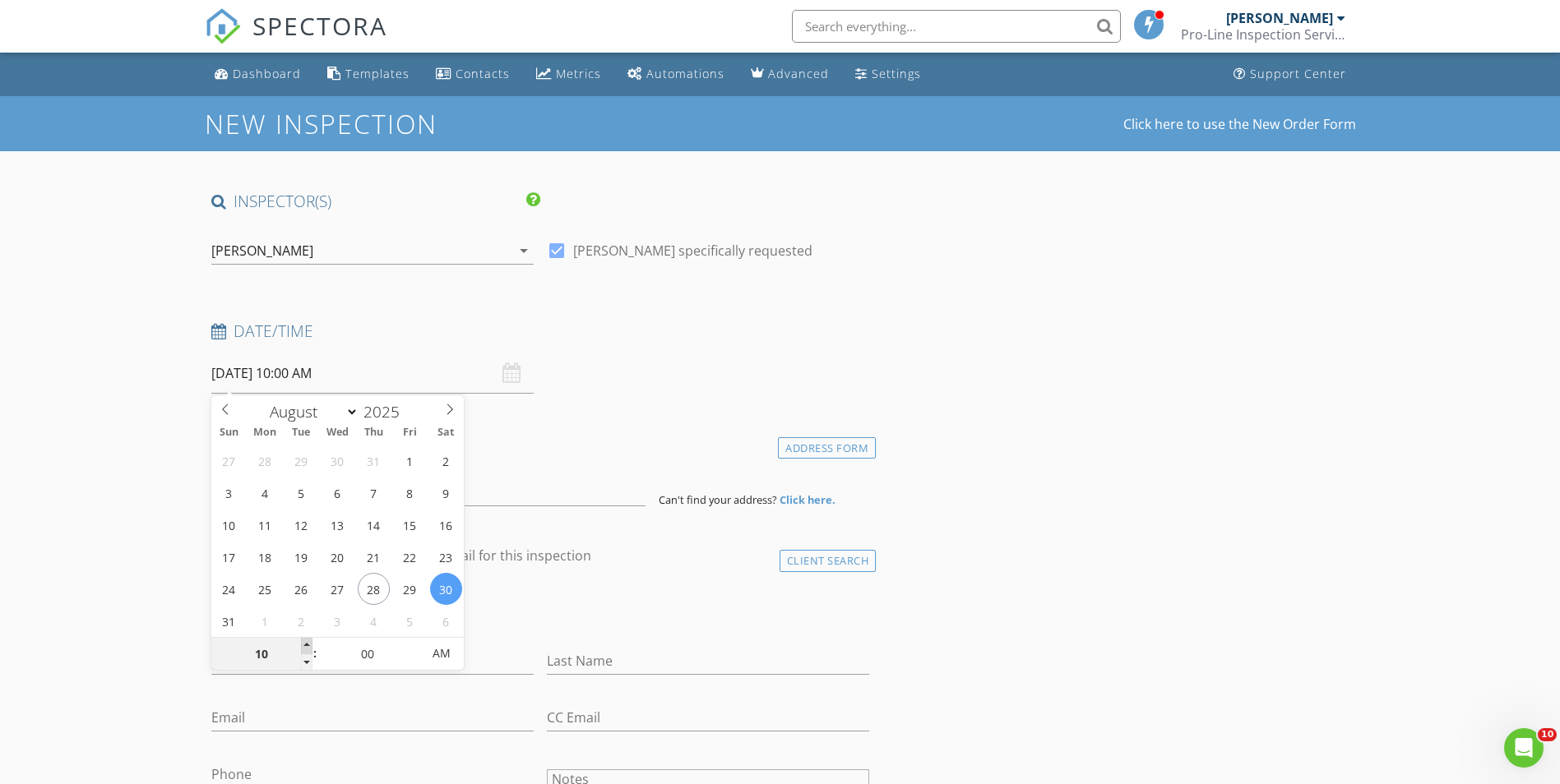
type input "[DATE] 11:00 AM"
click at [305, 643] on span at bounding box center [306, 646] width 11 height 17
type input "12"
type input "[DATE] 12:00 PM"
click at [305, 643] on span at bounding box center [306, 646] width 11 height 17
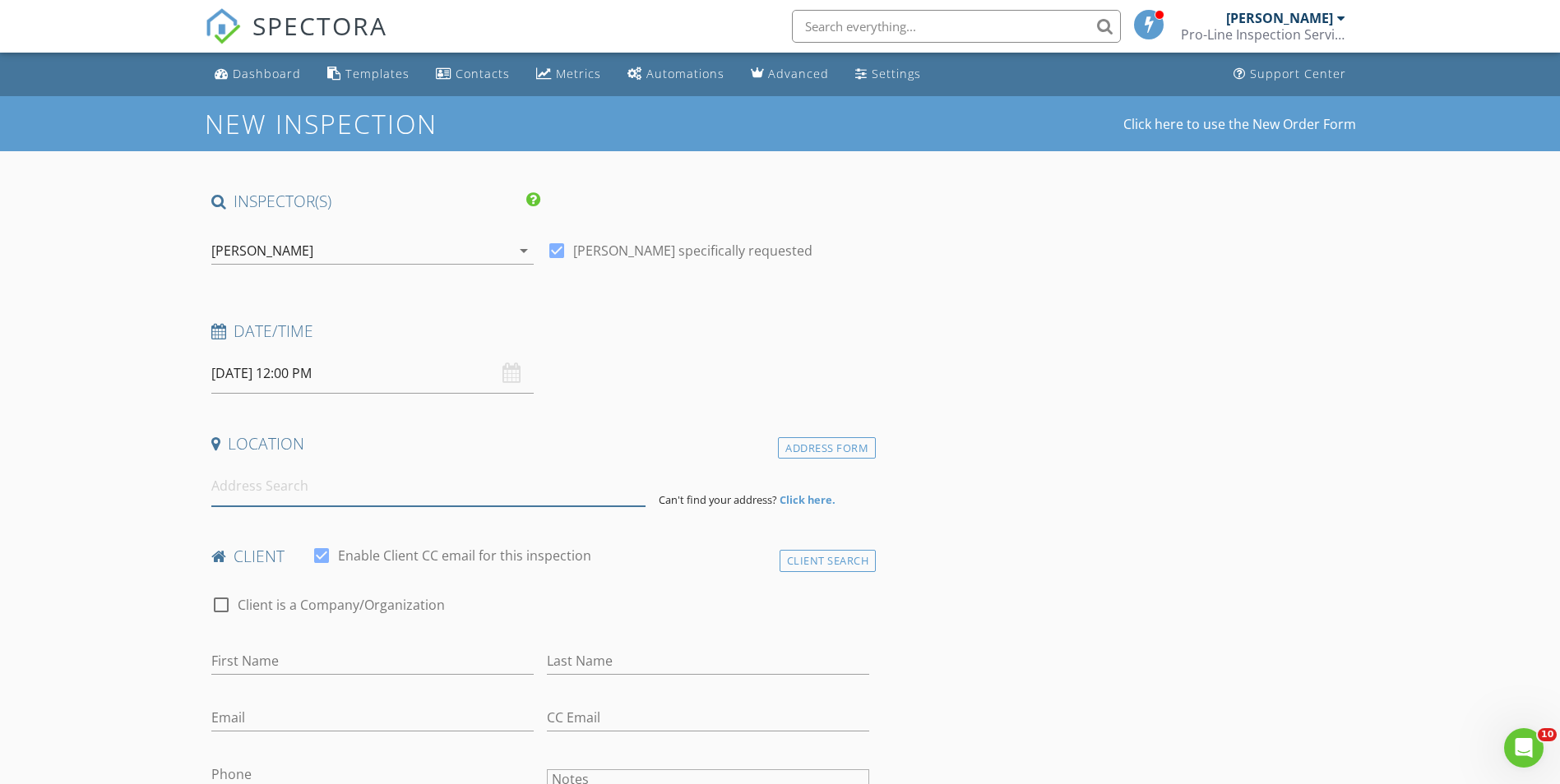
click at [354, 497] on input at bounding box center [428, 486] width 434 height 40
paste input "19440 E Mann Creek Drive"
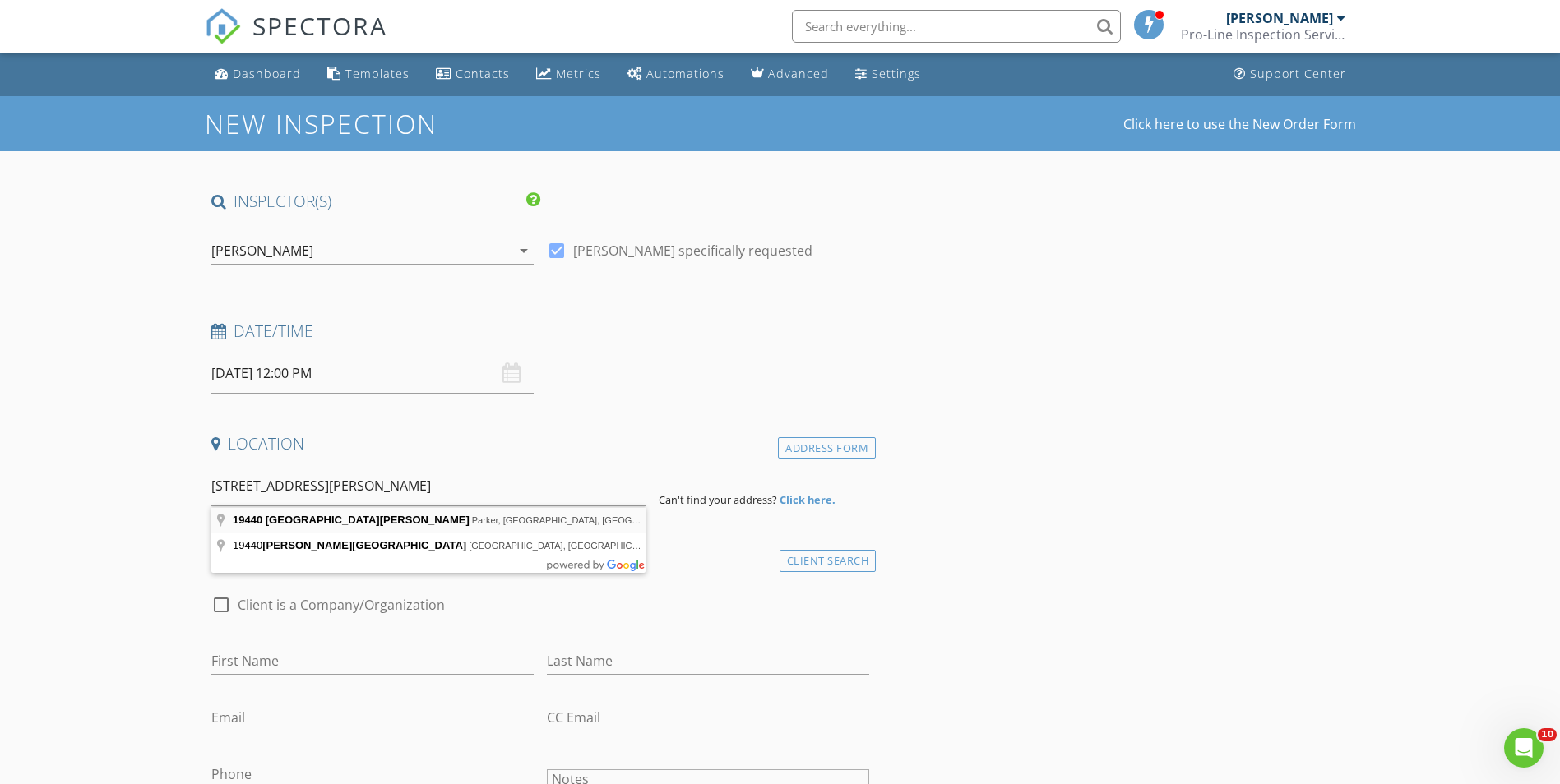
type input "19440 East Mann Creek Drive, Parker, CO, USA"
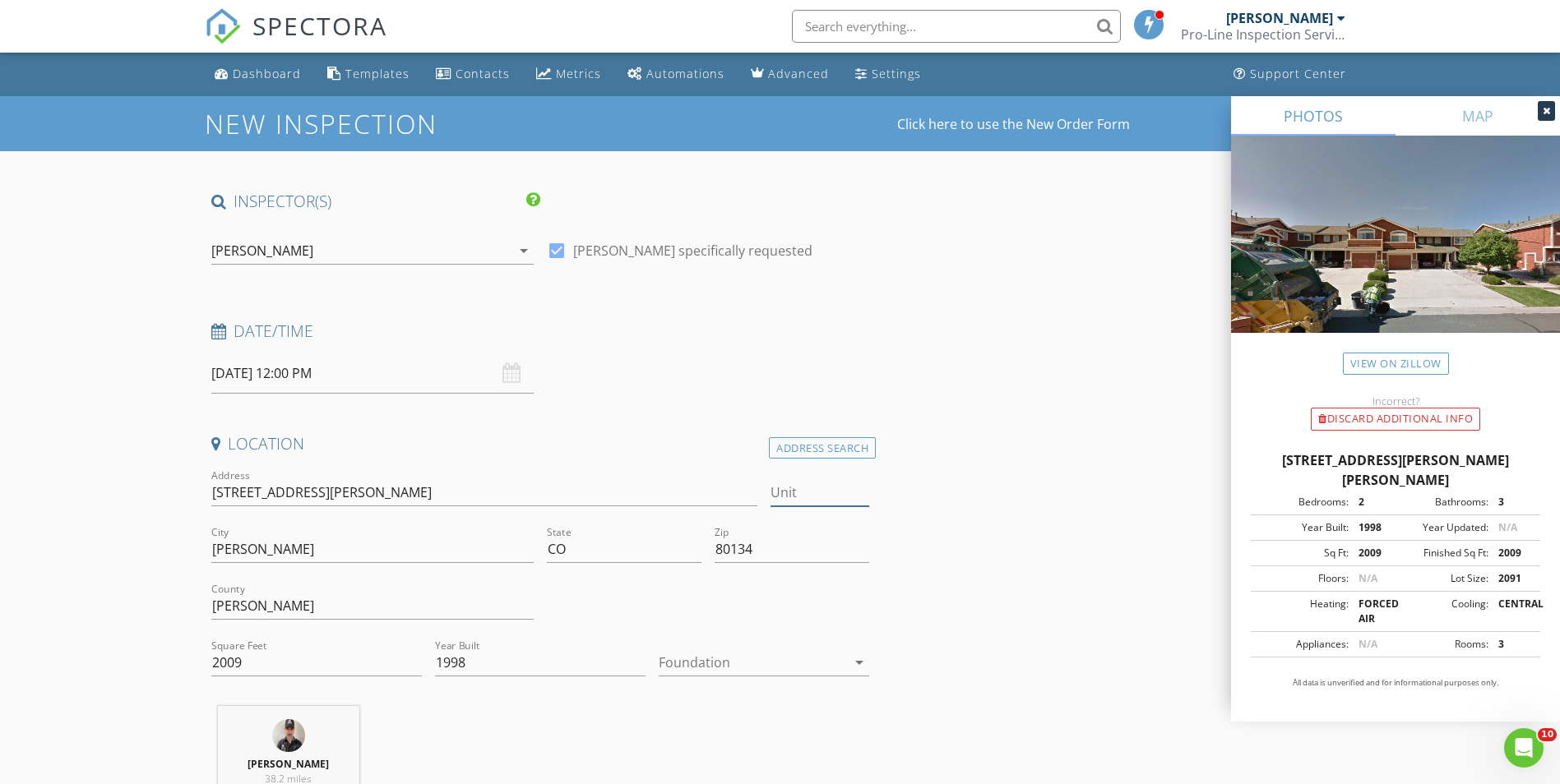
click at [839, 487] on input "Unit" at bounding box center [819, 493] width 98 height 27
type input "E"
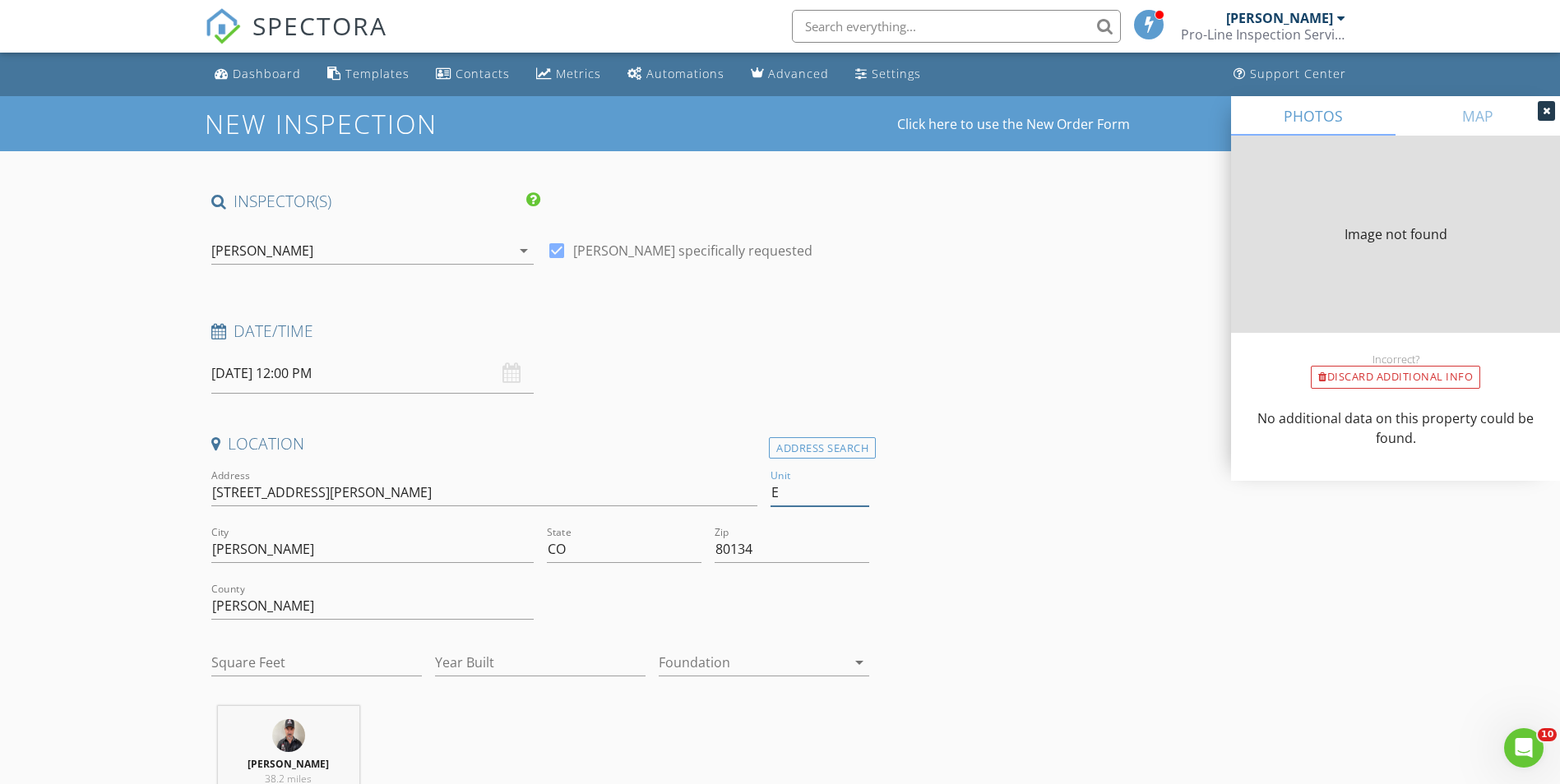
type input "2009"
type input "1998"
type input "2009"
type input "1998"
type input "E"
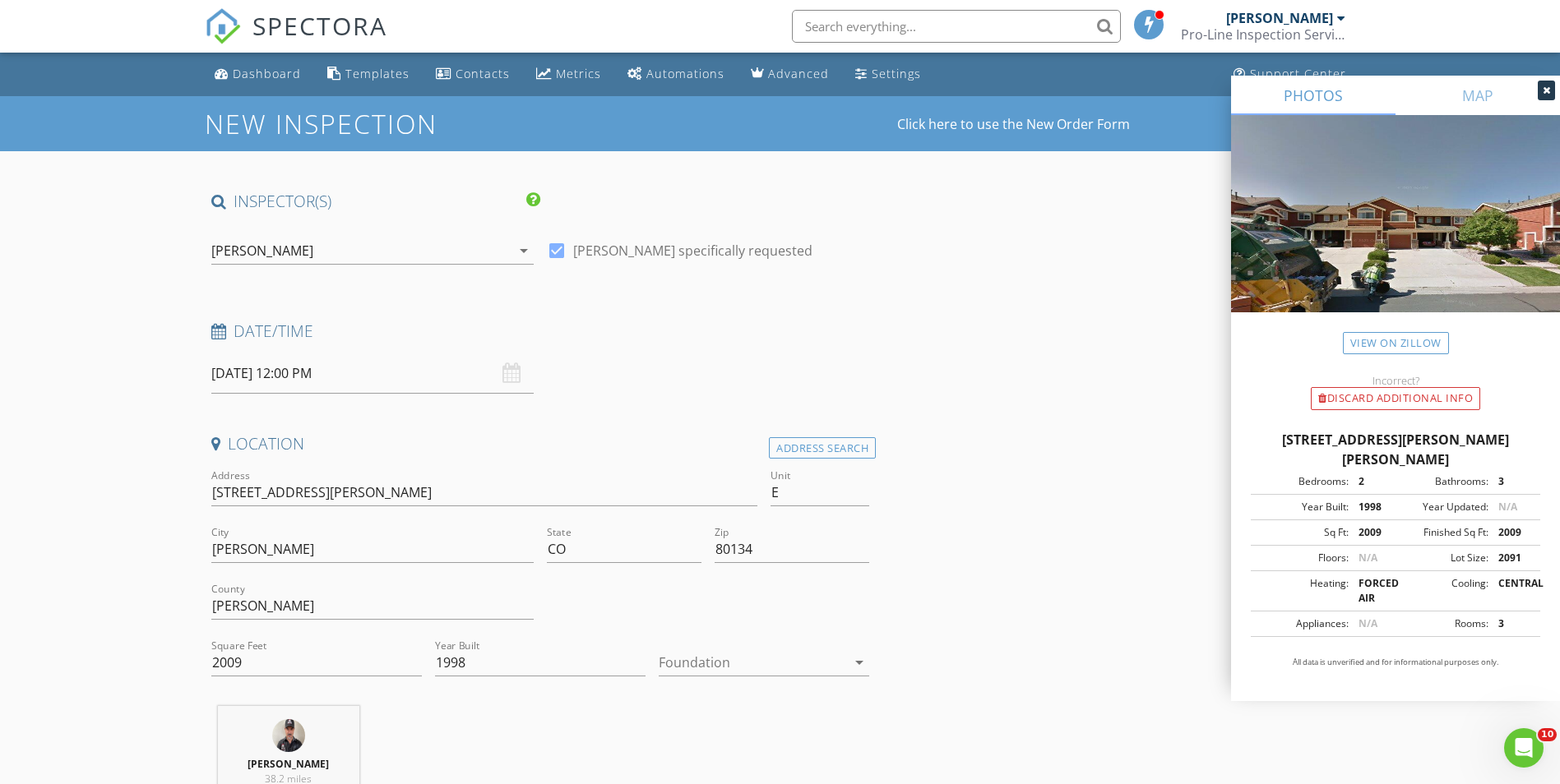
scroll to position [82, 0]
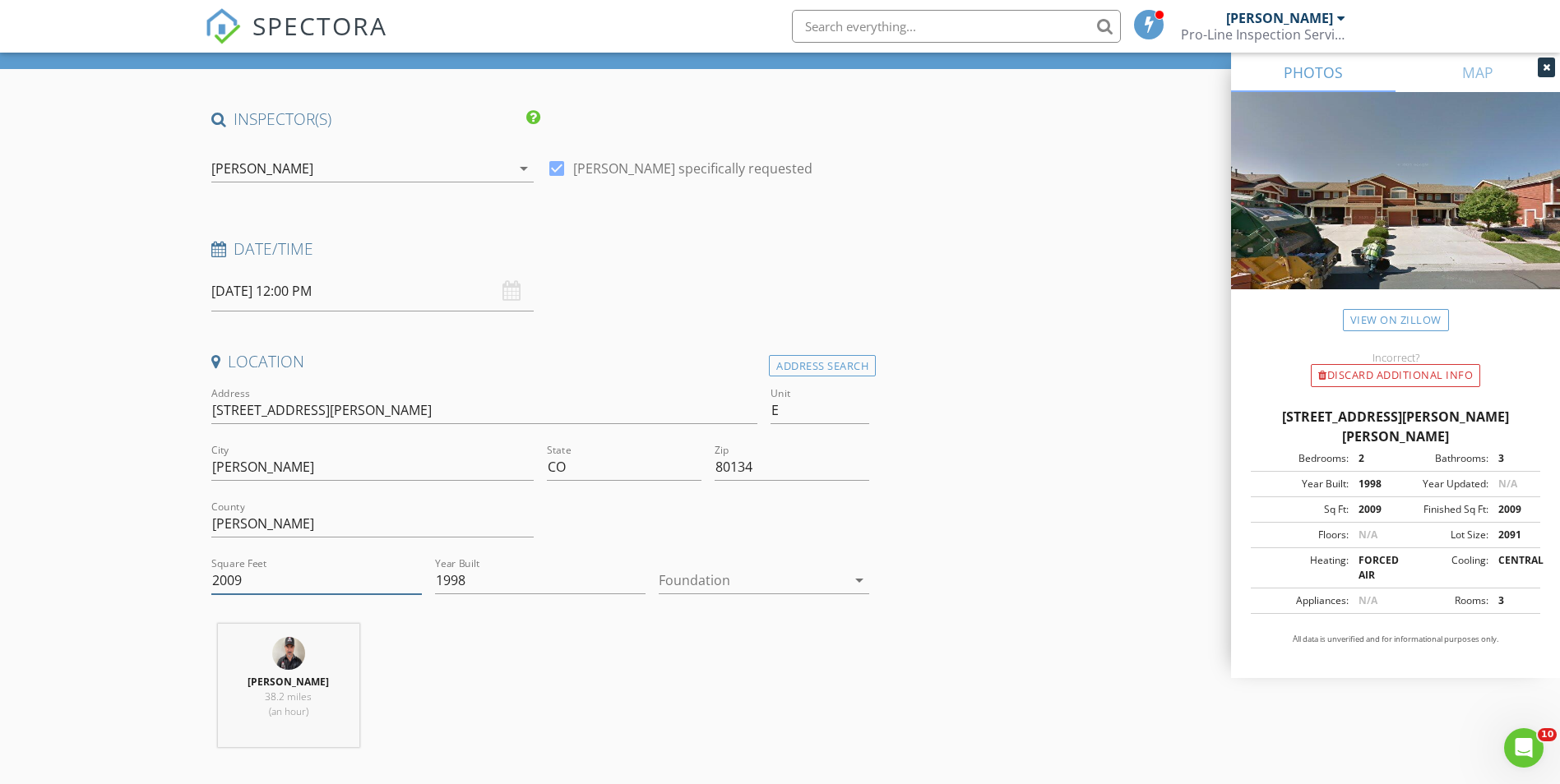
click at [252, 579] on input "2009" at bounding box center [317, 581] width 211 height 27
type input "2380"
click at [839, 579] on div at bounding box center [752, 581] width 187 height 26
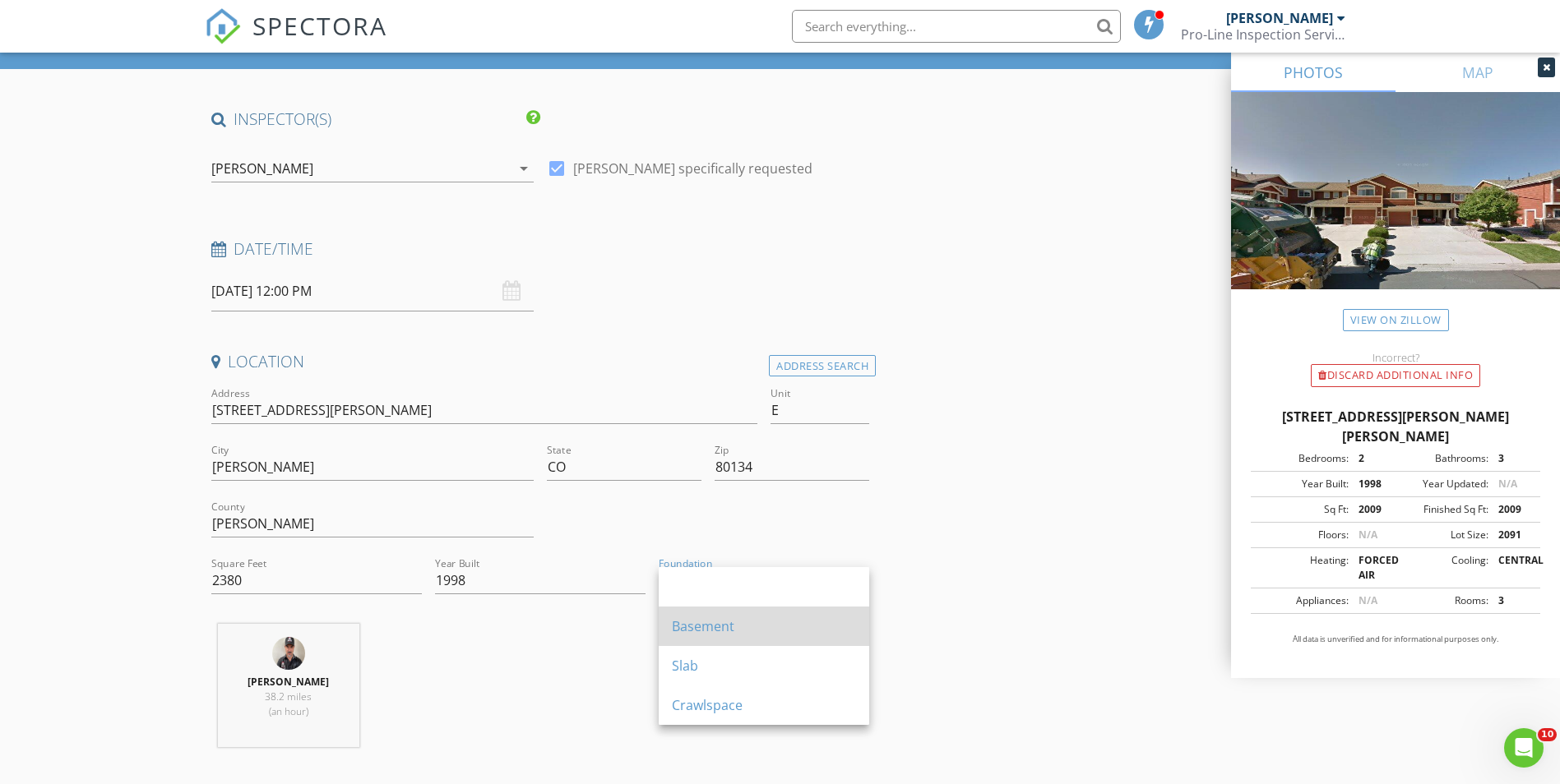
click at [742, 632] on div "Basement" at bounding box center [764, 626] width 185 height 20
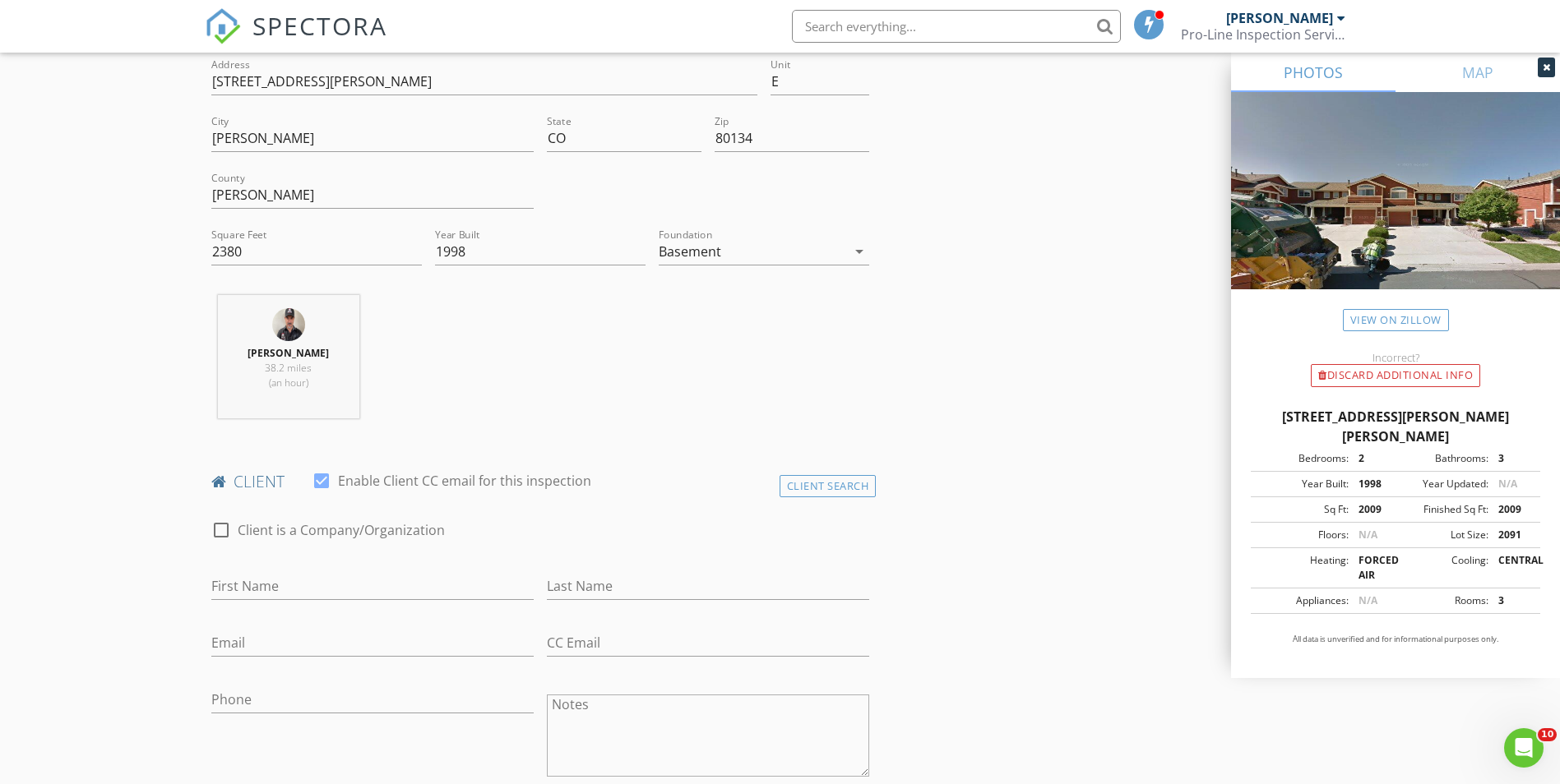
scroll to position [575, 0]
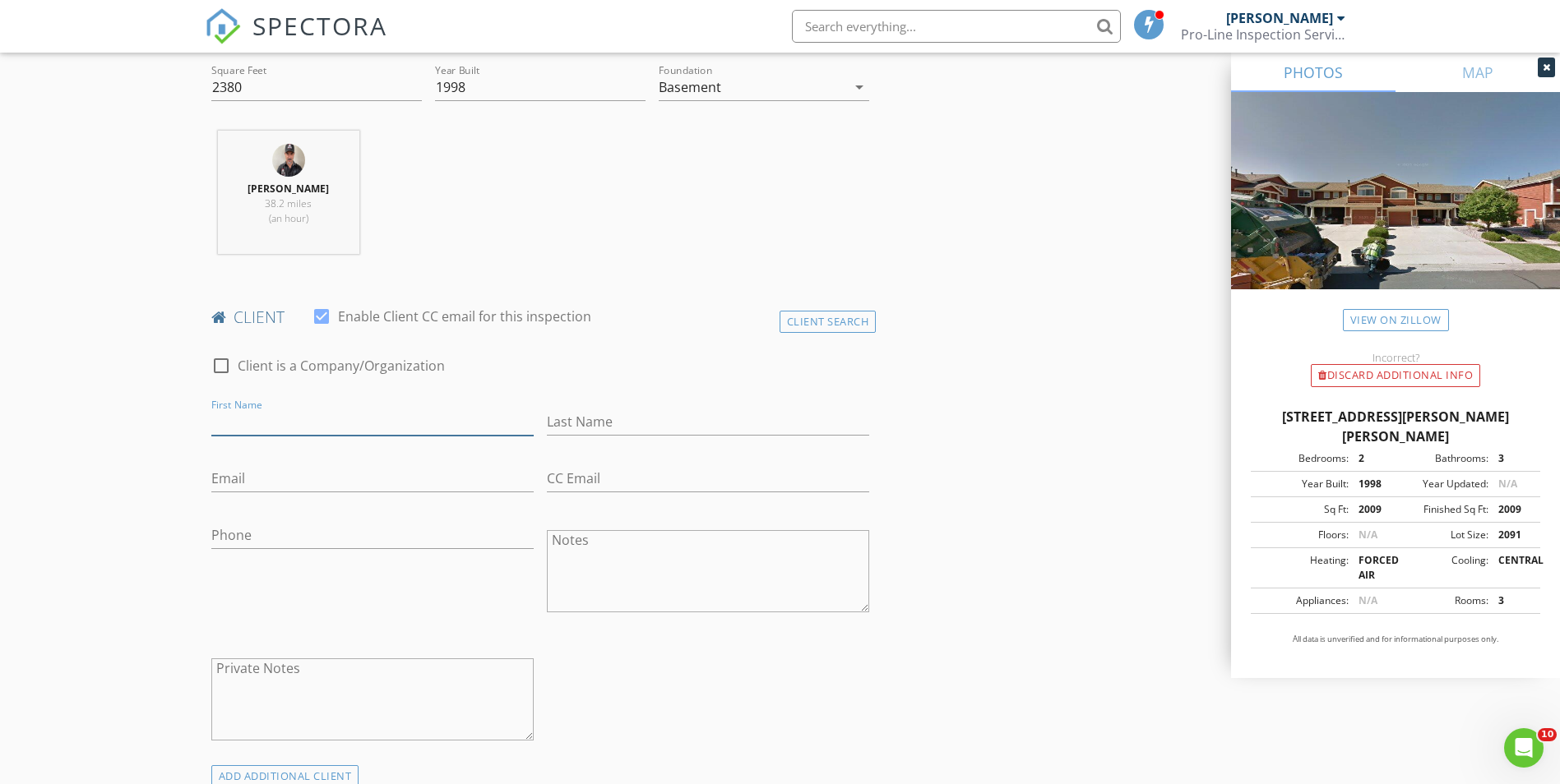
click at [418, 423] on input "First Name" at bounding box center [373, 422] width 322 height 27
type input "d"
type input "Diego"
type input "Rodriguez"
click at [331, 475] on input "Email" at bounding box center [373, 479] width 322 height 27
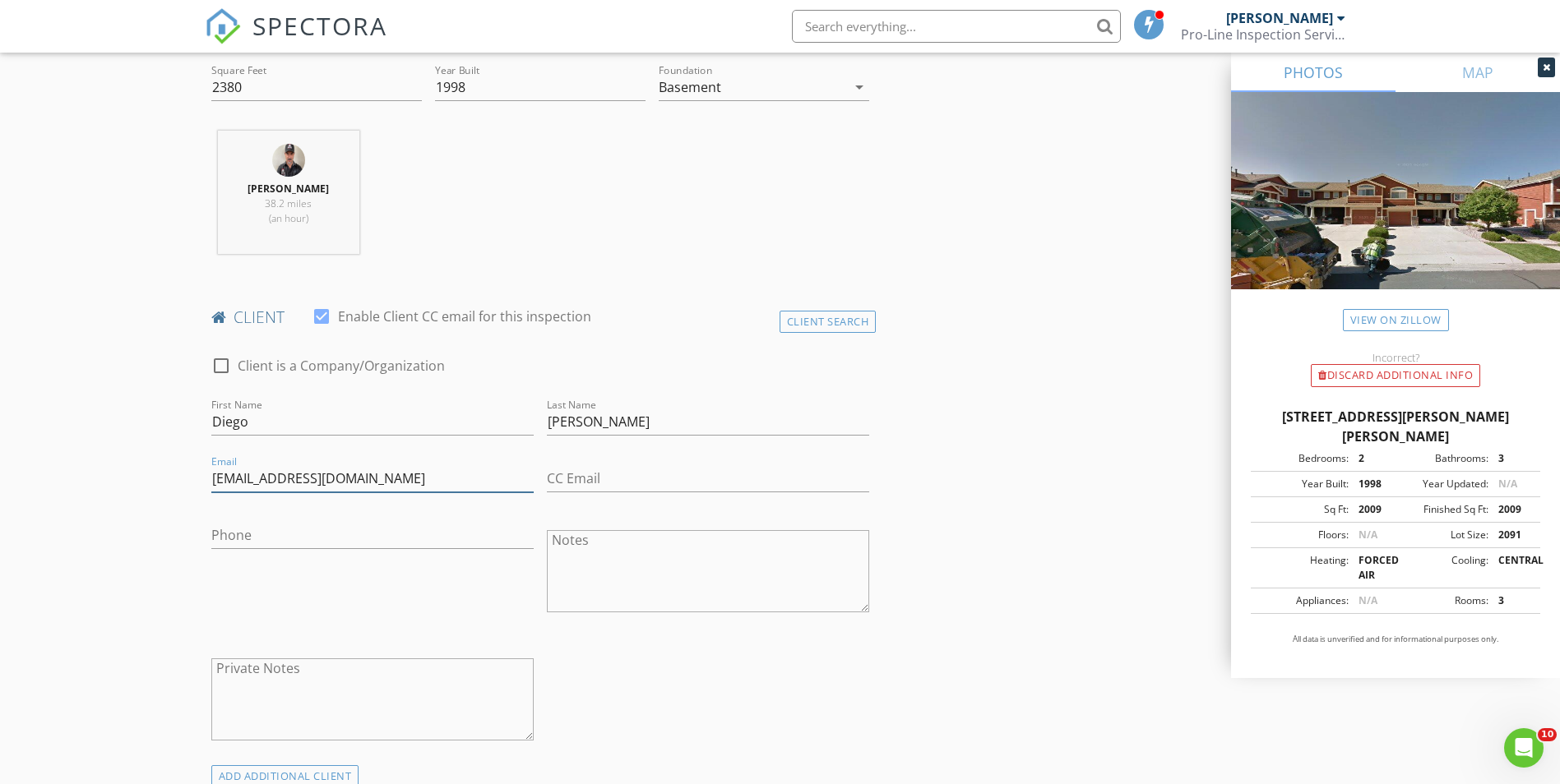
type input "diegorod00@gmail.com"
click at [349, 528] on input "Phone" at bounding box center [373, 535] width 322 height 27
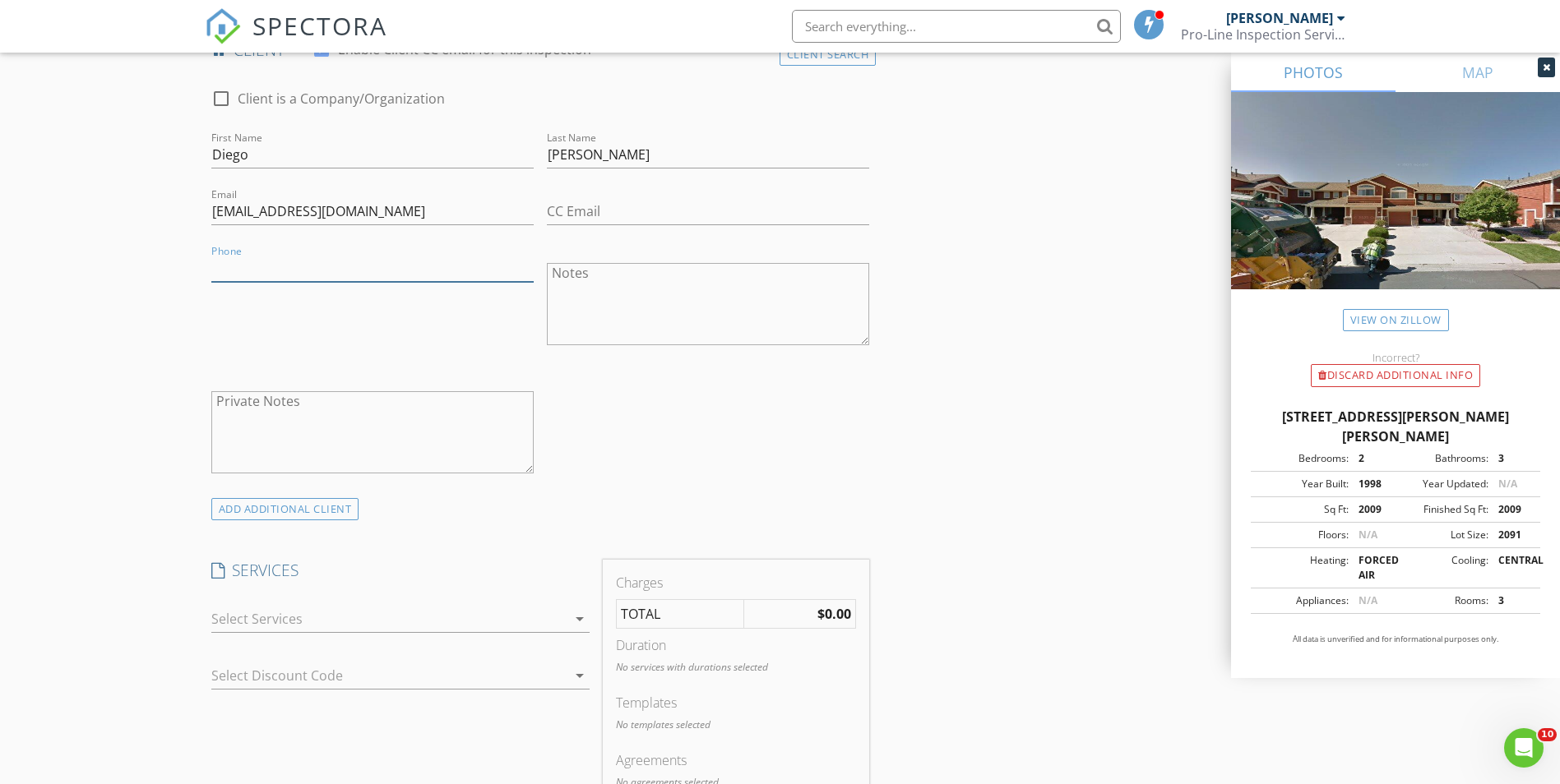
scroll to position [986, 0]
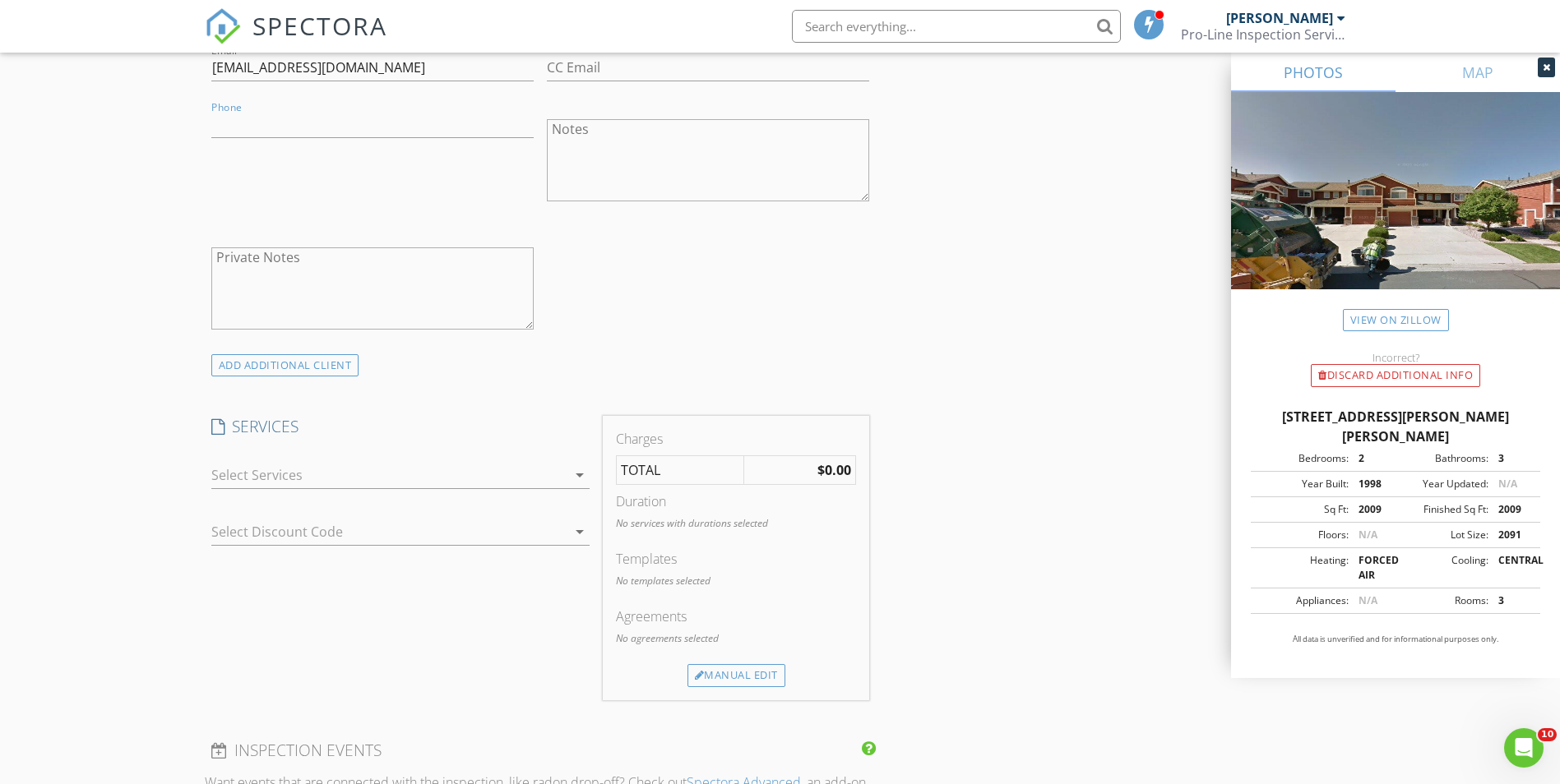
click at [580, 472] on icon "arrow_drop_down" at bounding box center [579, 475] width 20 height 20
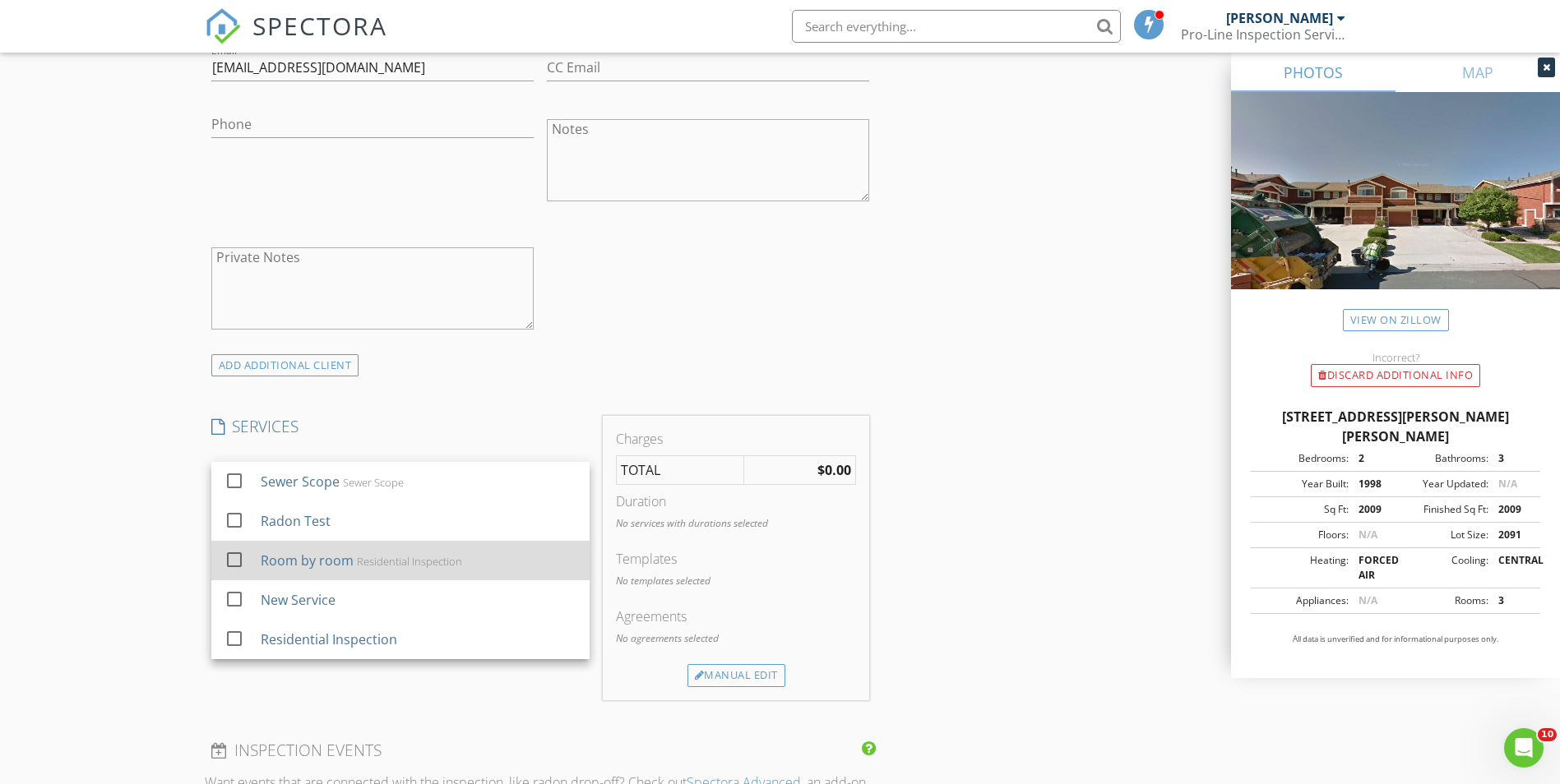
click at [379, 553] on div "Room by room Residential Inspection" at bounding box center [417, 560] width 316 height 33
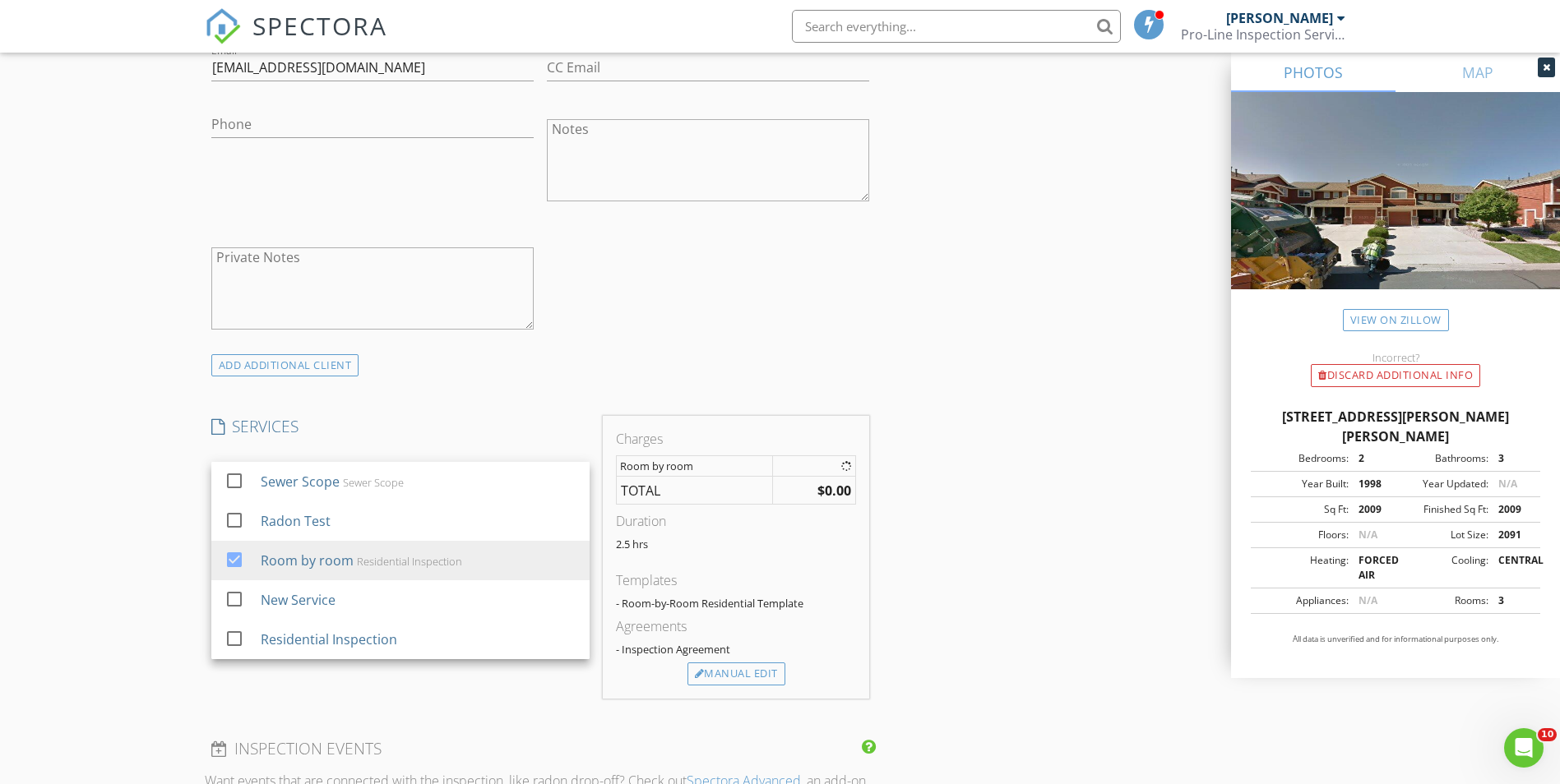
click at [907, 315] on div "INSPECTOR(S) check_box Martin E Martinez PRIMARY Martin E Martinez arrow_drop_d…" at bounding box center [780, 552] width 1151 height 2694
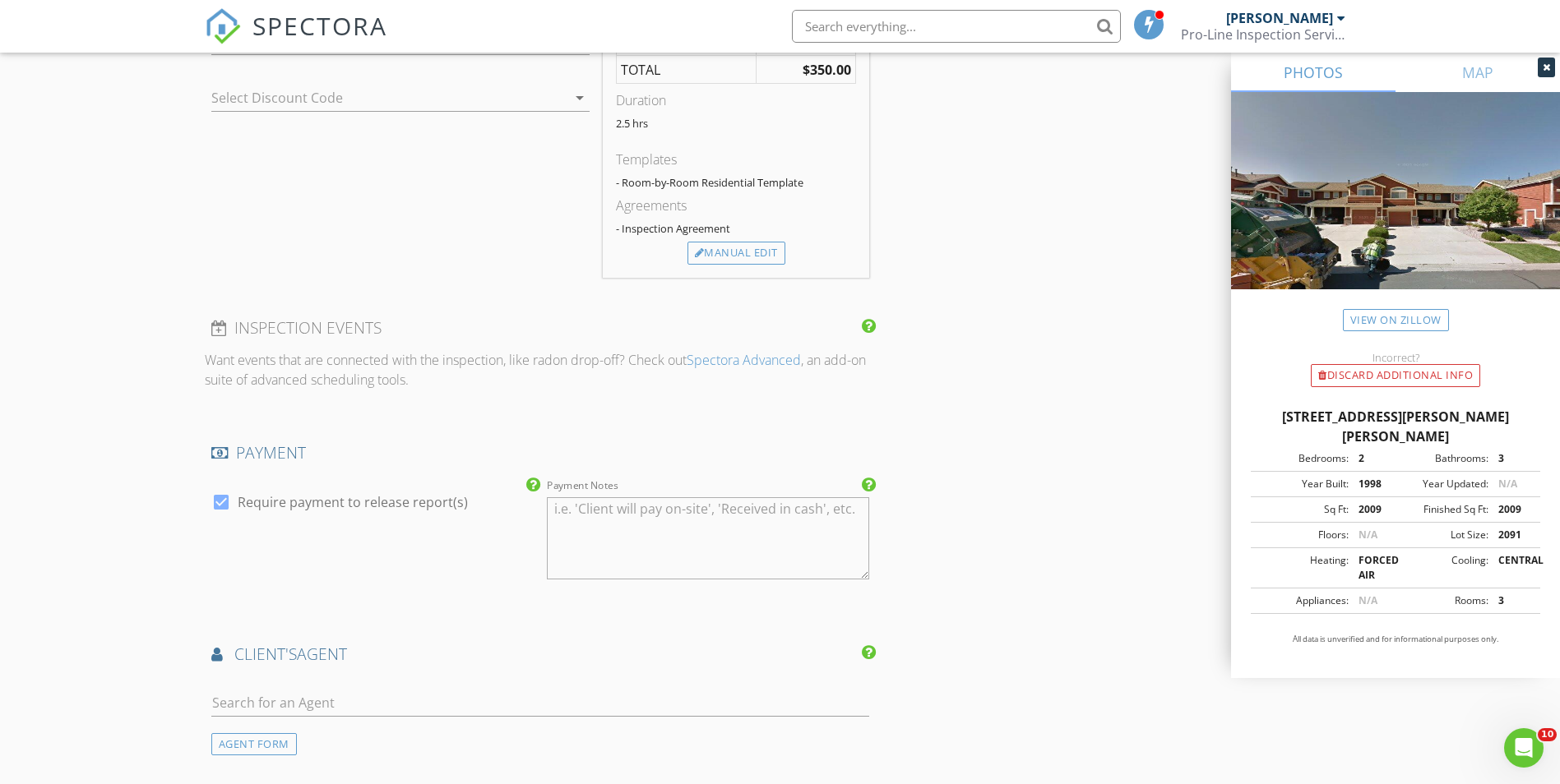
scroll to position [1480, 0]
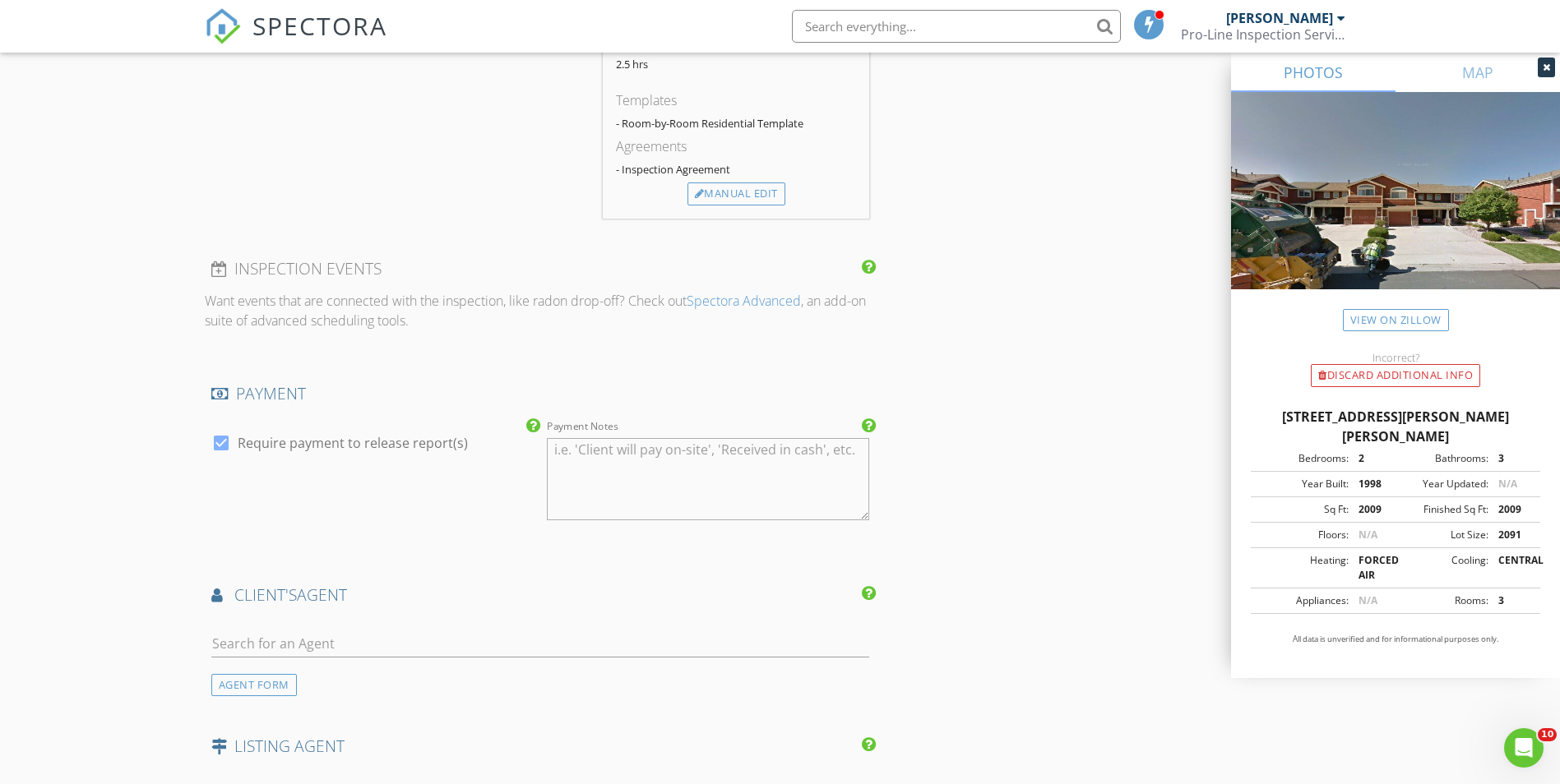
click at [218, 440] on div at bounding box center [221, 443] width 28 height 28
checkbox input "false"
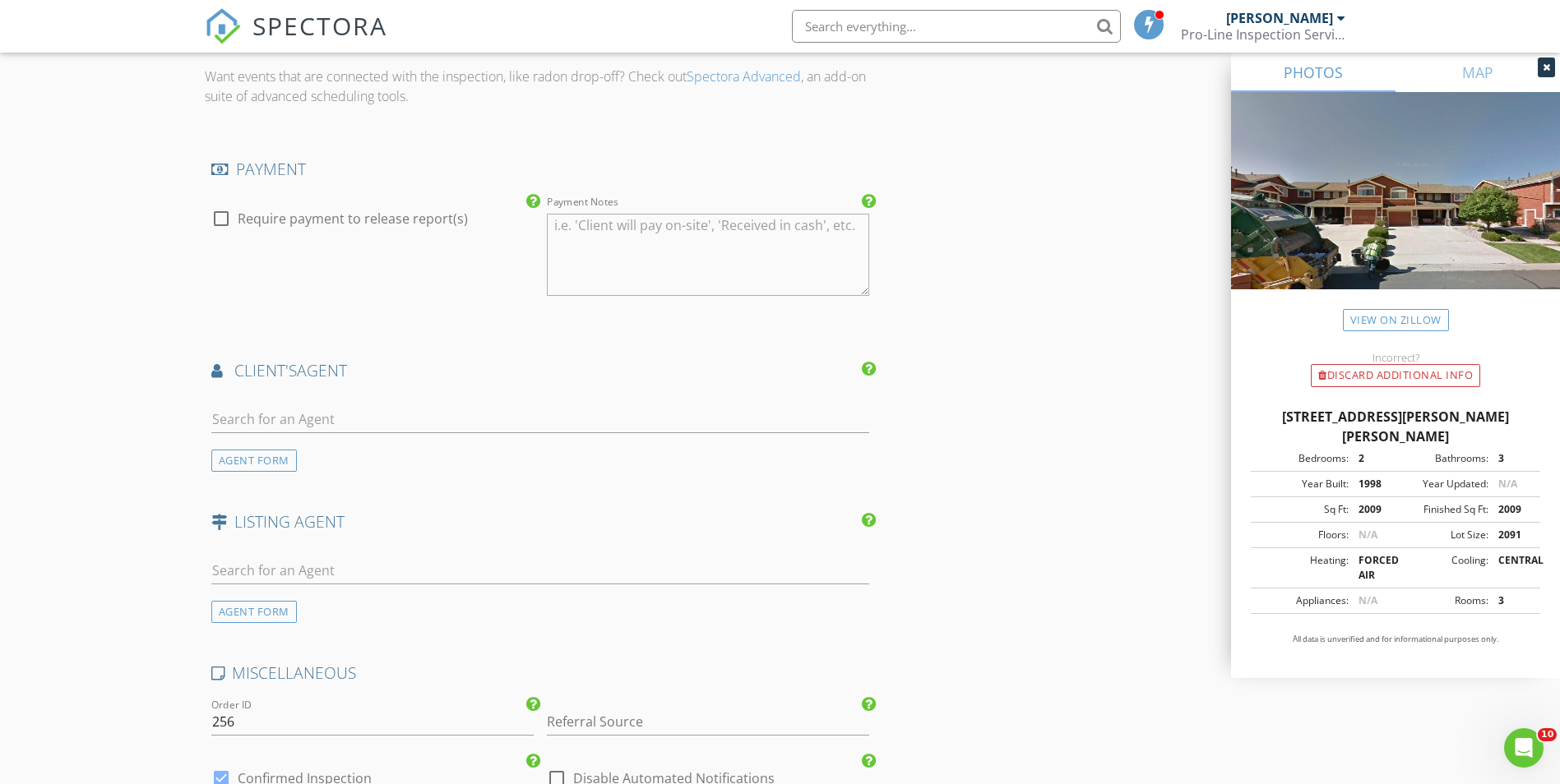
scroll to position [1726, 0]
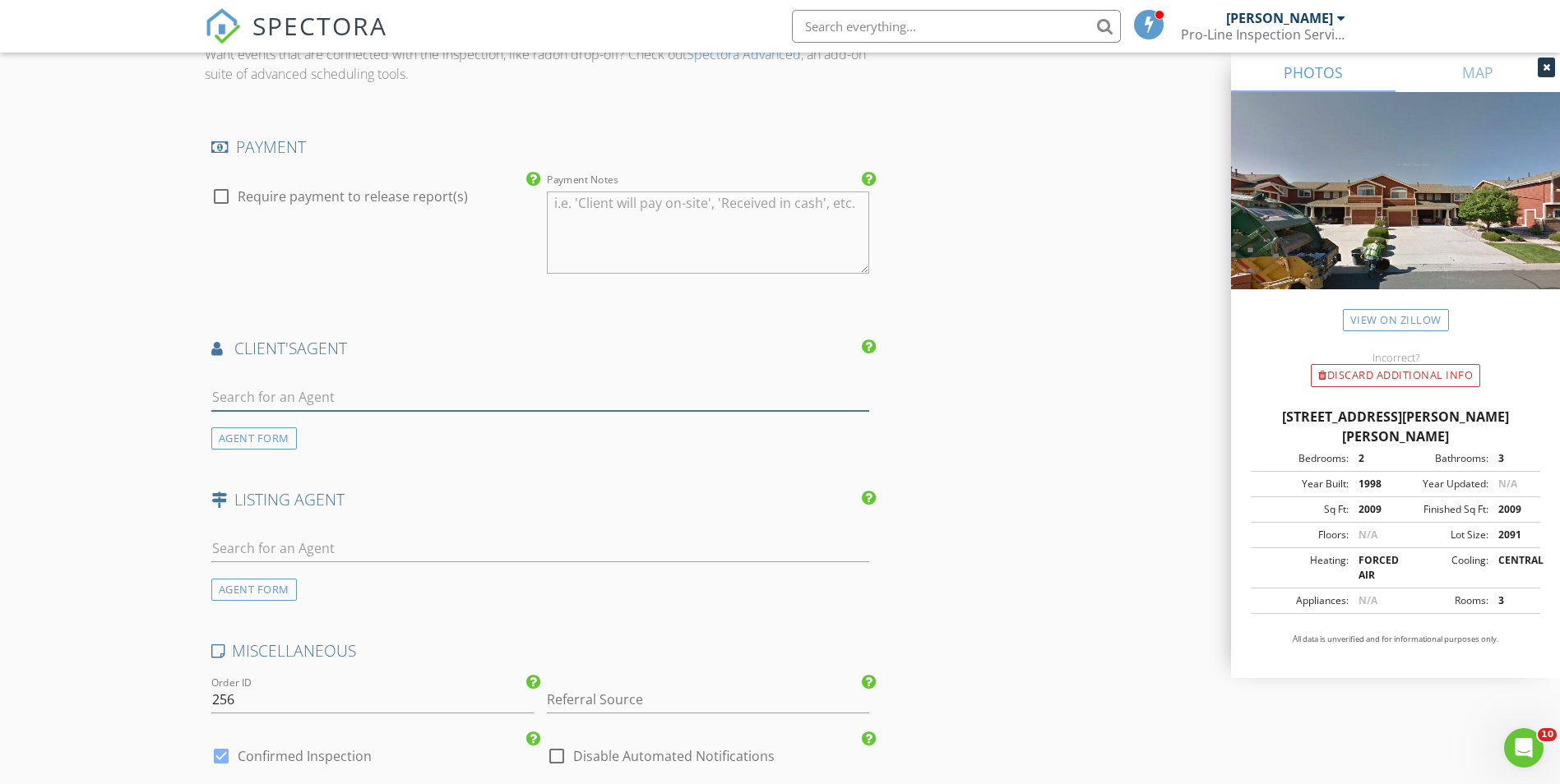
click at [290, 395] on input "text" at bounding box center [541, 397] width 659 height 27
type input "Alice"
click at [308, 422] on div "Alice Martinez" at bounding box center [309, 426] width 102 height 20
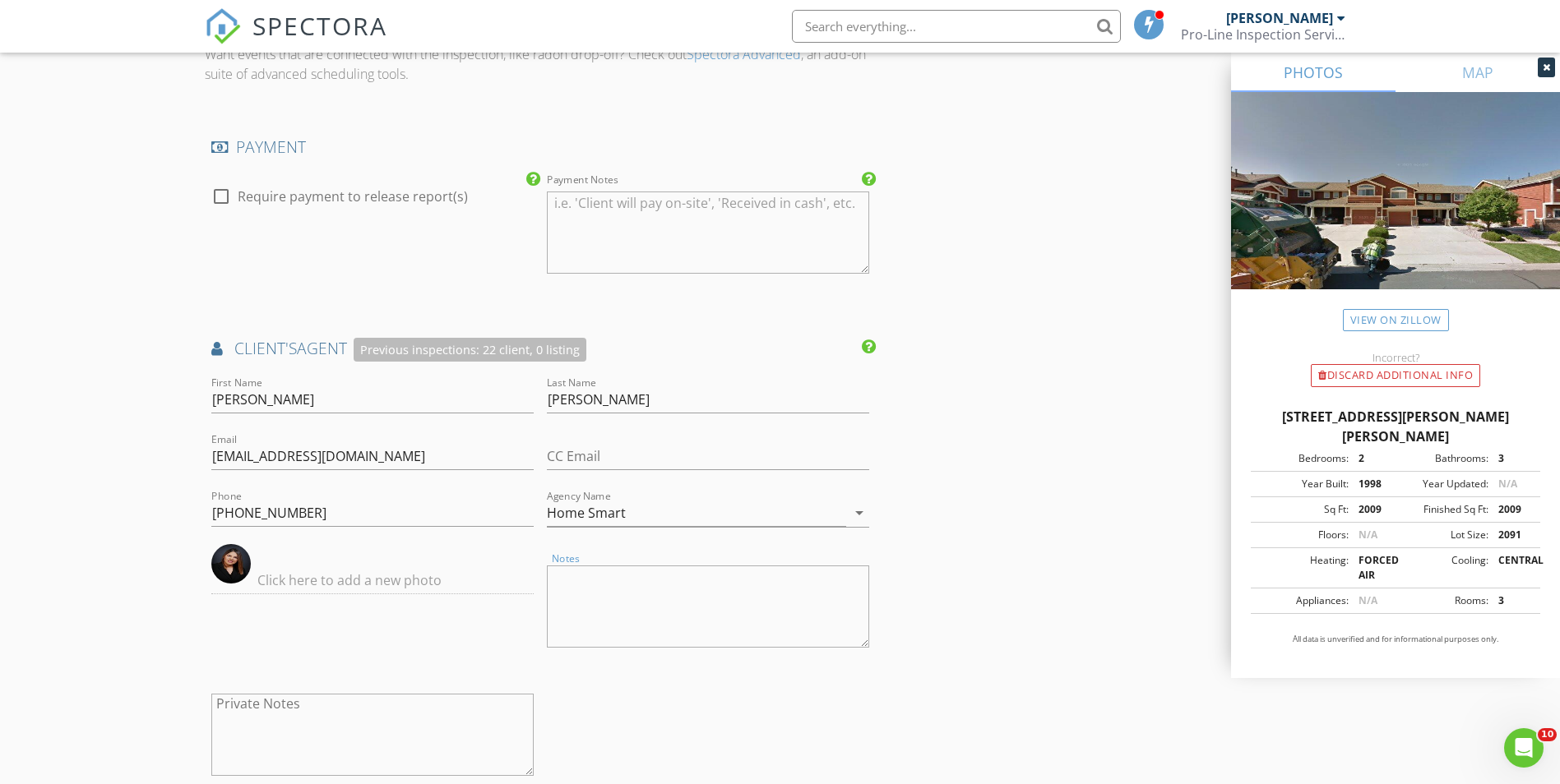
click at [678, 603] on textarea "Notes" at bounding box center [708, 607] width 322 height 82
drag, startPoint x: 762, startPoint y: 581, endPoint x: 431, endPoint y: 580, distance: 331.0
click at [431, 580] on div "First Name Alice Last Name Martinez Email alice28martinez@gmail.com CC Email Ph…" at bounding box center [541, 586] width 672 height 427
type textarea "Sabado a las 12:00medio dia"
click at [1190, 301] on div "INSPECTOR(S) check_box Martin E Martinez PRIMARY Martin E Martinez arrow_drop_d…" at bounding box center [780, 5] width 1151 height 3081
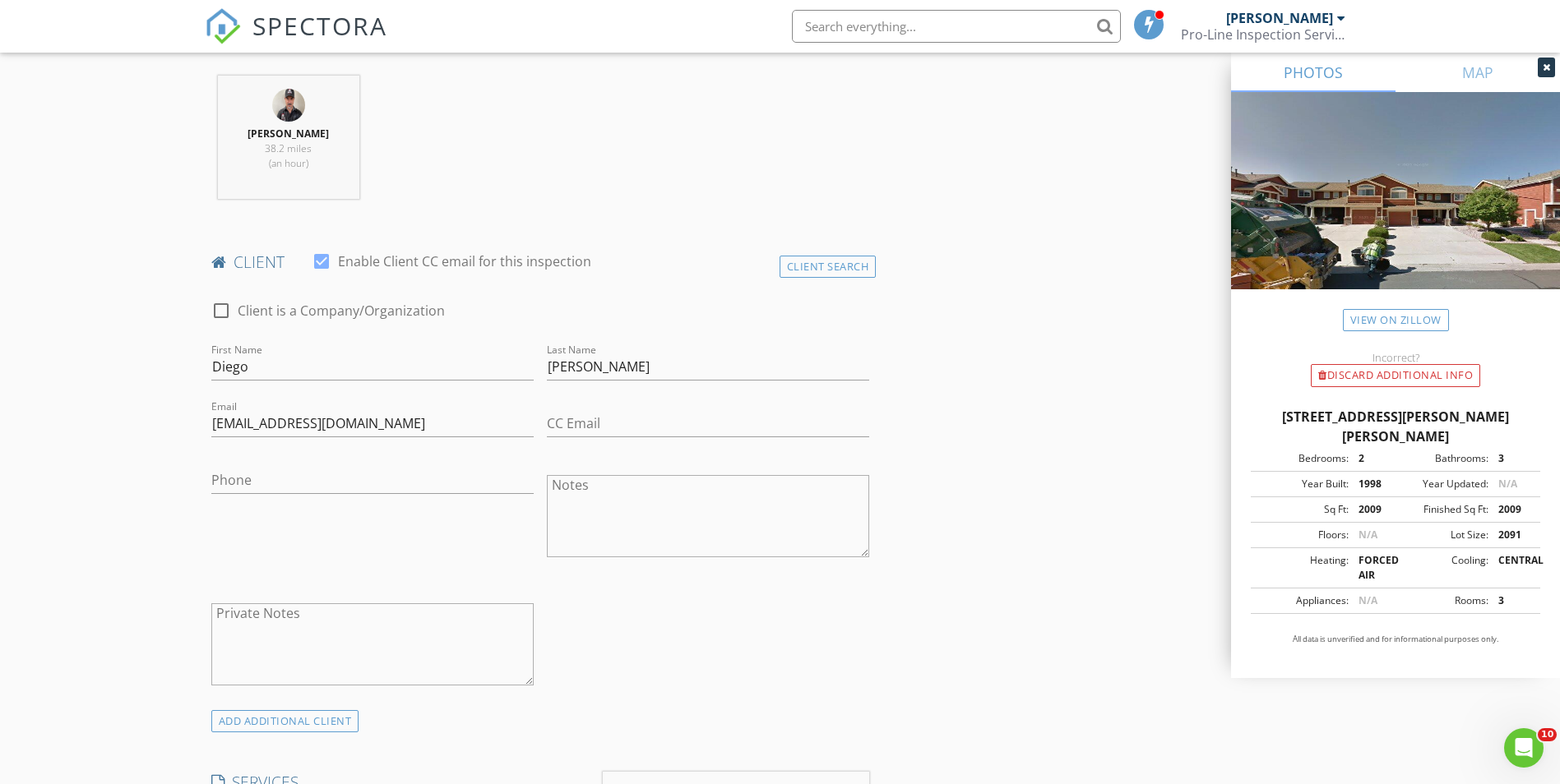
scroll to position [575, 0]
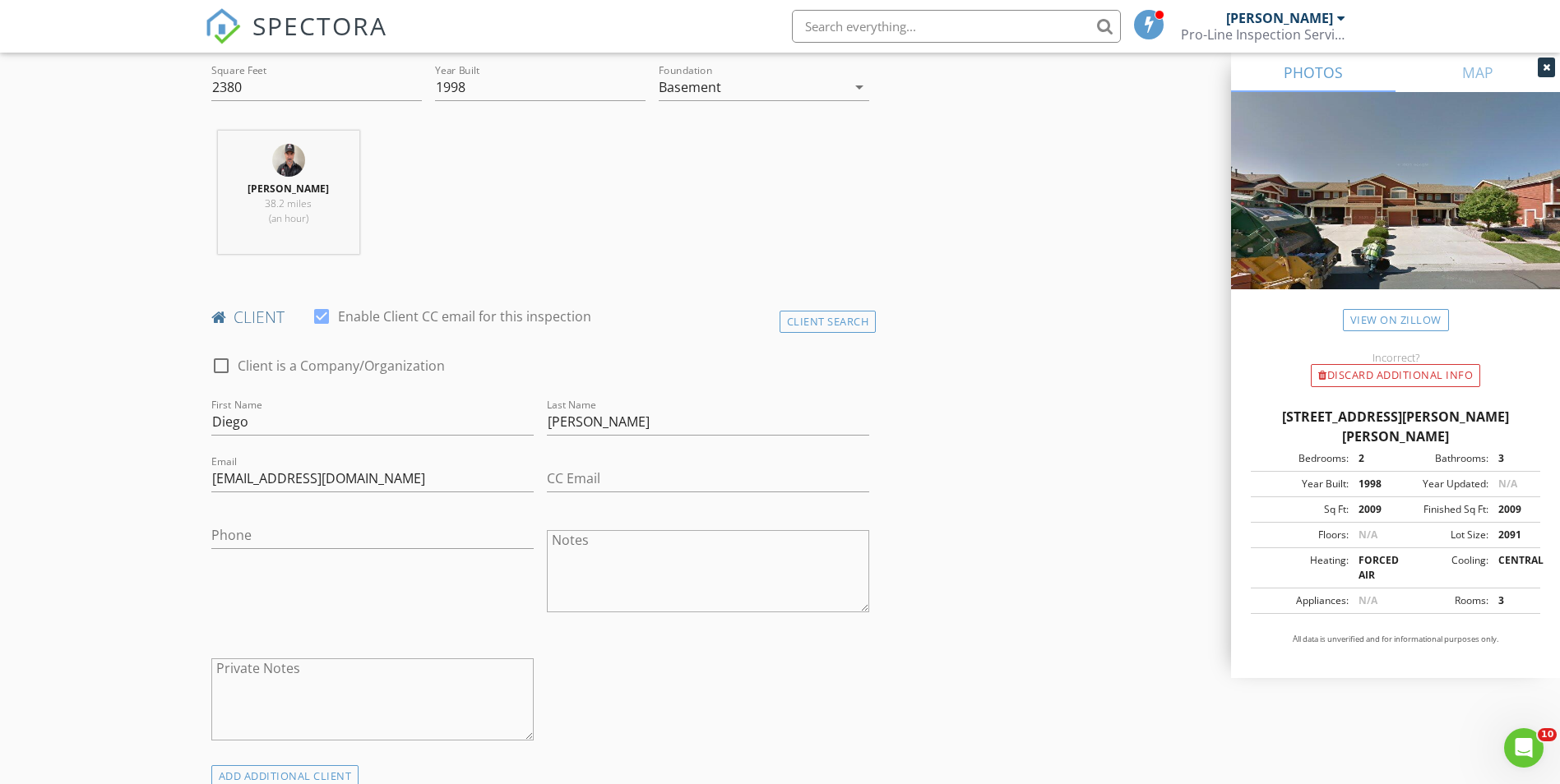
click at [655, 565] on textarea "Notes" at bounding box center [708, 571] width 322 height 82
paste textarea "Sabado a las 12:00medio dia"
type textarea "Sabado a las 12:00medio dia"
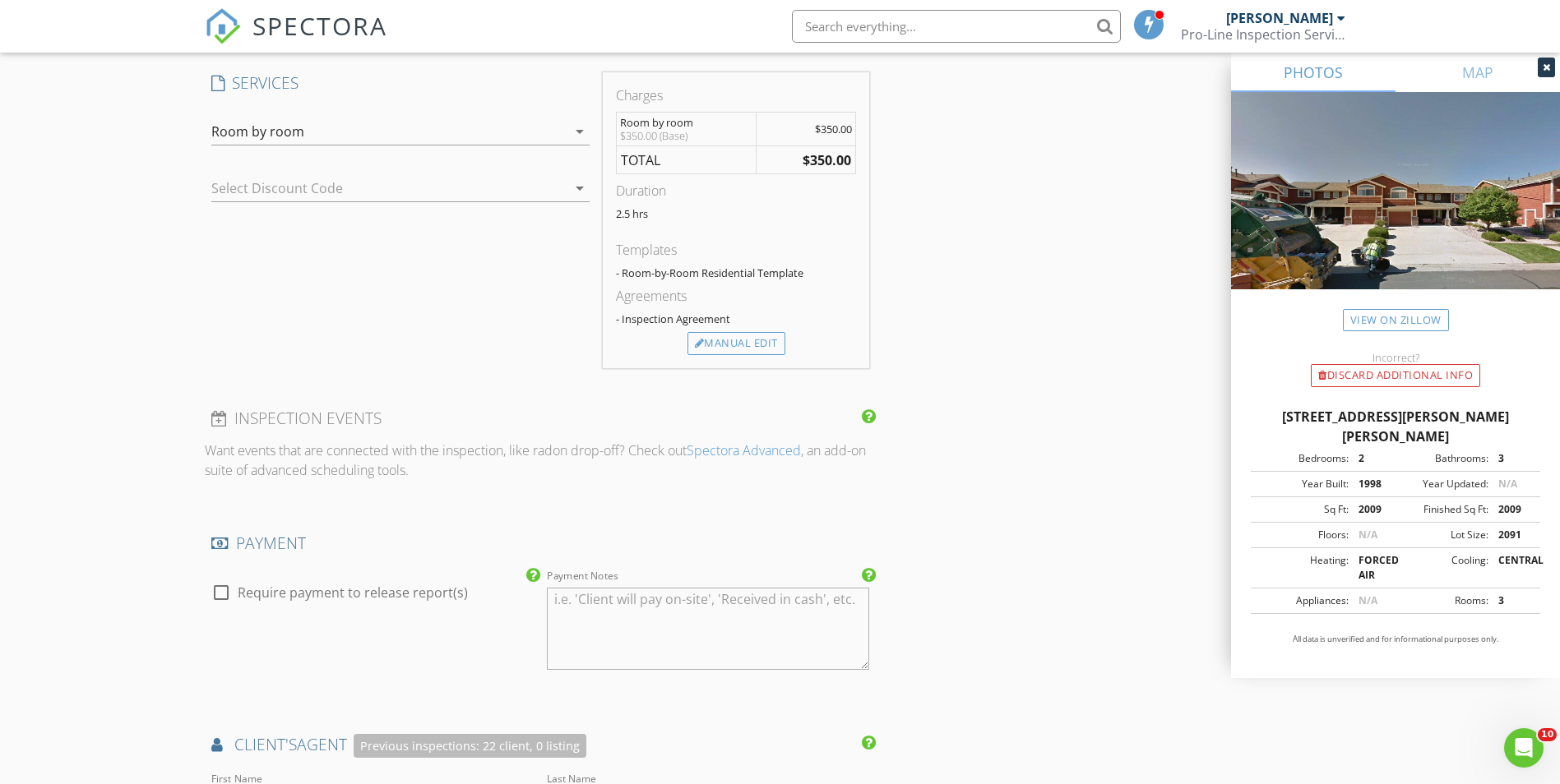
scroll to position [1480, 0]
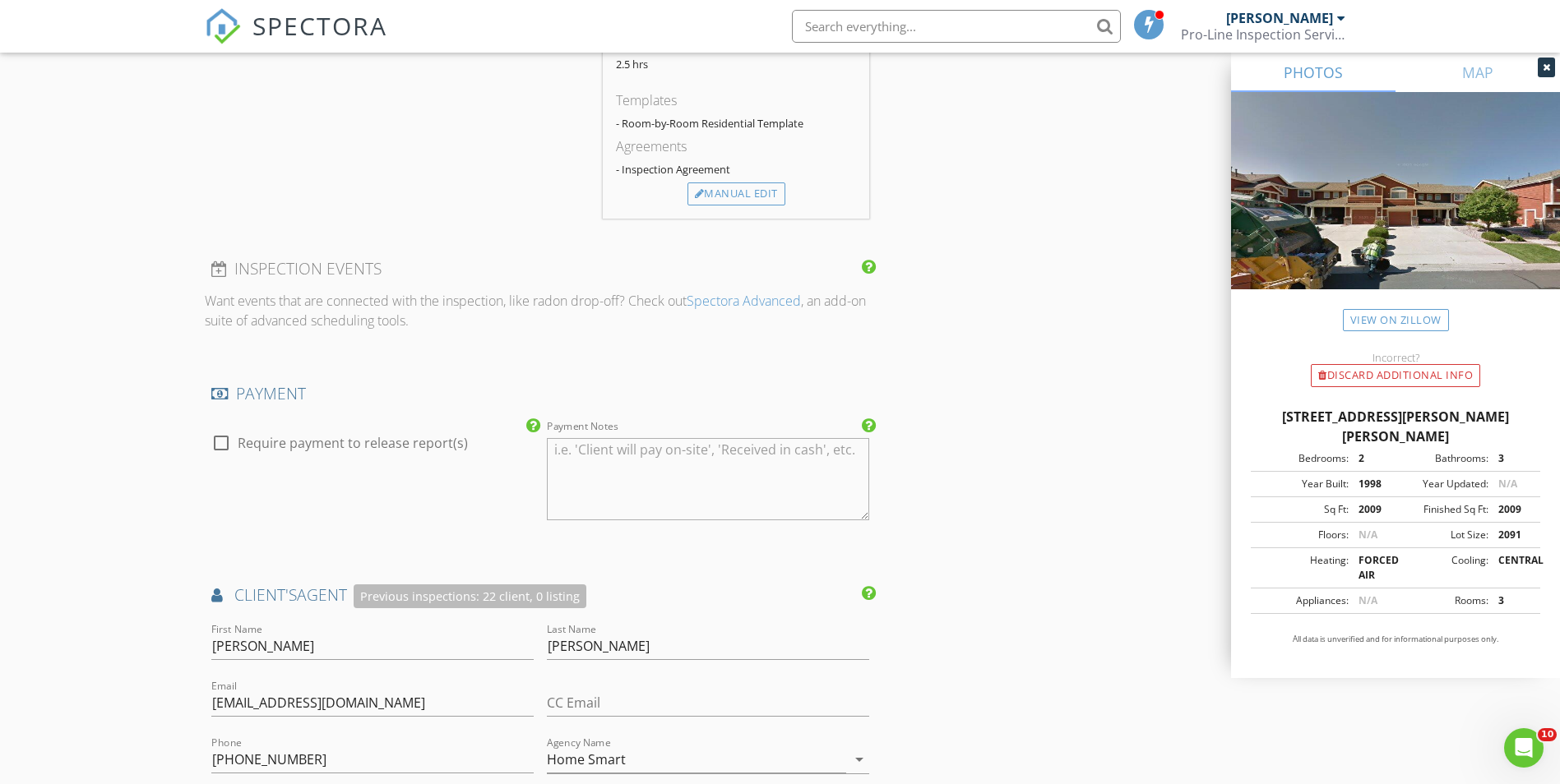
click at [1049, 325] on div "INSPECTOR(S) check_box Martin E Martinez PRIMARY Martin E Martinez arrow_drop_d…" at bounding box center [780, 251] width 1151 height 3081
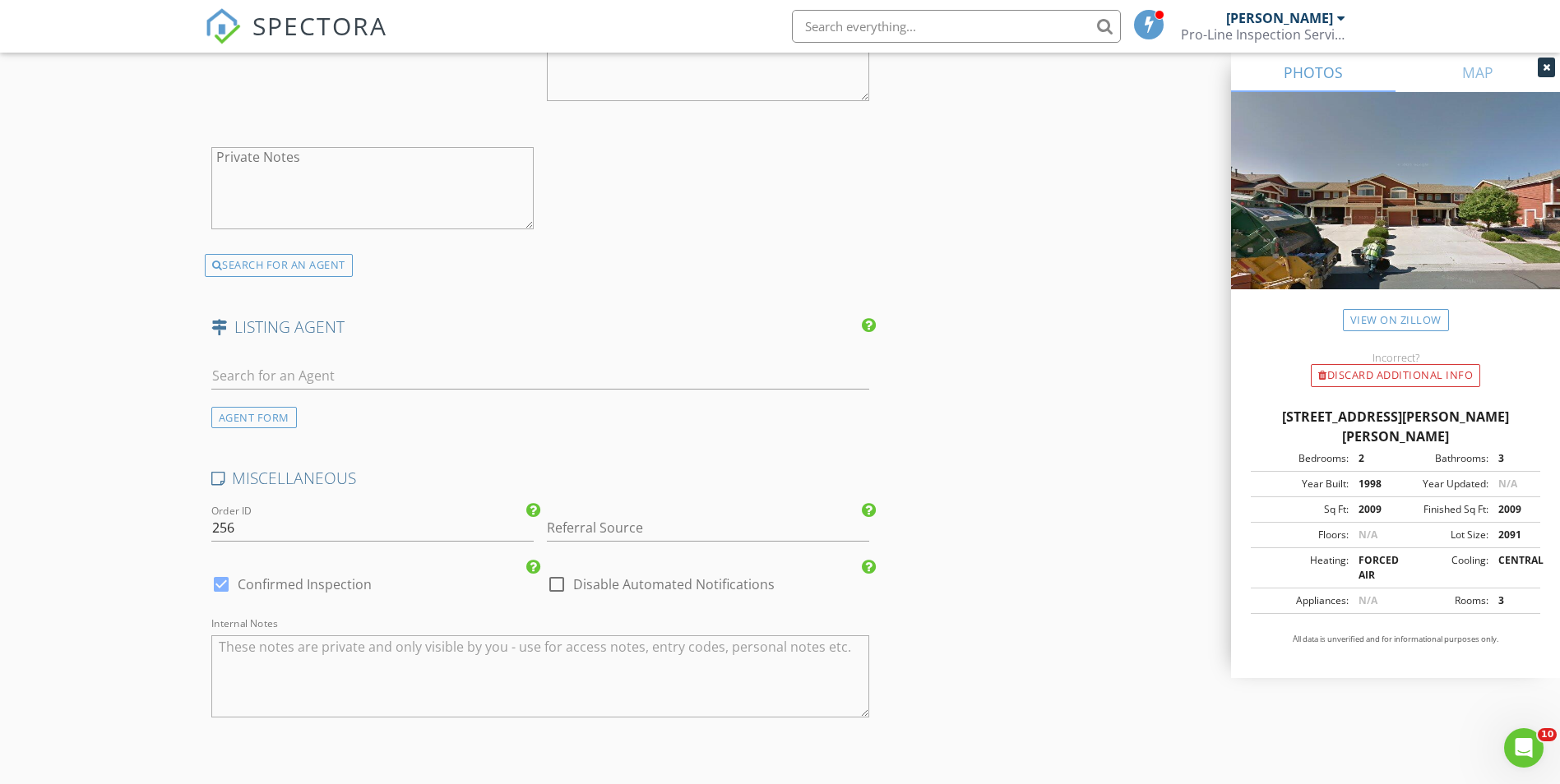
scroll to position [2301, 0]
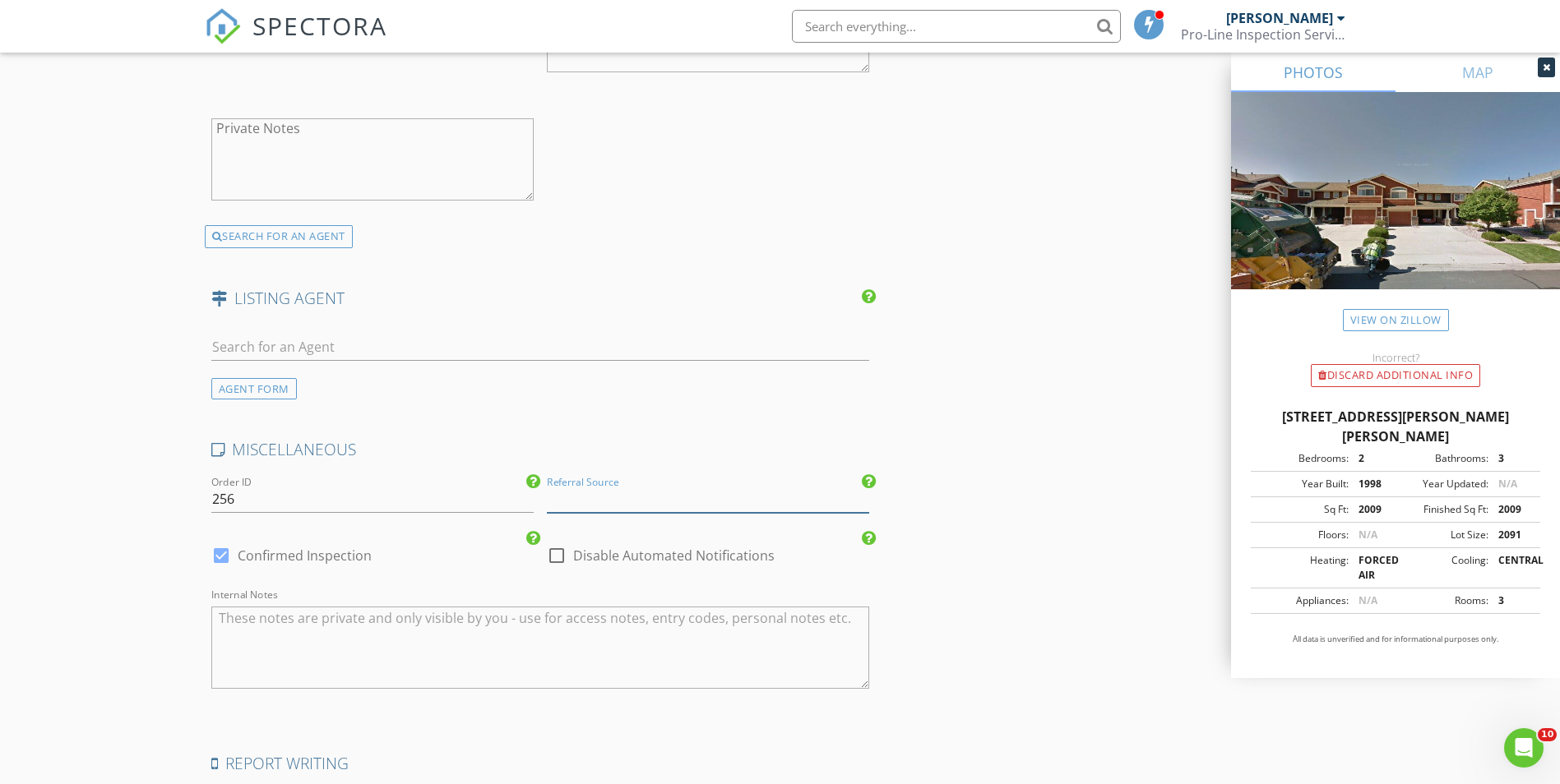
click at [692, 487] on input "Referral Source" at bounding box center [708, 499] width 322 height 27
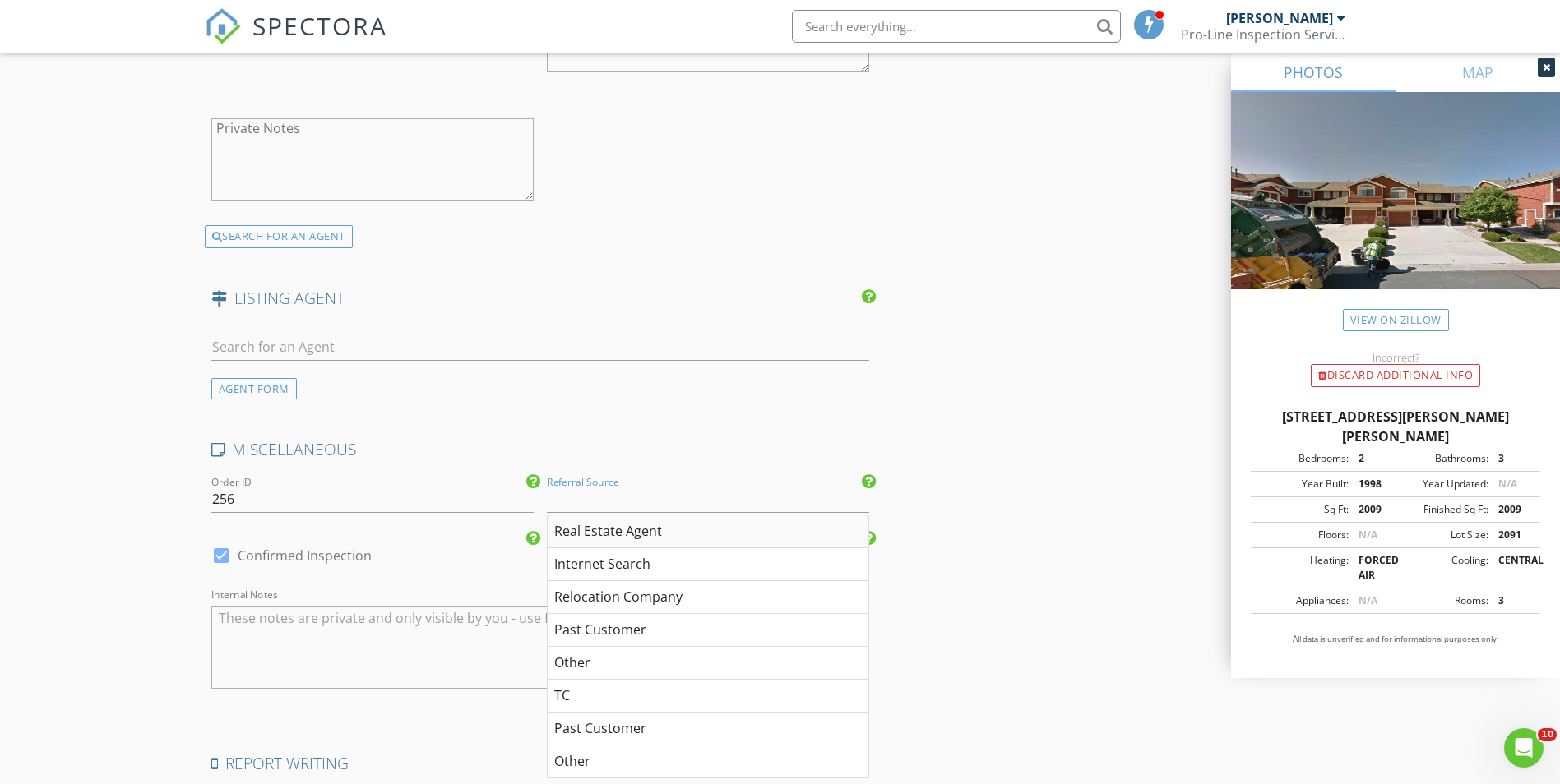
click at [644, 528] on div "Real Estate Agent" at bounding box center [707, 531] width 320 height 33
type input "Real Estate Agent"
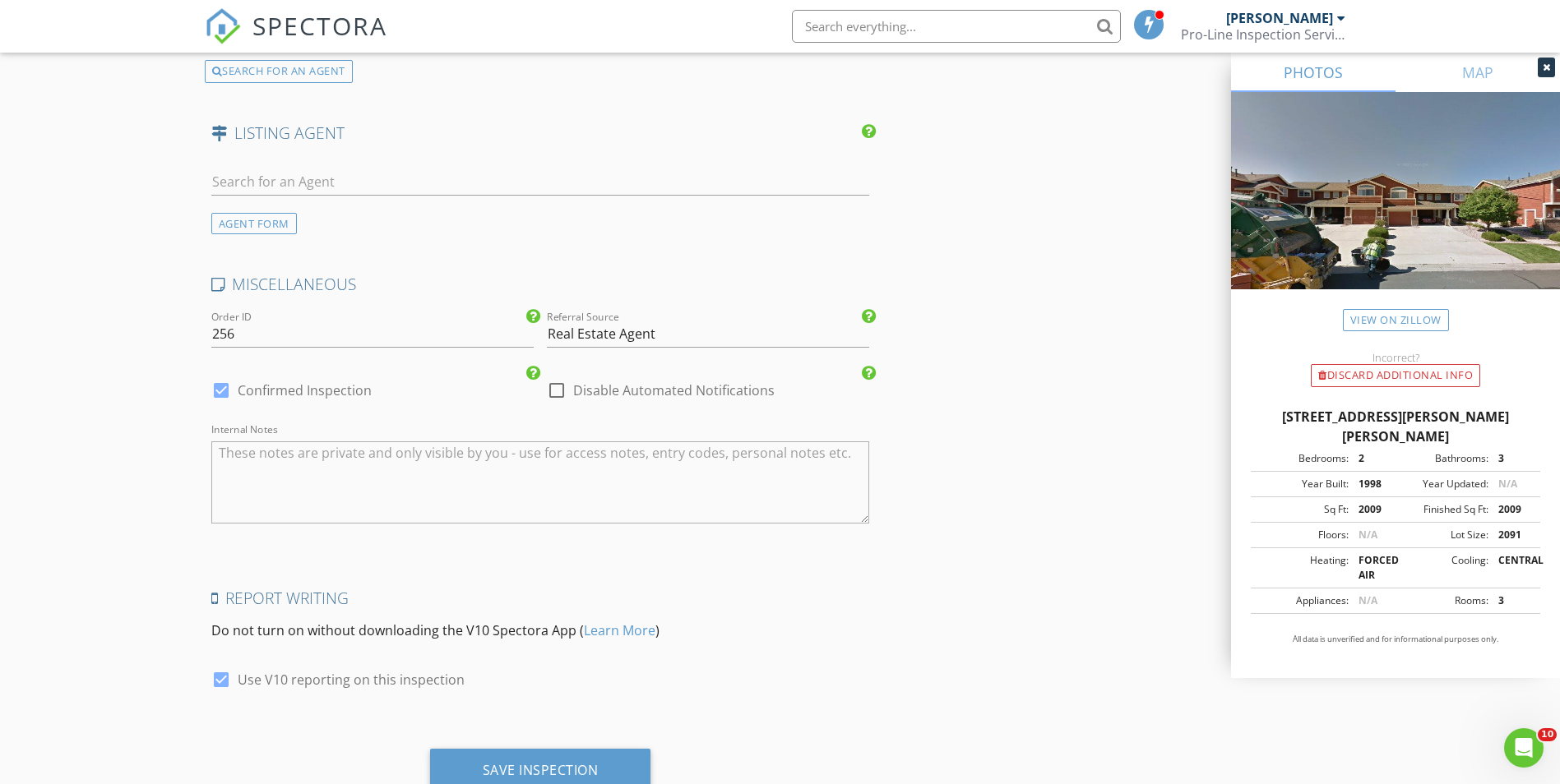
scroll to position [2528, 0]
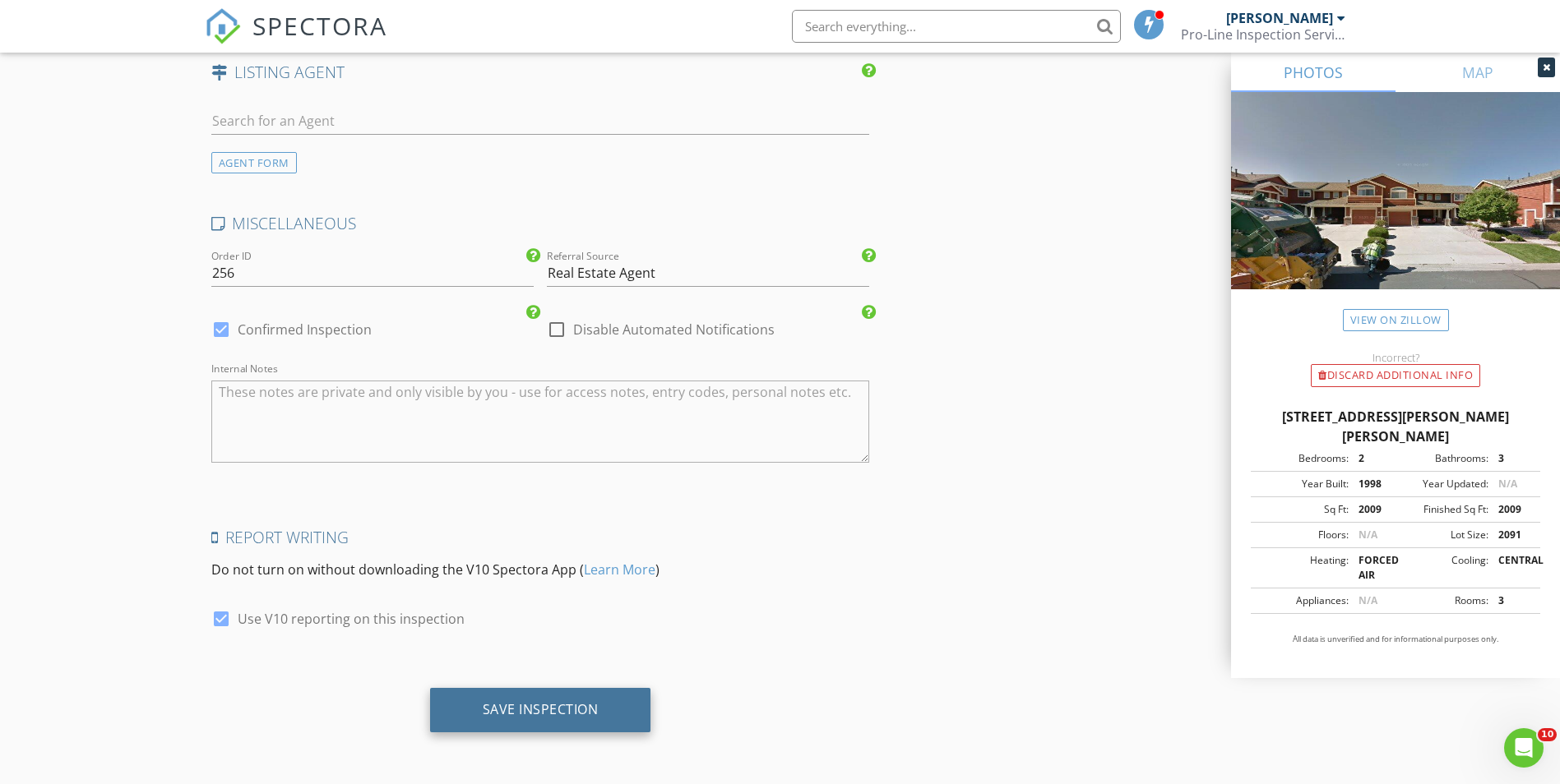
click at [547, 708] on div "Save Inspection" at bounding box center [541, 710] width 116 height 17
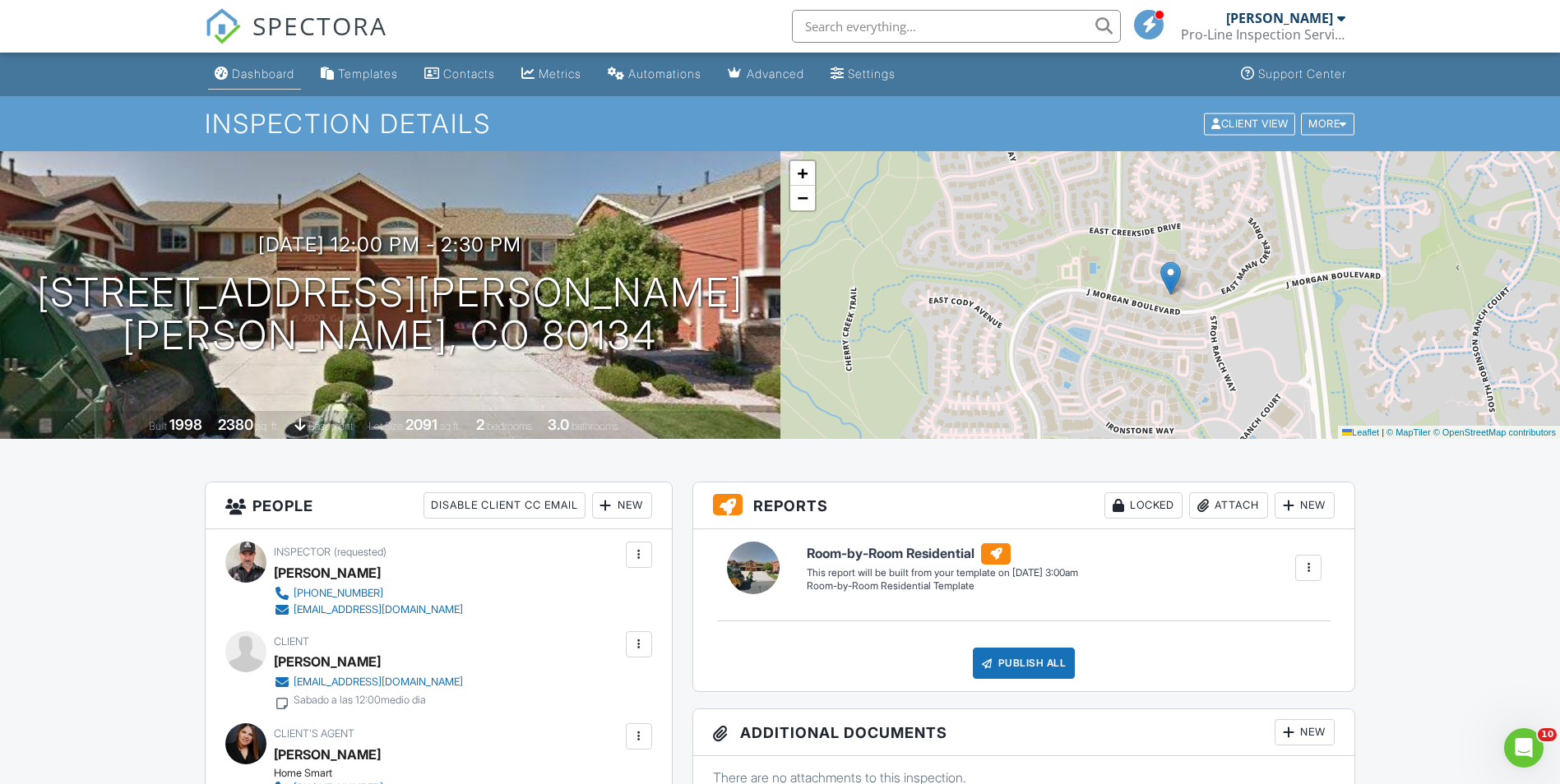
click at [267, 70] on div "Dashboard" at bounding box center [262, 73] width 63 height 14
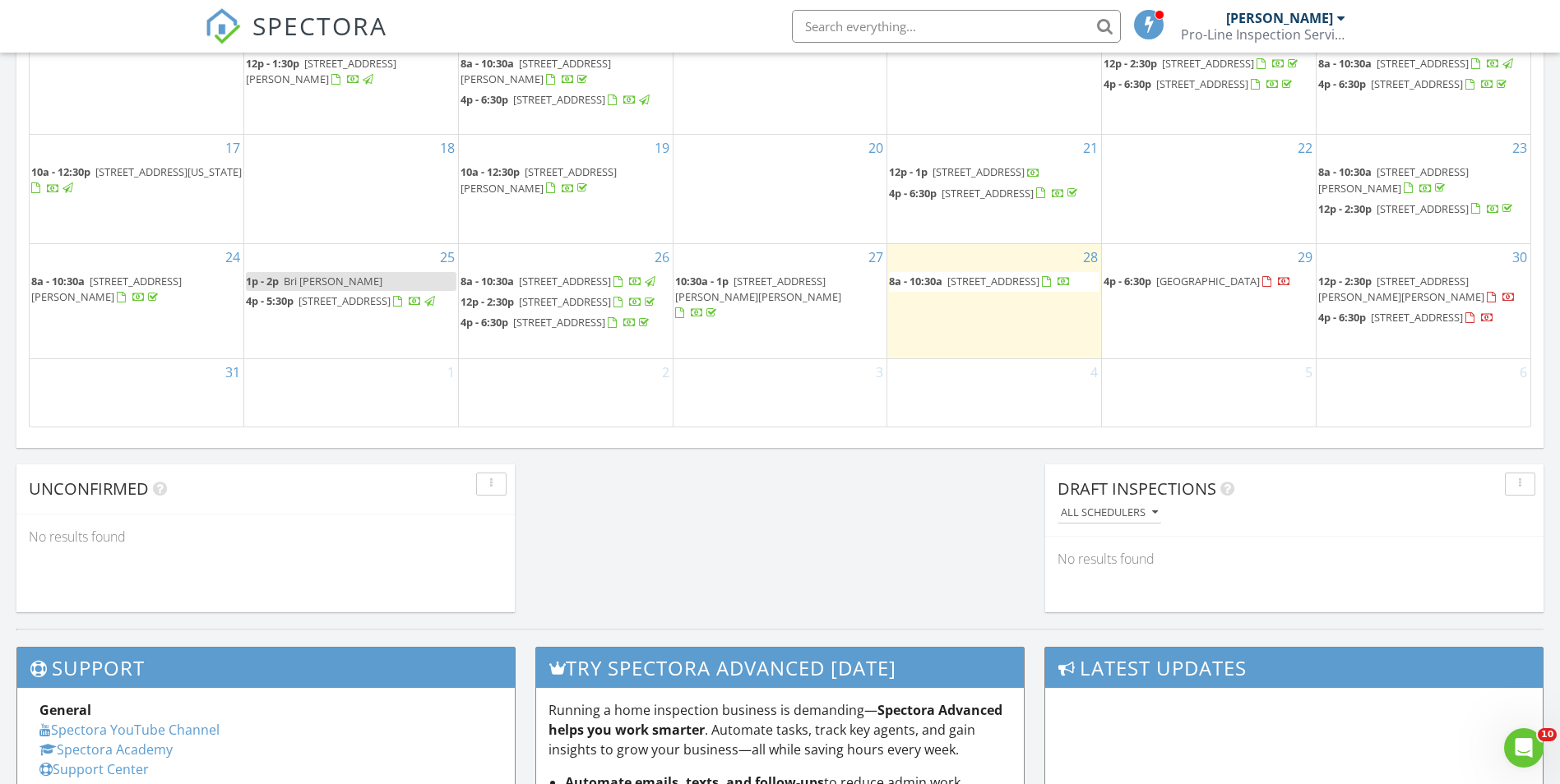
scroll to position [986, 0]
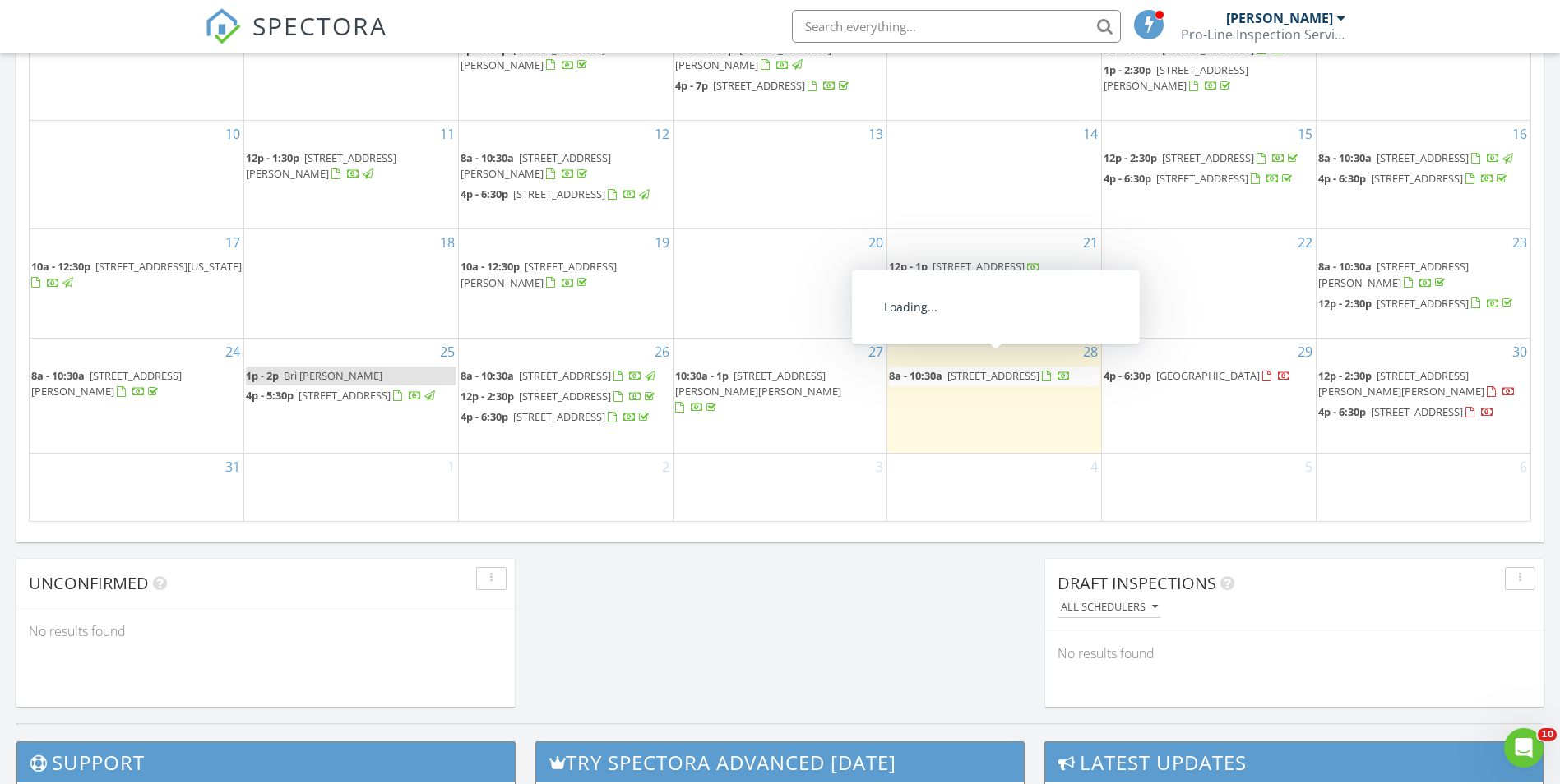
drag, startPoint x: 990, startPoint y: 360, endPoint x: 1002, endPoint y: 357, distance: 12.4
click at [1002, 368] on span "[STREET_ADDRESS]" at bounding box center [993, 376] width 92 height 15
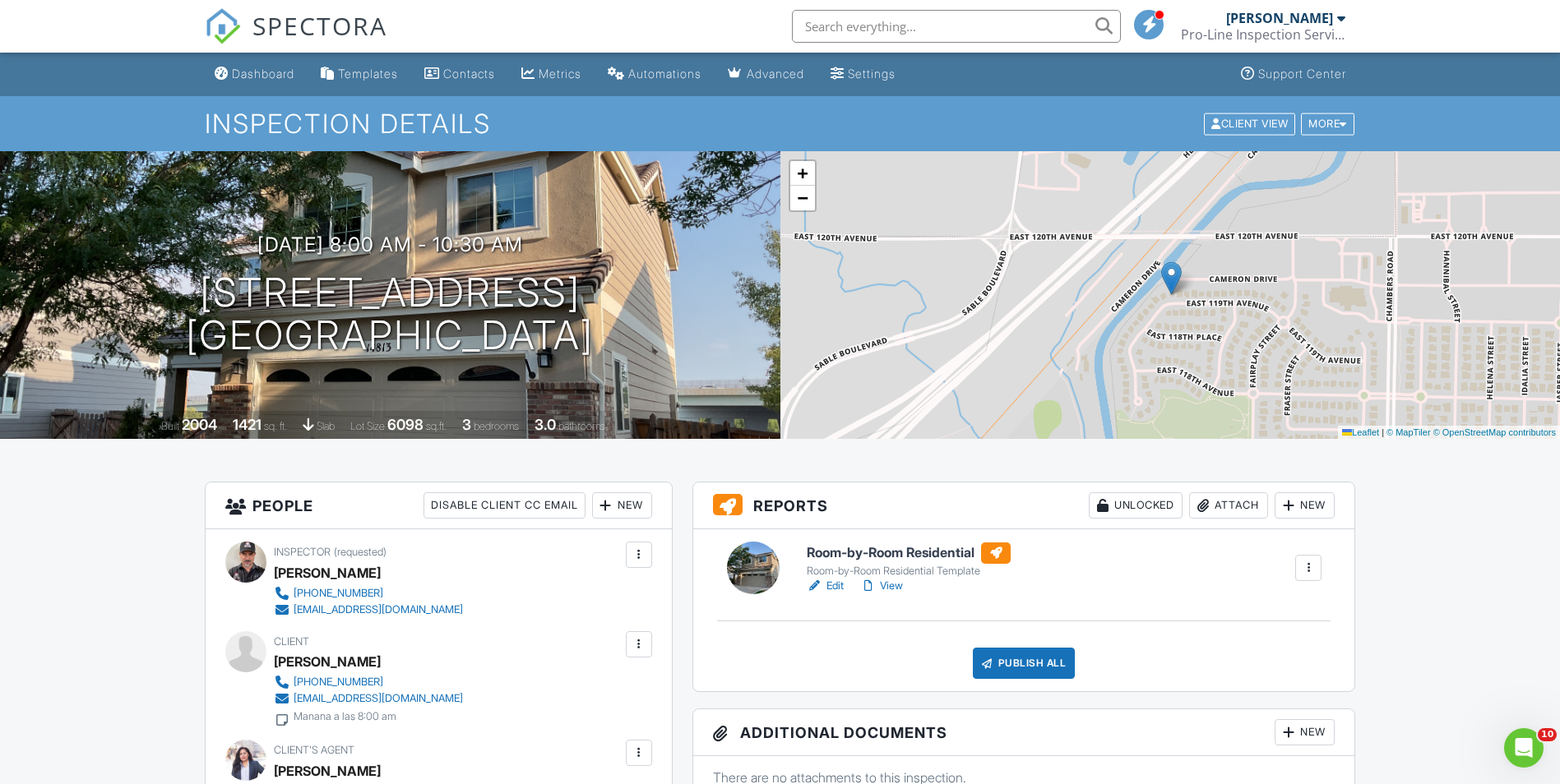
click at [856, 550] on h6 "Room-by-Room Residential" at bounding box center [909, 553] width 204 height 22
click at [407, 280] on h1 "[STREET_ADDRESS] [GEOGRAPHIC_DATA], CO 80603" at bounding box center [389, 315] width 408 height 87
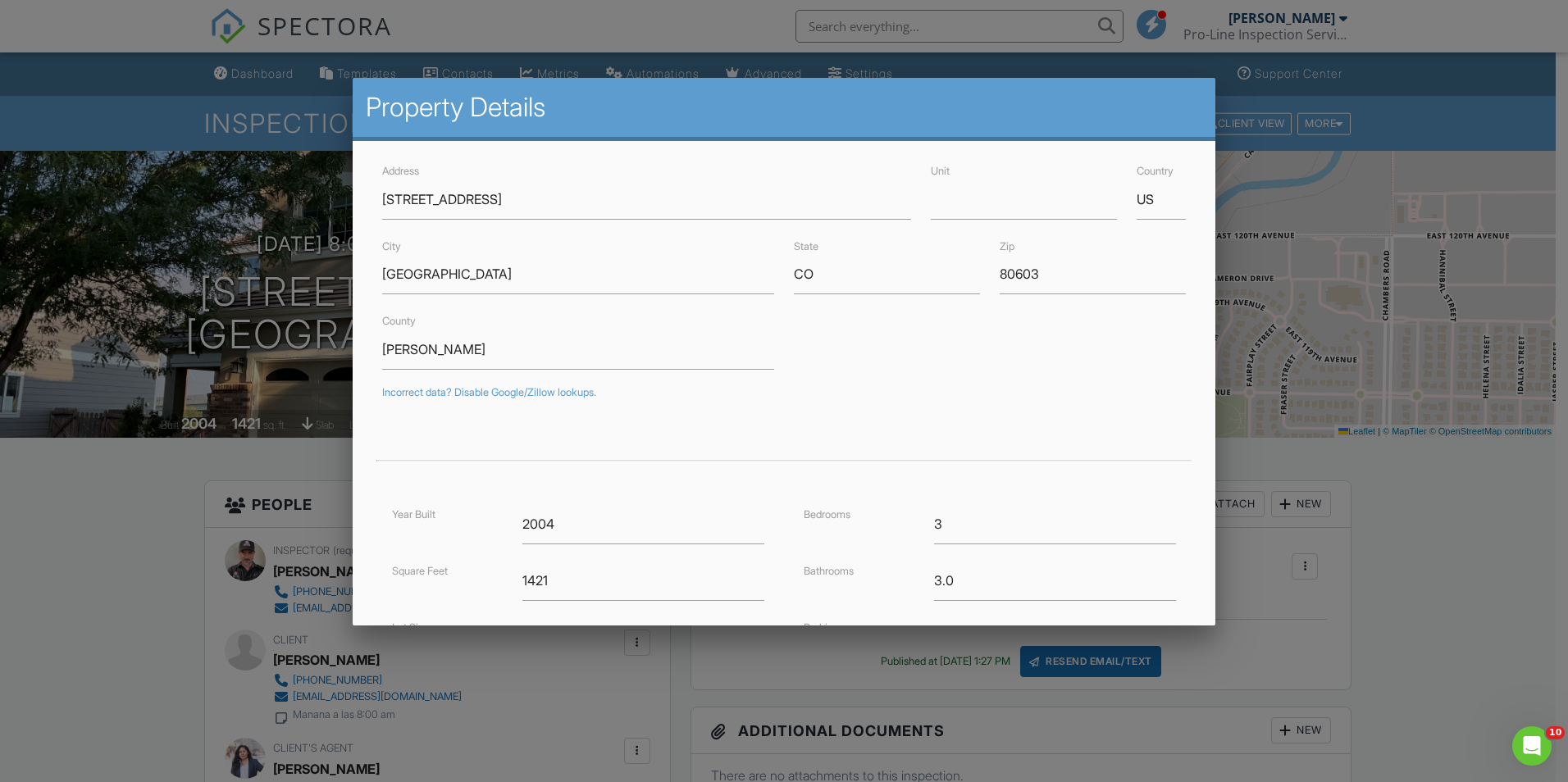
click at [112, 97] on div at bounding box center [784, 406] width 1568 height 978
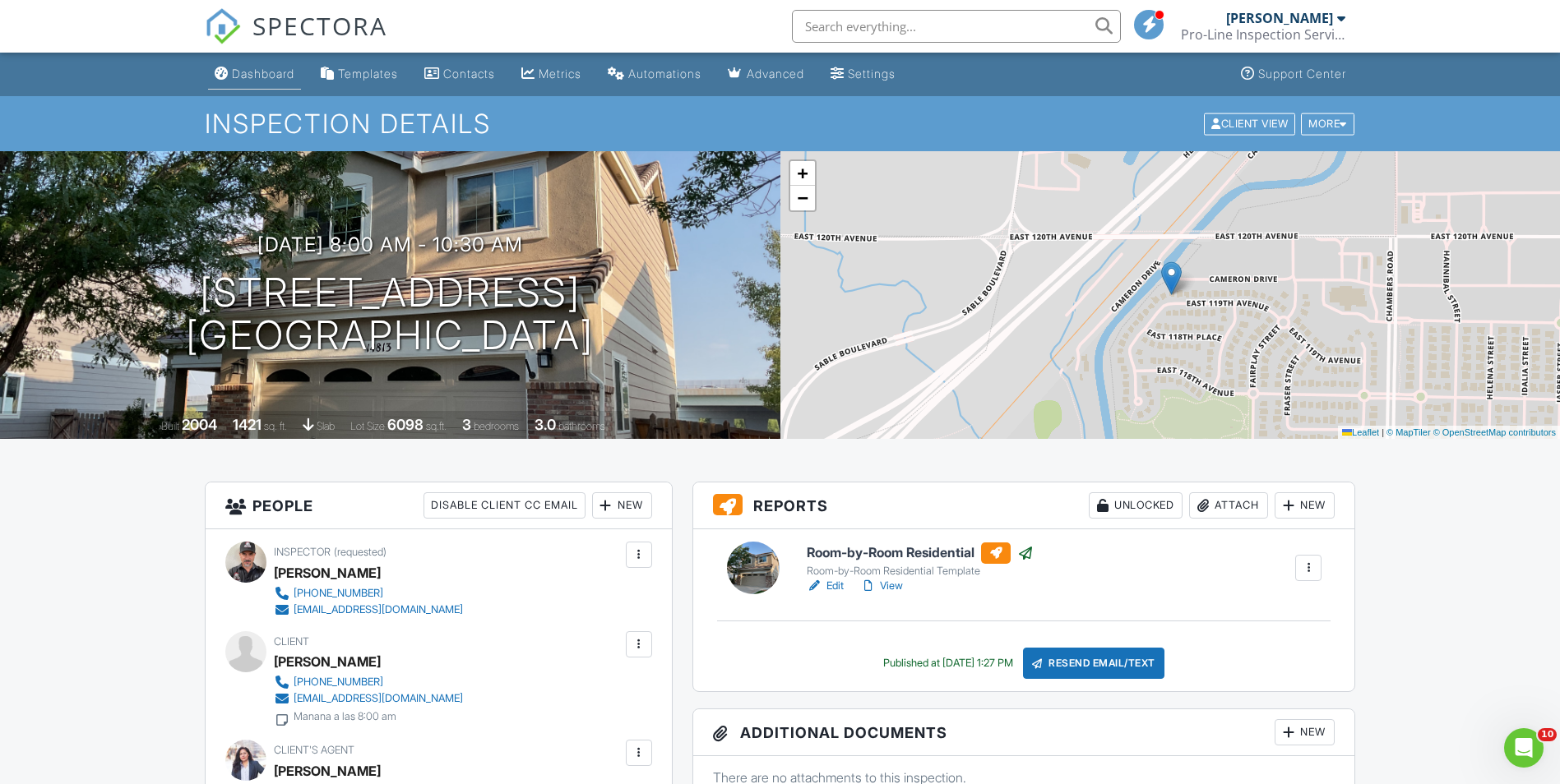
click at [265, 80] on div "Dashboard" at bounding box center [262, 73] width 63 height 14
